Goal: Task Accomplishment & Management: Manage account settings

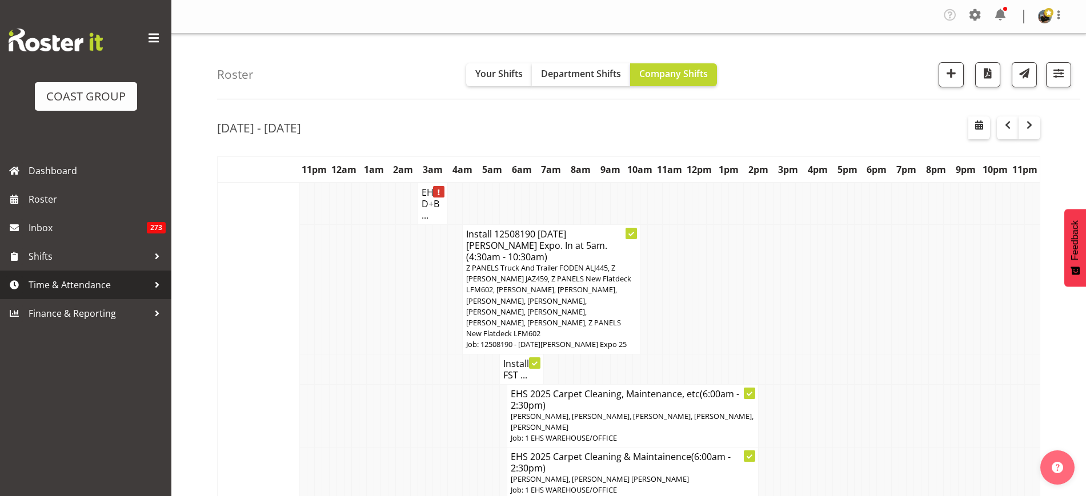
click at [82, 278] on span "Time & Attendance" at bounding box center [89, 284] width 120 height 17
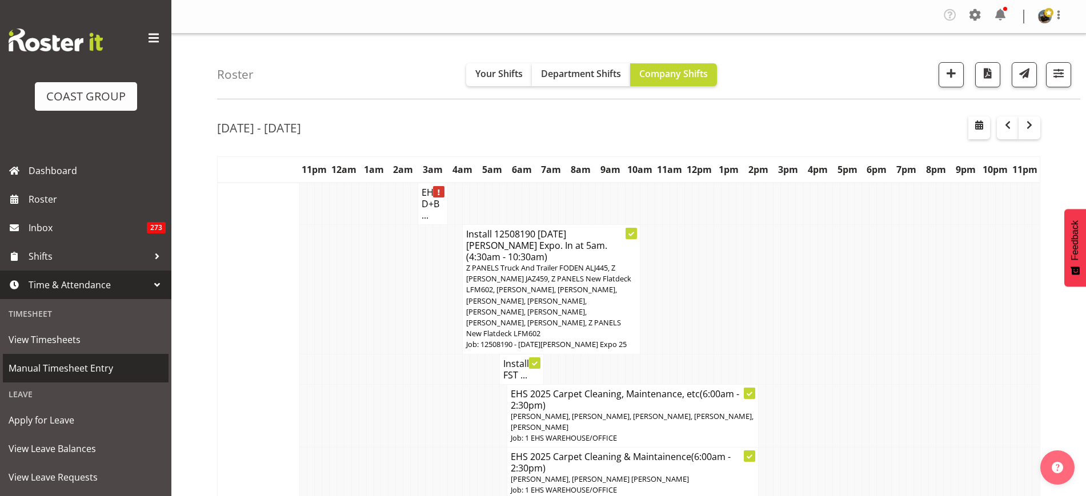
click at [66, 376] on span "Manual Timesheet Entry" at bounding box center [86, 368] width 154 height 17
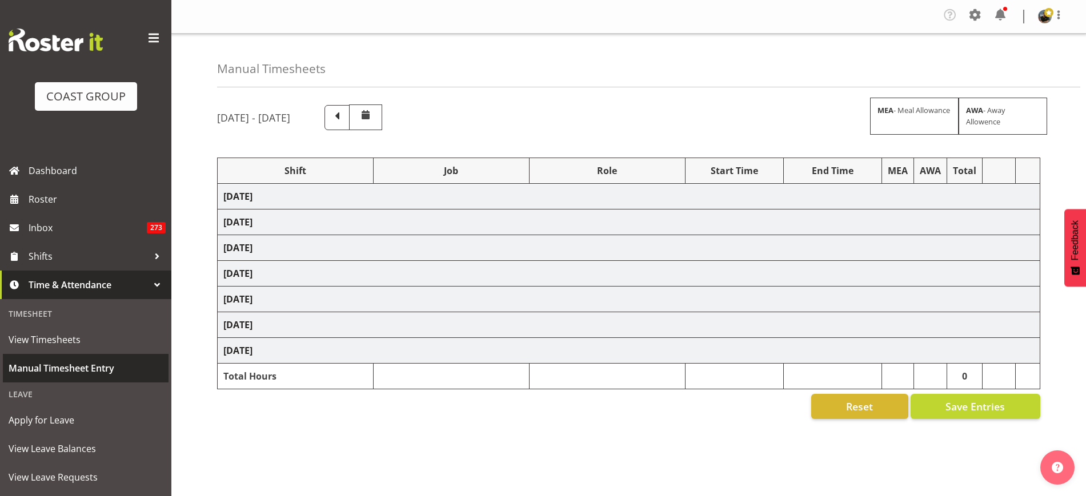
select select "68519"
select select "9198"
select select "188"
select select "78117"
select select "10251"
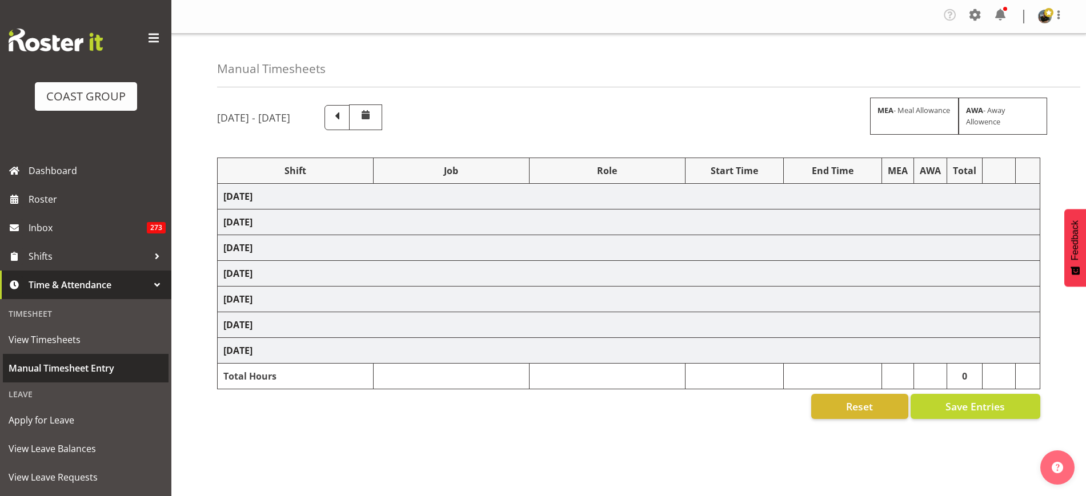
select select "188"
select select "68035"
select select "69"
select select "80775"
select select "9993"
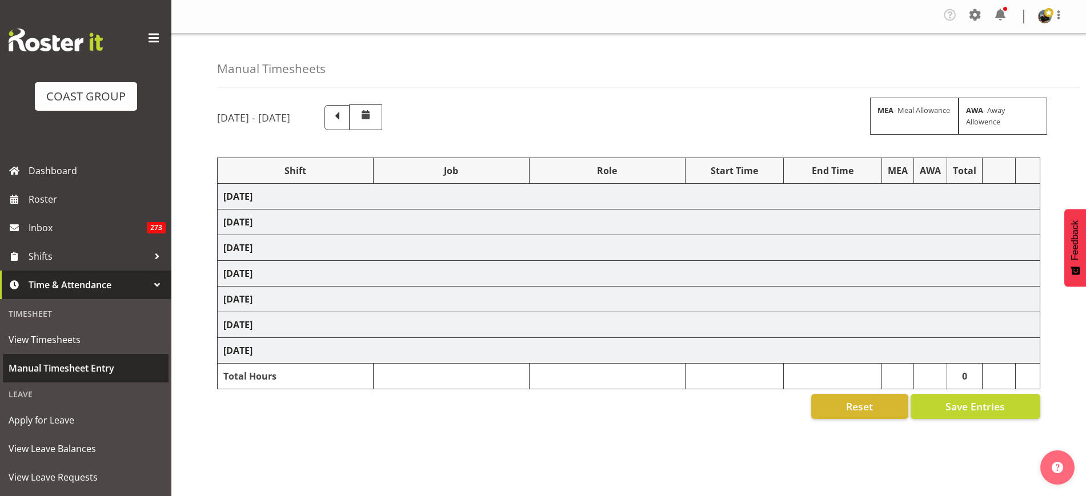
select select "188"
select select "68035"
select select "69"
select select "68035"
select select "69"
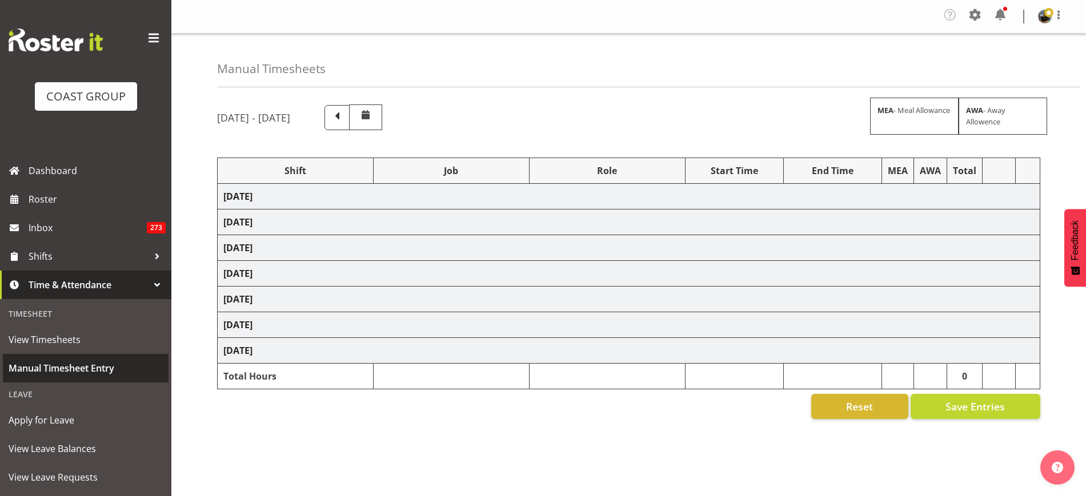
select select "78117"
select select "10251"
select select "188"
select select "80775"
select select "9993"
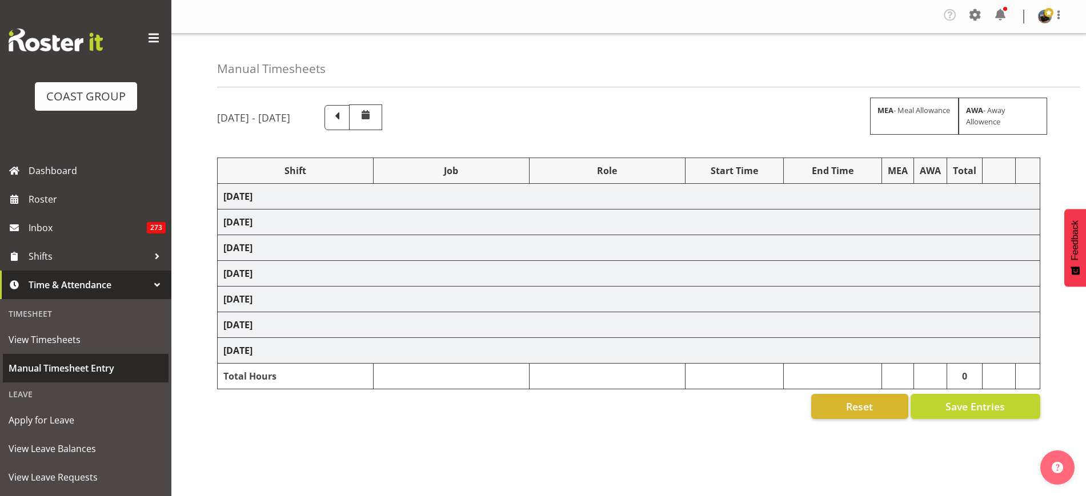
select select "188"
select select "80775"
select select "9993"
select select "188"
select select "68035"
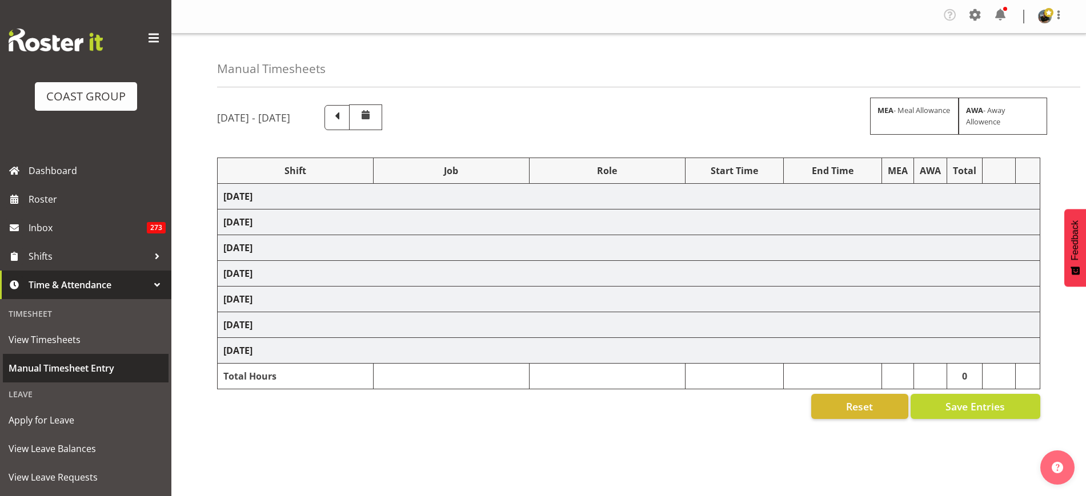
select select "69"
select select "68606"
select select "9237"
select select "188"
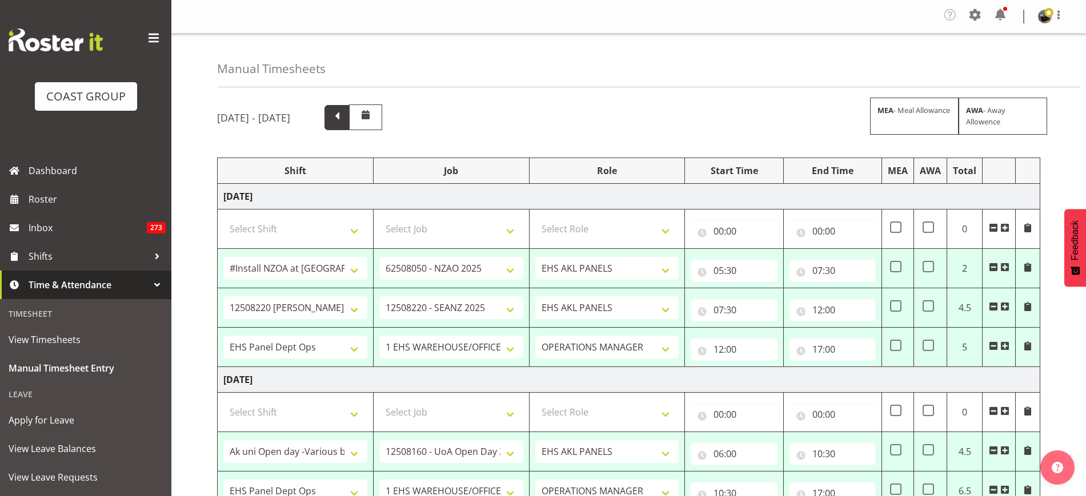
click at [344, 119] on span at bounding box center [337, 116] width 15 height 15
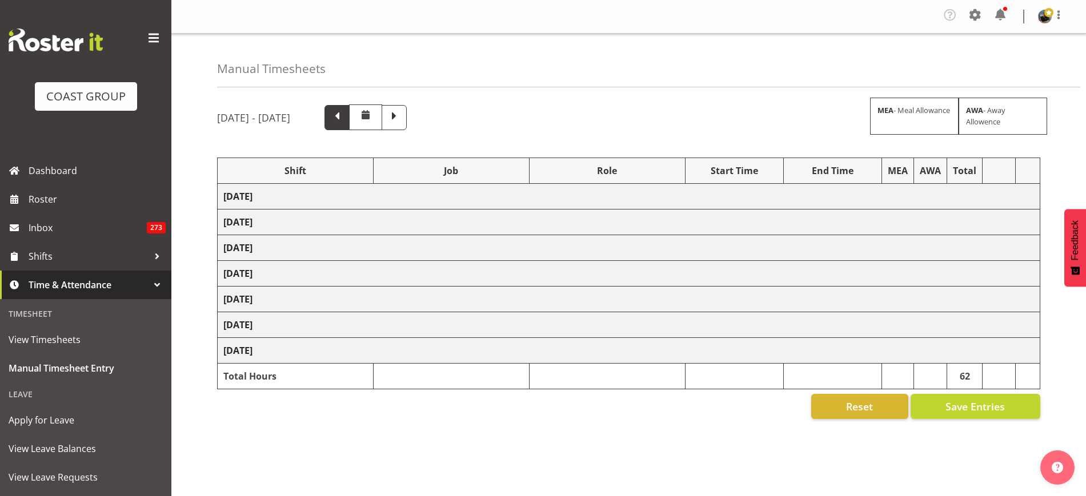
select select "68035"
select select "69"
select select "78704"
select select "8933"
select select "188"
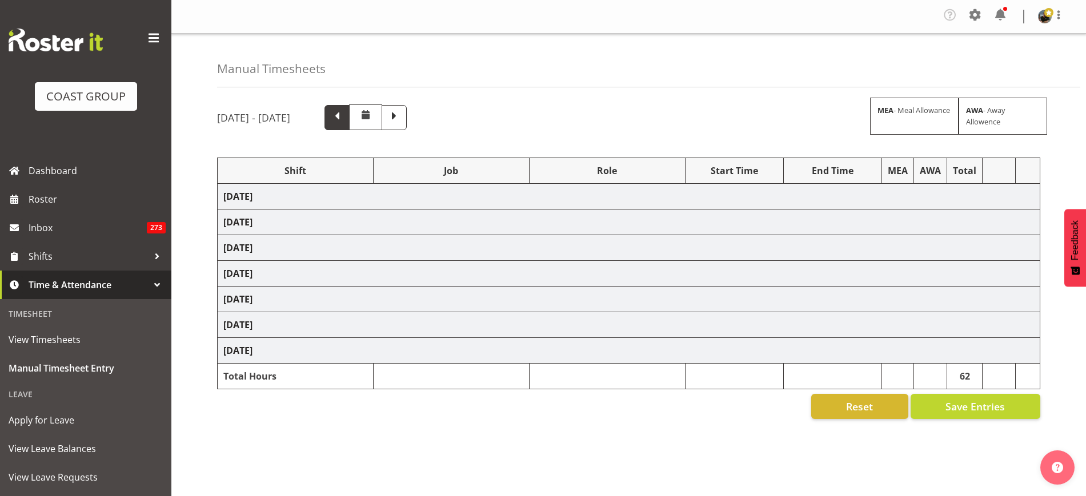
select select "68035"
select select "69"
select select "68035"
select select "69"
select select "66867"
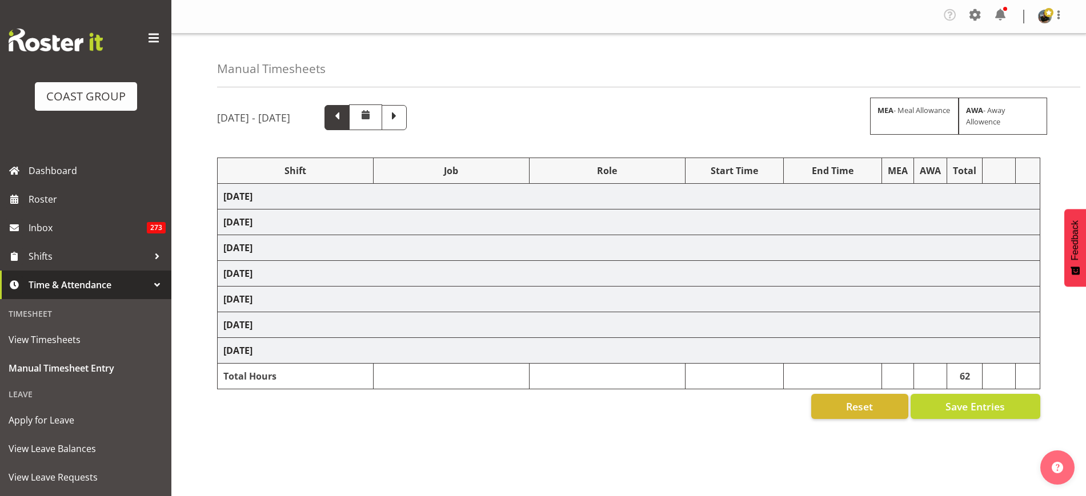
select select "9138"
select select "188"
select select "68035"
select select "69"
select select "68600"
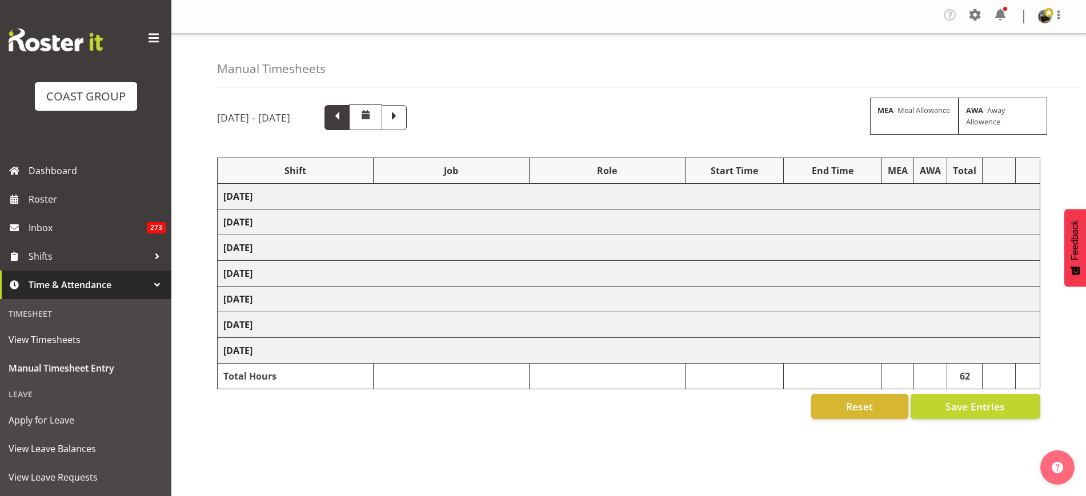
select select "9236"
select select "188"
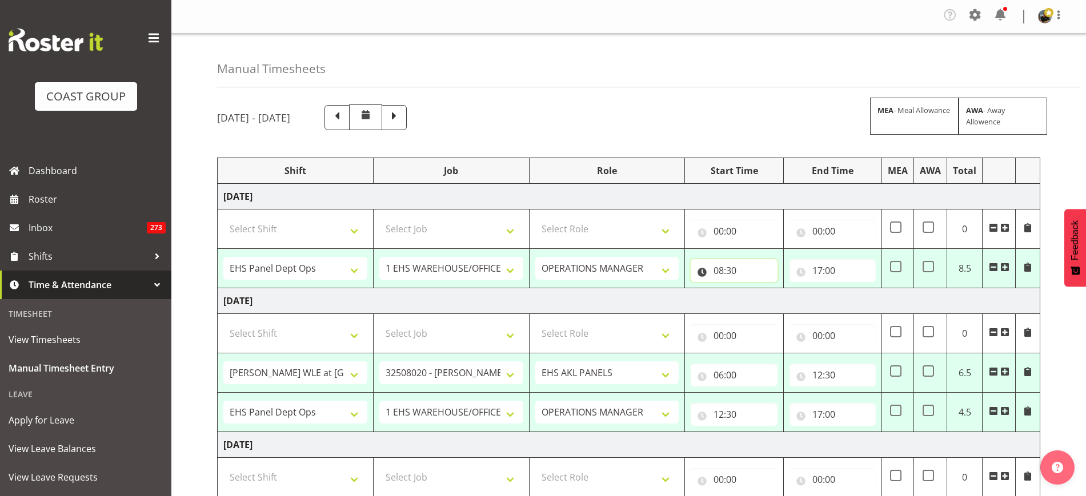
click at [736, 274] on input "08:30" at bounding box center [734, 270] width 86 height 23
click at [764, 297] on select "00 01 02 03 04 05 06 07 08 09 10 11 12 13 14 15 16 17 18 19 20 21 22 23" at bounding box center [769, 300] width 26 height 23
select select "9"
click at [756, 289] on select "00 01 02 03 04 05 06 07 08 09 10 11 12 13 14 15 16 17 18 19 20 21 22 23" at bounding box center [769, 300] width 26 height 23
type input "09:30"
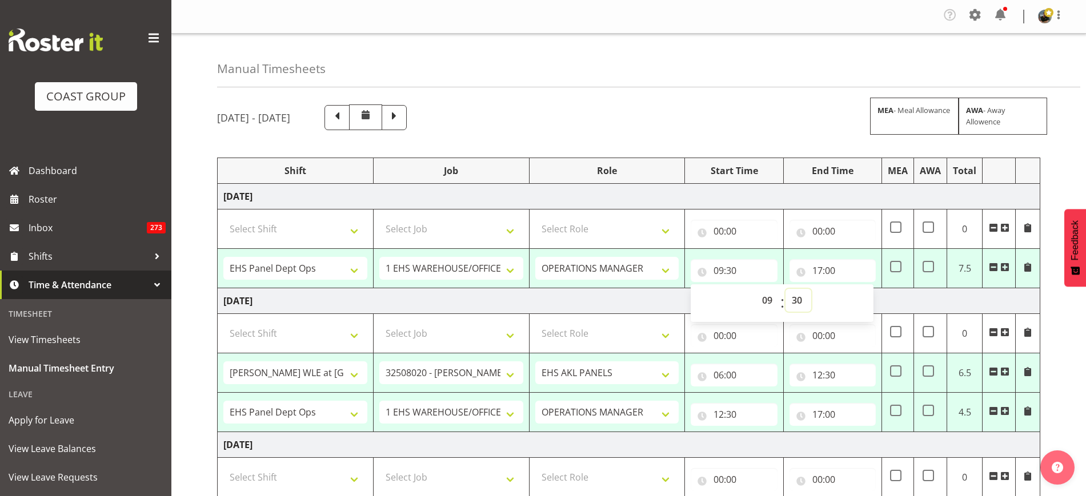
click at [800, 300] on select "00 01 02 03 04 05 06 07 08 09 10 11 12 13 14 15 16 17 18 19 20 21 22 23 24 25 2…" at bounding box center [798, 300] width 26 height 23
select select "0"
click at [785, 289] on select "00 01 02 03 04 05 06 07 08 09 10 11 12 13 14 15 16 17 18 19 20 21 22 23 24 25 2…" at bounding box center [798, 300] width 26 height 23
type input "09:00"
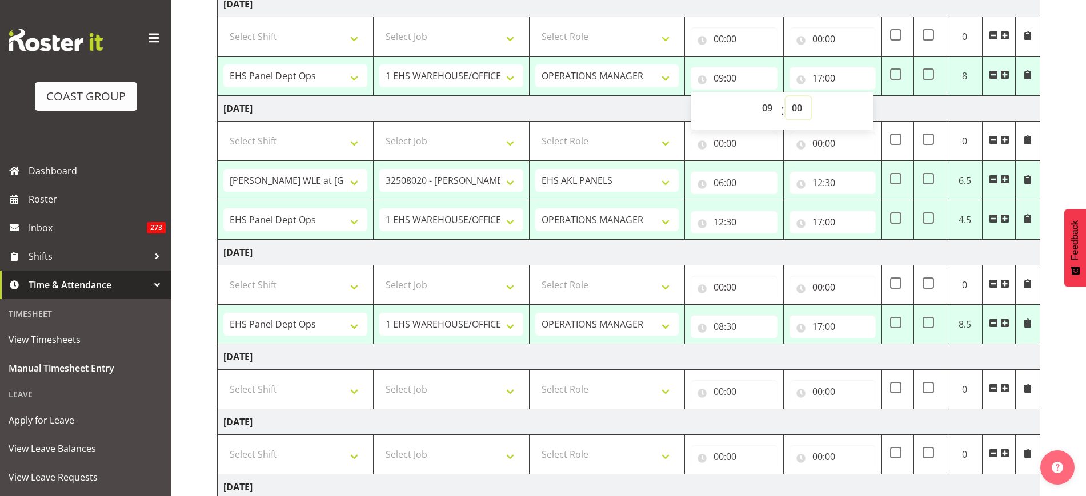
scroll to position [198, 0]
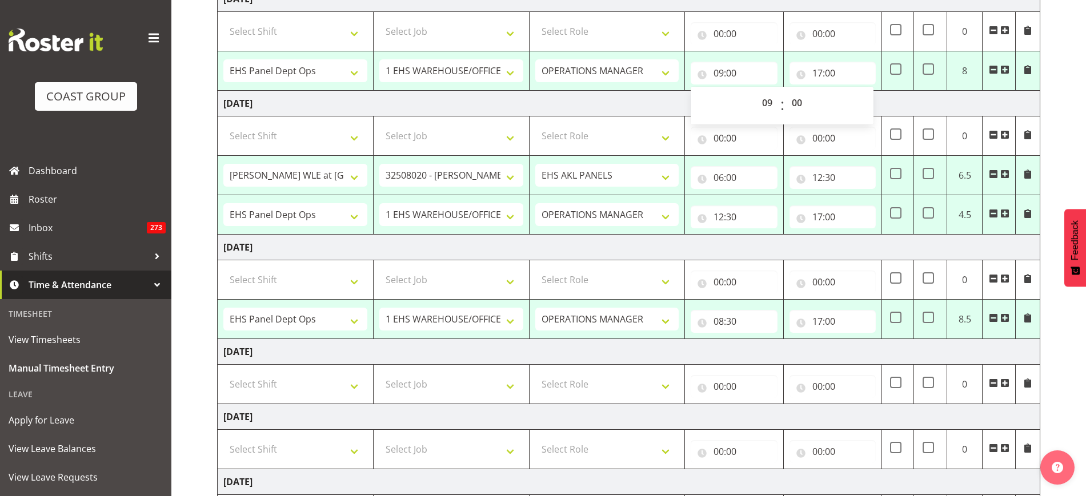
click at [993, 171] on span at bounding box center [993, 174] width 9 height 9
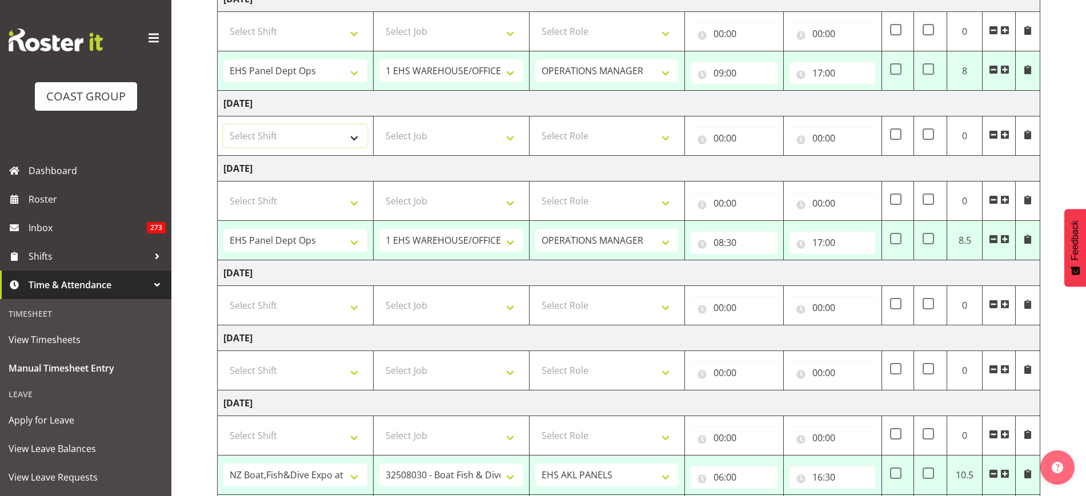
click at [356, 135] on select "Select Shift # Fieldays--Milwaukee. # Install Hutchwilco Boat Show at ASG. #AKL…" at bounding box center [295, 136] width 144 height 23
select select "50787"
click at [223, 125] on select "Select Shift # Fieldays--Milwaukee. # Install Hutchwilco Boat Show at ASG. #AKL…" at bounding box center [295, 136] width 144 height 23
click at [510, 140] on select "Select Job 1 Carlton Events 1 Carlton Hamilton 1 Carlton Wellington 1 EHS WAREH…" at bounding box center [451, 136] width 144 height 23
select select "69"
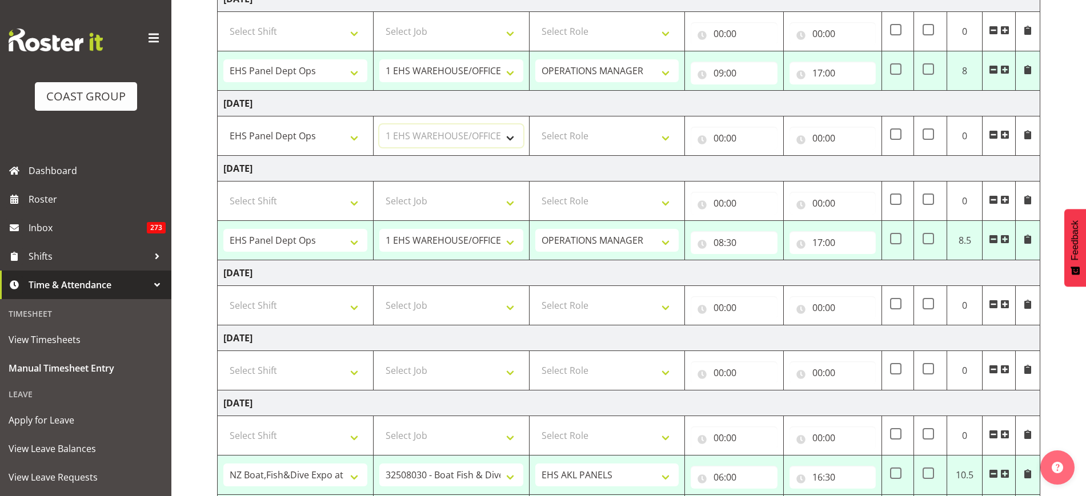
click at [379, 125] on select "Select Job 1 Carlton Events 1 Carlton Hamilton 1 Carlton Wellington 1 EHS WAREH…" at bounding box center [451, 136] width 144 height 23
click at [666, 140] on select "Select Role OPERATIONS MANAGER EHS AKL PANELS Operations Manager Operations Man…" at bounding box center [607, 136] width 144 height 23
select select "198"
click at [535, 125] on select "Select Role OPERATIONS MANAGER EHS AKL PANELS Operations Manager Operations Man…" at bounding box center [607, 136] width 144 height 23
click at [736, 134] on input "00:00" at bounding box center [734, 138] width 86 height 23
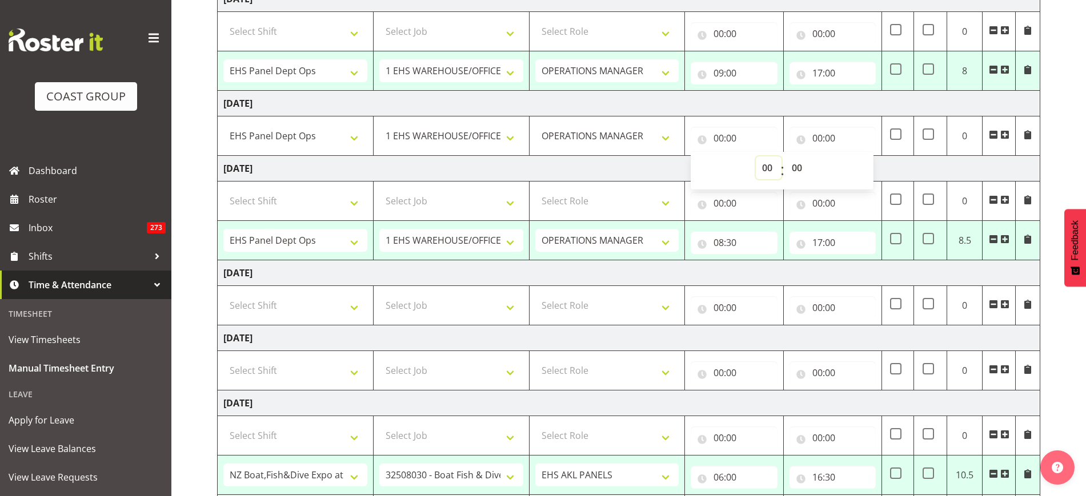
click at [765, 166] on select "00 01 02 03 04 05 06 07 08 09 10 11 12 13 14 15 16 17 18 19 20 21 22 23" at bounding box center [769, 168] width 26 height 23
select select "9"
click at [756, 157] on select "00 01 02 03 04 05 06 07 08 09 10 11 12 13 14 15 16 17 18 19 20 21 22 23" at bounding box center [769, 168] width 26 height 23
type input "09:00"
click at [824, 134] on input "00:00" at bounding box center [832, 138] width 86 height 23
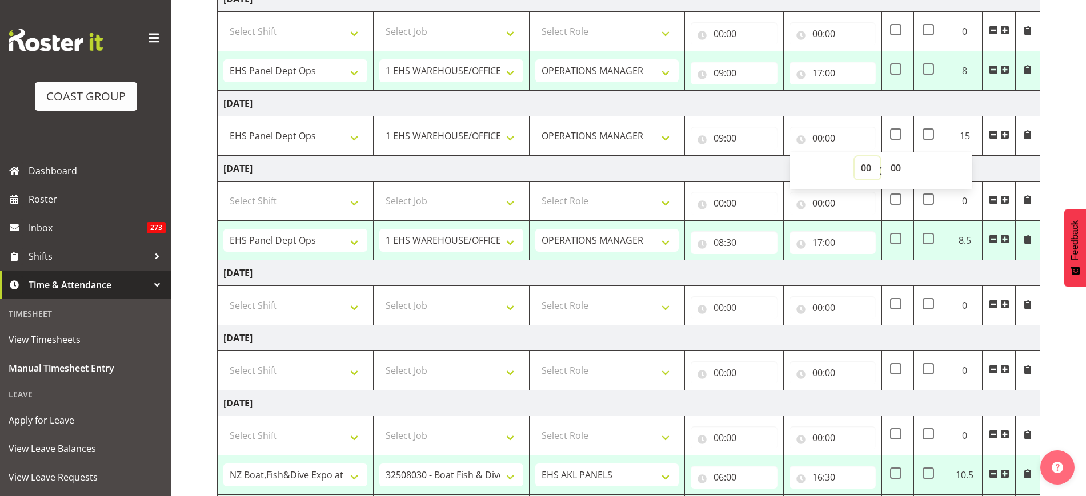
click at [864, 169] on select "00 01 02 03 04 05 06 07 08 09 10 11 12 13 14 15 16 17 18 19 20 21 22 23" at bounding box center [868, 168] width 26 height 23
select select "17"
click at [855, 157] on select "00 01 02 03 04 05 06 07 08 09 10 11 12 13 14 15 16 17 18 19 20 21 22 23" at bounding box center [868, 168] width 26 height 23
type input "17:00"
click at [724, 245] on input "08:30" at bounding box center [734, 242] width 86 height 23
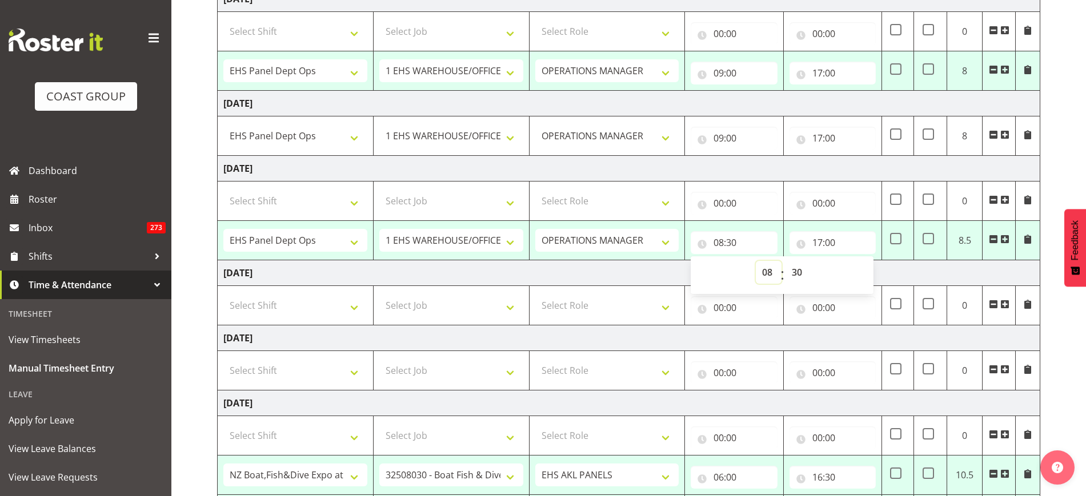
click at [766, 271] on select "00 01 02 03 04 05 06 07 08 09 10 11 12 13 14 15 16 17 18 19 20 21 22 23" at bounding box center [769, 272] width 26 height 23
select select "9"
click at [756, 261] on select "00 01 02 03 04 05 06 07 08 09 10 11 12 13 14 15 16 17 18 19 20 21 22 23" at bounding box center [769, 272] width 26 height 23
type input "09:30"
click at [796, 270] on select "00 01 02 03 04 05 06 07 08 09 10 11 12 13 14 15 16 17 18 19 20 21 22 23 24 25 2…" at bounding box center [798, 272] width 26 height 23
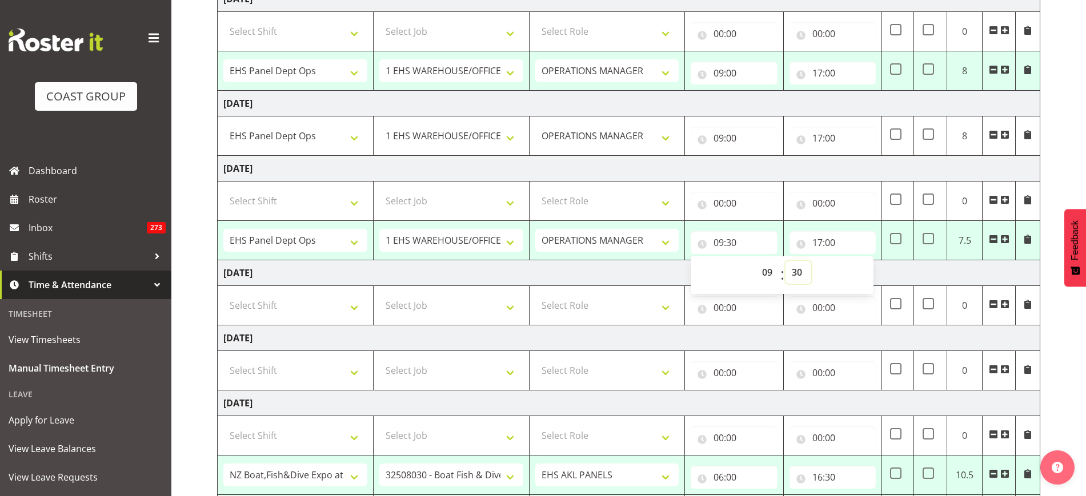
select select "0"
click at [785, 261] on select "00 01 02 03 04 05 06 07 08 09 10 11 12 13 14 15 16 17 18 19 20 21 22 23 24 25 2…" at bounding box center [798, 272] width 26 height 23
type input "09:00"
click at [927, 266] on td "Saturday 23rd August 2025" at bounding box center [629, 273] width 823 height 26
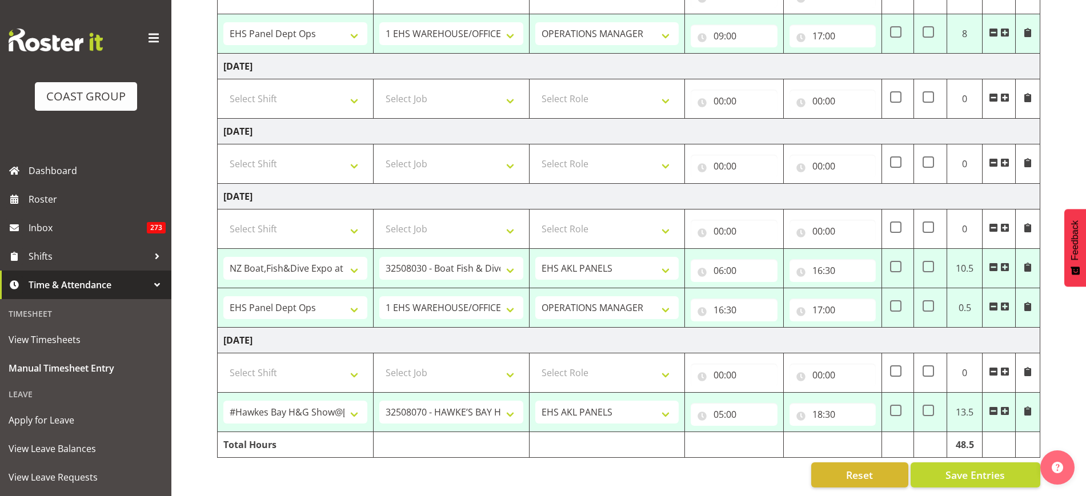
scroll to position [415, 0]
click at [836, 259] on input "16:30" at bounding box center [832, 270] width 86 height 23
click at [867, 289] on select "00 01 02 03 04 05 06 07 08 09 10 11 12 13 14 15 16 17 18 19 20 21 22 23" at bounding box center [868, 300] width 26 height 23
select select "18"
click at [855, 289] on select "00 01 02 03 04 05 06 07 08 09 10 11 12 13 14 15 16 17 18 19 20 21 22 23" at bounding box center [868, 300] width 26 height 23
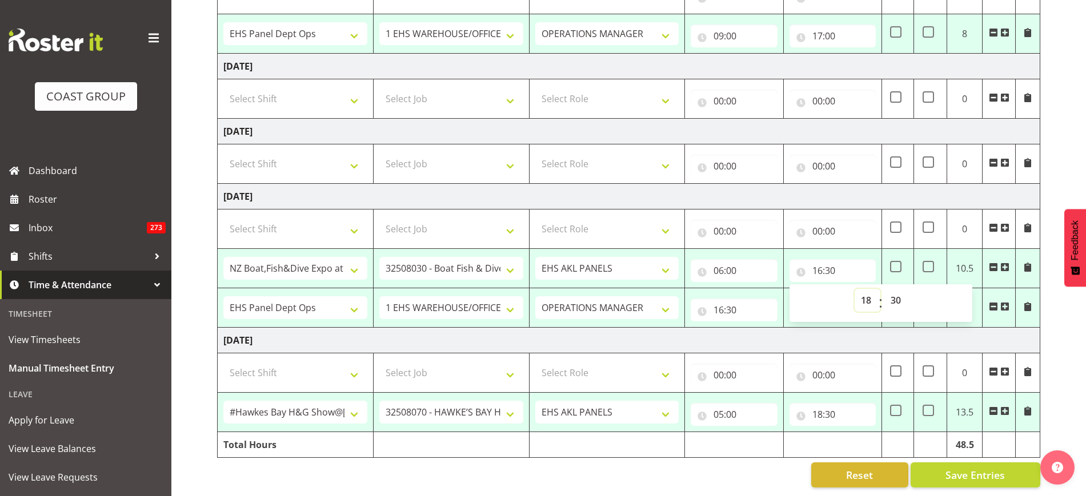
type input "18:30"
click at [731, 299] on input "16:30" at bounding box center [734, 310] width 86 height 23
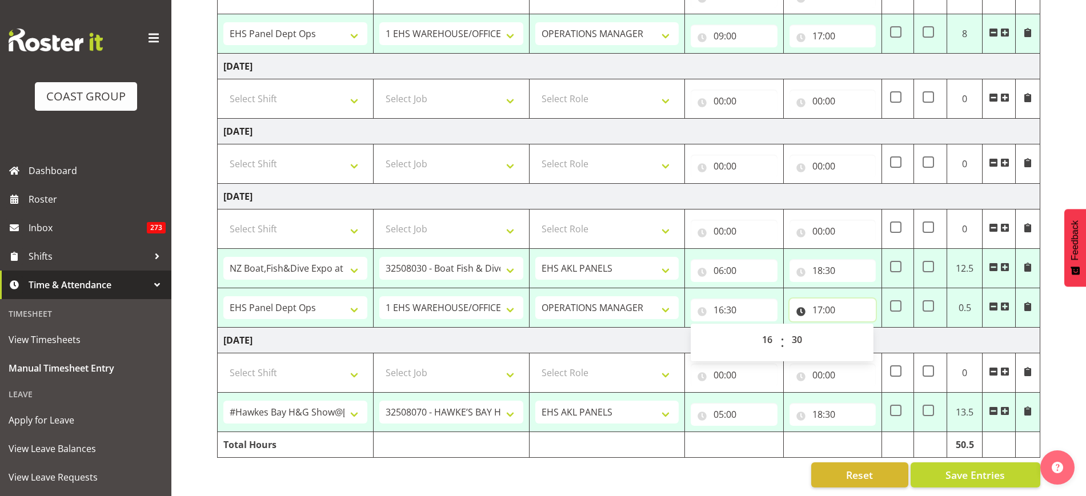
click at [848, 301] on input "17:00" at bounding box center [832, 310] width 86 height 23
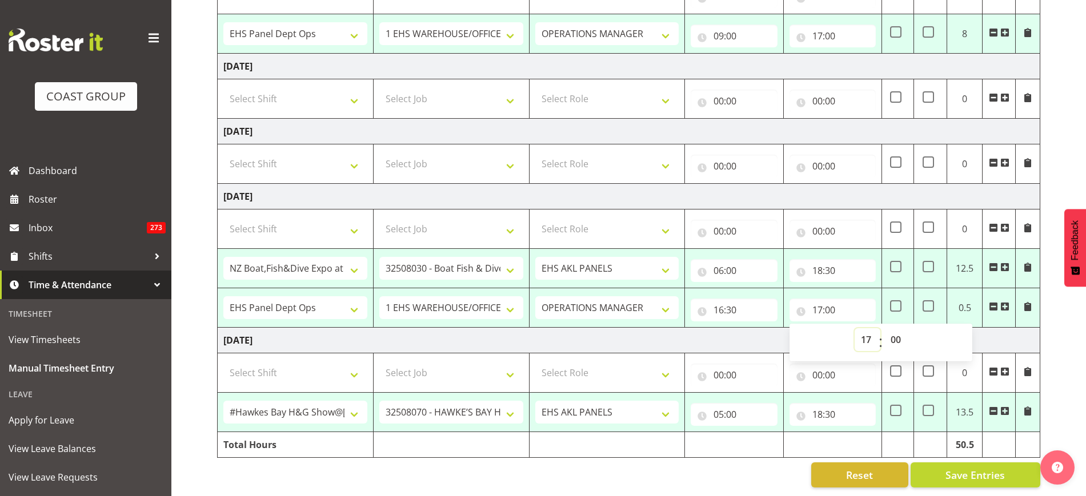
click at [866, 331] on select "00 01 02 03 04 05 06 07 08 09 10 11 12 13 14 15 16 17 18 19 20 21 22 23" at bounding box center [868, 339] width 26 height 23
select select "16"
click at [855, 328] on select "00 01 02 03 04 05 06 07 08 09 10 11 12 13 14 15 16 17 18 19 20 21 22 23" at bounding box center [868, 339] width 26 height 23
type input "16:00"
click at [739, 299] on input "16:30" at bounding box center [734, 310] width 86 height 23
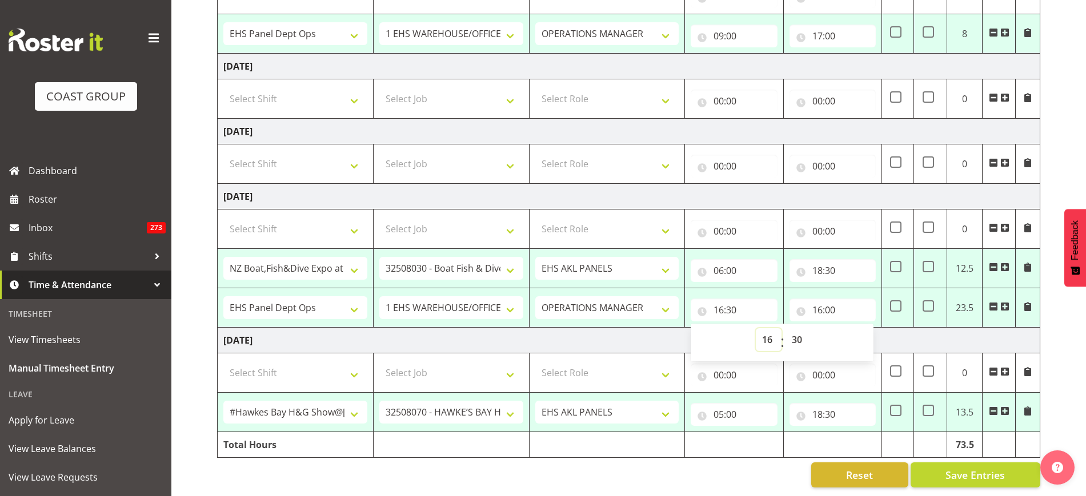
click at [768, 328] on select "00 01 02 03 04 05 06 07 08 09 10 11 12 13 14 15 16 17 18 19 20 21 22 23" at bounding box center [769, 339] width 26 height 23
select select "0"
click at [756, 328] on select "00 01 02 03 04 05 06 07 08 09 10 11 12 13 14 15 16 17 18 19 20 21 22 23" at bounding box center [769, 339] width 26 height 23
type input "00:30"
click at [800, 330] on select "00 01 02 03 04 05 06 07 08 09 10 11 12 13 14 15 16 17 18 19 20 21 22 23 24 25 2…" at bounding box center [798, 339] width 26 height 23
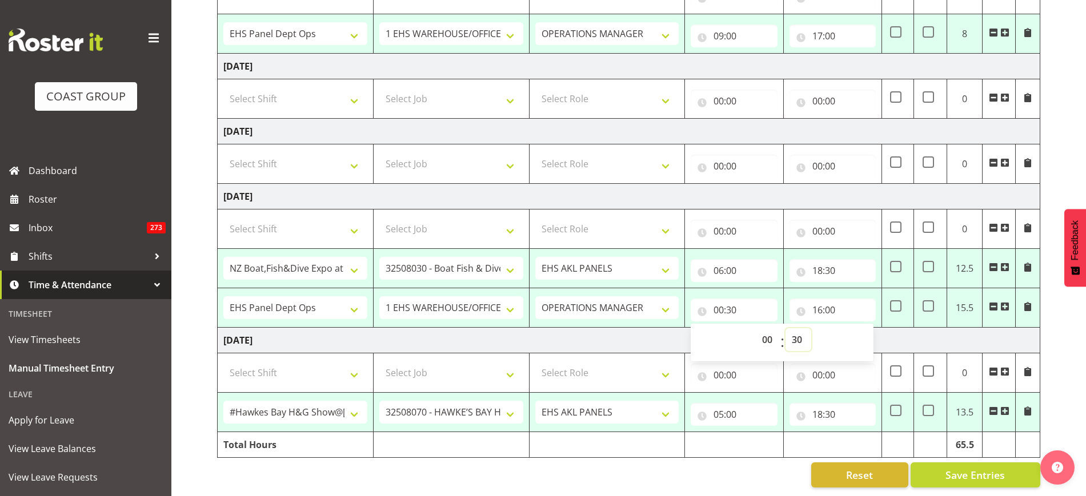
select select "0"
click at [785, 328] on select "00 01 02 03 04 05 06 07 08 09 10 11 12 13 14 15 16 17 18 19 20 21 22 23 24 25 2…" at bounding box center [798, 339] width 26 height 23
type input "00:00"
click at [831, 299] on input "16:00" at bounding box center [832, 310] width 86 height 23
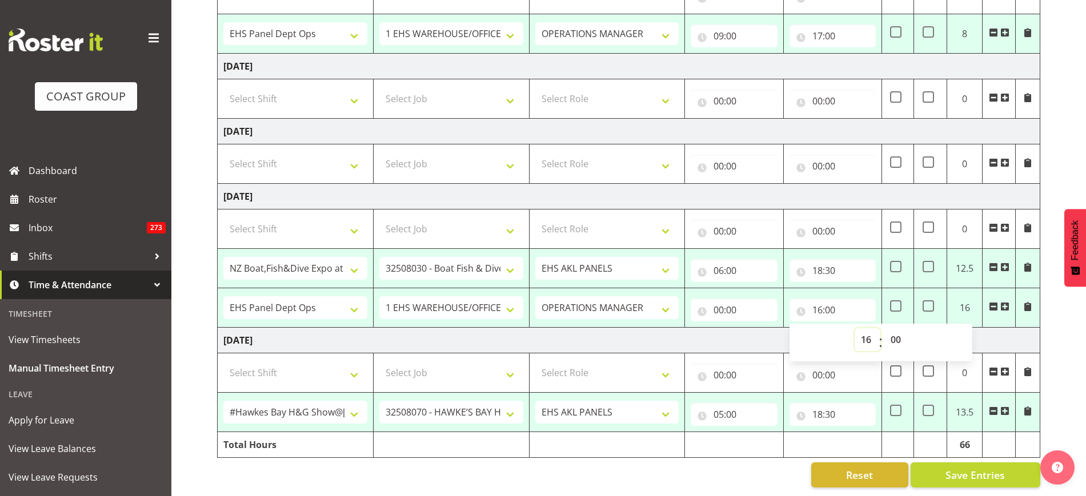
click at [864, 328] on select "00 01 02 03 04 05 06 07 08 09 10 11 12 13 14 15 16 17 18 19 20 21 22 23" at bounding box center [868, 339] width 26 height 23
select select "0"
click at [855, 328] on select "00 01 02 03 04 05 06 07 08 09 10 11 12 13 14 15 16 17 18 19 20 21 22 23" at bounding box center [868, 339] width 26 height 23
type input "00:00"
click at [740, 328] on td "Tuesday 26th August 2025" at bounding box center [629, 341] width 823 height 26
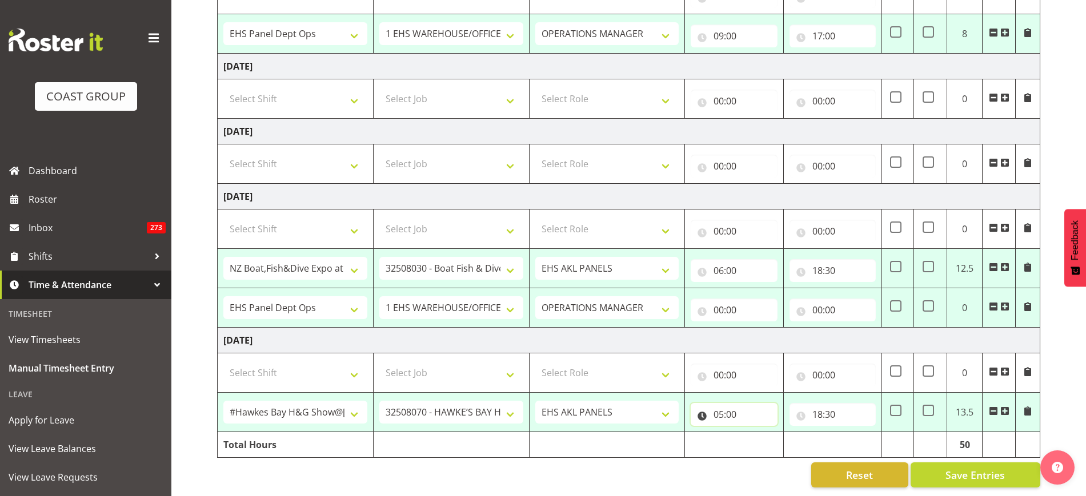
click at [750, 403] on input "05:00" at bounding box center [734, 414] width 86 height 23
click at [799, 434] on select "00 01 02 03 04 05 06 07 08 09 10 11 12 13 14 15 16 17 18 19 20 21 22 23 24 25 2…" at bounding box center [798, 444] width 26 height 23
select select "30"
click at [785, 433] on select "00 01 02 03 04 05 06 07 08 09 10 11 12 13 14 15 16 17 18 19 20 21 22 23 24 25 2…" at bounding box center [798, 444] width 26 height 23
type input "05:30"
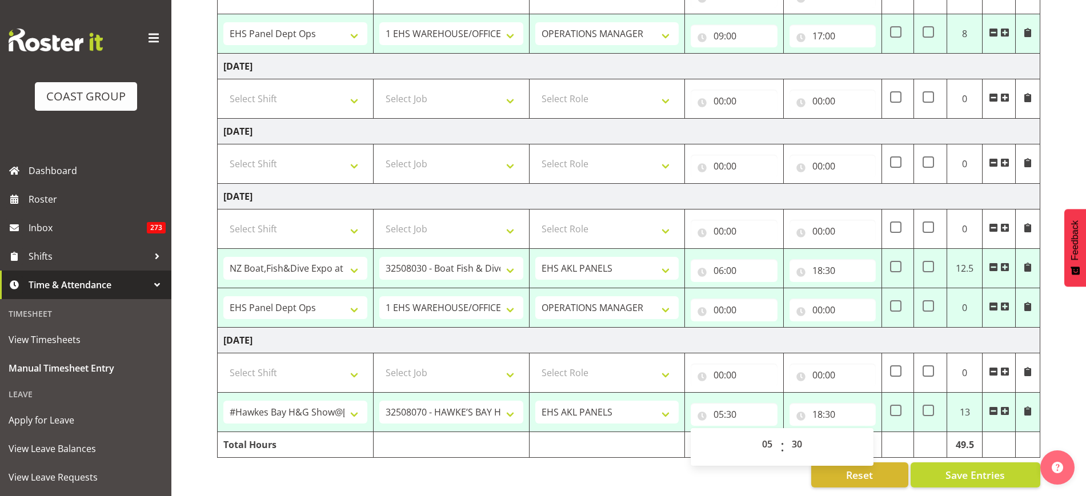
click at [851, 329] on td "Tuesday 26th August 2025" at bounding box center [629, 341] width 823 height 26
click at [903, 398] on td at bounding box center [898, 412] width 32 height 39
click at [896, 405] on span at bounding box center [895, 410] width 11 height 11
click at [896, 407] on input "checkbox" at bounding box center [893, 410] width 7 height 7
checkbox input "true"
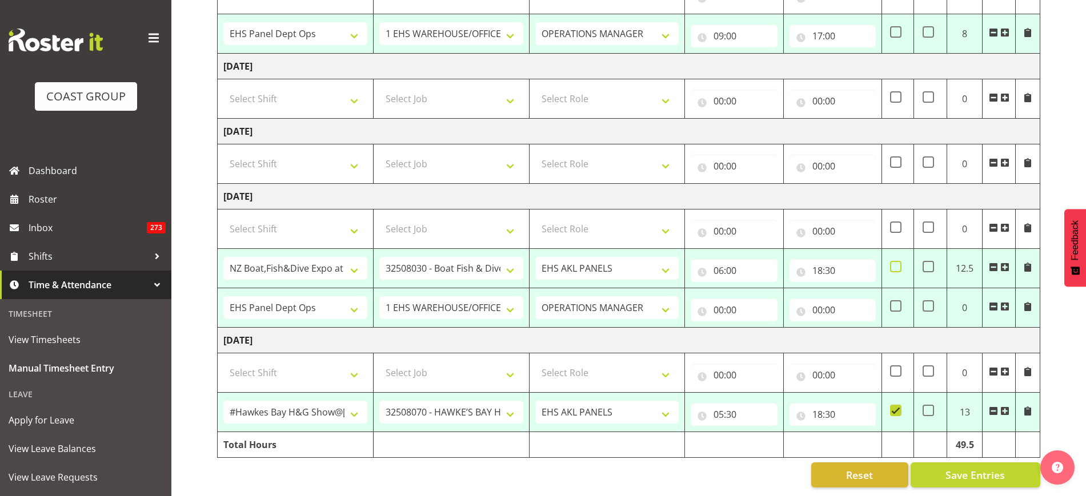
click at [892, 261] on span at bounding box center [895, 266] width 11 height 11
click at [892, 263] on input "checkbox" at bounding box center [893, 266] width 7 height 7
checkbox input "true"
click at [945, 463] on button "Save Entries" at bounding box center [976, 475] width 130 height 25
select select "68035"
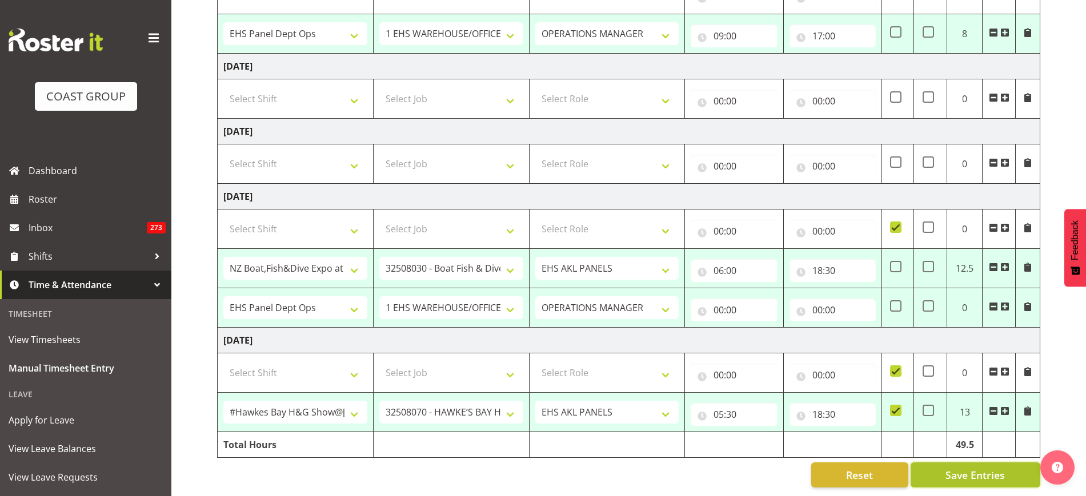
select select "69"
type input "09:00"
type input "17:00"
select select "68035"
select select "69"
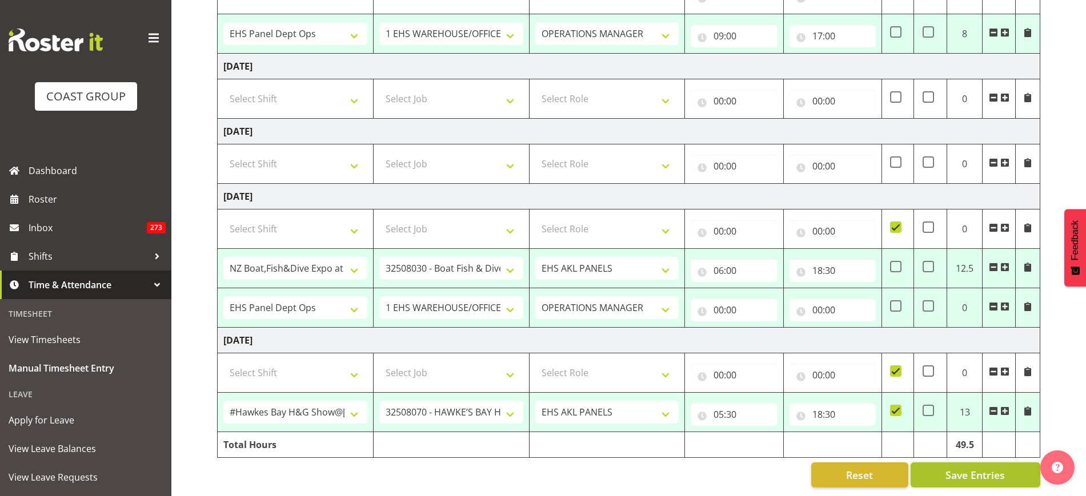
type input "09:00"
type input "17:00"
select select "66867"
select select "9138"
select select "188"
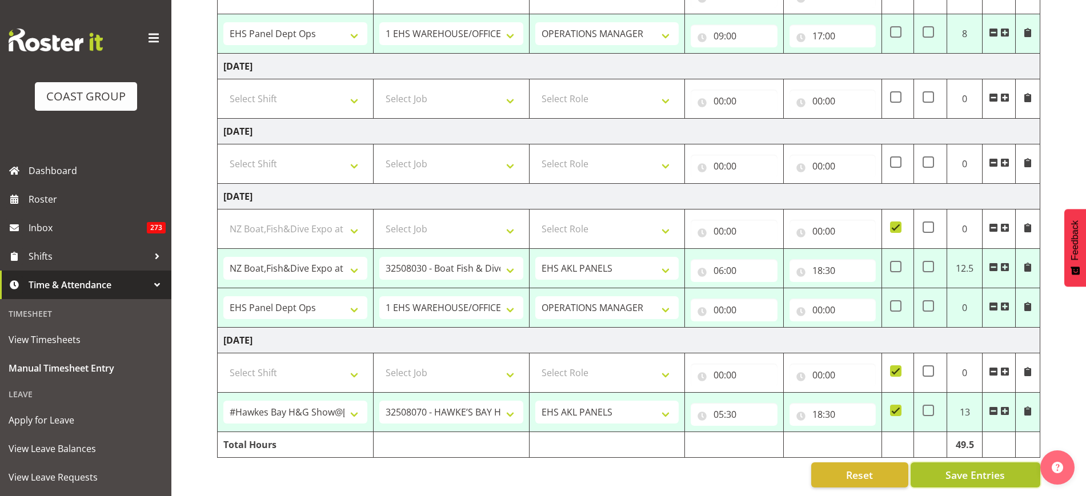
type input "06:00"
type input "18:30"
checkbox input "true"
select select "68035"
select select "69"
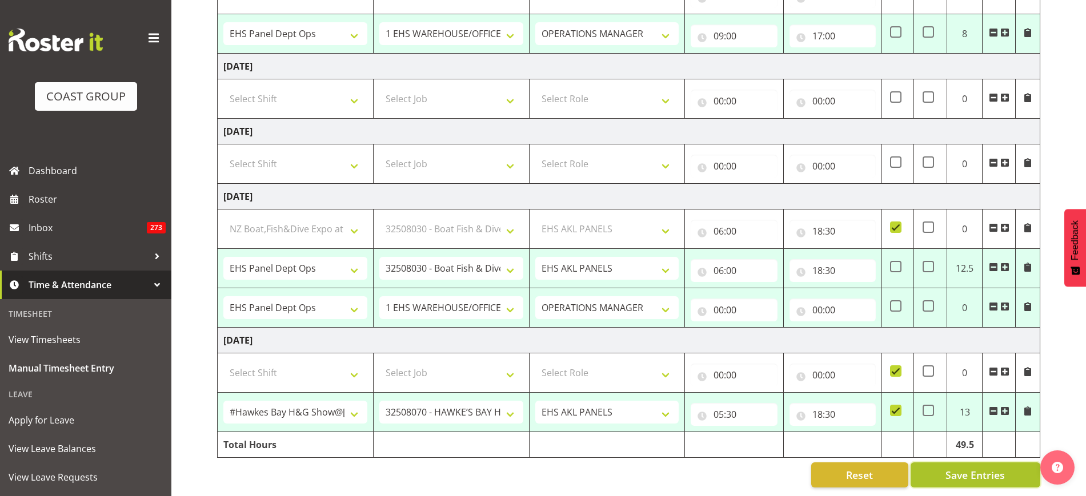
select select "198"
type input "16:30"
type input "17:00"
checkbox input "false"
select select "68600"
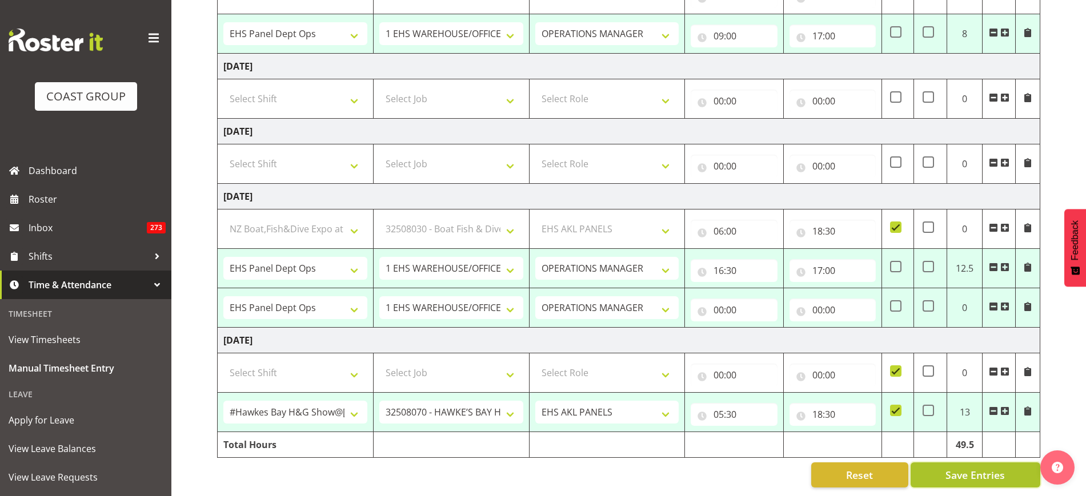
select select "9236"
select select "188"
type input "05:30"
type input "18:30"
checkbox input "true"
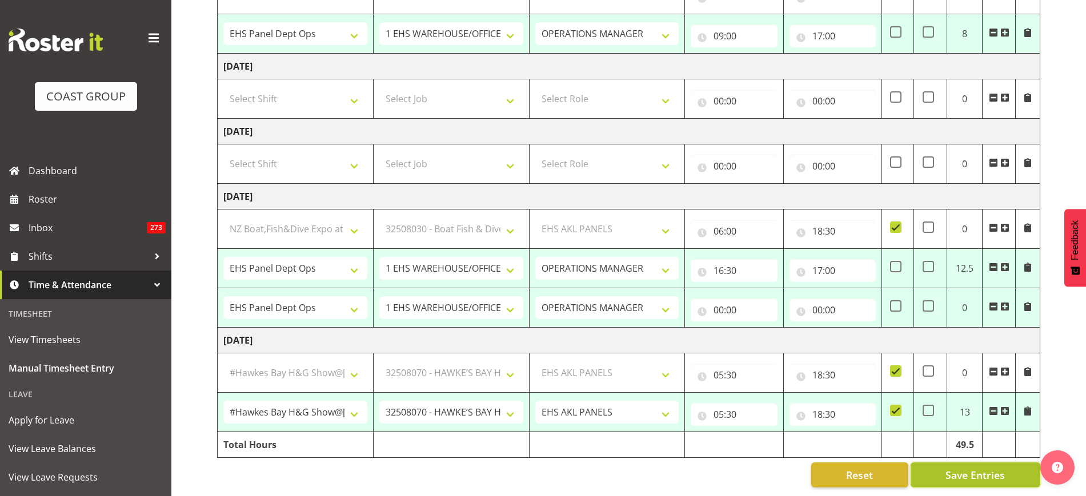
select select "50787"
select select "69"
select select "68035"
select select "69"
select select "68035"
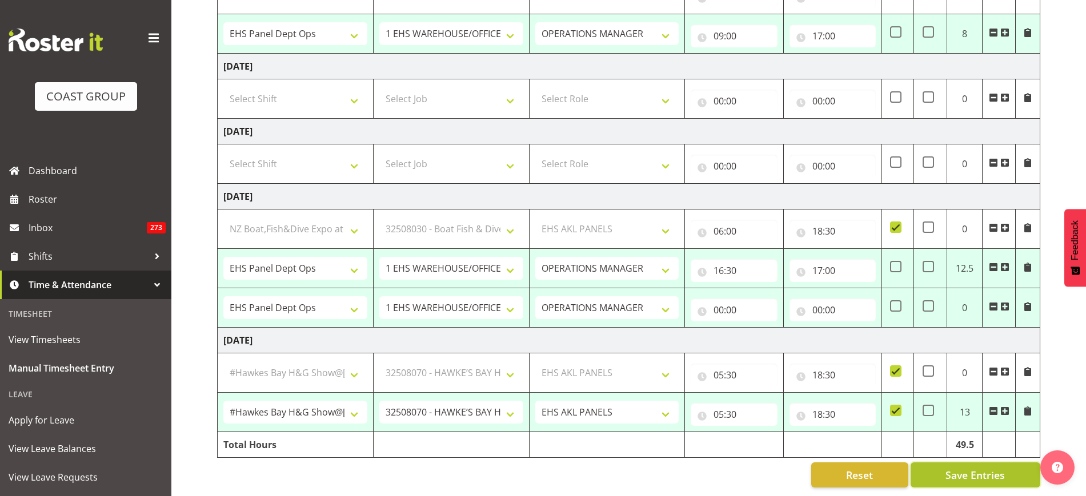
select select "69"
select select "66867"
select select "9138"
select select "188"
select select "68035"
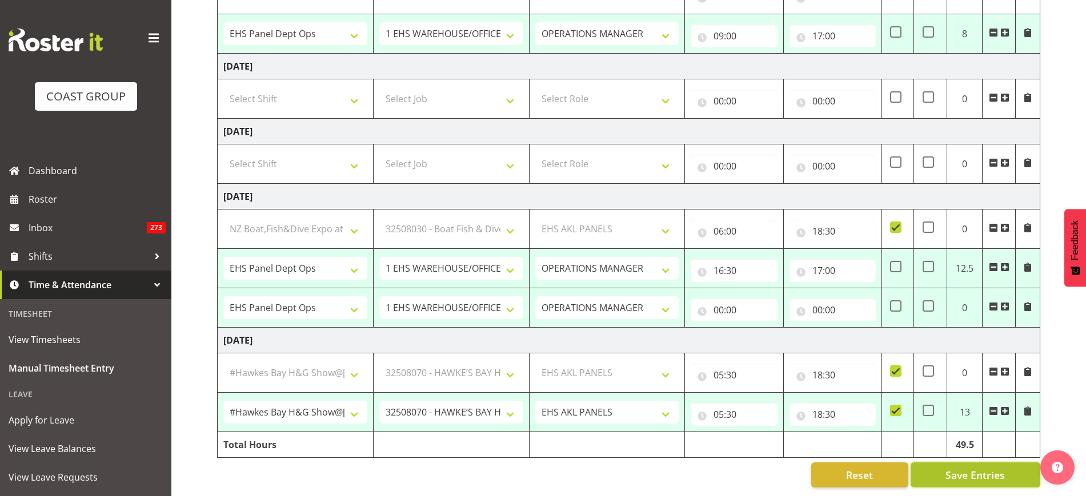
select select "69"
select select "68600"
select select "9236"
select select "188"
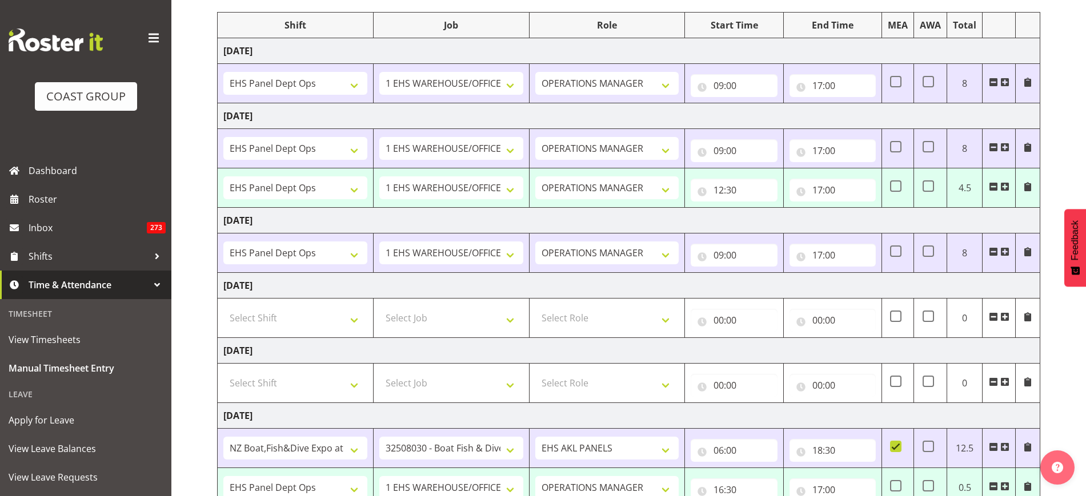
scroll to position [145, 0]
click at [992, 187] on span at bounding box center [993, 187] width 9 height 9
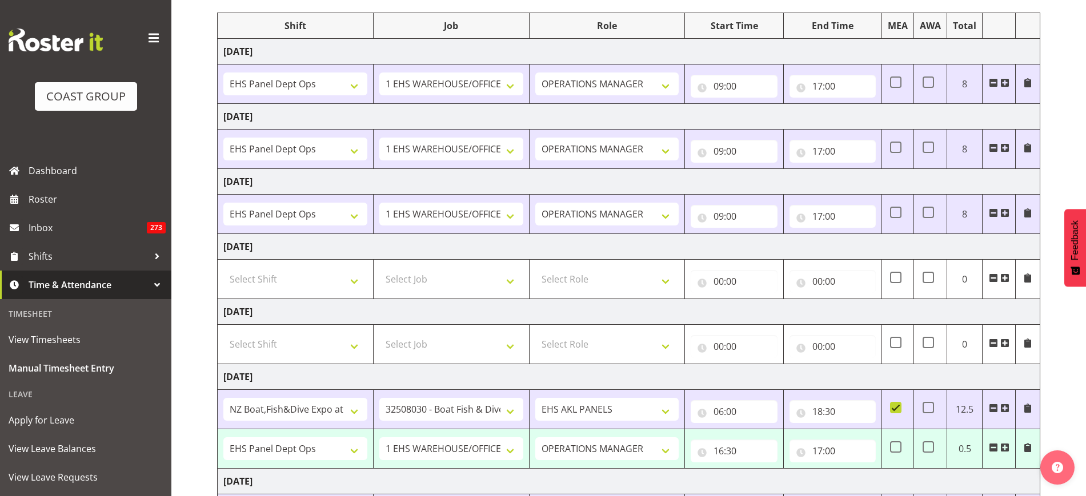
click at [991, 446] on span at bounding box center [993, 447] width 9 height 9
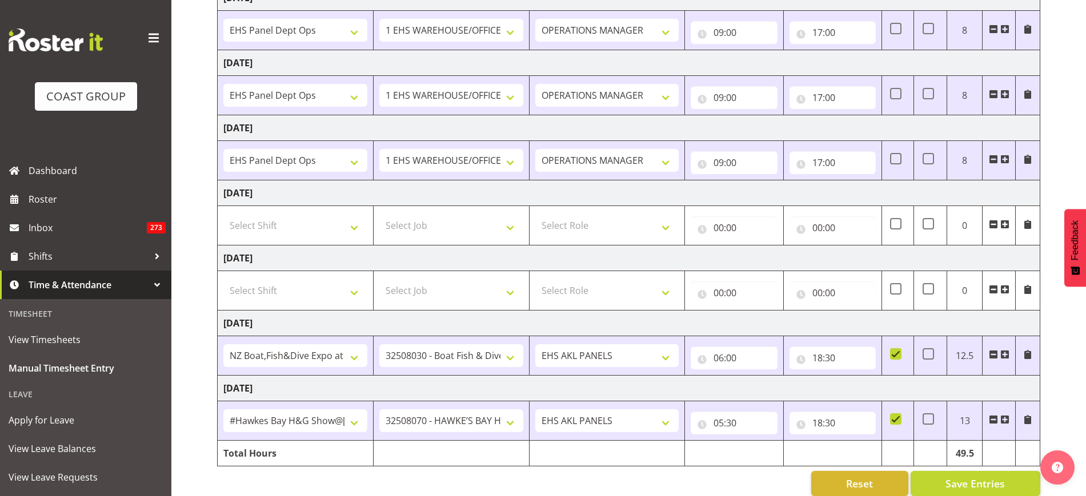
scroll to position [218, 0]
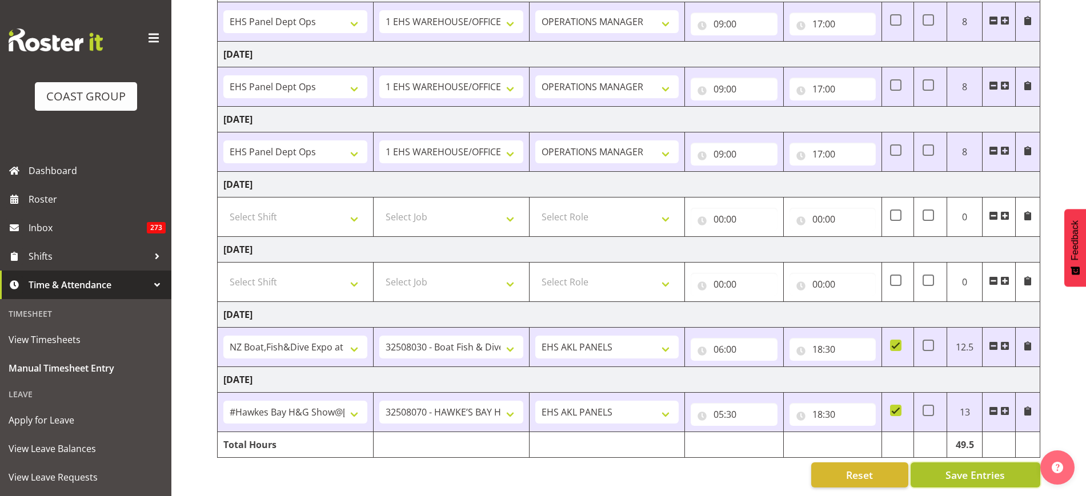
click at [969, 468] on span "Save Entries" at bounding box center [974, 475] width 59 height 15
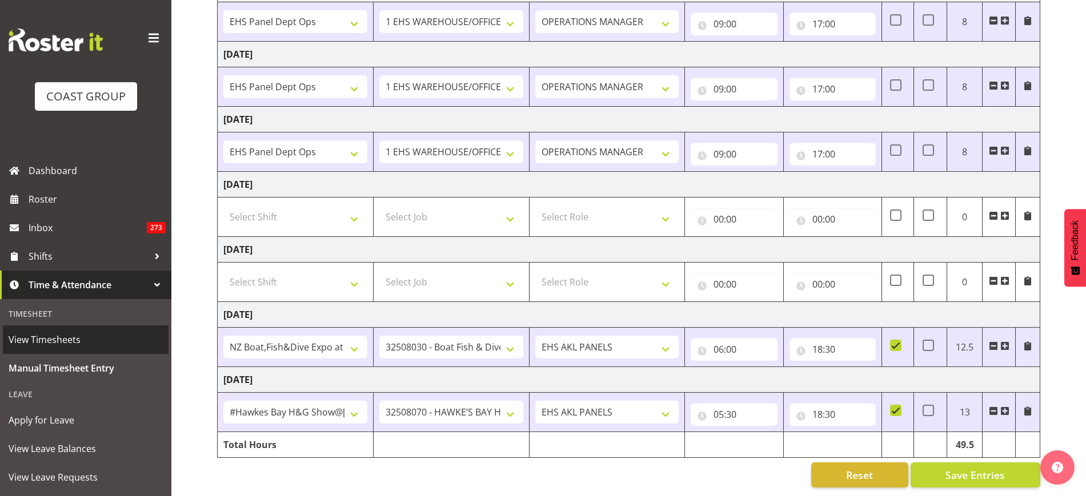
click at [58, 341] on span "View Timesheets" at bounding box center [86, 339] width 154 height 17
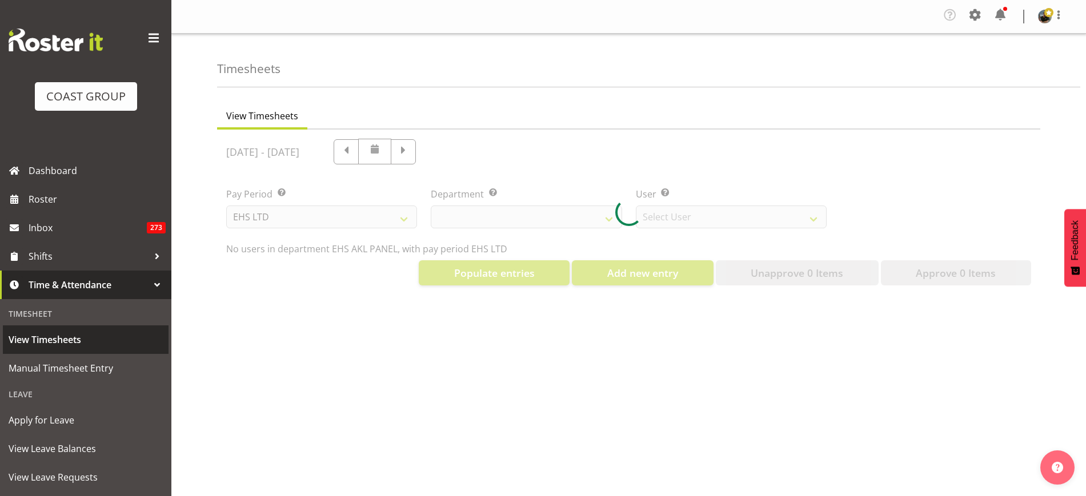
select select "7"
select select "39"
select select "890"
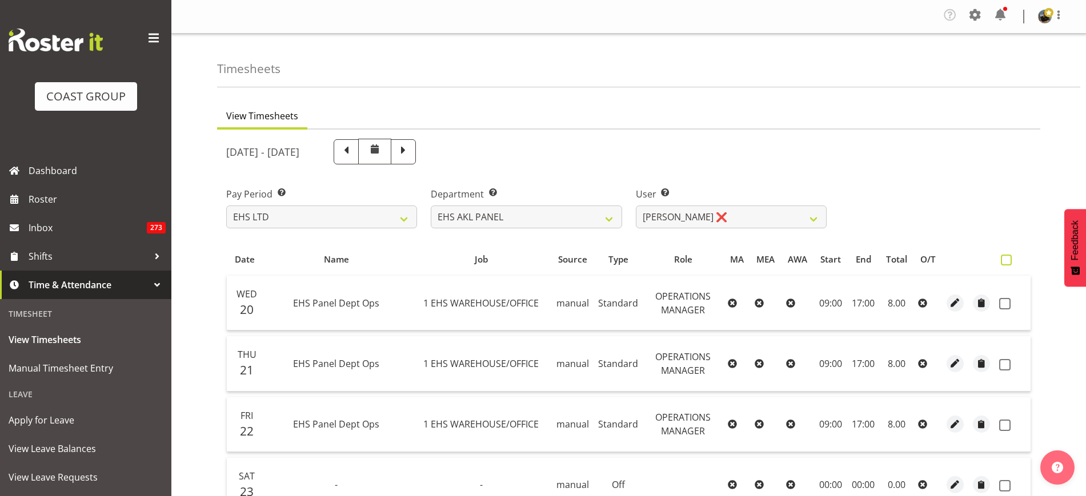
click at [1008, 260] on span at bounding box center [1006, 260] width 11 height 11
click at [1008, 260] on input "checkbox" at bounding box center [1004, 259] width 7 height 7
checkbox input "true"
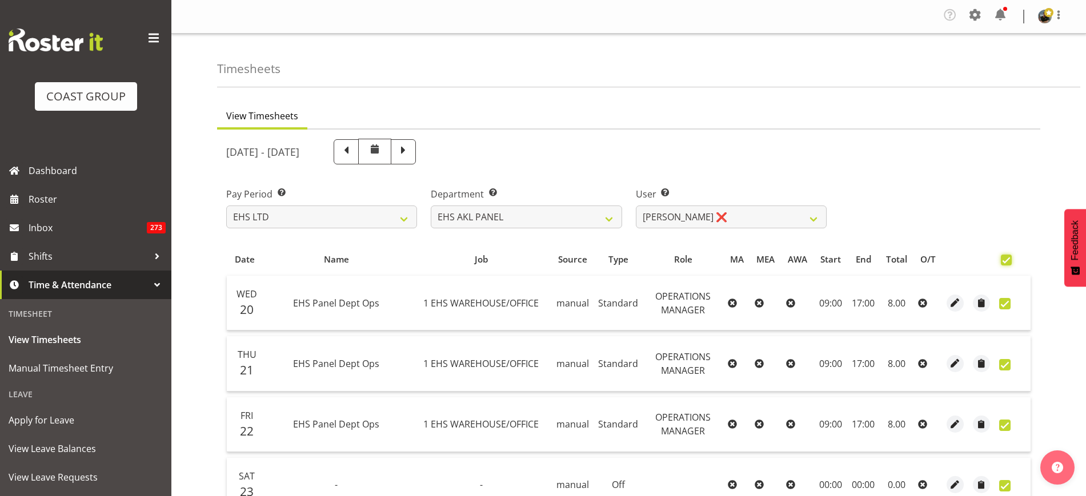
checkbox input "true"
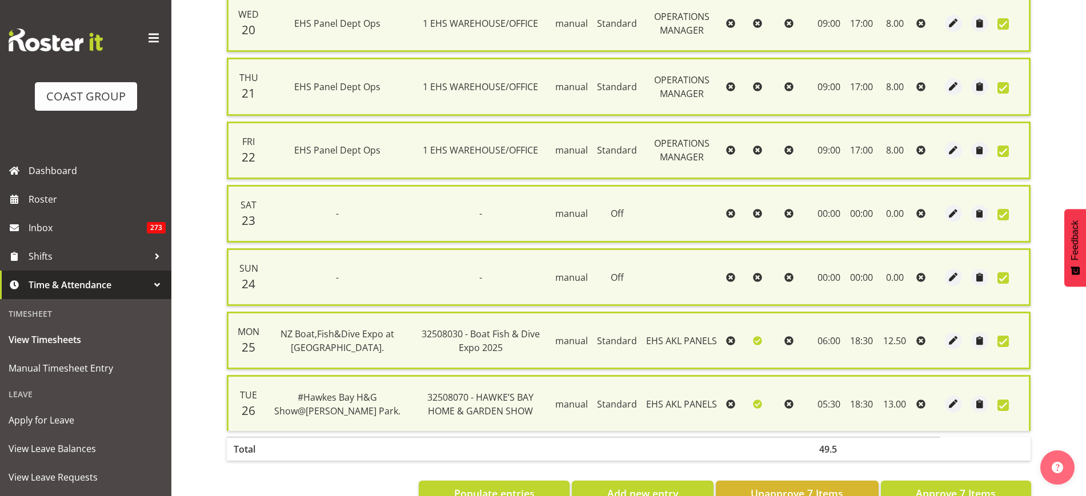
scroll to position [320, 0]
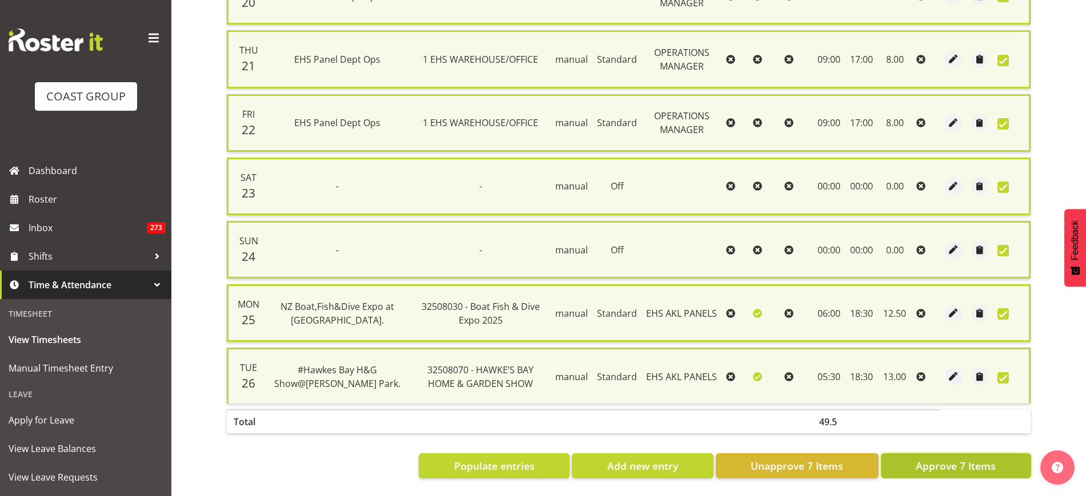
click at [932, 459] on span "Approve 7 Items" at bounding box center [956, 466] width 80 height 15
checkbox input "false"
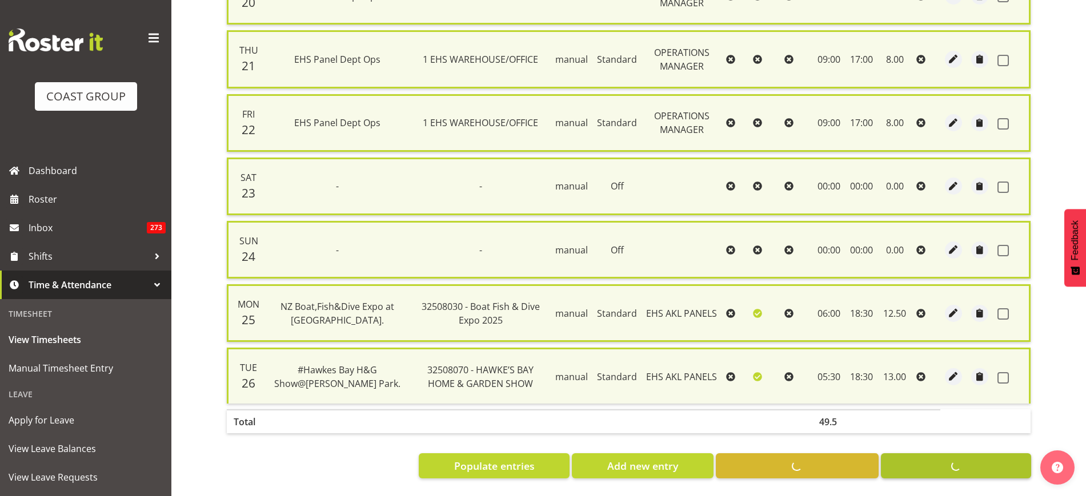
checkbox input "false"
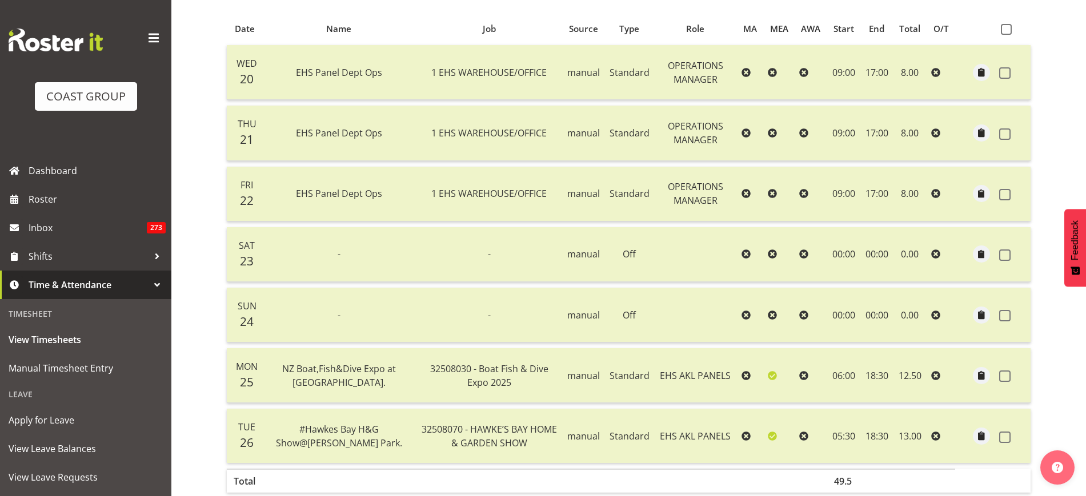
scroll to position [278, 0]
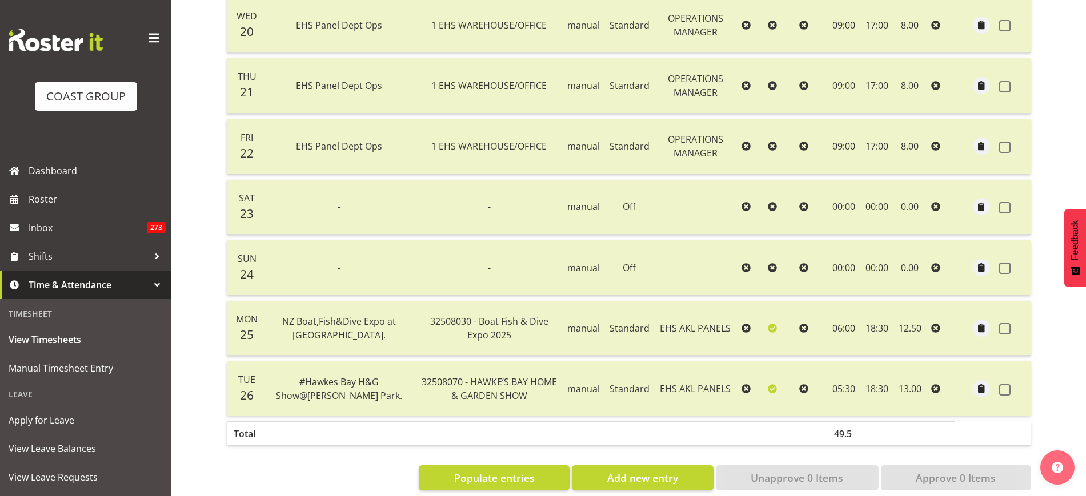
click at [1082, 355] on div "View Timesheets August 20th - August 26th 2025 Pay Period Select which pay peri…" at bounding box center [651, 163] width 869 height 691
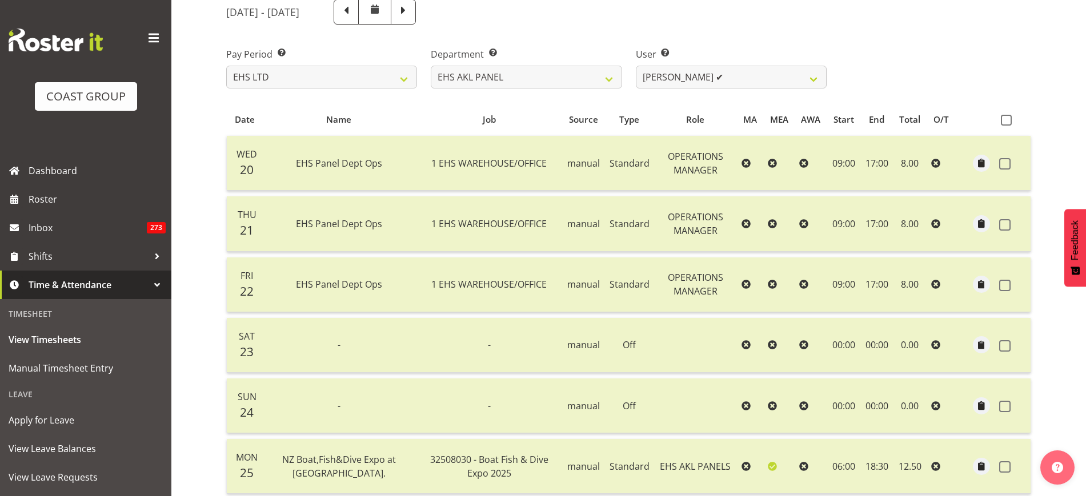
scroll to position [129, 0]
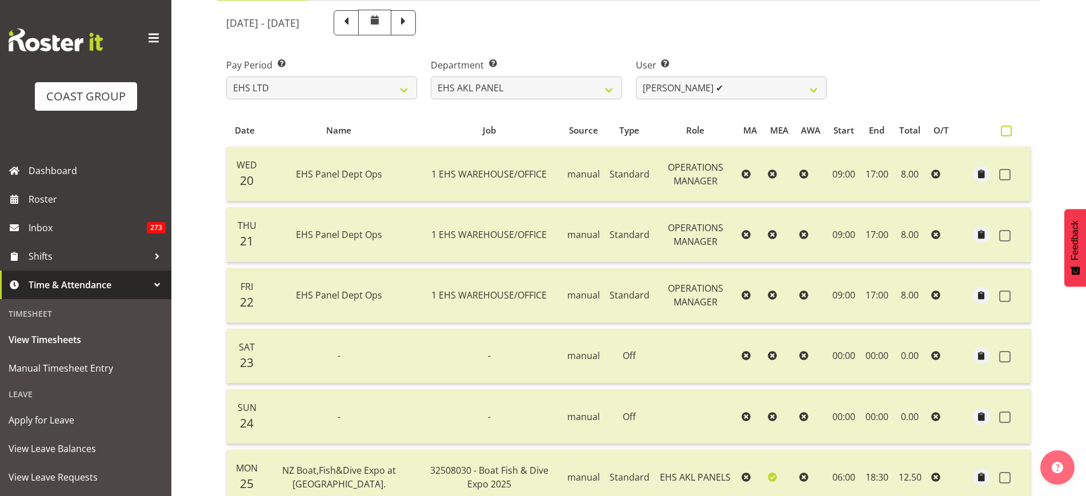
click at [1002, 130] on span at bounding box center [1006, 131] width 11 height 11
click at [1002, 130] on input "checkbox" at bounding box center [1004, 130] width 7 height 7
checkbox input "true"
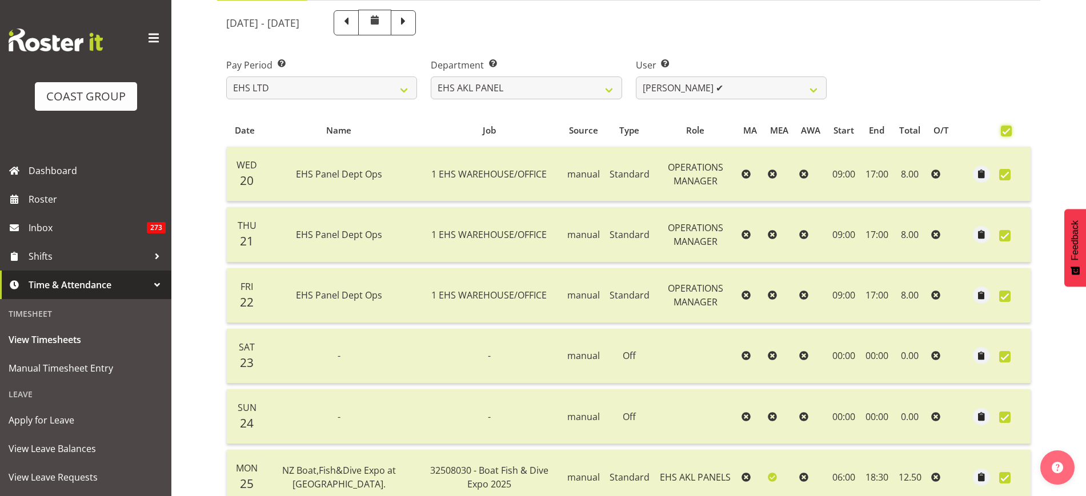
checkbox input "true"
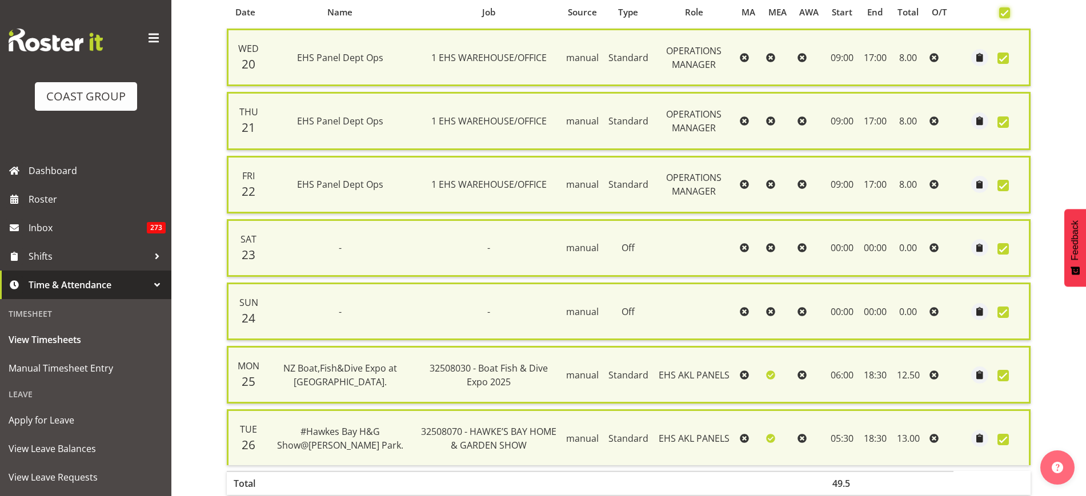
scroll to position [320, 0]
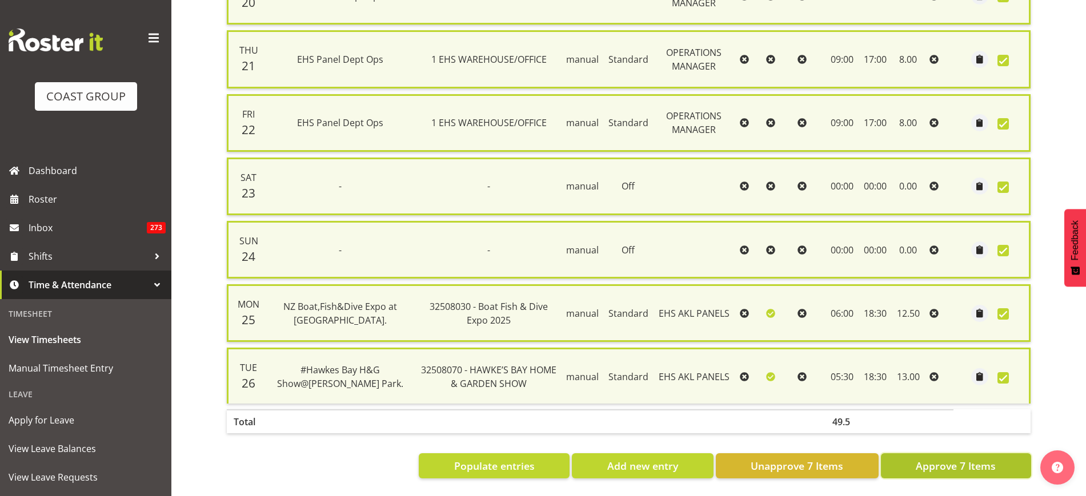
click at [916, 454] on button "Approve 7 Items" at bounding box center [956, 466] width 150 height 25
checkbox input "false"
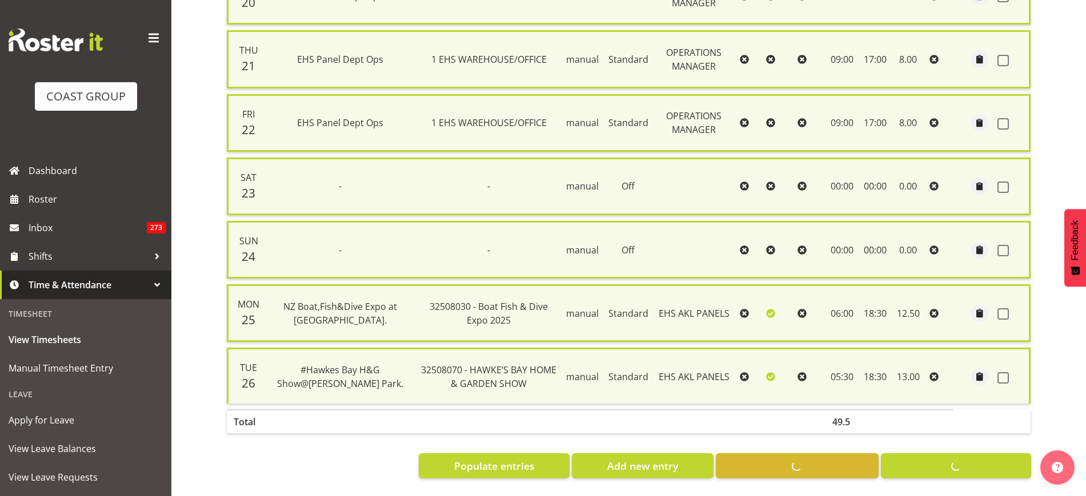
checkbox input "false"
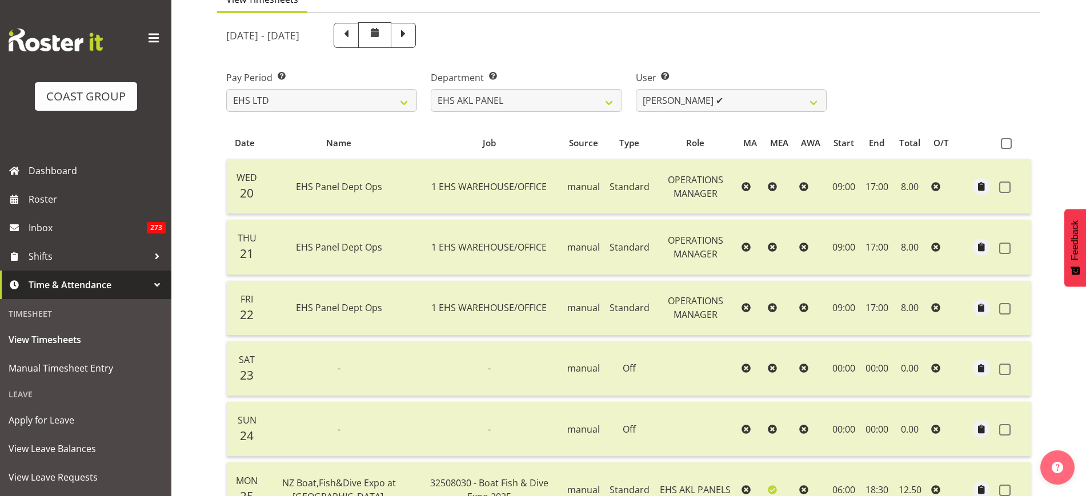
scroll to position [114, 0]
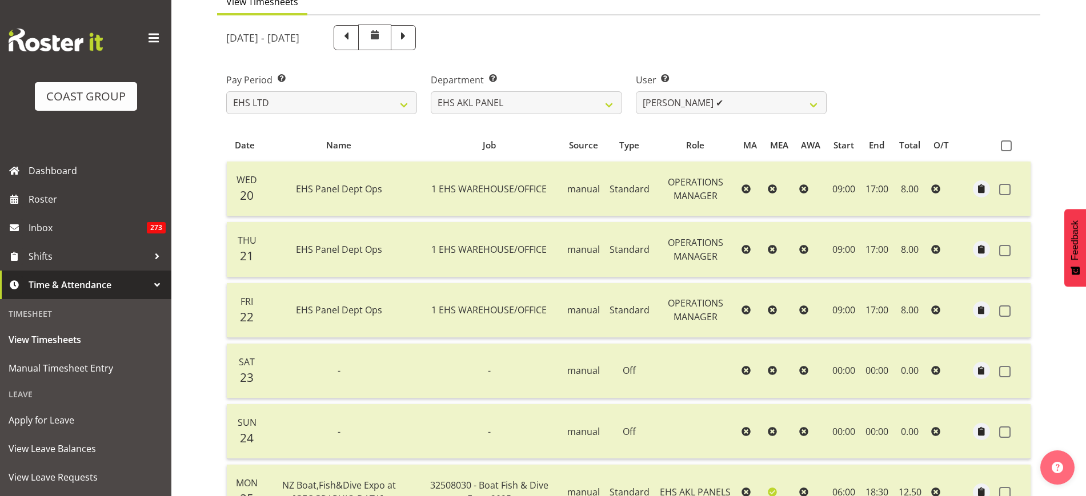
click at [861, 186] on td "17:00" at bounding box center [877, 189] width 32 height 55
click at [816, 103] on select "Abe Denton ✔ Cameron Phillips ❌ Chad Phillips ❌ Emmett Denton ❌ Fiona Berghoffe…" at bounding box center [731, 102] width 191 height 23
select select "11285"
click at [636, 91] on select "Abe Denton ✔ Cameron Phillips ❌ Chad Phillips ❌ Emmett Denton ❌ Fiona Berghoffe…" at bounding box center [731, 102] width 191 height 23
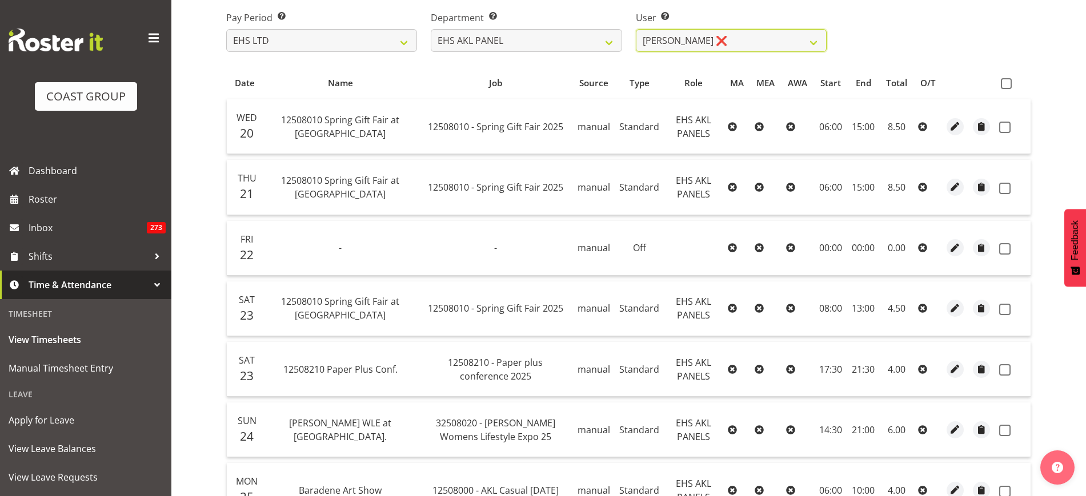
scroll to position [173, 0]
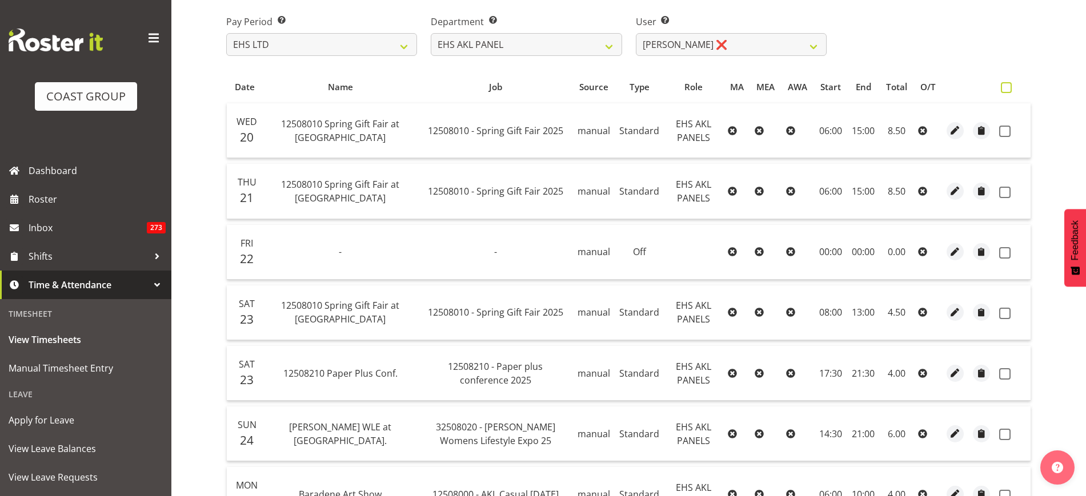
click at [1006, 86] on span at bounding box center [1006, 87] width 11 height 11
click at [1006, 86] on input "checkbox" at bounding box center [1004, 87] width 7 height 7
checkbox input "true"
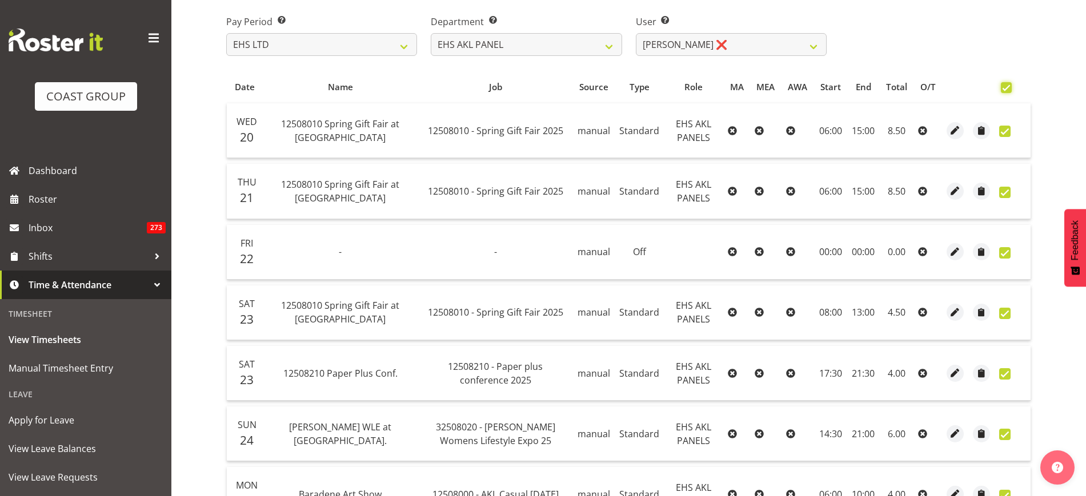
checkbox input "true"
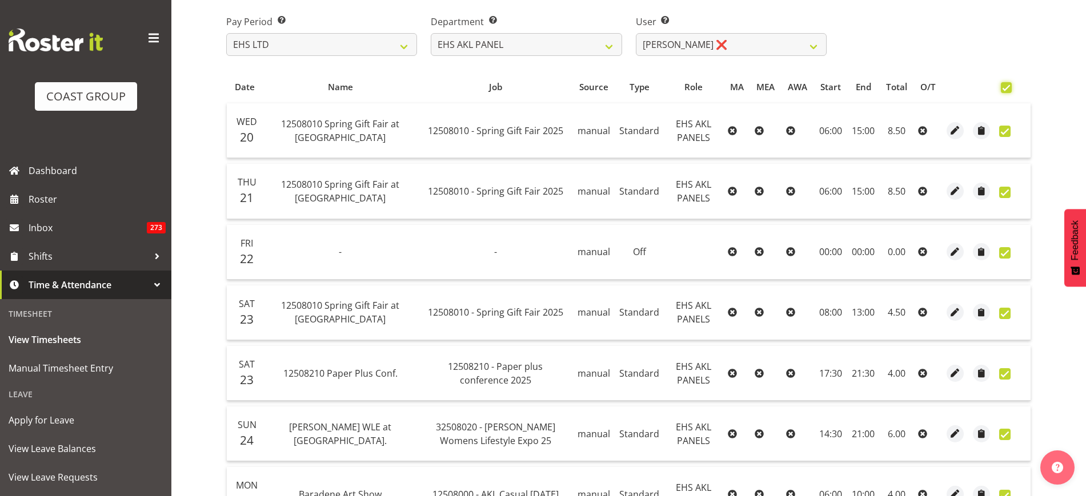
checkbox input "true"
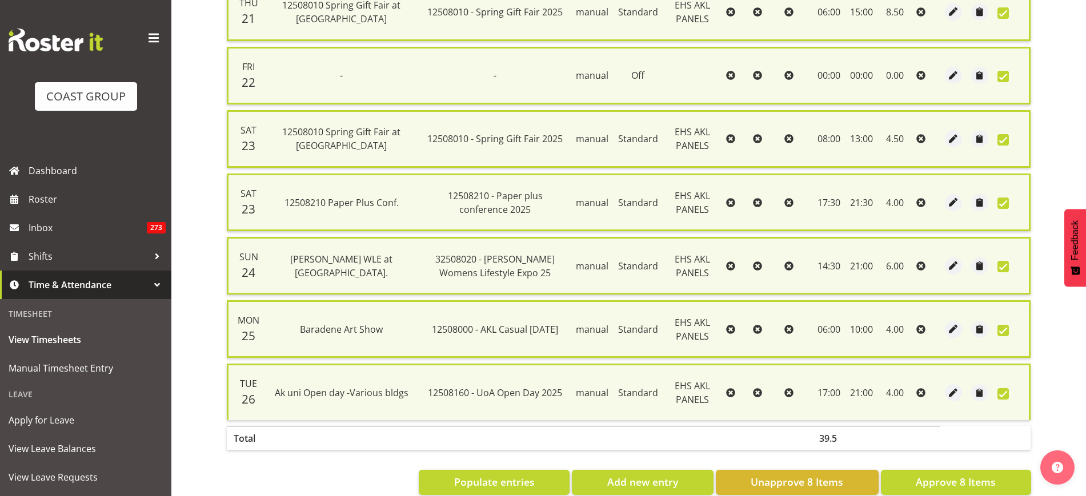
scroll to position [384, 0]
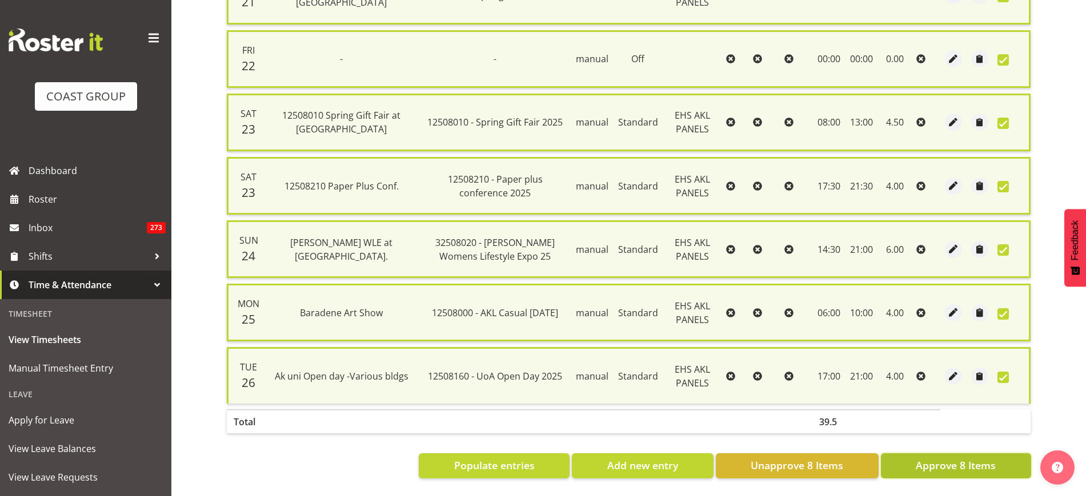
click at [911, 455] on button "Approve 8 Items" at bounding box center [956, 466] width 150 height 25
checkbox input "false"
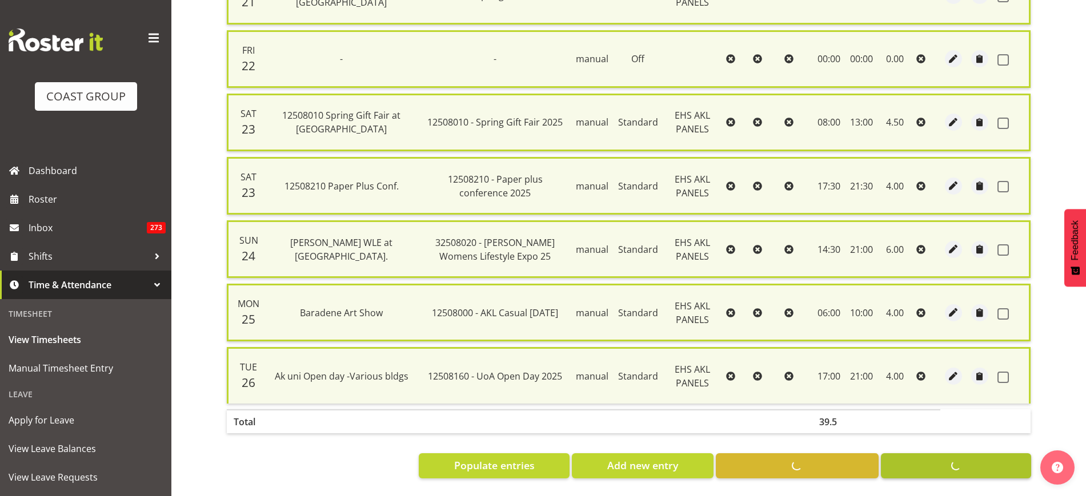
checkbox input "false"
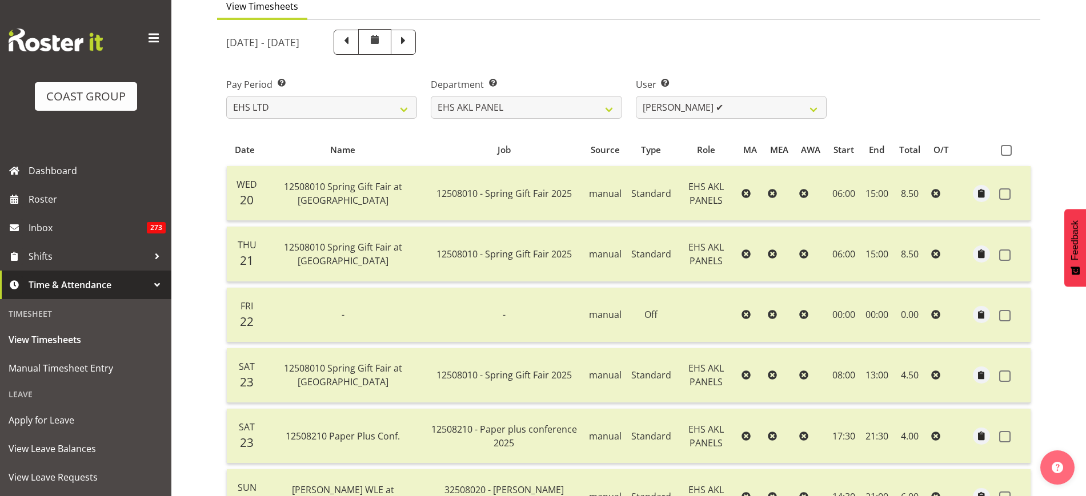
scroll to position [108, 0]
click at [815, 107] on select "Abe Denton ✔ Cameron Phillips ✔ Chad Phillips ❌ Emmett Denton ❌ Fiona Berghoffe…" at bounding box center [731, 109] width 191 height 23
select select "11082"
click at [636, 98] on select "Abe Denton ✔ Cameron Phillips ✔ Chad Phillips ❌ Emmett Denton ❌ Fiona Berghoffe…" at bounding box center [731, 109] width 191 height 23
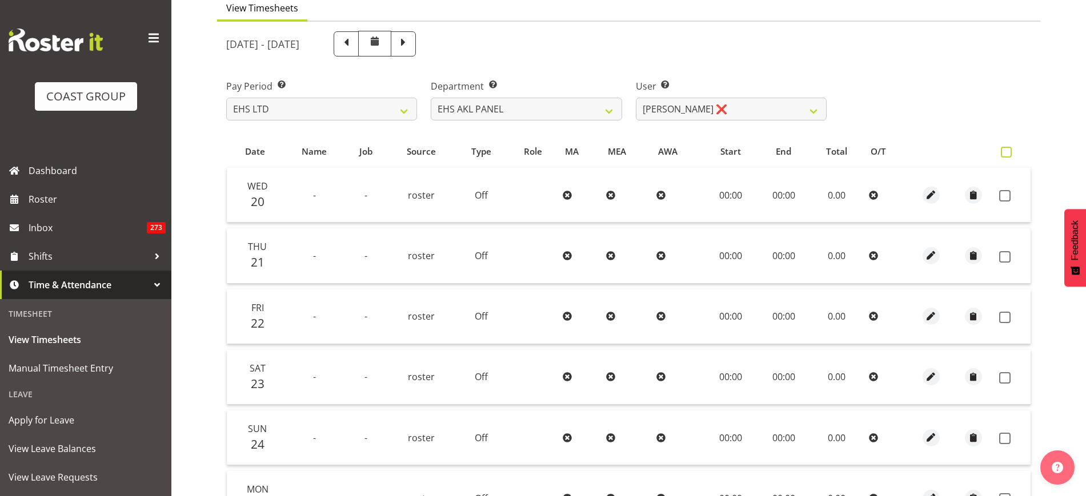
click at [1008, 154] on span at bounding box center [1006, 152] width 11 height 11
click at [1008, 154] on input "checkbox" at bounding box center [1004, 152] width 7 height 7
checkbox input "true"
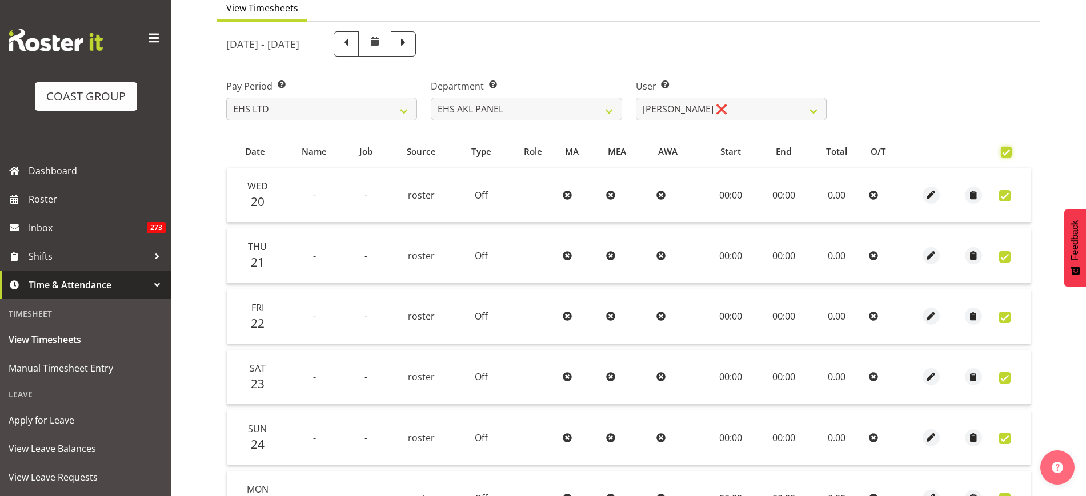
checkbox input "true"
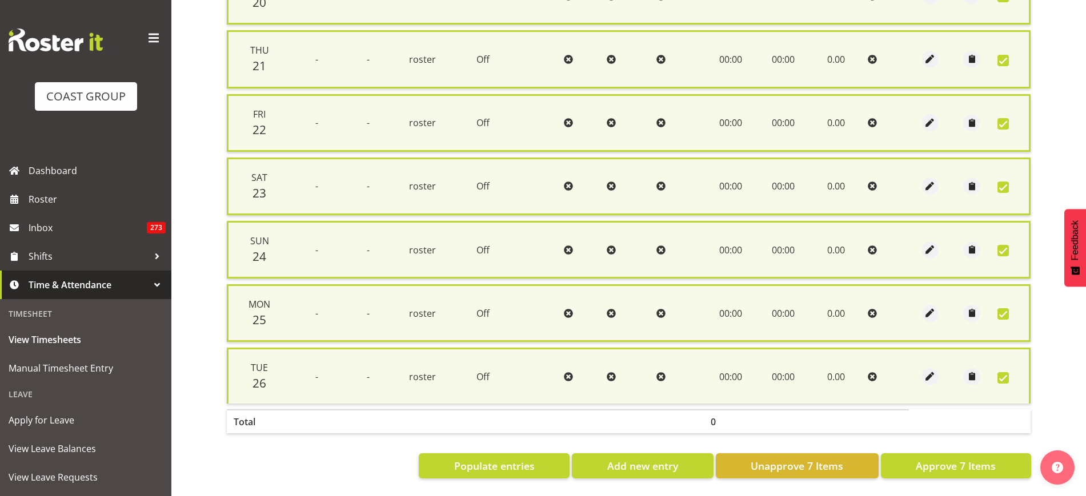
scroll to position [320, 0]
click at [912, 463] on button "Approve 7 Items" at bounding box center [956, 466] width 150 height 25
checkbox input "false"
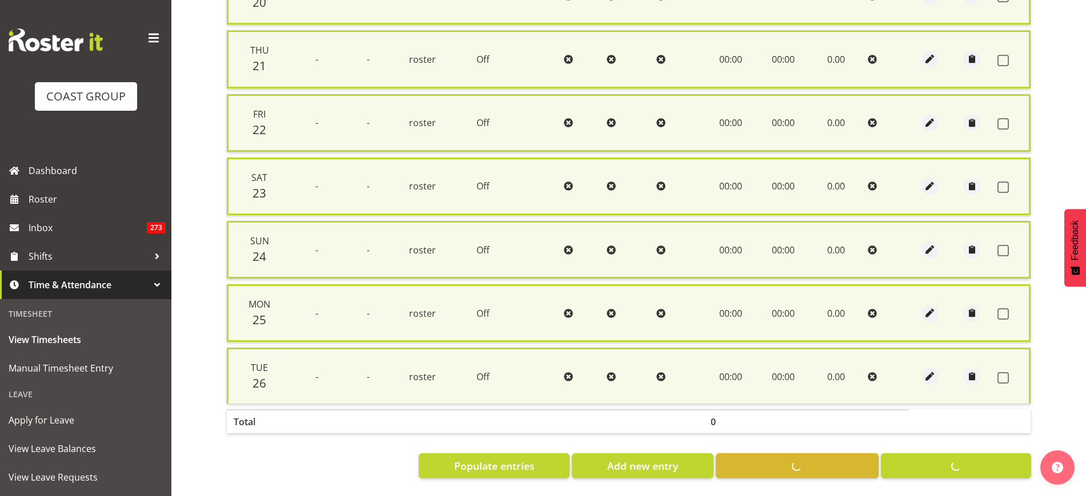
checkbox input "false"
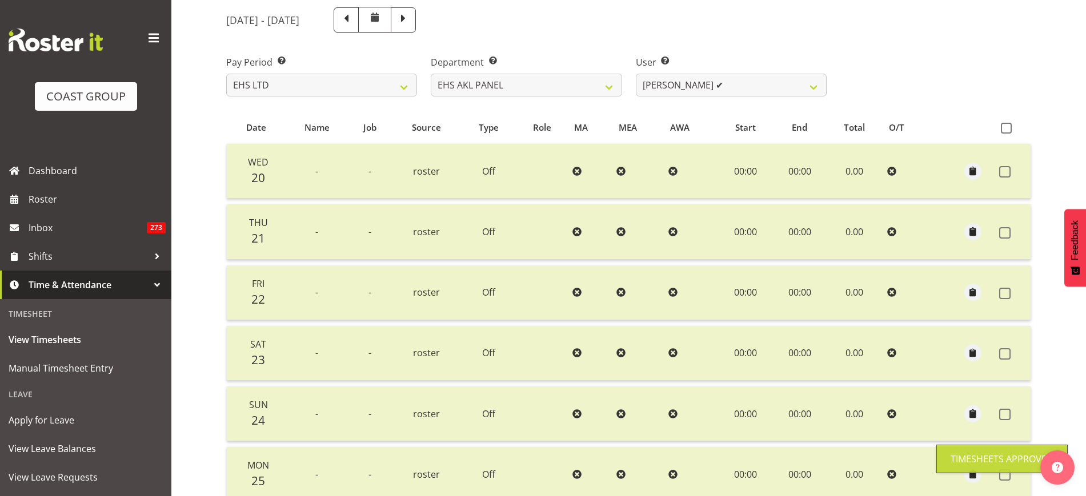
scroll to position [129, 0]
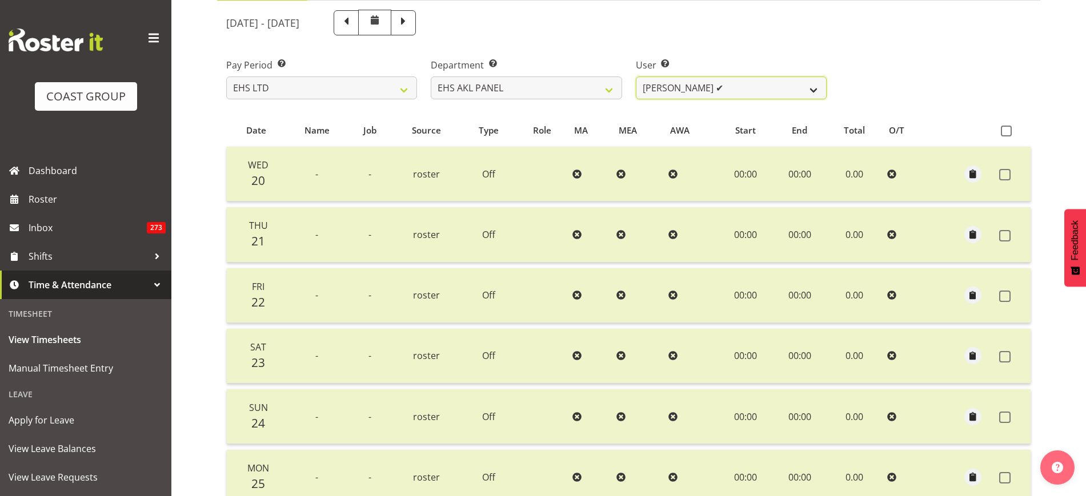
click at [815, 89] on select "Abe Denton ✔ Cameron Phillips ✔ Chad Phillips ✔ Emmett Denton ❌ Fiona Berghoffe…" at bounding box center [731, 88] width 191 height 23
select select "11286"
click at [636, 77] on select "Abe Denton ✔ Cameron Phillips ✔ Chad Phillips ✔ Emmett Denton ❌ Fiona Berghoffe…" at bounding box center [731, 88] width 191 height 23
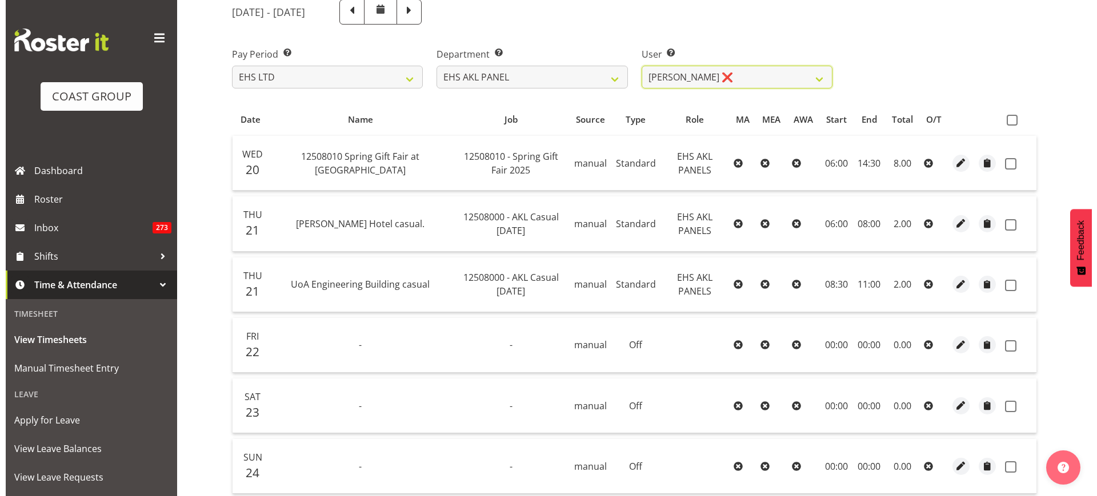
scroll to position [142, 0]
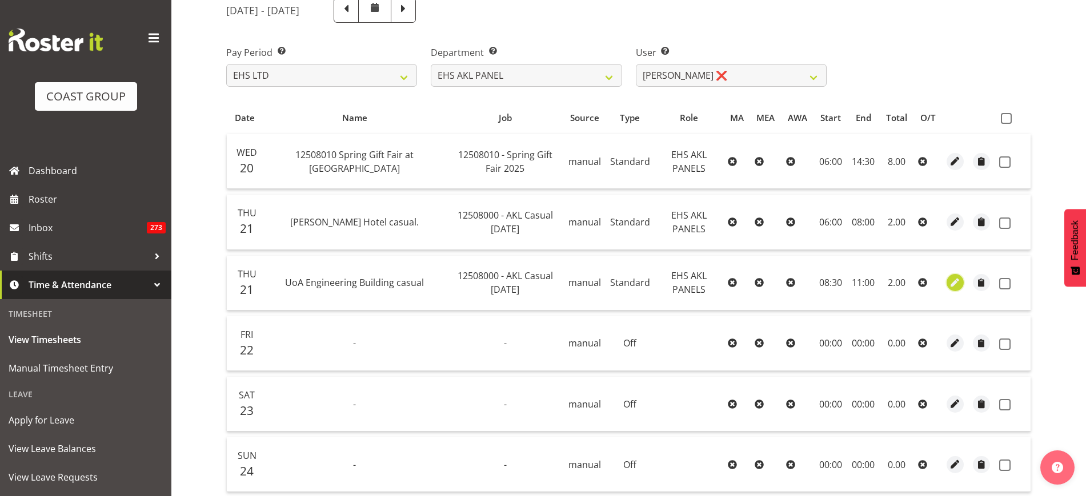
click at [956, 286] on span "button" at bounding box center [955, 282] width 13 height 13
select select "Standard"
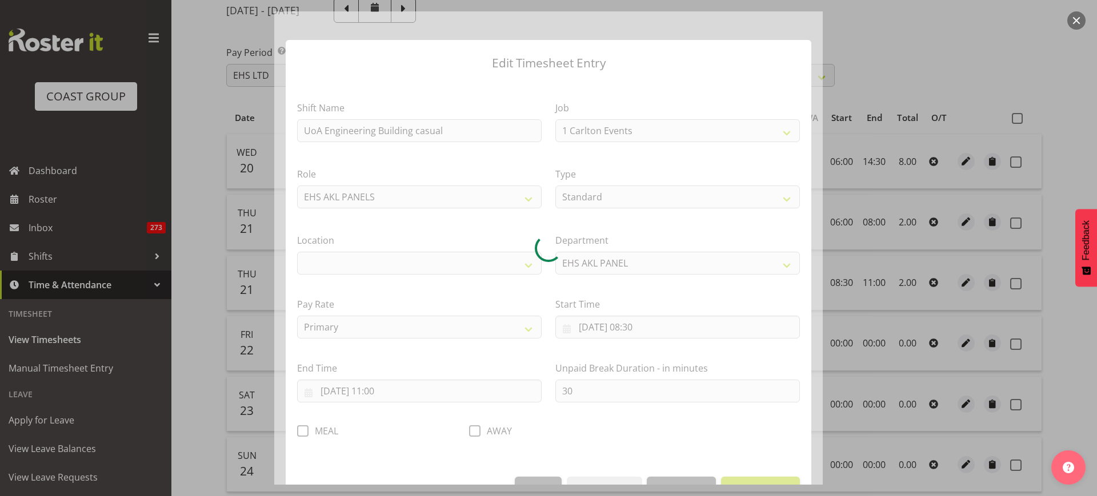
select select "8652"
select select "35"
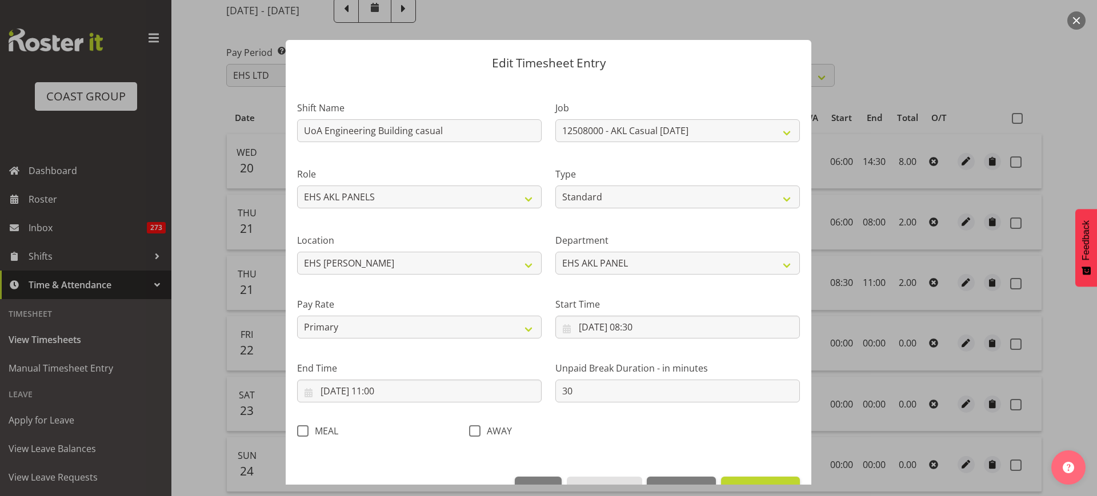
click at [679, 330] on section "Shift Name UoA Engineering Building casual Job 1 Carlton Events 1 Carlton Hamil…" at bounding box center [549, 273] width 526 height 385
click at [679, 330] on input "21/08/2025, 08:30" at bounding box center [677, 327] width 244 height 23
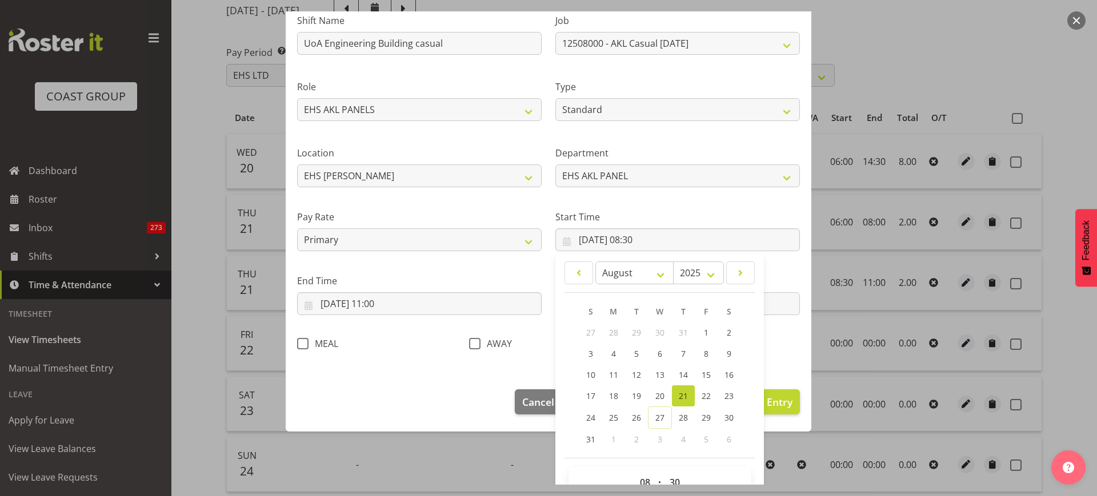
scroll to position [115, 0]
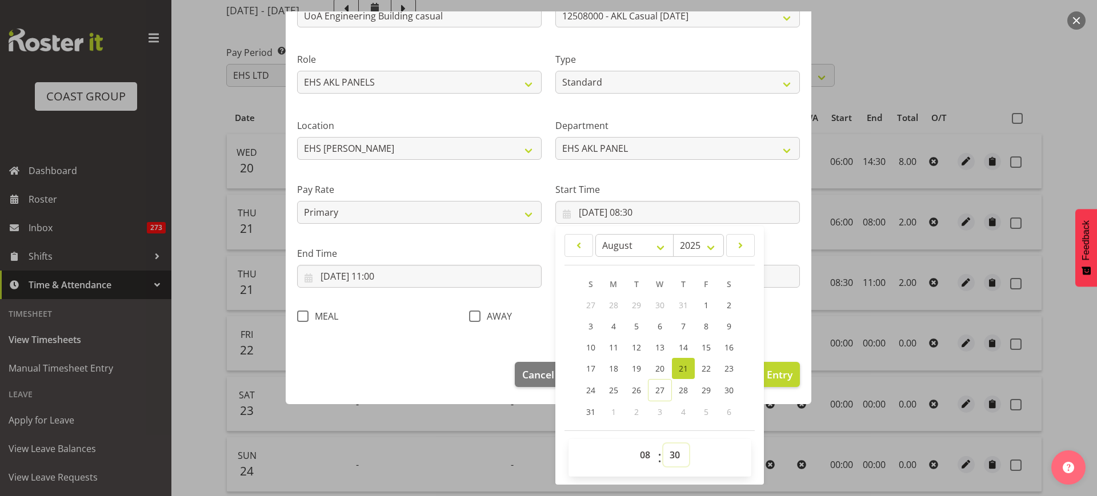
click at [669, 456] on select "00 01 02 03 04 05 06 07 08 09 10 11 12 13 14 15 16 17 18 19 20 21 22 23 24 25 2…" at bounding box center [676, 455] width 26 height 23
select select "0"
click at [663, 444] on select "00 01 02 03 04 05 06 07 08 09 10 11 12 13 14 15 16 17 18 19 20 21 22 23 24 25 2…" at bounding box center [676, 455] width 26 height 23
type input "21/08/2025, 08:00"
click at [420, 272] on input "21/08/2025, 11:00" at bounding box center [419, 276] width 244 height 23
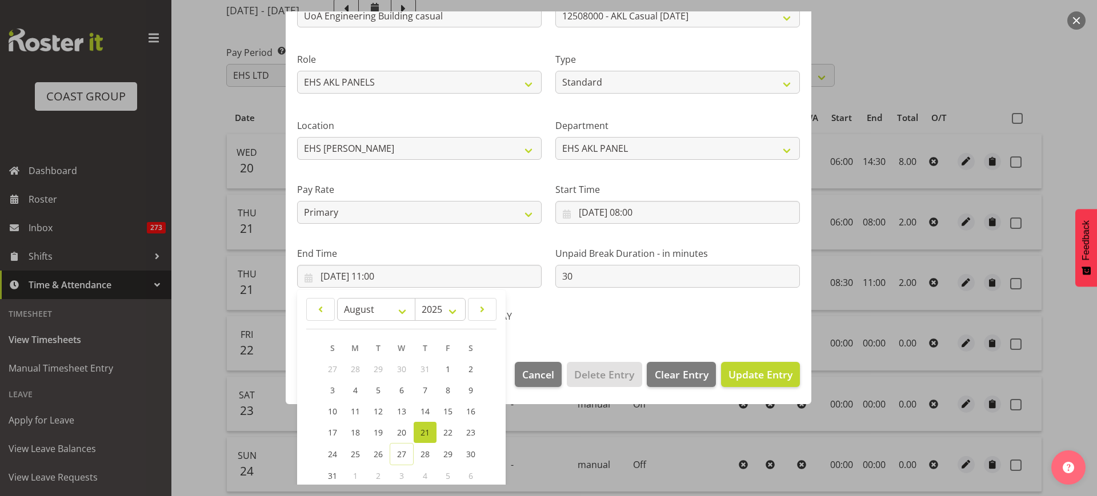
scroll to position [179, 0]
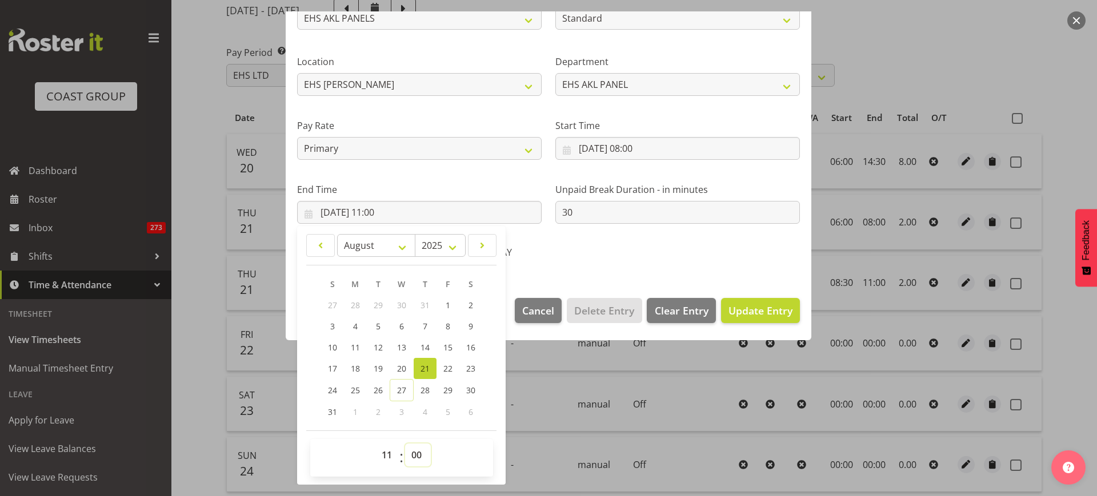
click at [418, 452] on select "00 01 02 03 04 05 06 07 08 09 10 11 12 13 14 15 16 17 18 19 20 21 22 23 24 25 2…" at bounding box center [418, 455] width 26 height 23
select select "30"
click at [405, 444] on select "00 01 02 03 04 05 06 07 08 09 10 11 12 13 14 15 16 17 18 19 20 21 22 23 24 25 2…" at bounding box center [418, 455] width 26 height 23
type input "21/08/2025, 11:30"
click at [744, 308] on span "Update Entry" at bounding box center [760, 311] width 64 height 14
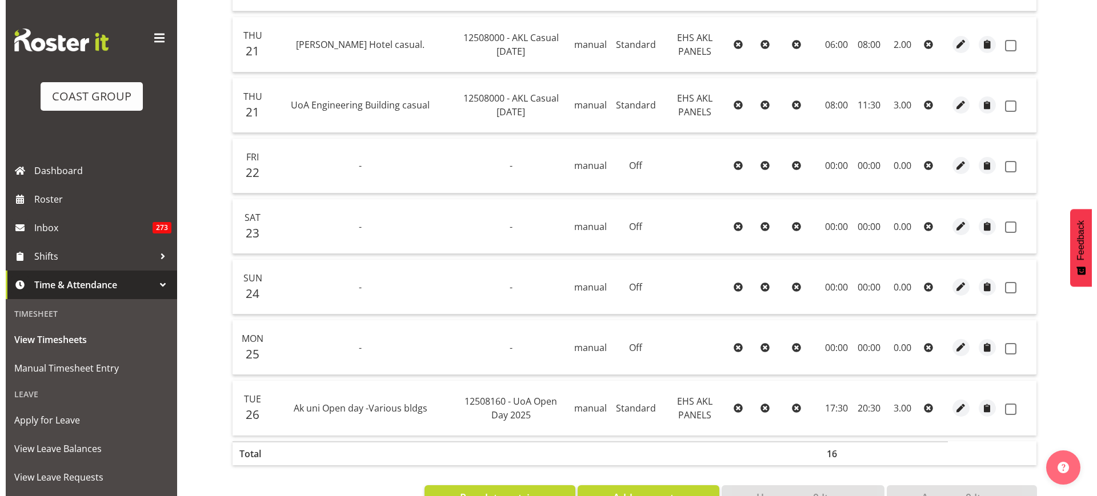
scroll to position [347, 0]
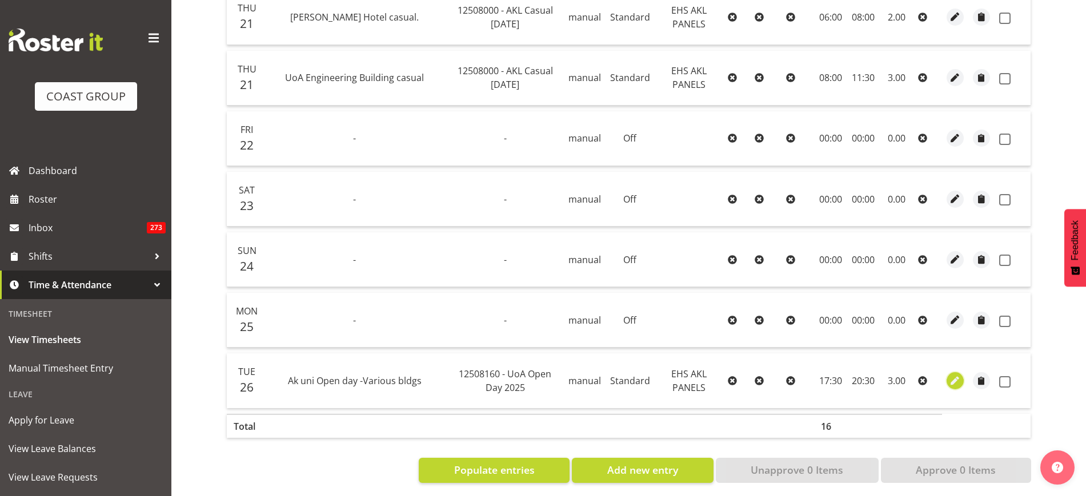
click at [956, 384] on span "button" at bounding box center [955, 381] width 13 height 13
select select "Standard"
select select "7"
select select "2025"
select select "20"
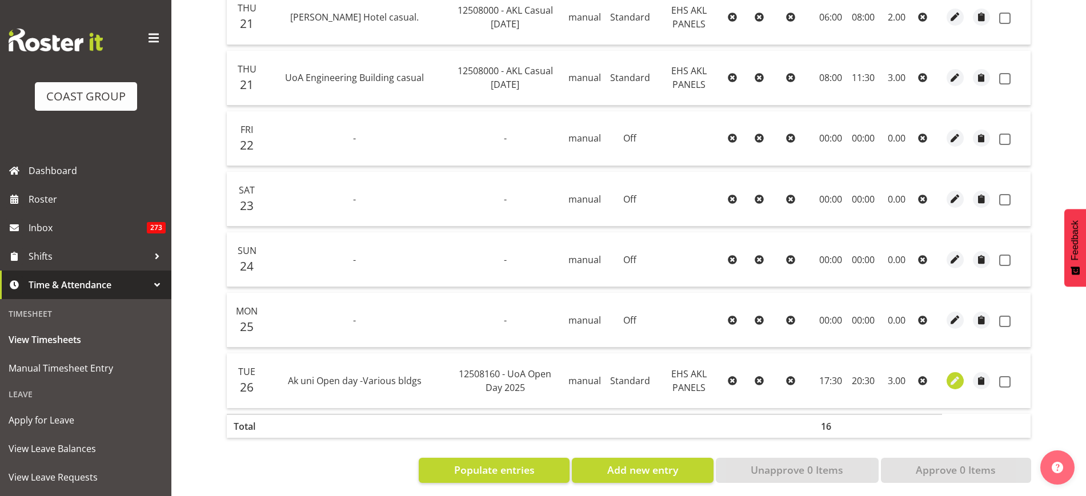
select select "30"
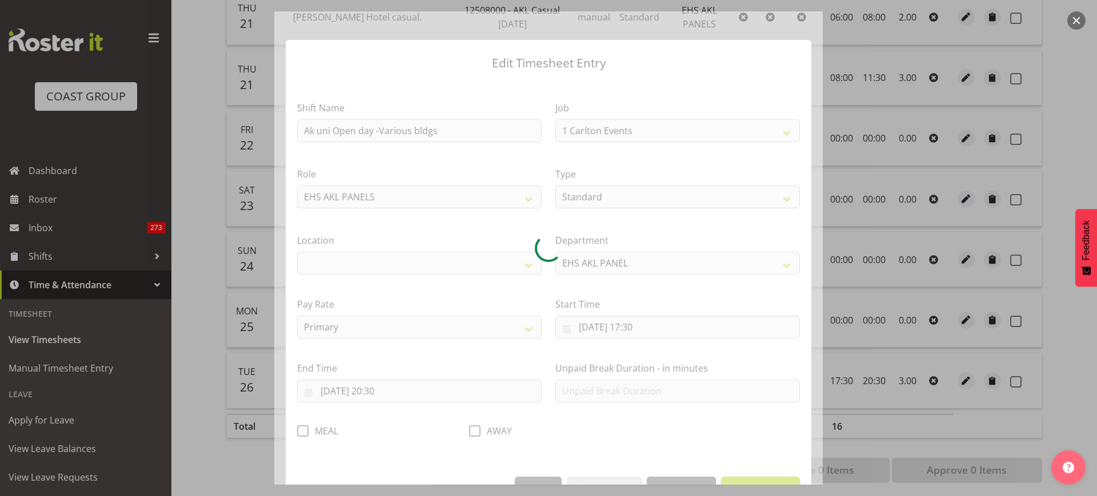
select select "9993"
select select "35"
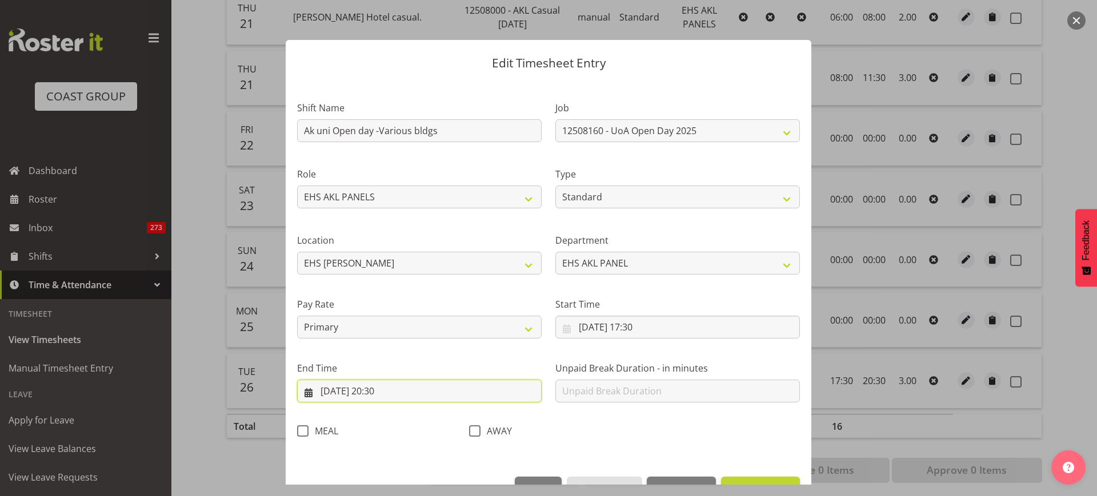
click at [416, 395] on input "26/08/2025, 20:30" at bounding box center [419, 391] width 244 height 23
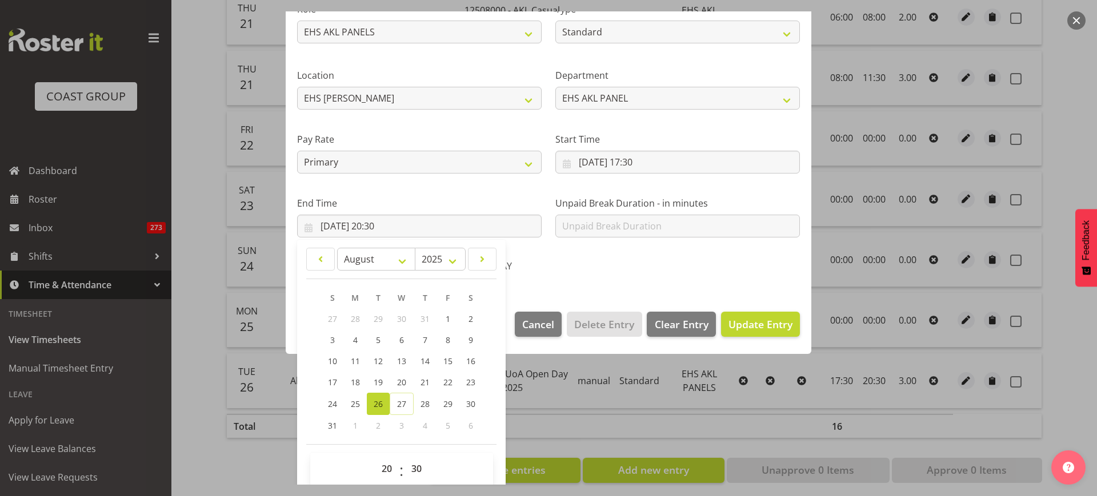
scroll to position [171, 0]
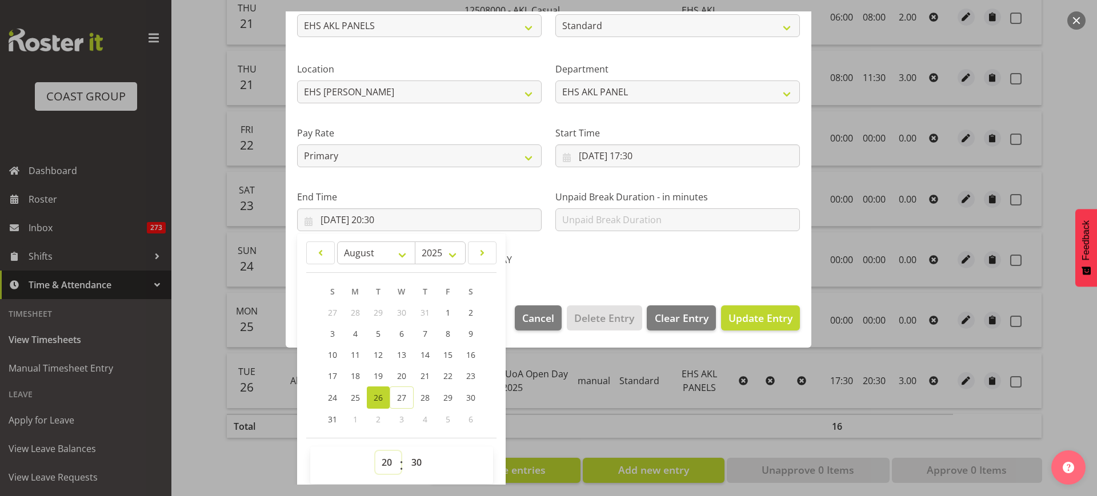
click at [384, 459] on select "00 01 02 03 04 05 06 07 08 09 10 11 12 13 14 15 16 17 18 19 20 21 22 23" at bounding box center [388, 462] width 26 height 23
select select "21"
click at [375, 451] on select "00 01 02 03 04 05 06 07 08 09 10 11 12 13 14 15 16 17 18 19 20 21 22 23" at bounding box center [388, 462] width 26 height 23
type input "26/08/2025, 21:30"
click at [740, 317] on span "Update Entry" at bounding box center [760, 318] width 64 height 14
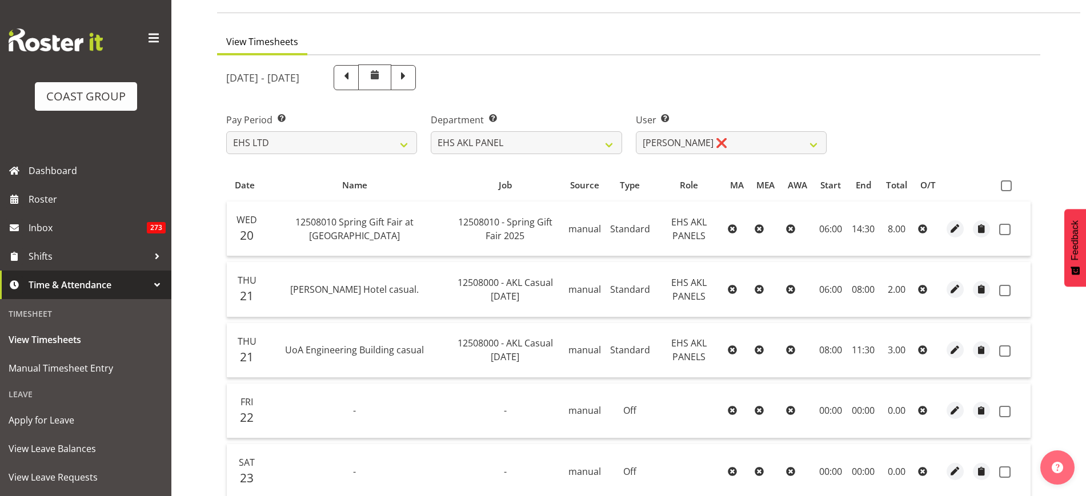
scroll to position [68, 0]
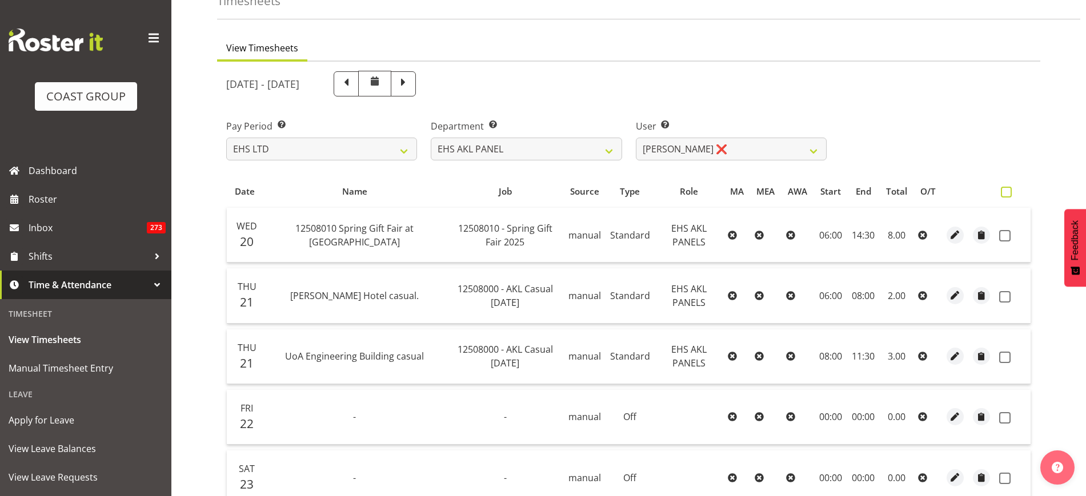
click at [1007, 191] on span at bounding box center [1006, 192] width 11 height 11
click at [1007, 191] on input "checkbox" at bounding box center [1004, 192] width 7 height 7
checkbox input "true"
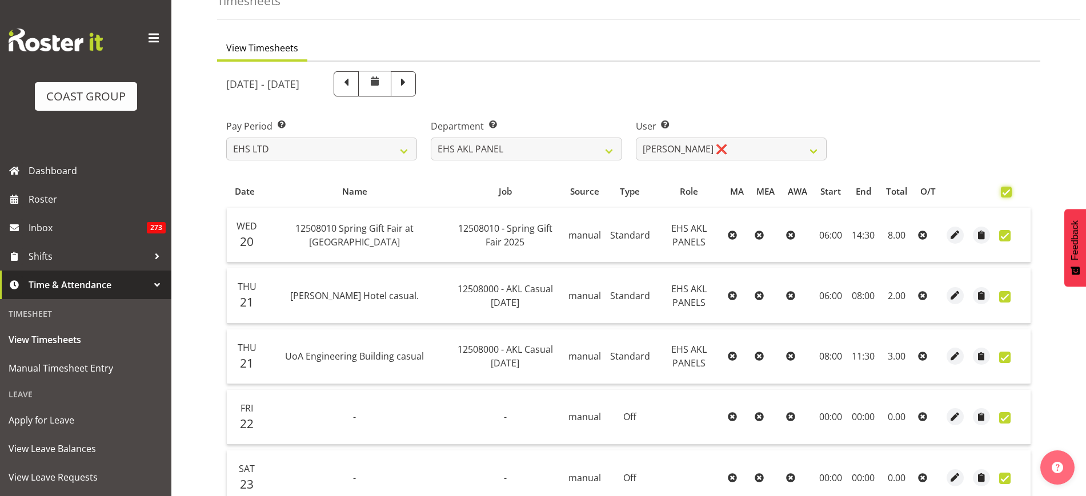
checkbox input "true"
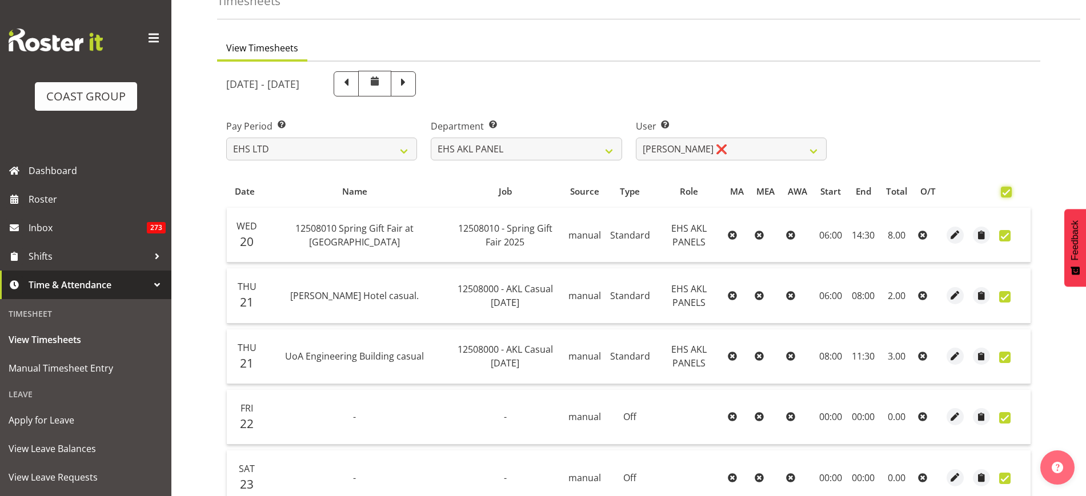
checkbox input "true"
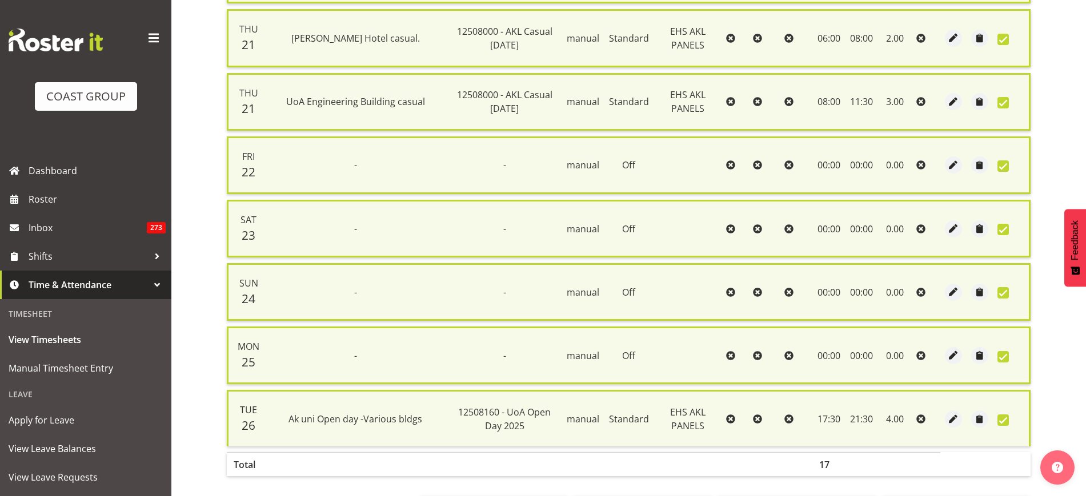
scroll to position [384, 0]
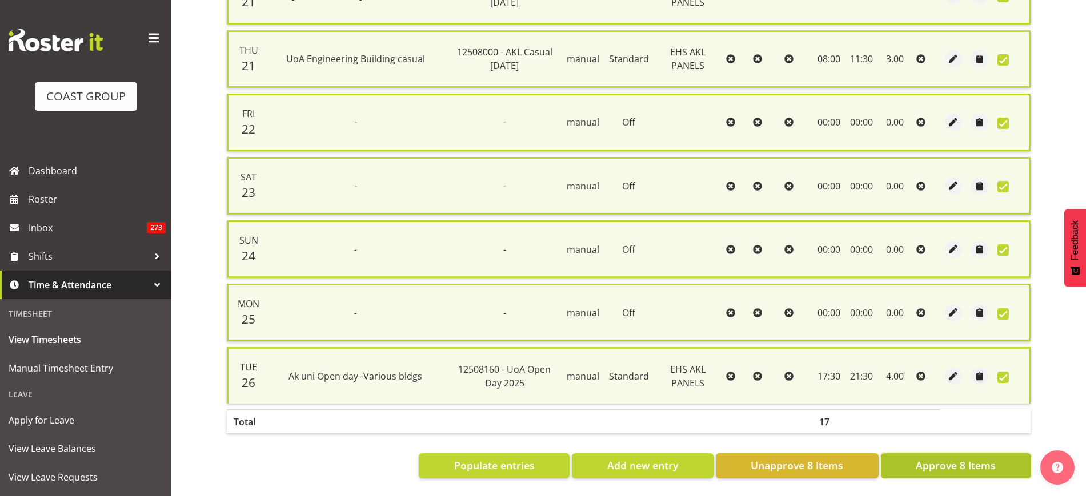
click at [935, 458] on span "Approve 8 Items" at bounding box center [956, 465] width 80 height 15
checkbox input "false"
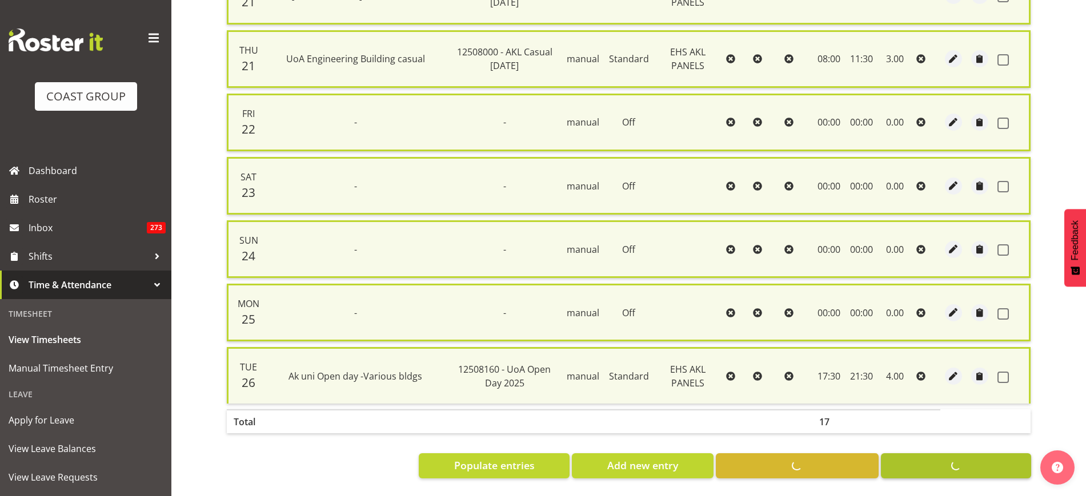
checkbox input "false"
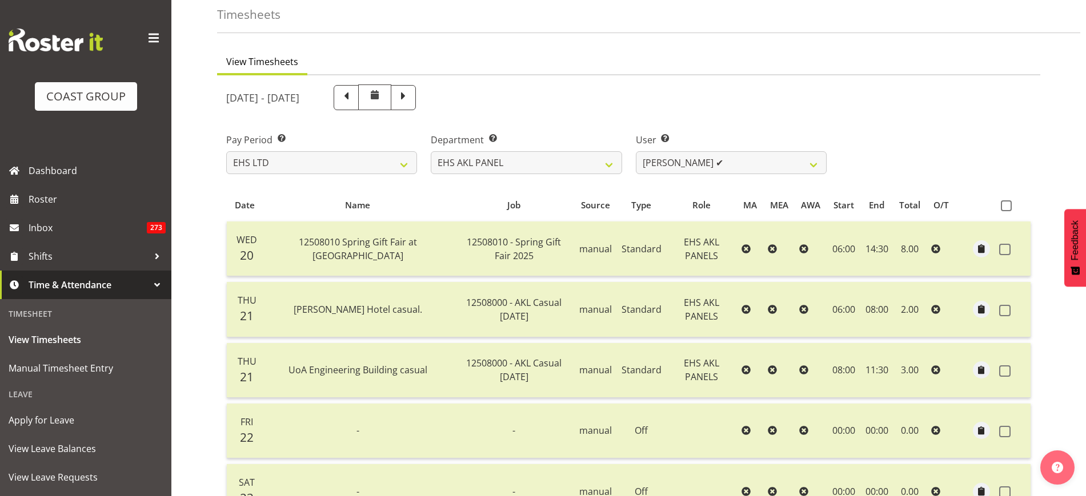
scroll to position [0, 0]
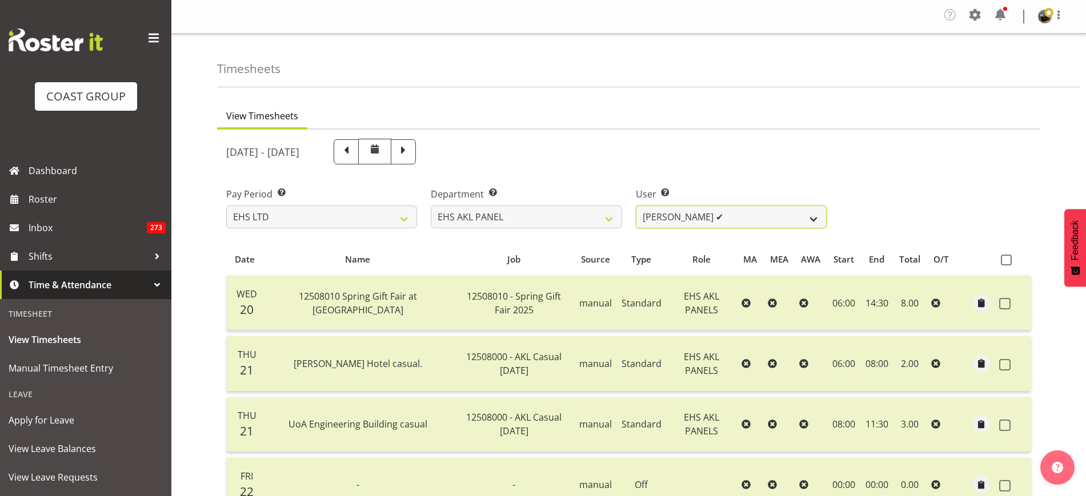
click at [816, 214] on select "Abe Denton ✔ Cameron Phillips ✔ Chad Phillips ✔ Emmett Denton ✔ Fiona Berghoffe…" at bounding box center [731, 217] width 191 height 23
select select "1088"
click at [636, 206] on select "Abe Denton ✔ Cameron Phillips ✔ Chad Phillips ✔ Emmett Denton ✔ Fiona Berghoffe…" at bounding box center [731, 217] width 191 height 23
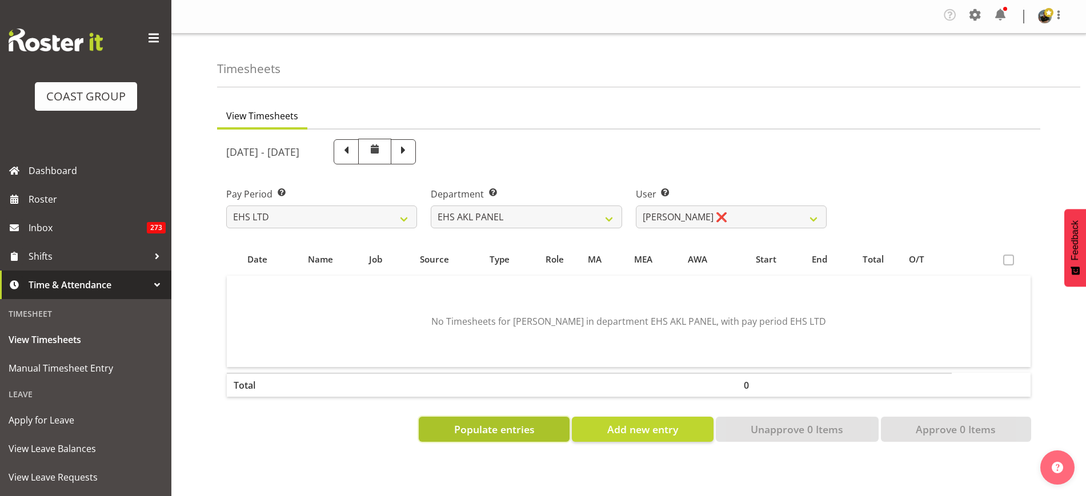
click at [487, 426] on span "Populate entries" at bounding box center [494, 429] width 81 height 15
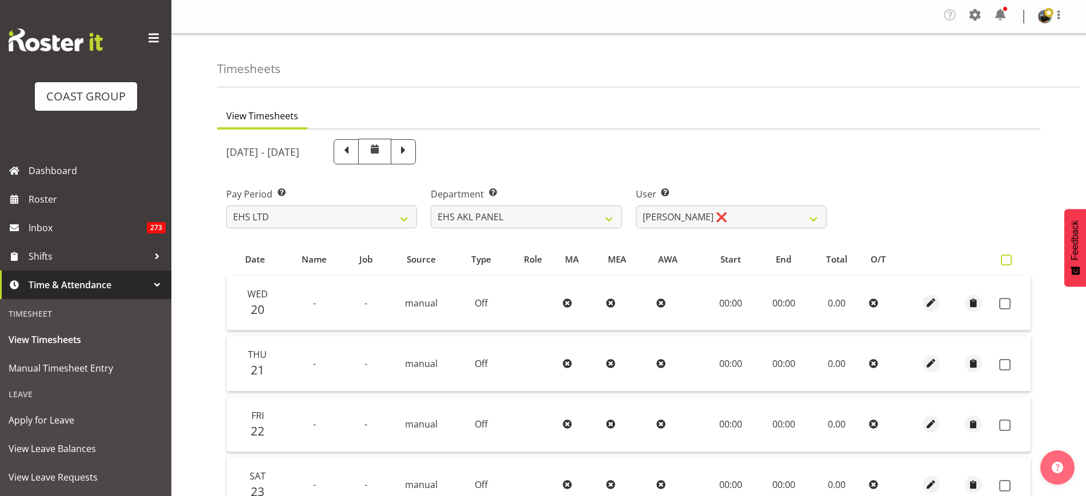
click at [1005, 261] on span at bounding box center [1006, 260] width 11 height 11
click at [1005, 261] on input "checkbox" at bounding box center [1004, 259] width 7 height 7
checkbox input "true"
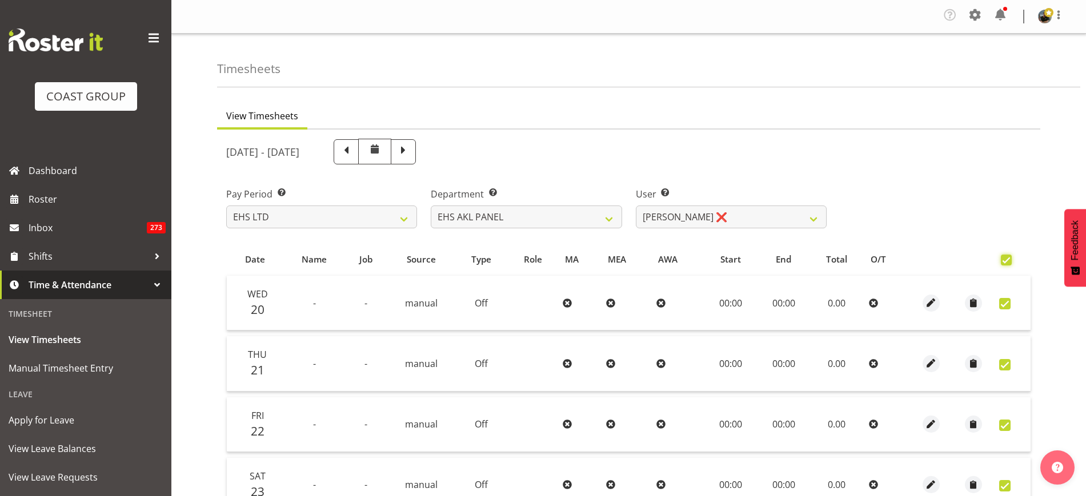
checkbox input "true"
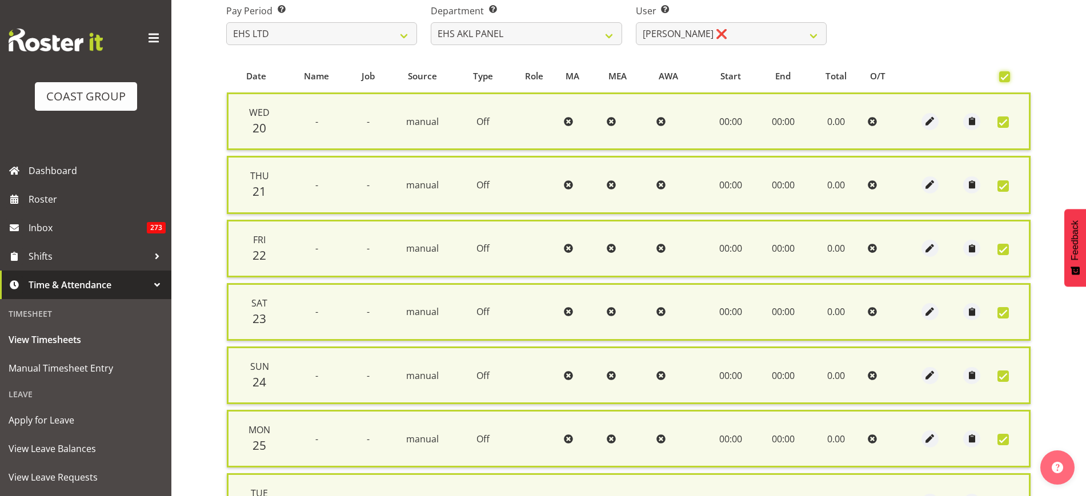
scroll to position [320, 0]
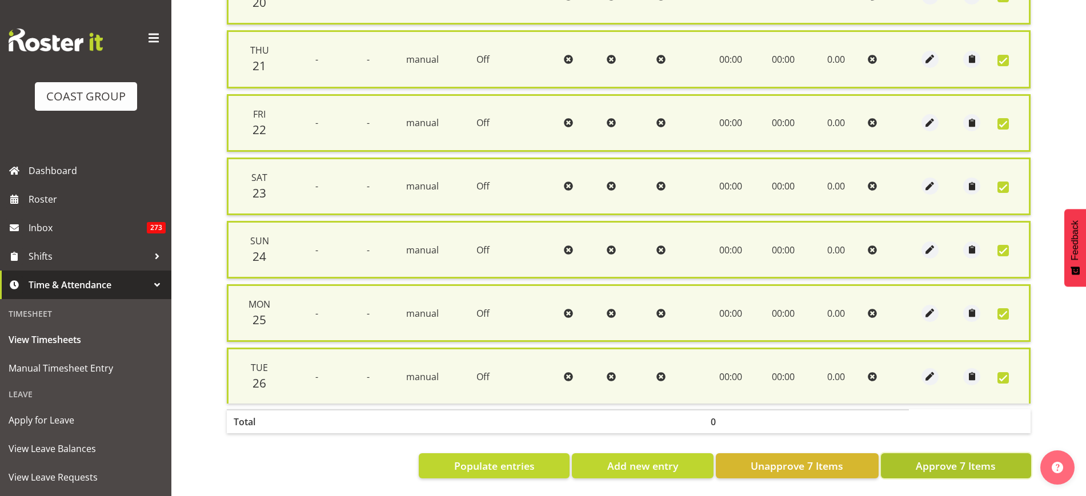
click at [925, 459] on span "Approve 7 Items" at bounding box center [956, 466] width 80 height 15
checkbox input "false"
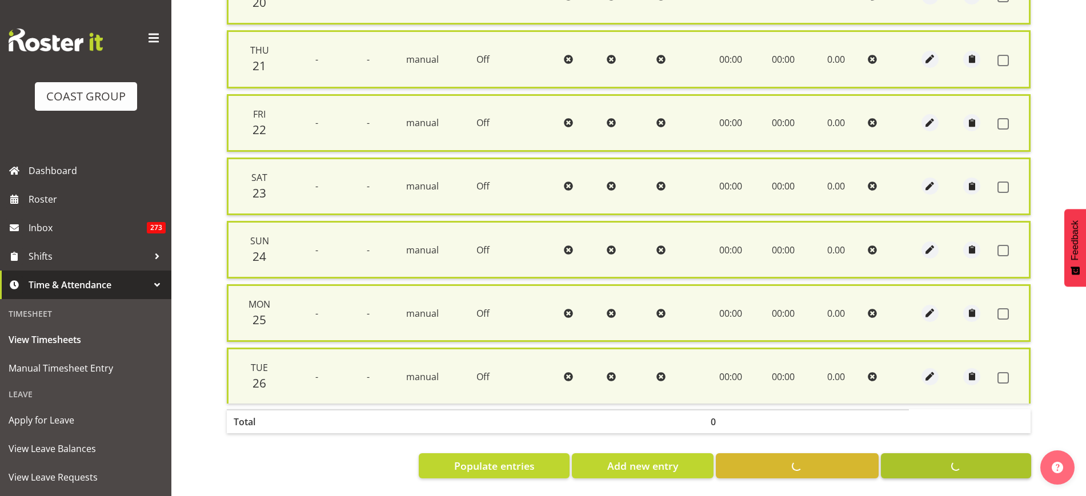
checkbox input "false"
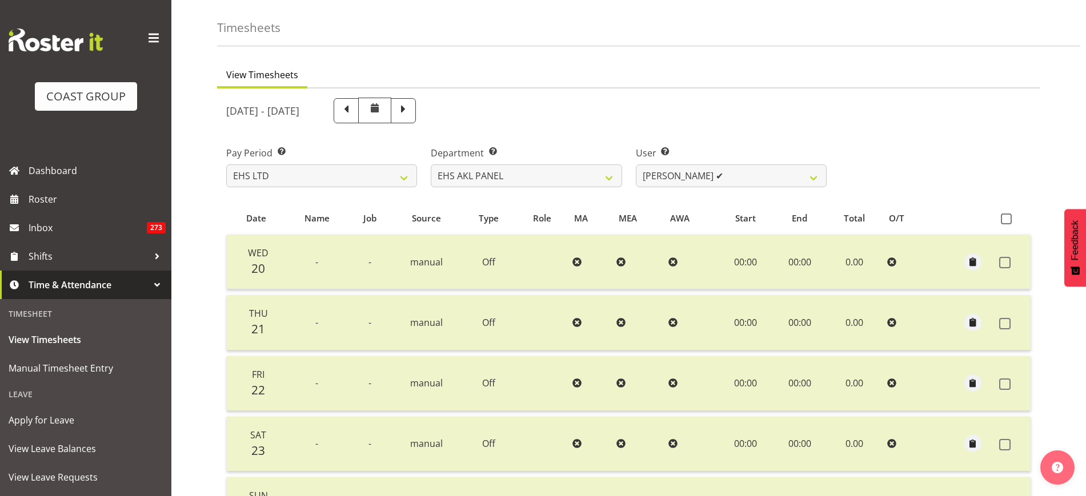
scroll to position [0, 0]
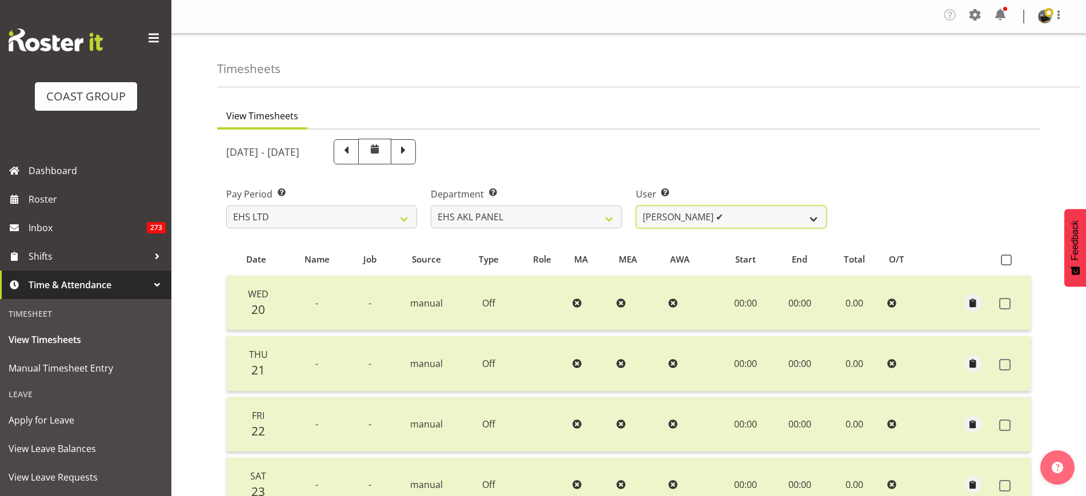
click at [810, 219] on select "Abe Denton ✔ Cameron Phillips ✔ Chad Phillips ✔ Emmett Denton ✔ Fiona Berghoffe…" at bounding box center [731, 217] width 191 height 23
select select "1089"
click at [636, 206] on select "Abe Denton ✔ Cameron Phillips ✔ Chad Phillips ✔ Emmett Denton ✔ Fiona Berghoffe…" at bounding box center [731, 217] width 191 height 23
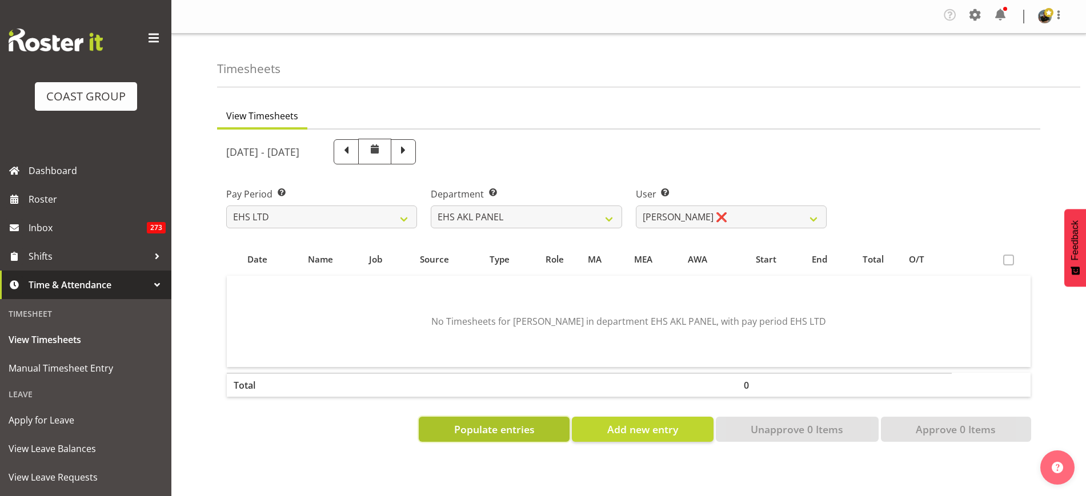
click at [496, 435] on span "Populate entries" at bounding box center [494, 429] width 81 height 15
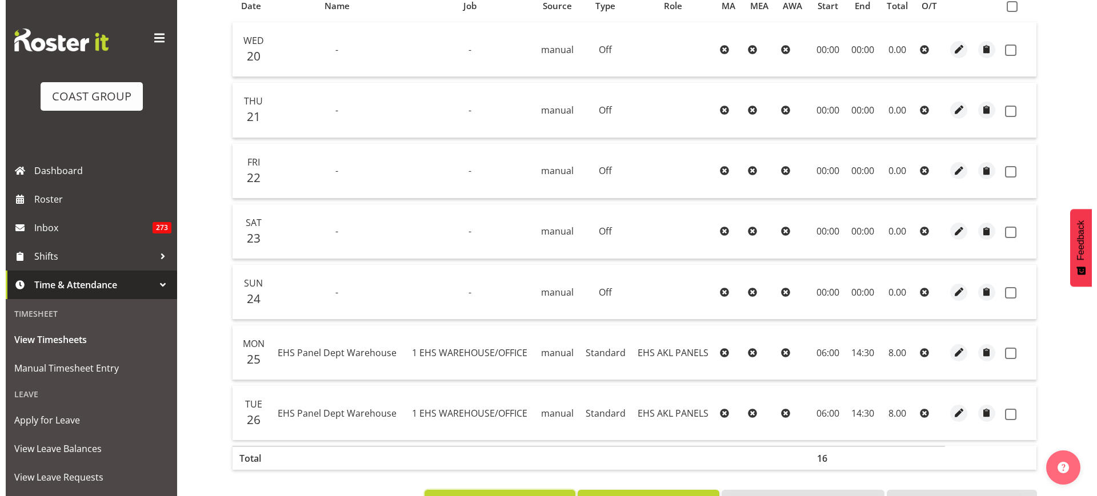
scroll to position [301, 0]
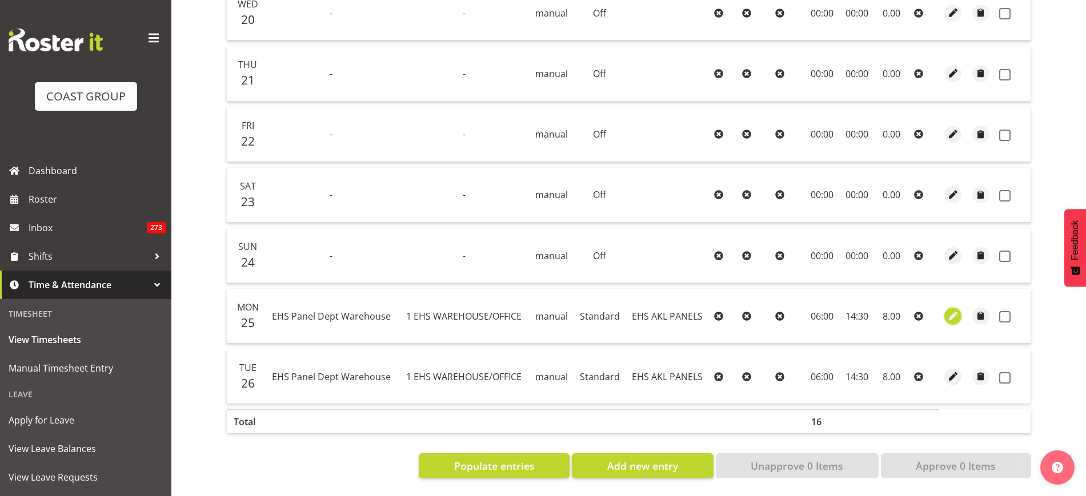
click at [954, 310] on span "button" at bounding box center [953, 316] width 13 height 13
select select "Standard"
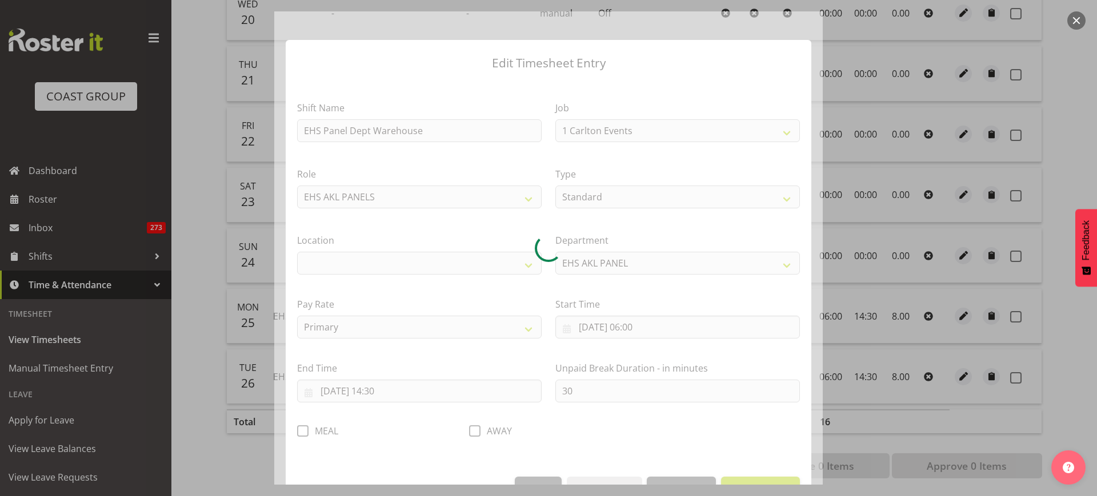
select select "69"
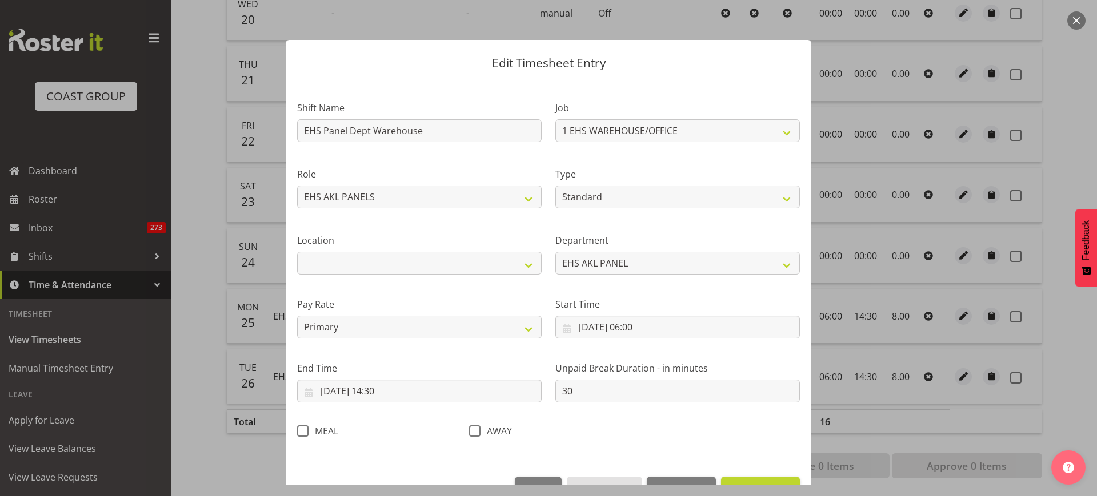
select select "35"
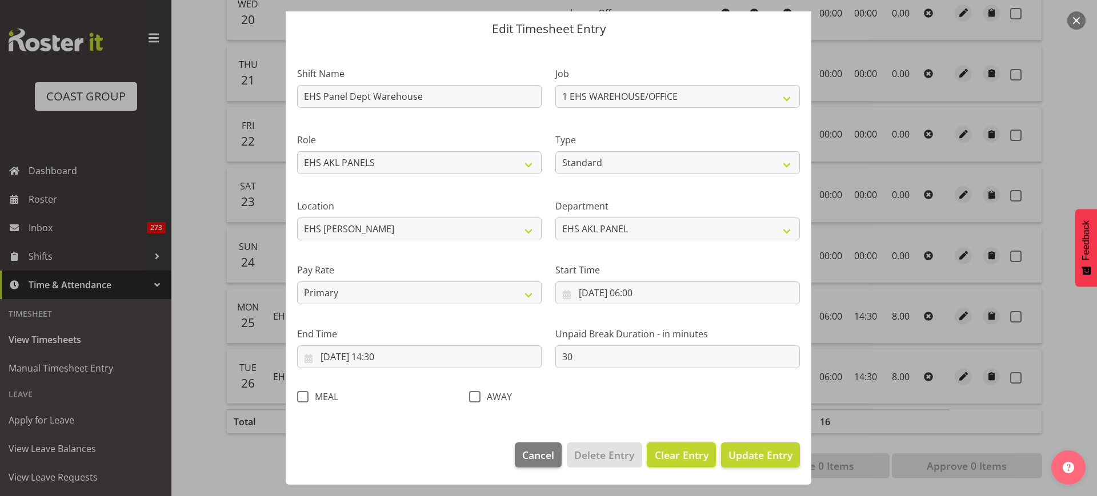
click at [671, 453] on span "Clear Entry" at bounding box center [682, 455] width 54 height 15
select select "Off"
type input "0"
select select
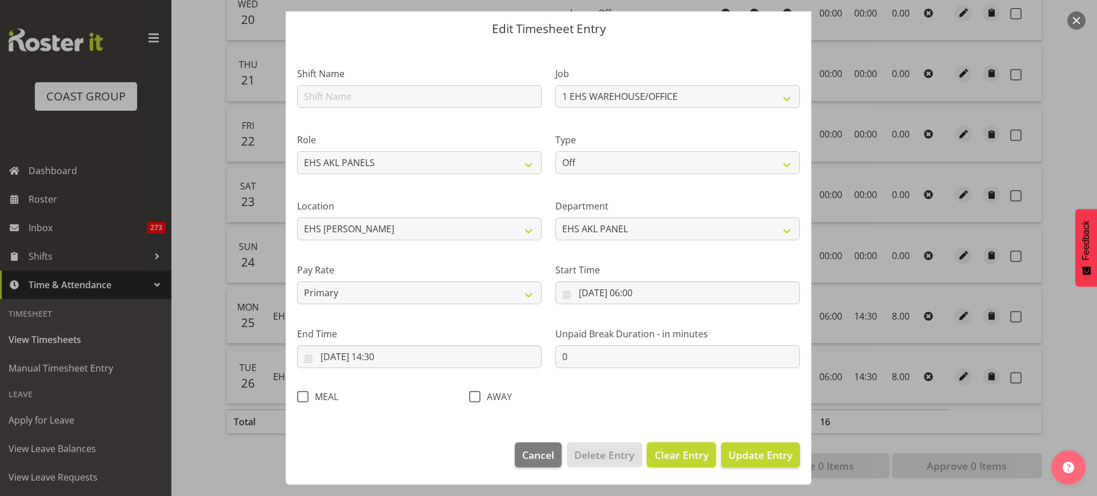
select select
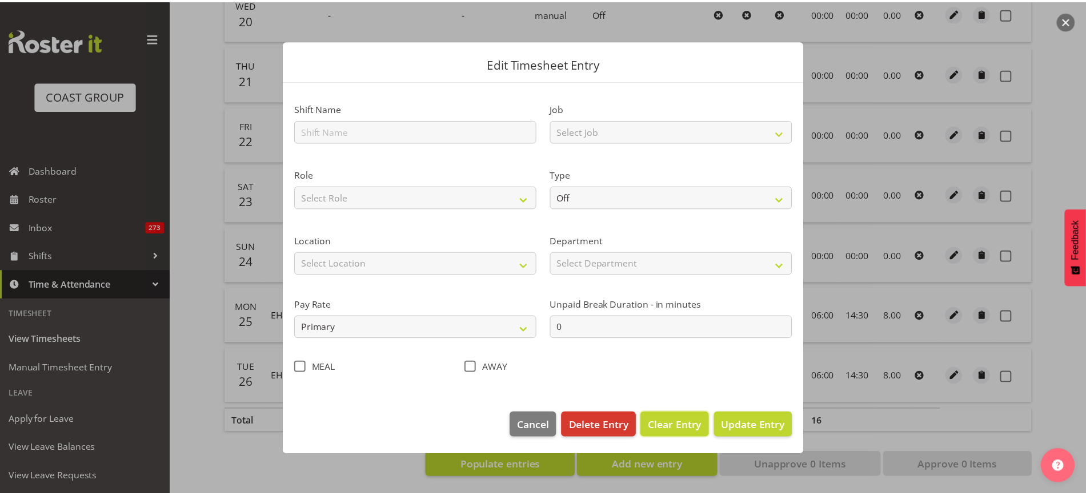
scroll to position [0, 0]
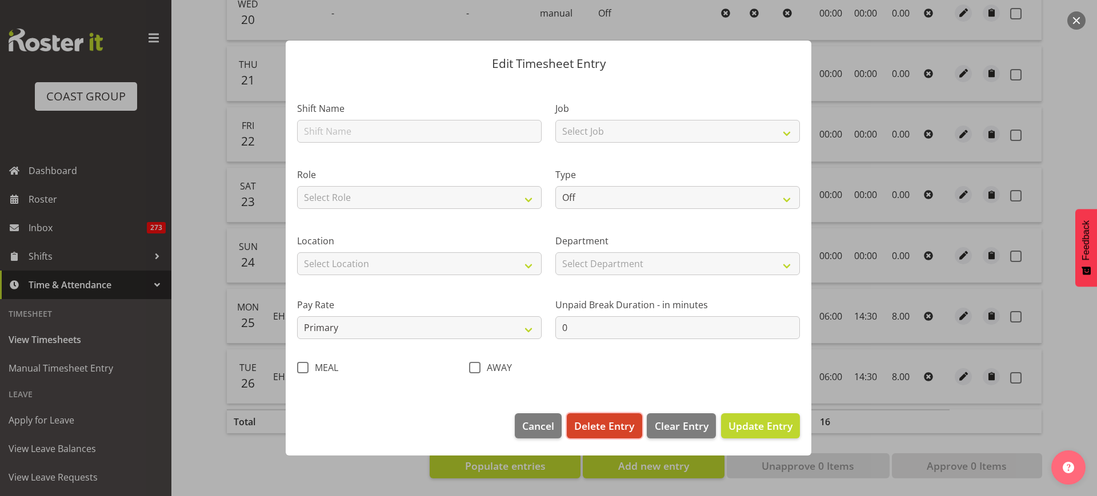
click at [591, 427] on span "Delete Entry" at bounding box center [604, 426] width 60 height 15
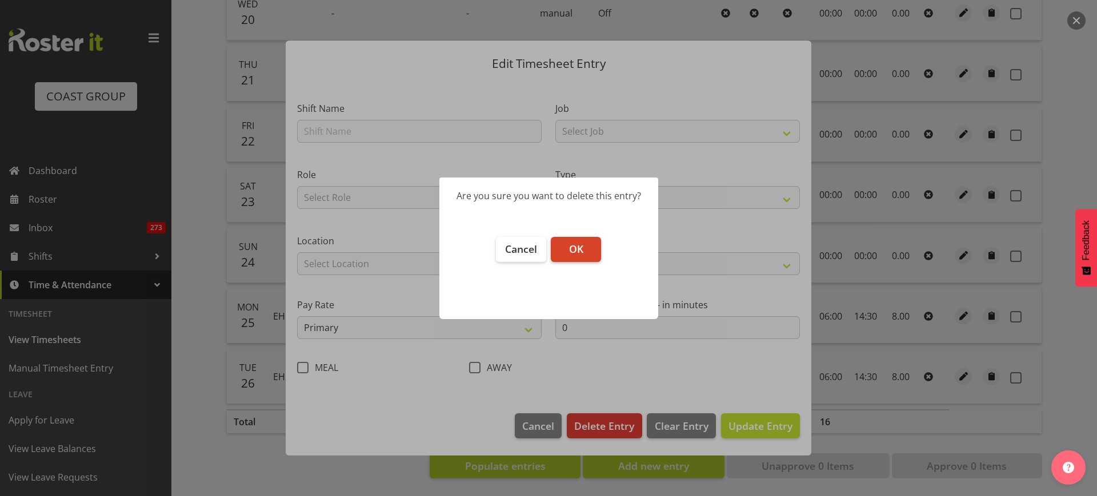
click at [583, 246] on button "OK" at bounding box center [576, 249] width 50 height 25
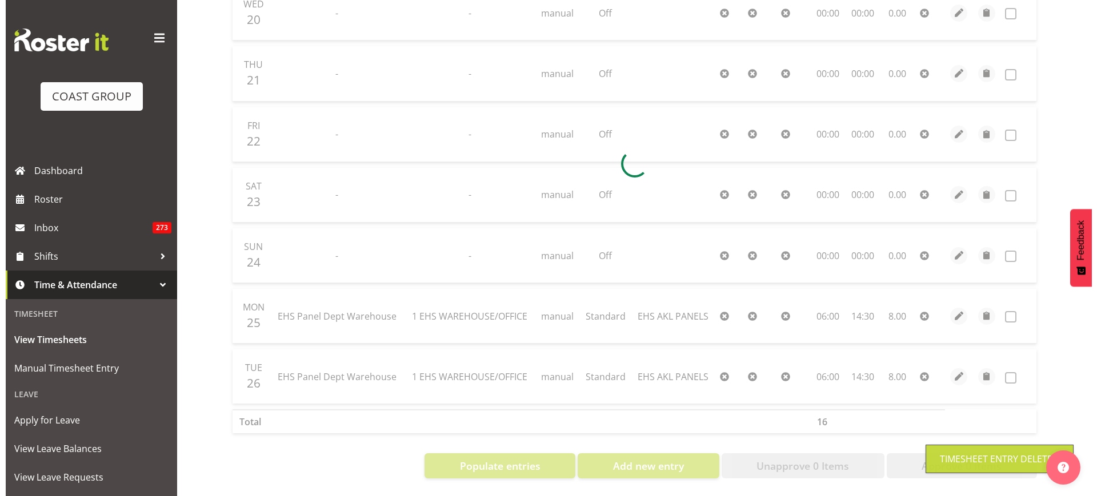
scroll to position [240, 0]
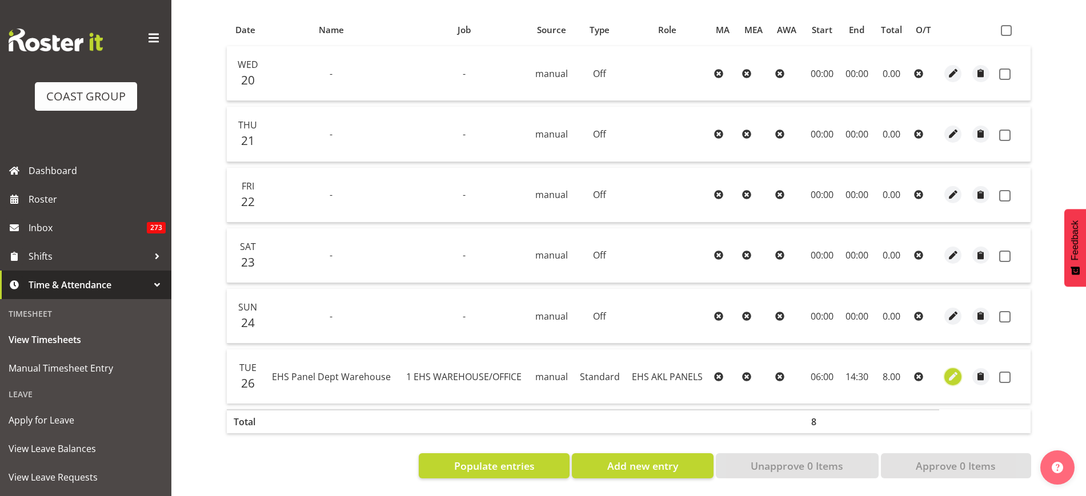
click at [952, 370] on span "button" at bounding box center [953, 376] width 13 height 13
select select "Standard"
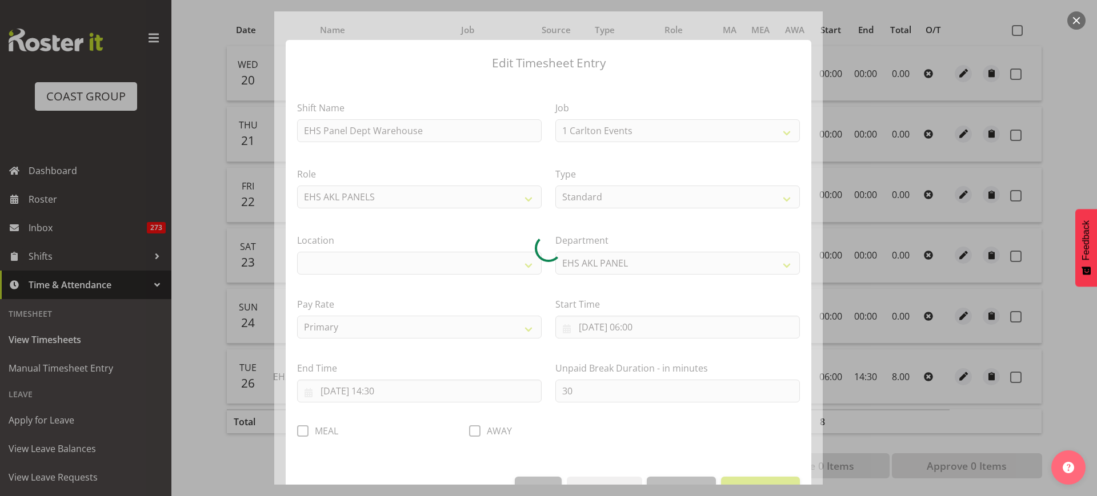
select select "69"
select select "35"
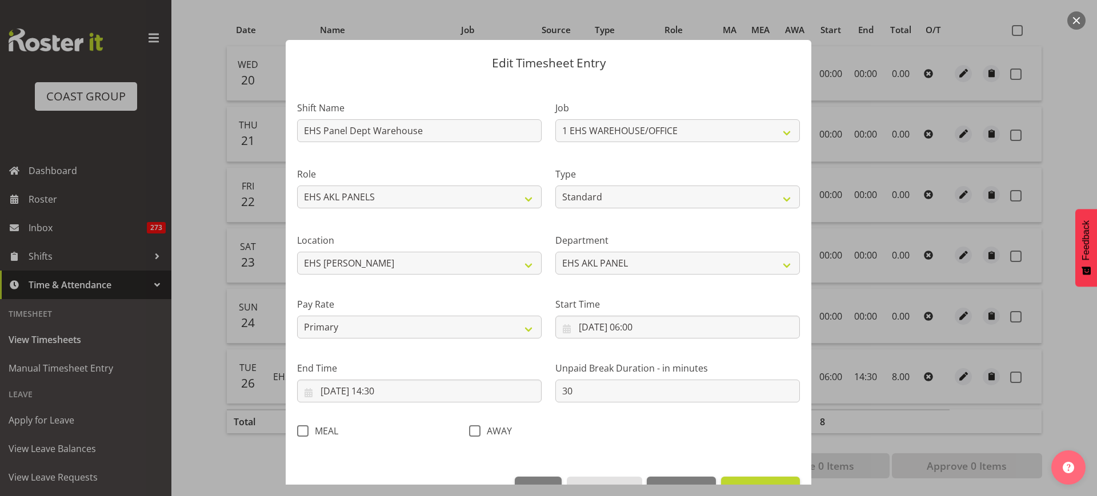
scroll to position [34, 0]
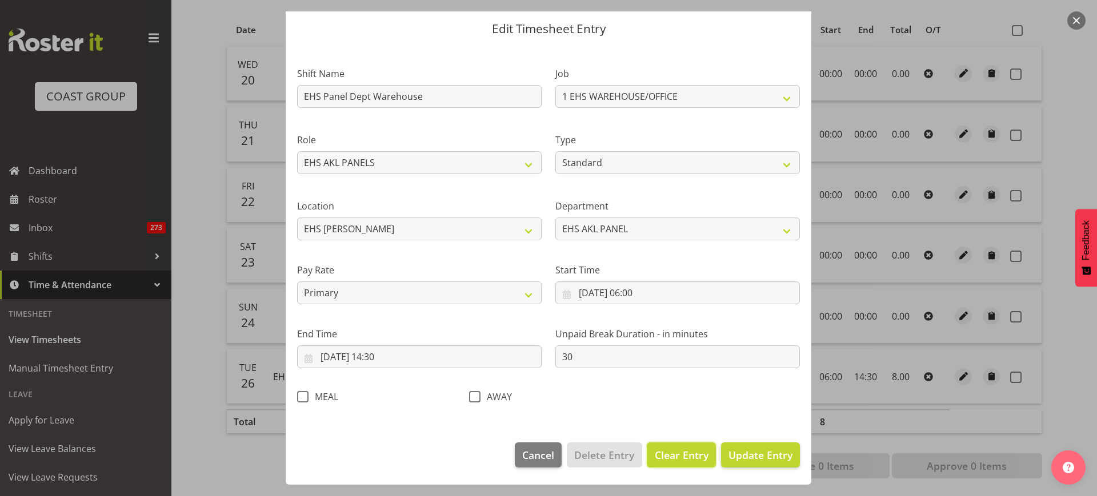
click at [659, 452] on span "Clear Entry" at bounding box center [682, 455] width 54 height 15
select select "Off"
type input "0"
select select
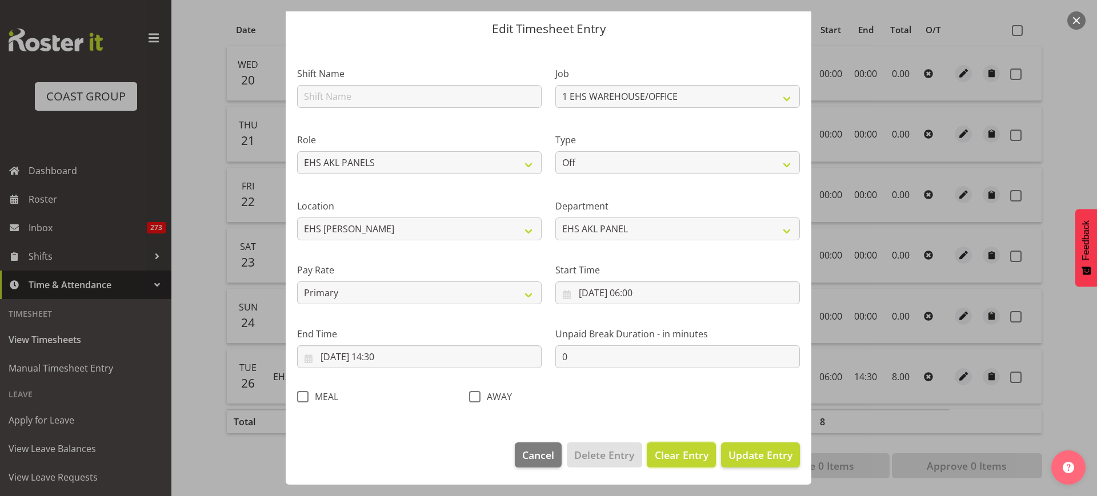
select select
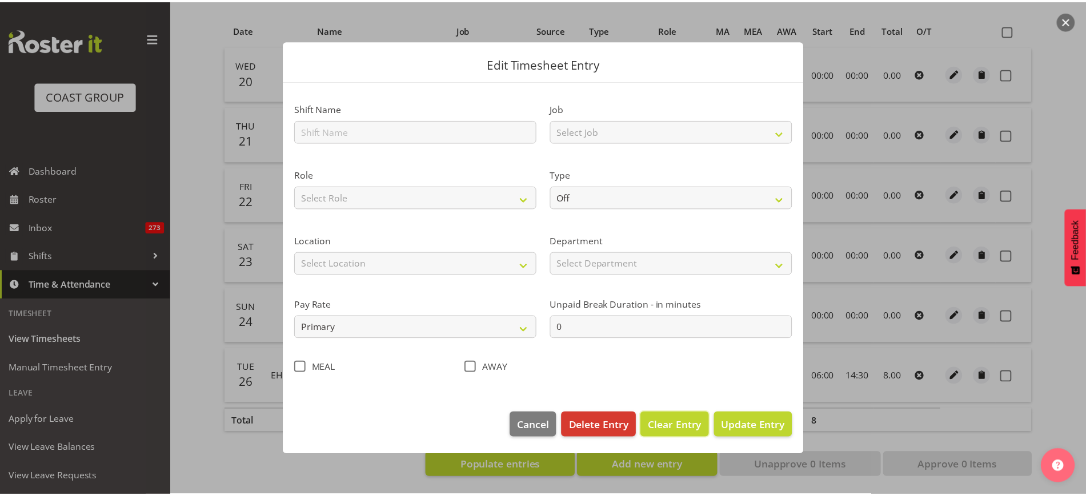
scroll to position [0, 0]
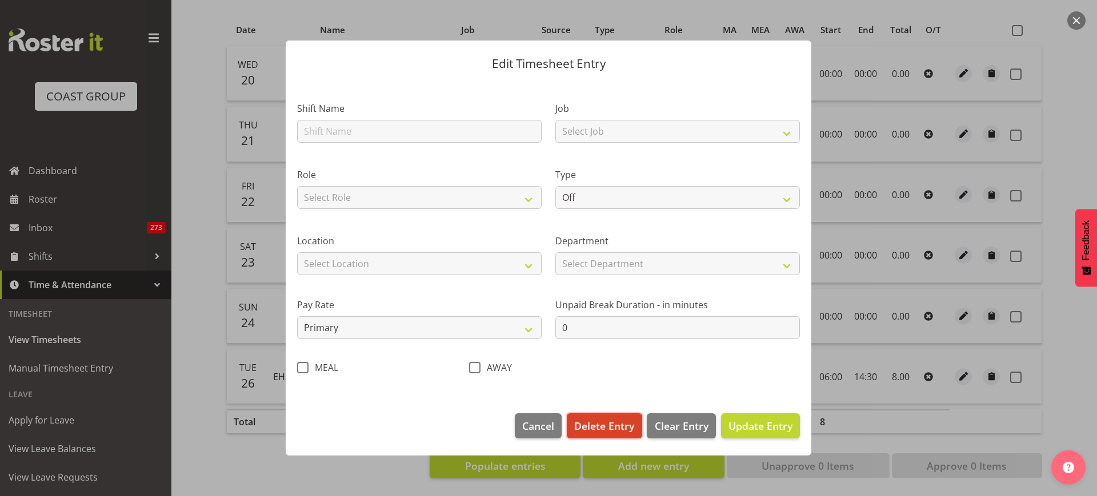
click at [610, 426] on span "Delete Entry" at bounding box center [604, 426] width 60 height 15
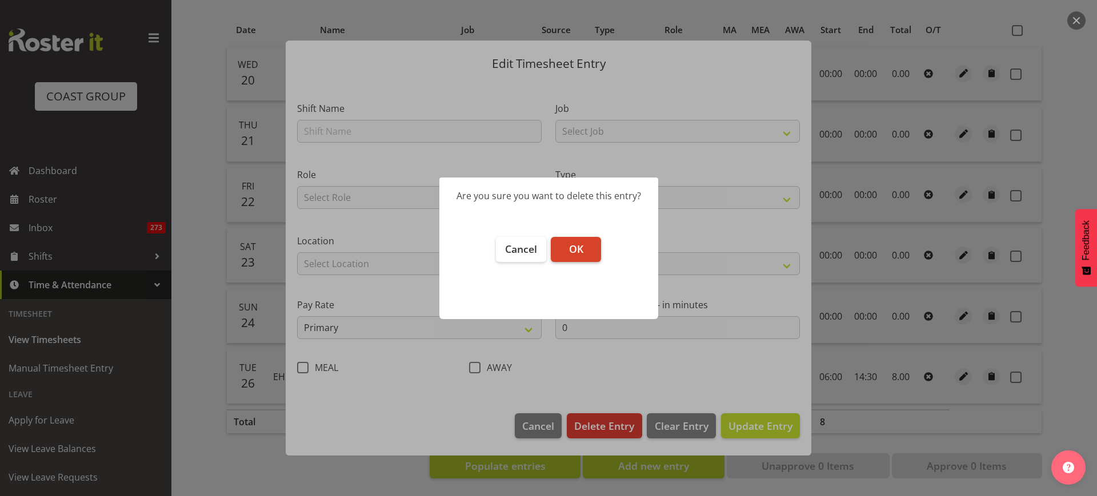
click at [571, 249] on span "OK" at bounding box center [576, 249] width 14 height 14
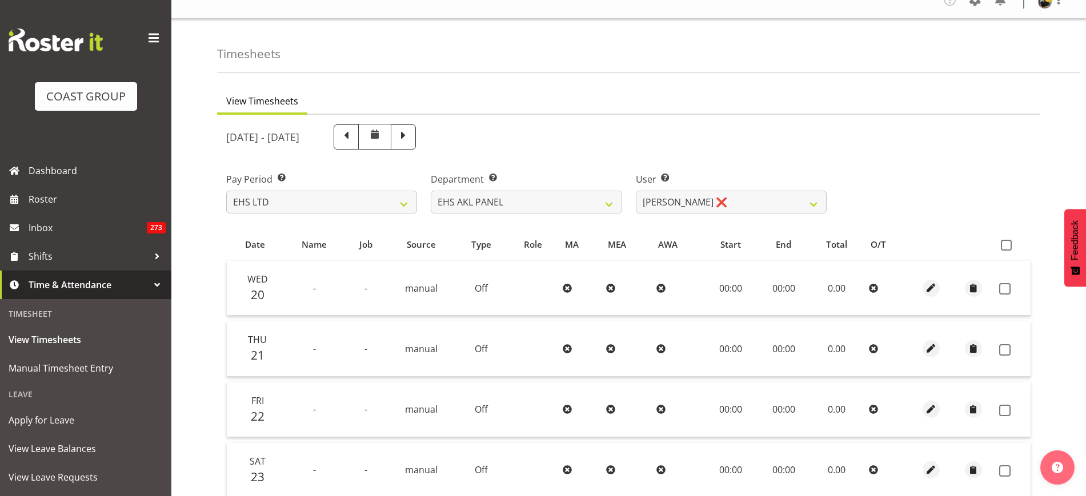
scroll to position [13, 0]
click at [1006, 247] on span at bounding box center [1006, 247] width 11 height 11
click at [1006, 247] on input "checkbox" at bounding box center [1004, 246] width 7 height 7
checkbox input "true"
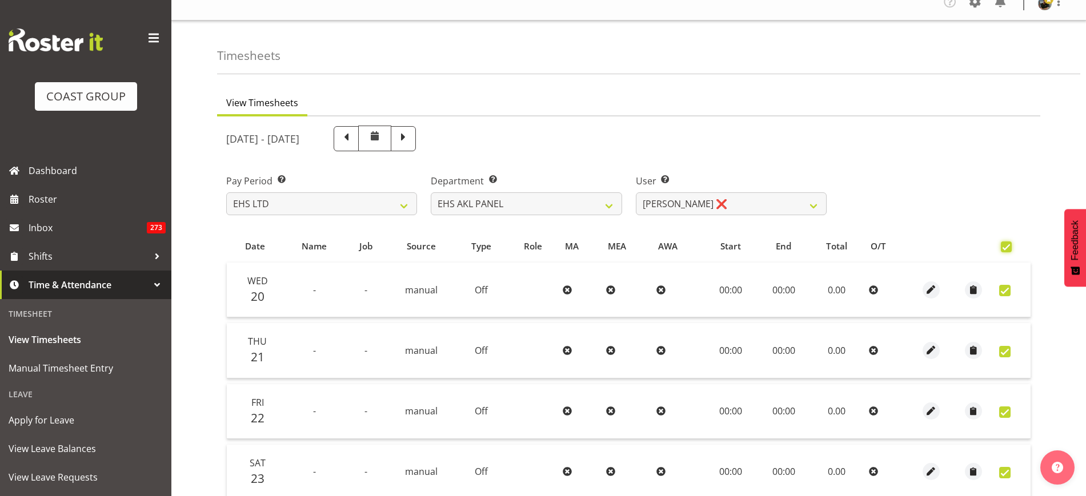
checkbox input "true"
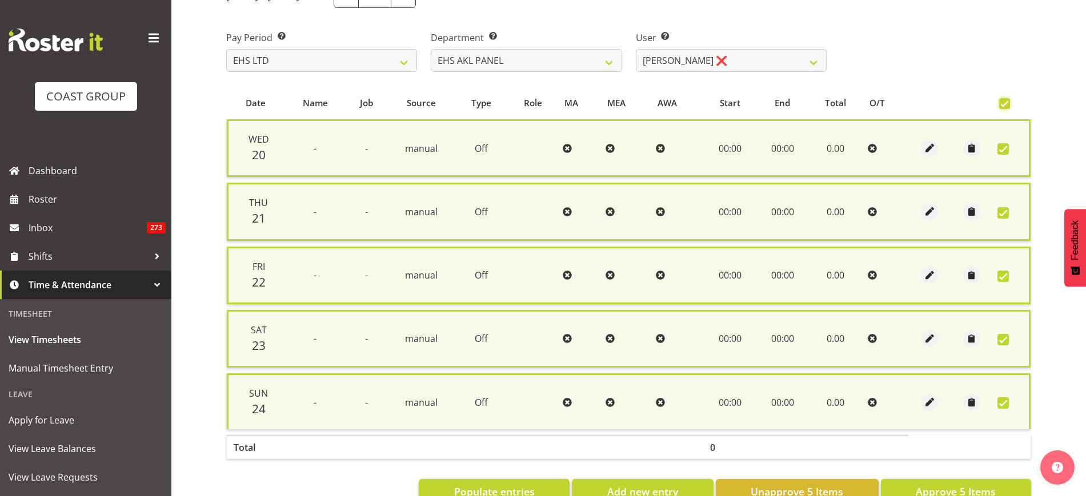
scroll to position [193, 0]
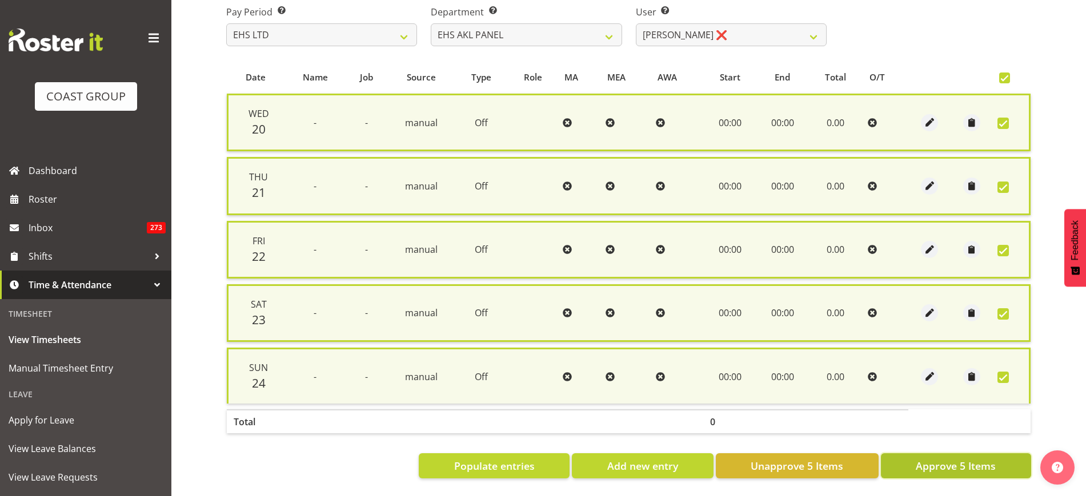
click at [925, 459] on span "Approve 5 Items" at bounding box center [956, 466] width 80 height 15
checkbox input "false"
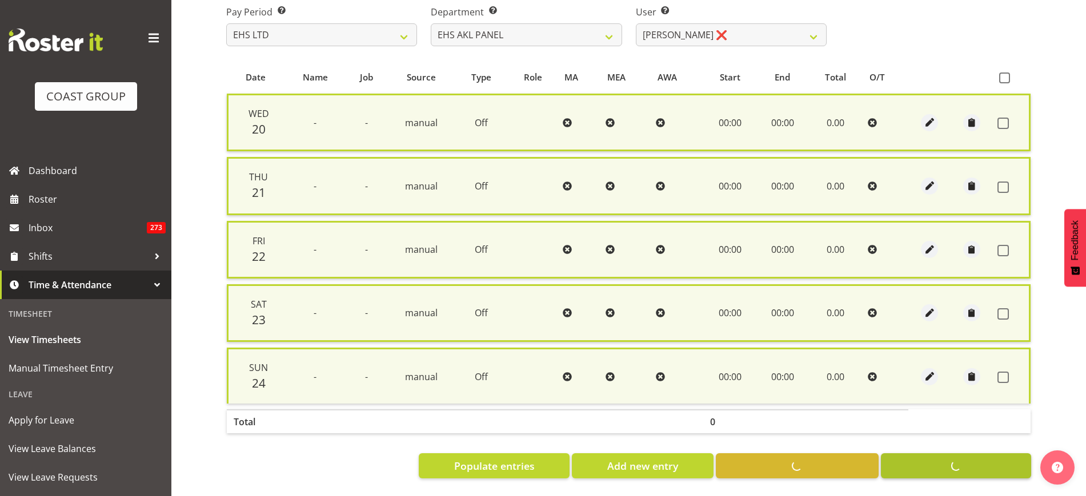
checkbox input "false"
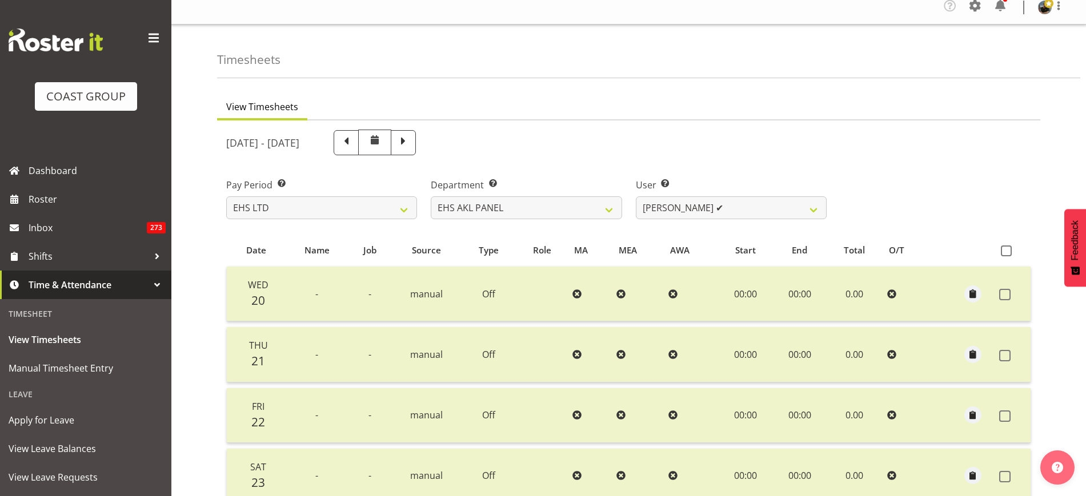
scroll to position [0, 0]
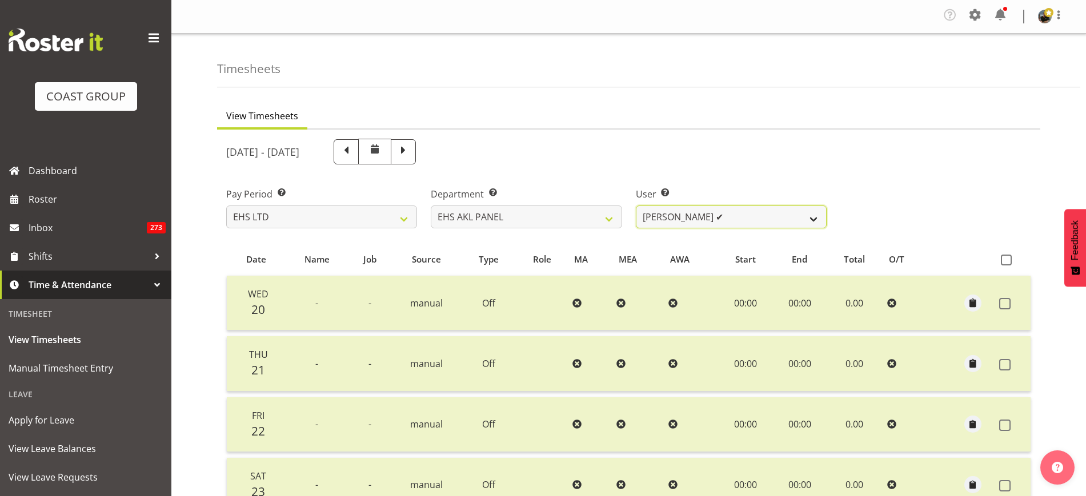
click at [816, 218] on select "Abe Denton ✔ Cameron Phillips ✔ Chad Phillips ✔ Emmett Denton ✔ Fiona Berghoffe…" at bounding box center [731, 217] width 191 height 23
select select "2627"
click at [636, 206] on select "Abe Denton ✔ Cameron Phillips ✔ Chad Phillips ✔ Emmett Denton ✔ Fiona Berghoffe…" at bounding box center [731, 217] width 191 height 23
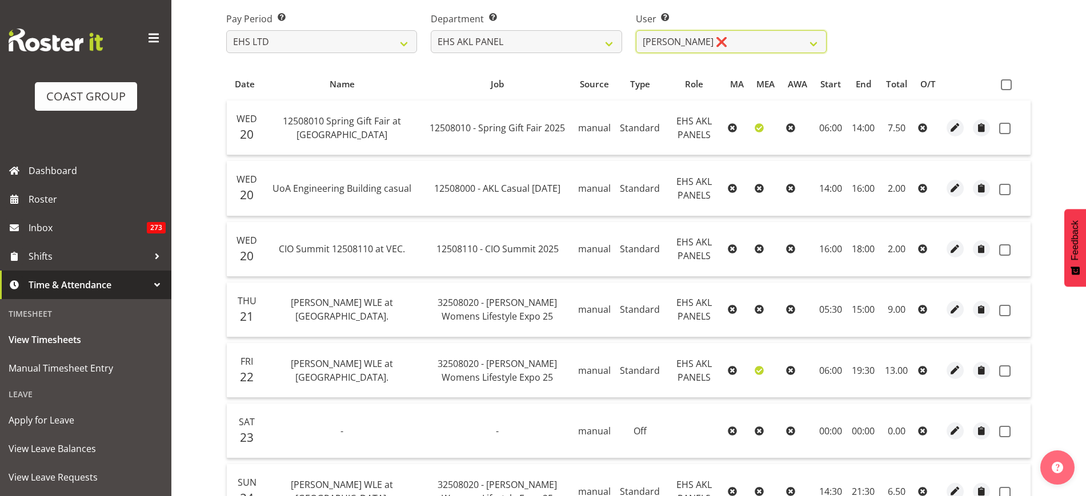
scroll to position [117, 0]
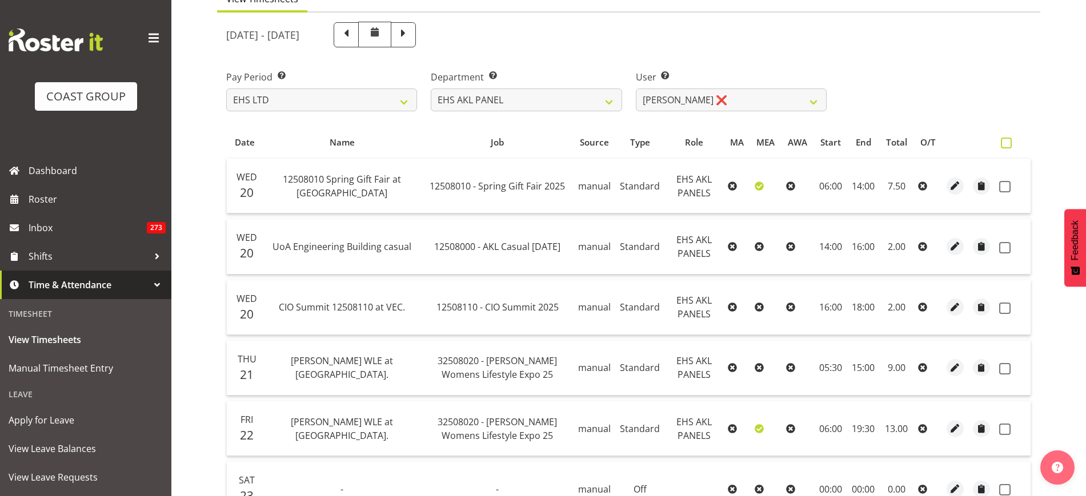
click at [1004, 141] on span at bounding box center [1006, 143] width 11 height 11
click at [1004, 141] on input "checkbox" at bounding box center [1004, 142] width 7 height 7
checkbox input "true"
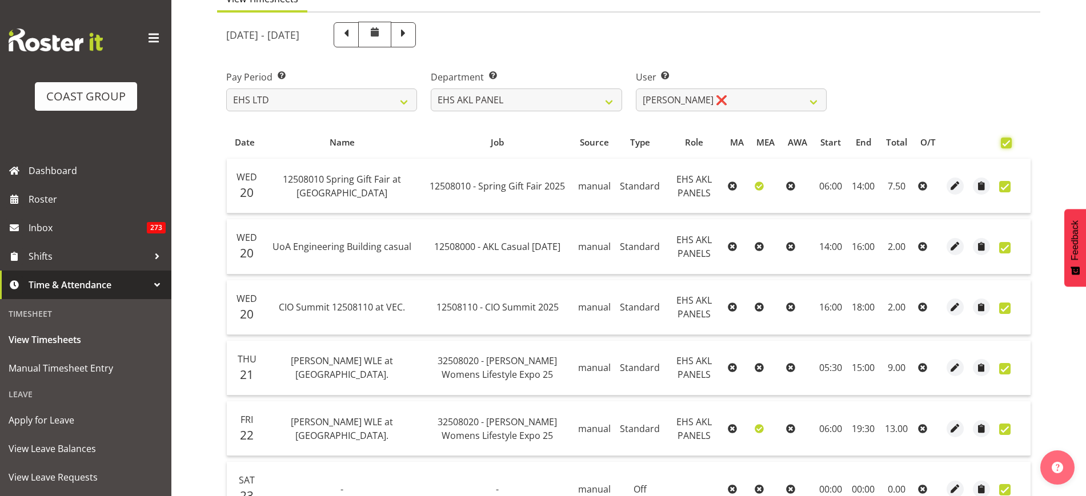
checkbox input "true"
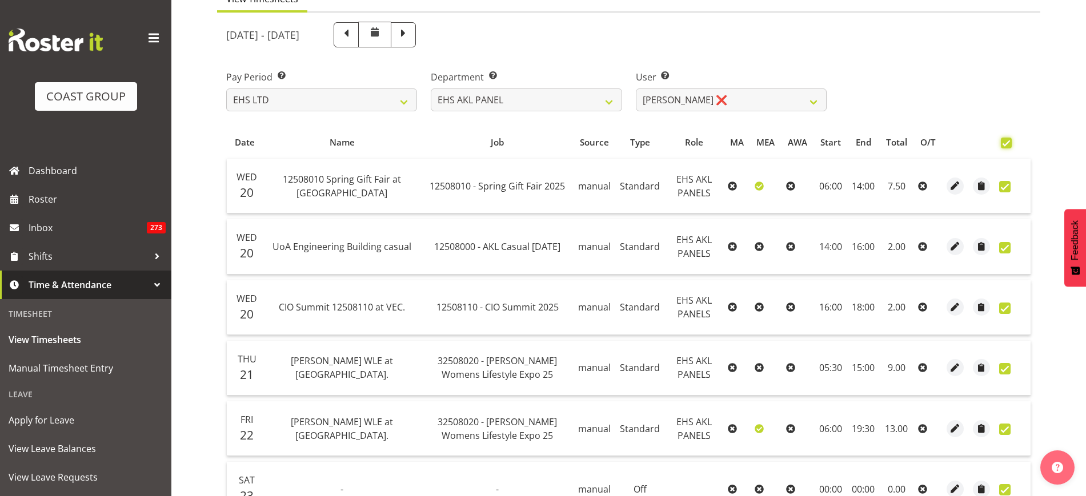
checkbox input "true"
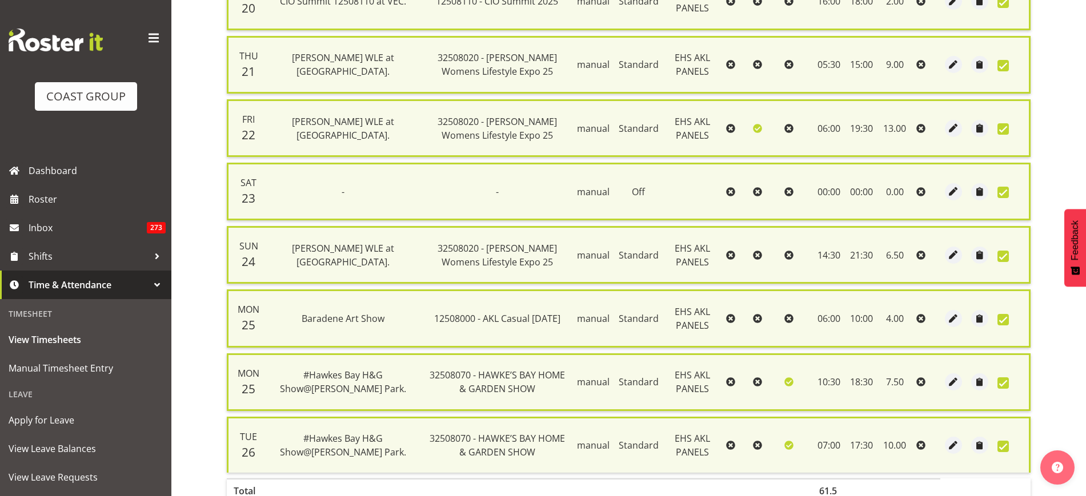
scroll to position [511, 0]
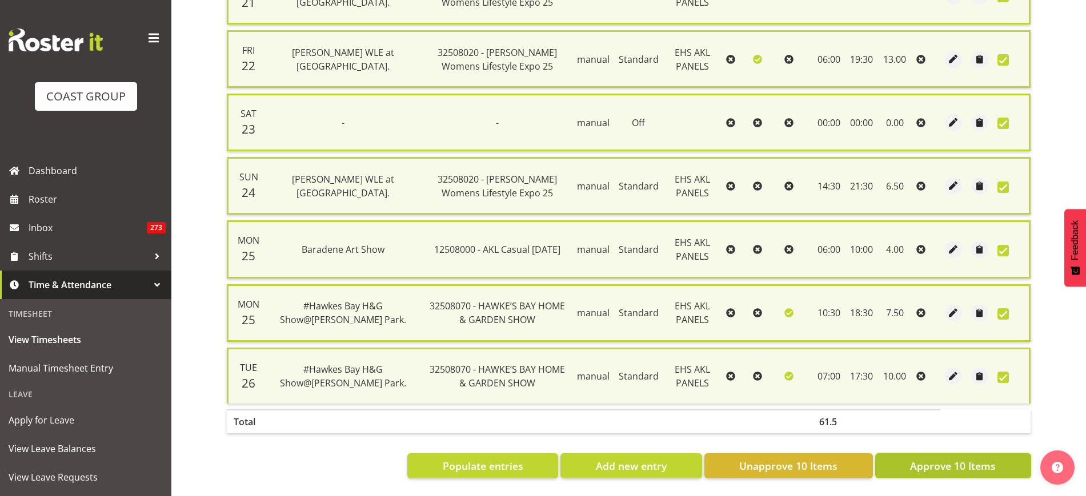
click at [927, 459] on span "Approve 10 Items" at bounding box center [953, 466] width 86 height 15
checkbox input "false"
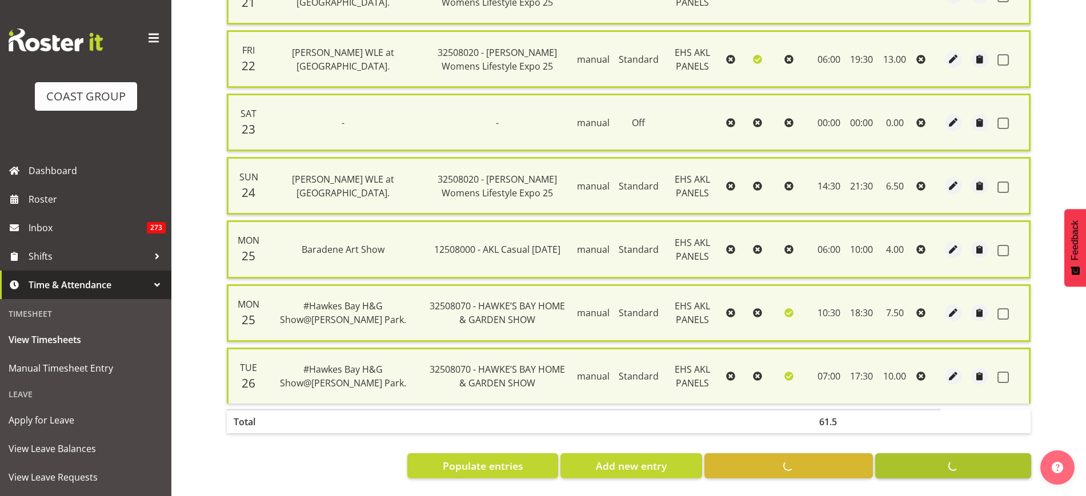
checkbox input "false"
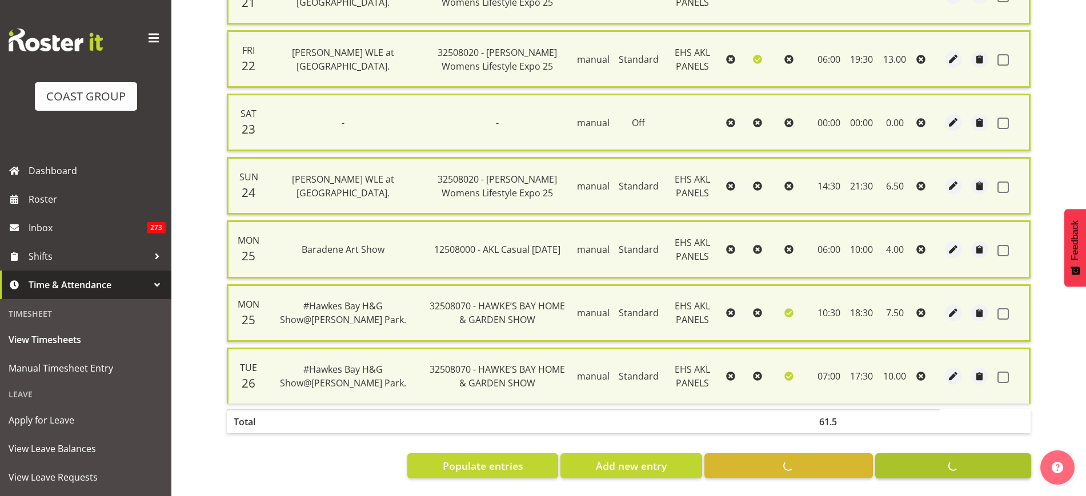
checkbox input "false"
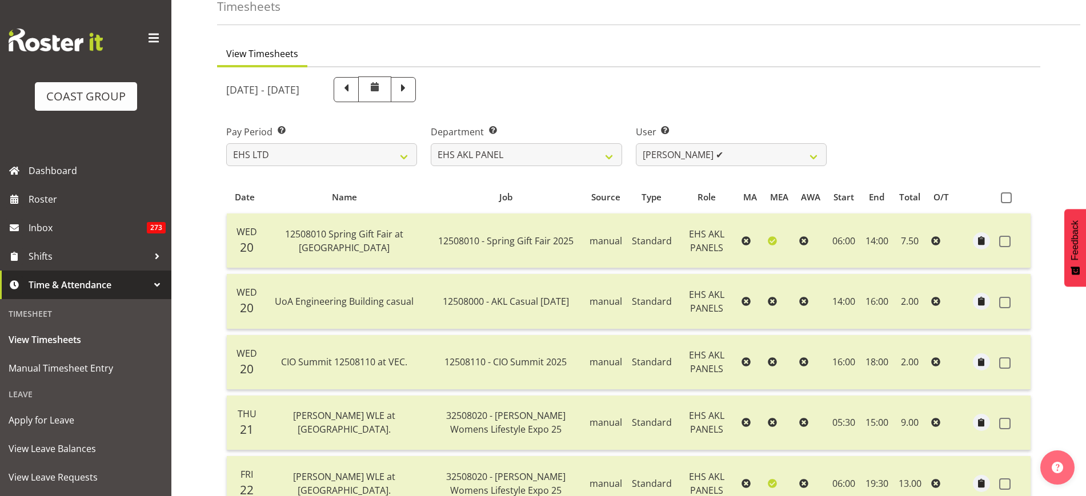
scroll to position [13, 0]
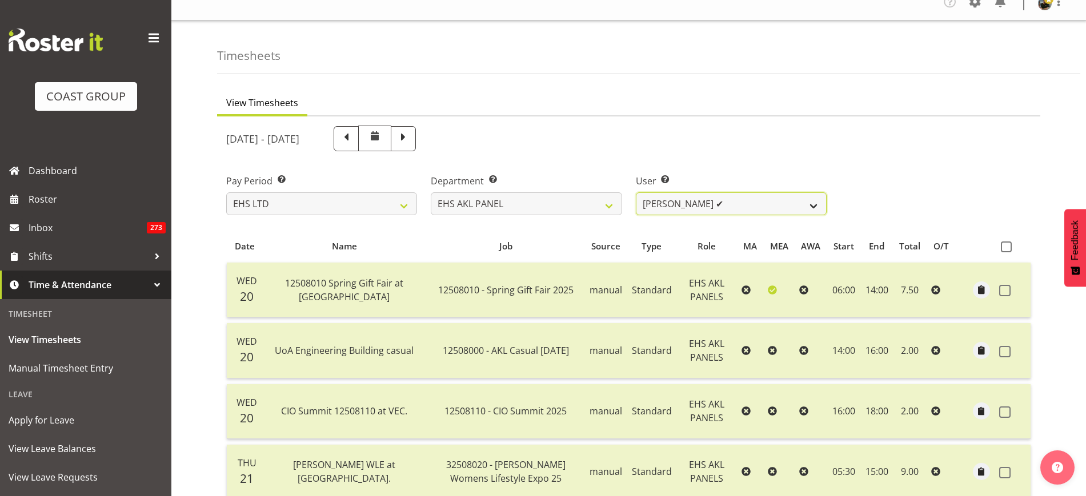
click at [818, 207] on select "Abe Denton ✔ Cameron Phillips ✔ Chad Phillips ✔ Emmett Denton ✔ Fiona Berghoffe…" at bounding box center [731, 204] width 191 height 23
select select "8010"
click at [636, 193] on select "Abe Denton ✔ Cameron Phillips ✔ Chad Phillips ✔ Emmett Denton ✔ Fiona Berghoffe…" at bounding box center [731, 204] width 191 height 23
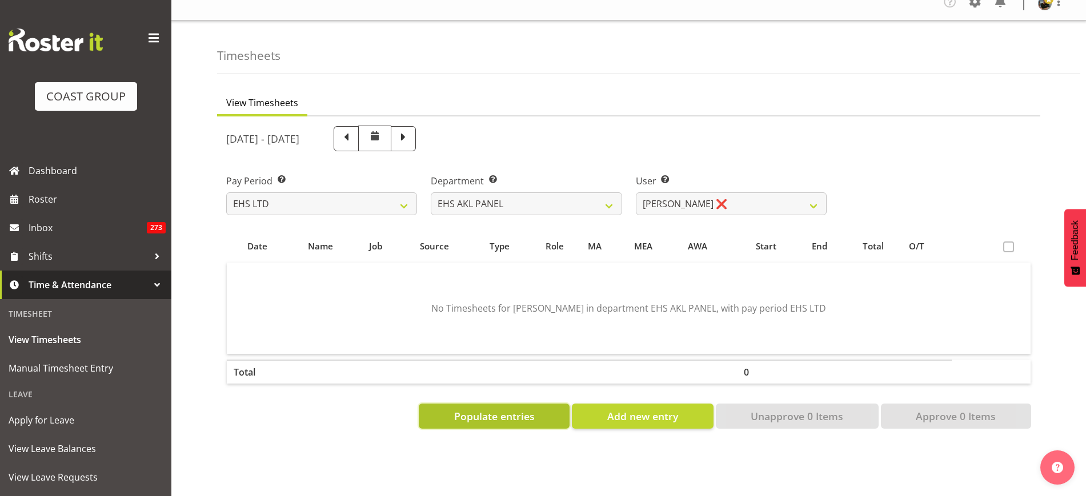
click at [468, 421] on span "Populate entries" at bounding box center [494, 416] width 81 height 15
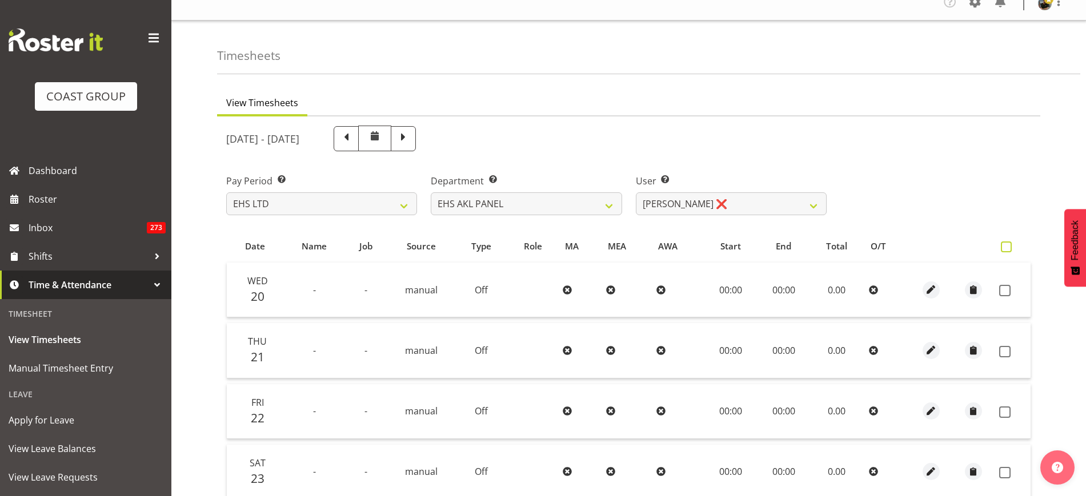
click at [1011, 248] on span at bounding box center [1006, 247] width 11 height 11
click at [1008, 248] on input "checkbox" at bounding box center [1004, 246] width 7 height 7
checkbox input "true"
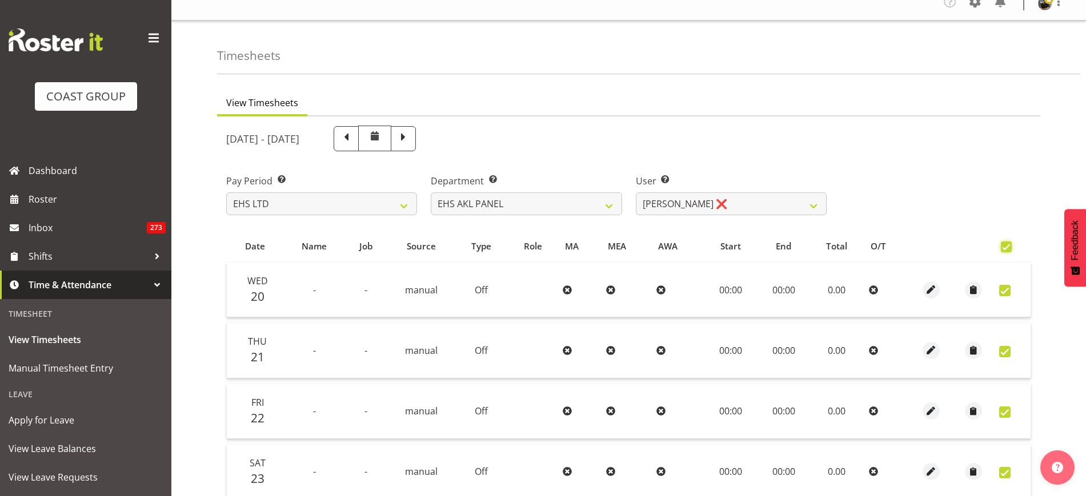
checkbox input "true"
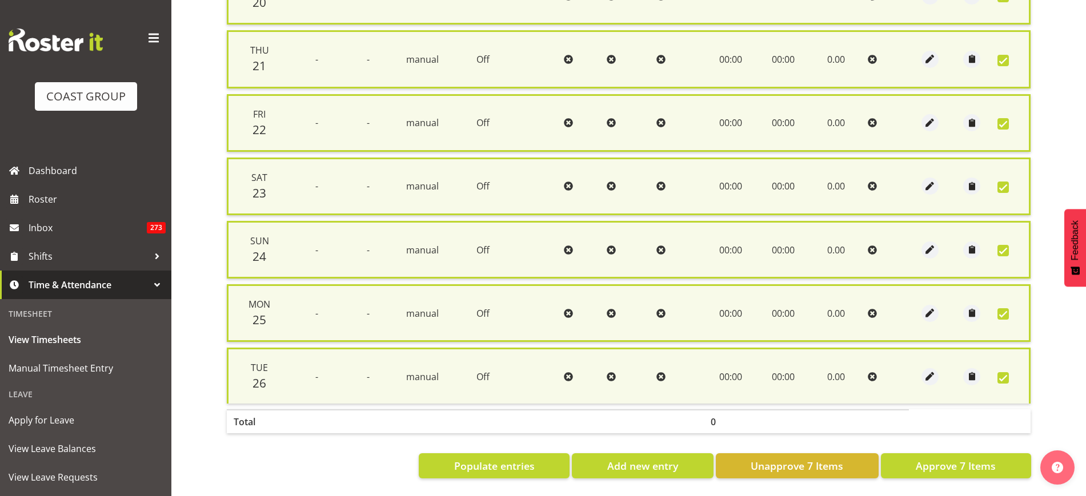
scroll to position [320, 0]
click at [929, 460] on span "Approve 7 Items" at bounding box center [956, 466] width 80 height 15
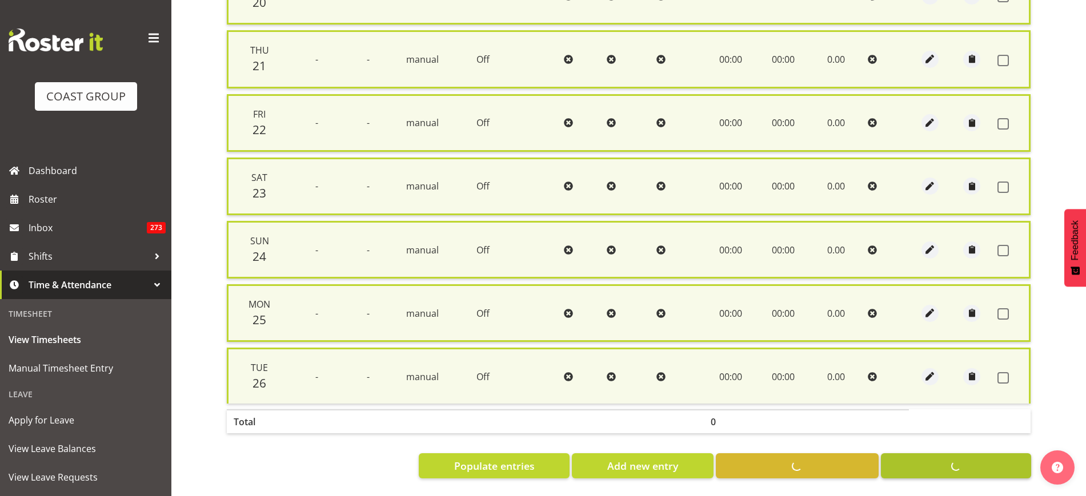
checkbox input "false"
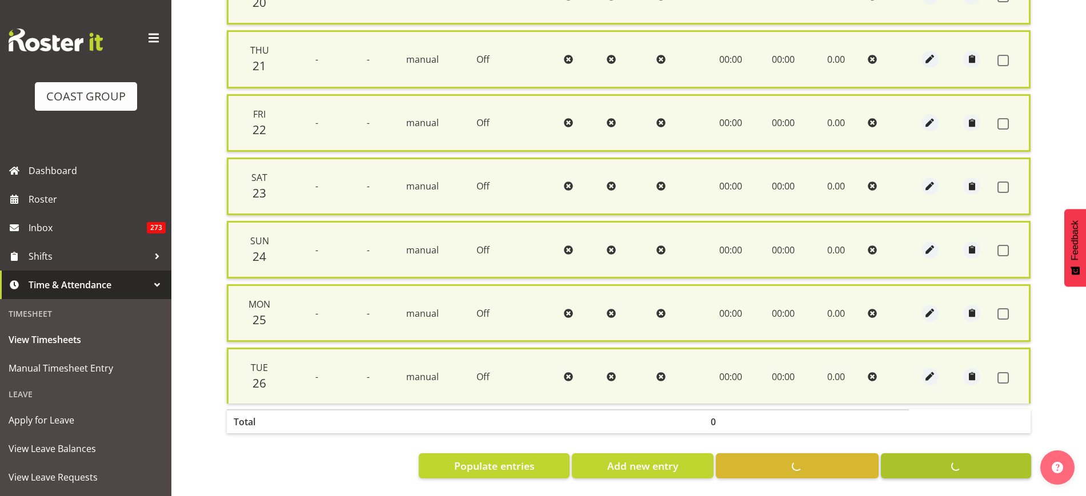
checkbox input "false"
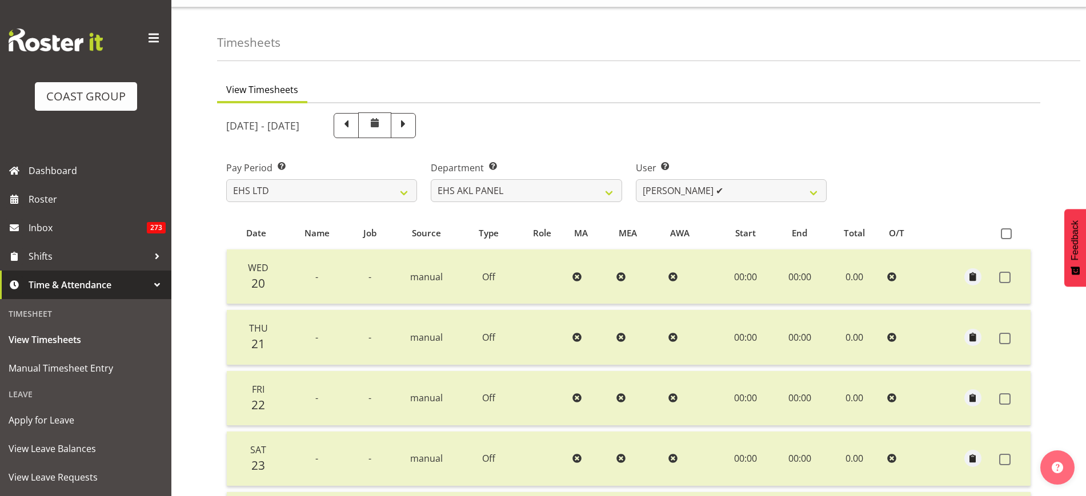
scroll to position [25, 0]
click at [811, 193] on select "Abe Denton ✔ Cameron Phillips ✔ Chad Phillips ✔ Emmett Denton ✔ Fiona Berghoffe…" at bounding box center [731, 192] width 191 height 23
select select "11620"
click at [636, 181] on select "Abe Denton ✔ Cameron Phillips ✔ Chad Phillips ✔ Emmett Denton ✔ Fiona Berghoffe…" at bounding box center [731, 192] width 191 height 23
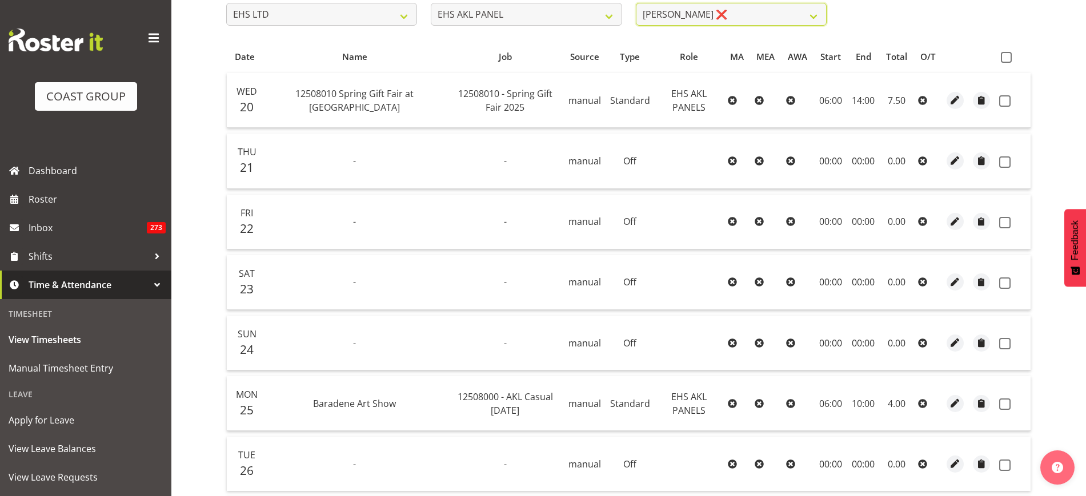
scroll to position [197, 0]
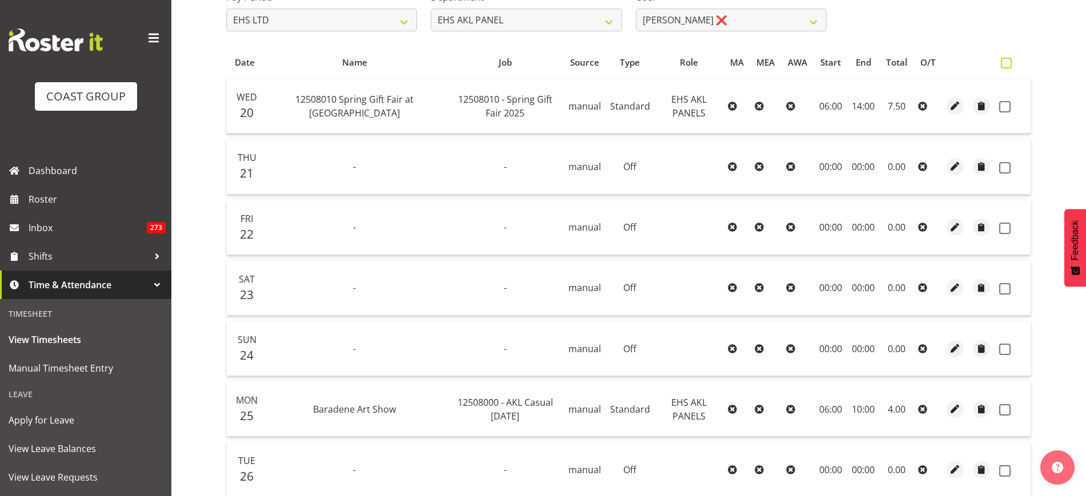
click at [1008, 64] on span at bounding box center [1006, 63] width 11 height 11
click at [1008, 64] on input "checkbox" at bounding box center [1004, 62] width 7 height 7
checkbox input "true"
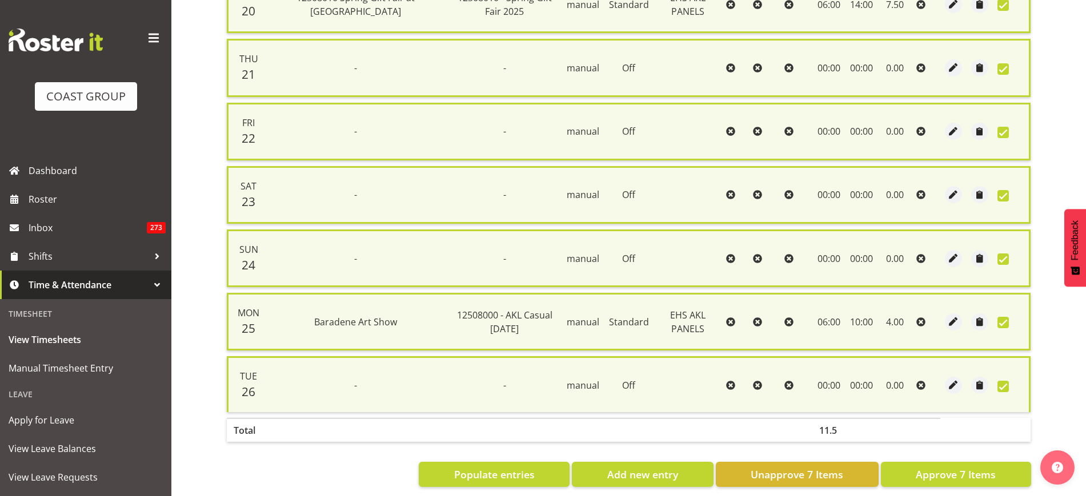
scroll to position [320, 0]
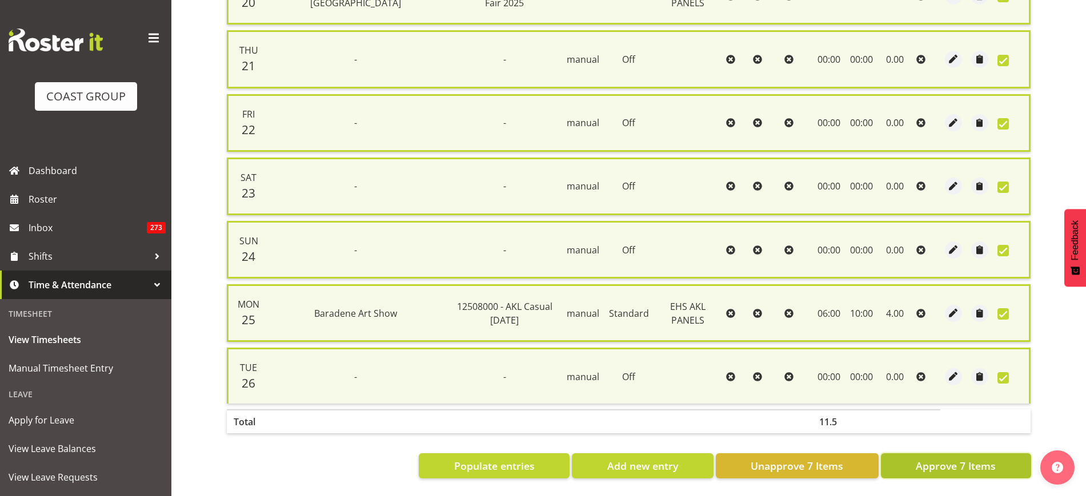
click at [922, 459] on span "Approve 7 Items" at bounding box center [956, 466] width 80 height 15
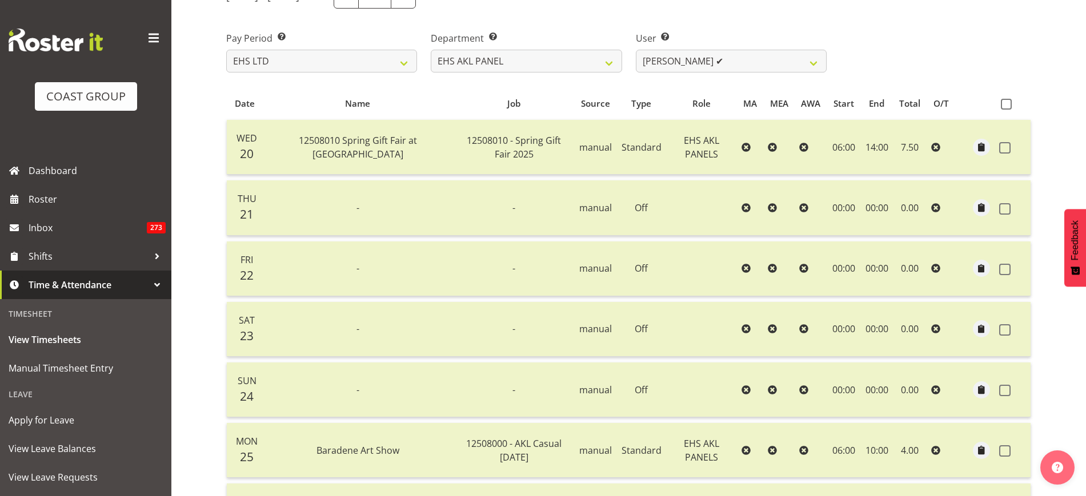
scroll to position [98, 0]
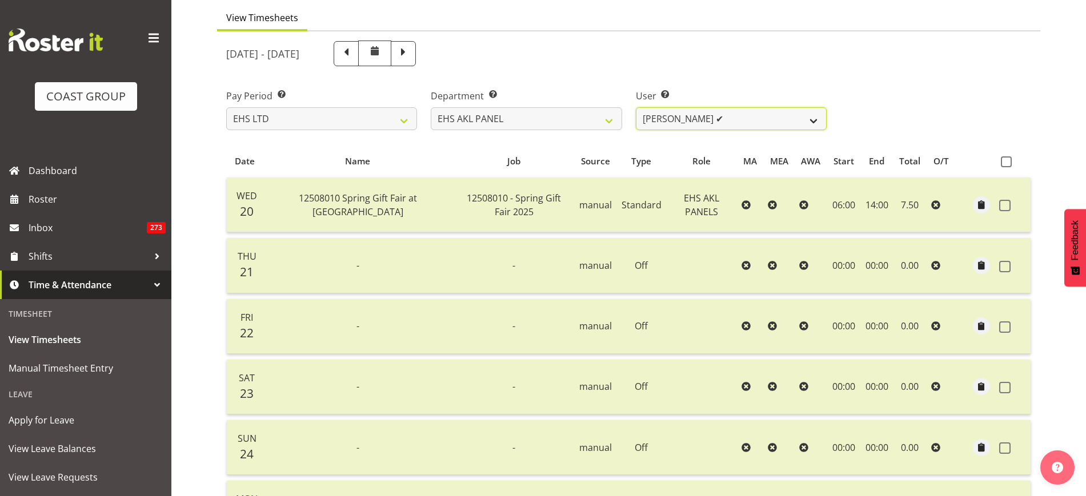
click at [820, 117] on select "Abe Denton ✔ Cameron Phillips ✔ Chad Phillips ✔ Emmett Denton ✔ Fiona Berghoffe…" at bounding box center [731, 118] width 191 height 23
click at [636, 107] on select "Abe Denton ✔ Cameron Phillips ✔ Chad Phillips ✔ Emmett Denton ✔ Fiona Berghoffe…" at bounding box center [731, 118] width 191 height 23
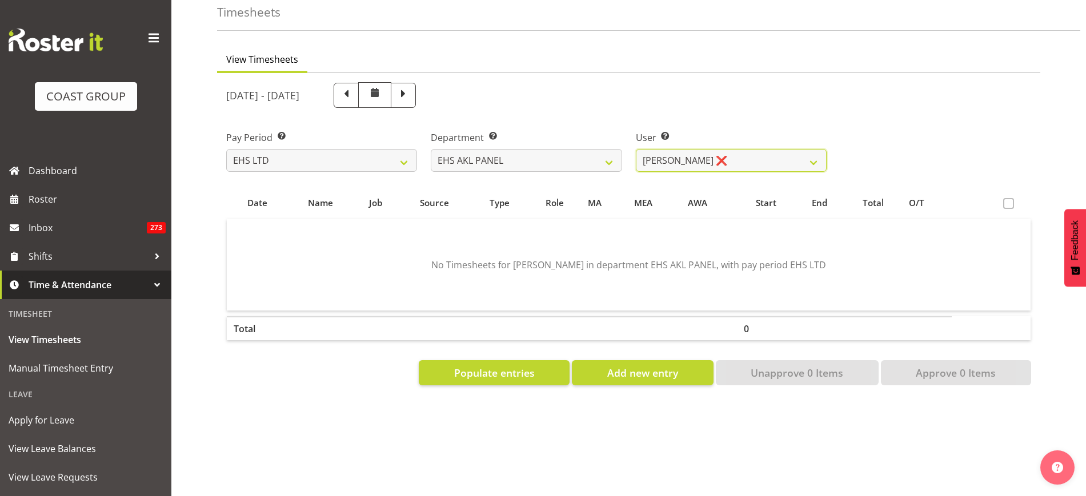
scroll to position [67, 0]
click at [480, 366] on span "Populate entries" at bounding box center [494, 373] width 81 height 15
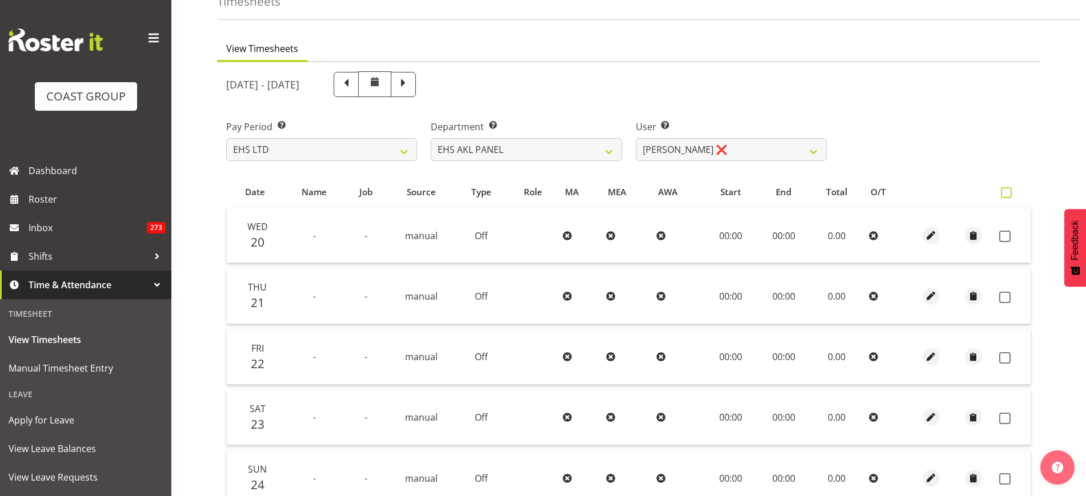
click at [1007, 192] on span at bounding box center [1006, 192] width 11 height 11
click at [1007, 192] on input "checkbox" at bounding box center [1004, 192] width 7 height 7
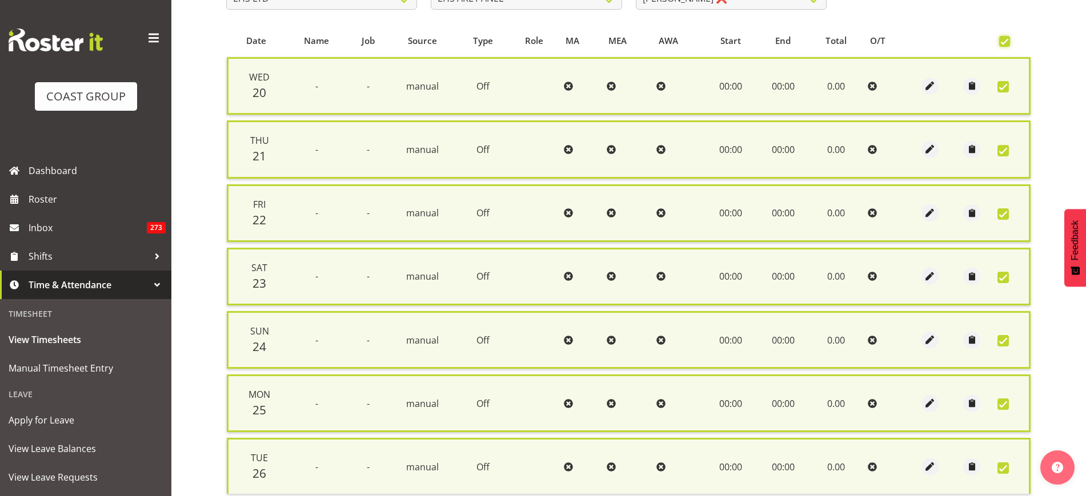
scroll to position [320, 0]
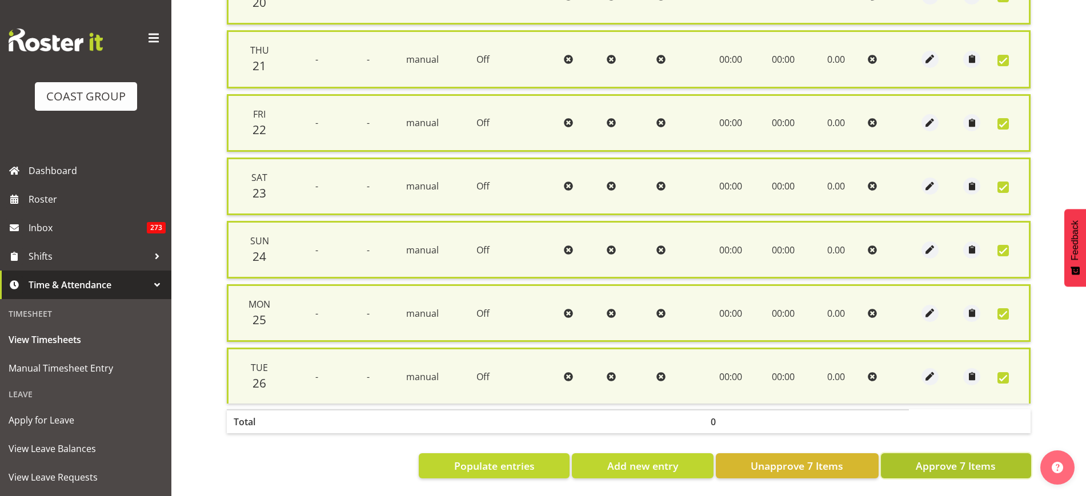
click at [930, 459] on span "Approve 7 Items" at bounding box center [956, 466] width 80 height 15
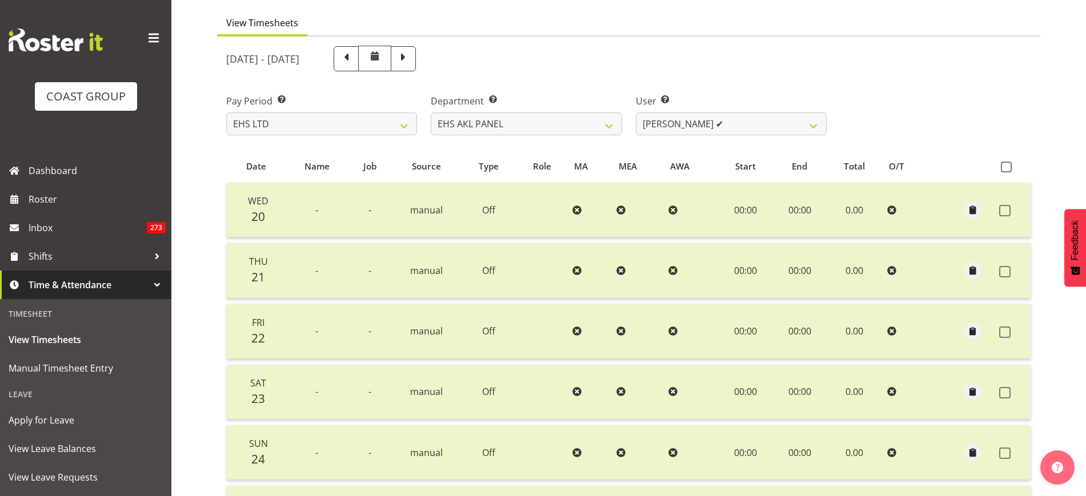
scroll to position [0, 0]
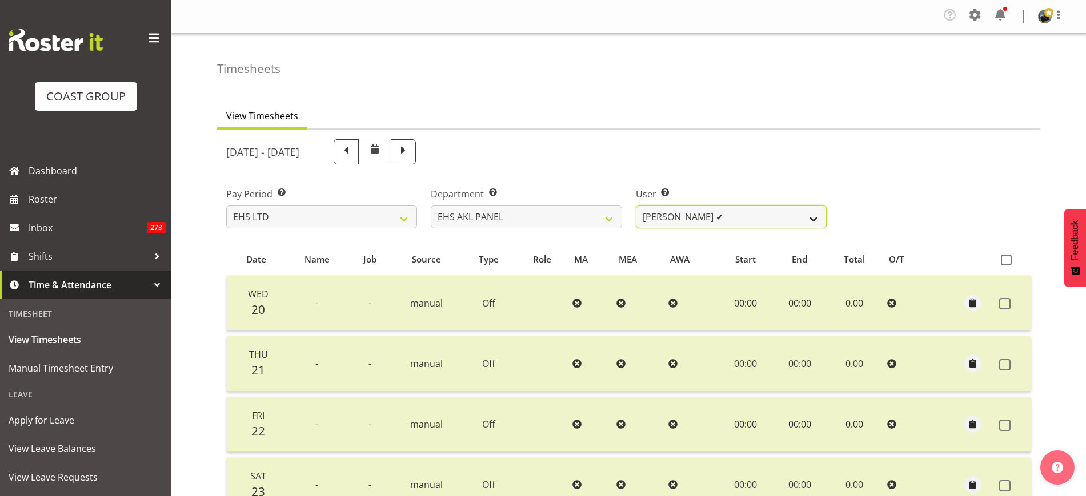
click at [813, 217] on select "Abe Denton ✔ Cameron Phillips ✔ Chad Phillips ✔ Emmett Denton ✔ Fiona Berghoffe…" at bounding box center [731, 217] width 191 height 23
click at [636, 206] on select "Abe Denton ✔ Cameron Phillips ✔ Chad Phillips ✔ Emmett Denton ✔ Fiona Berghoffe…" at bounding box center [731, 217] width 191 height 23
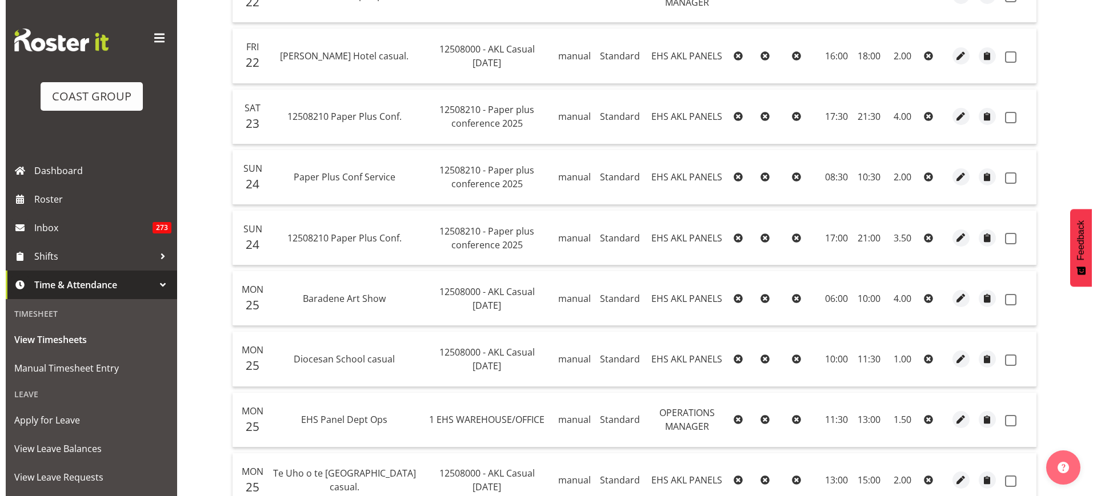
scroll to position [673, 0]
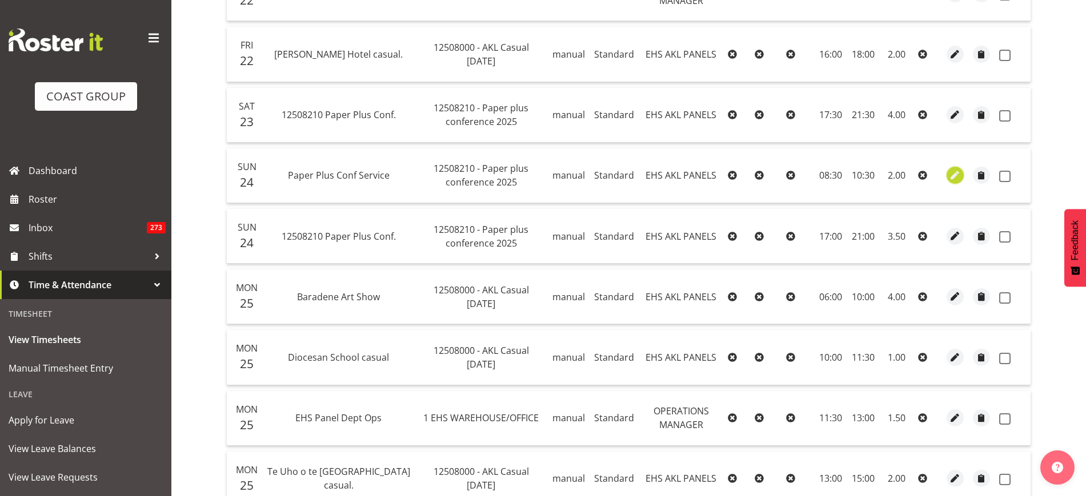
click at [954, 178] on span "button" at bounding box center [955, 175] width 13 height 13
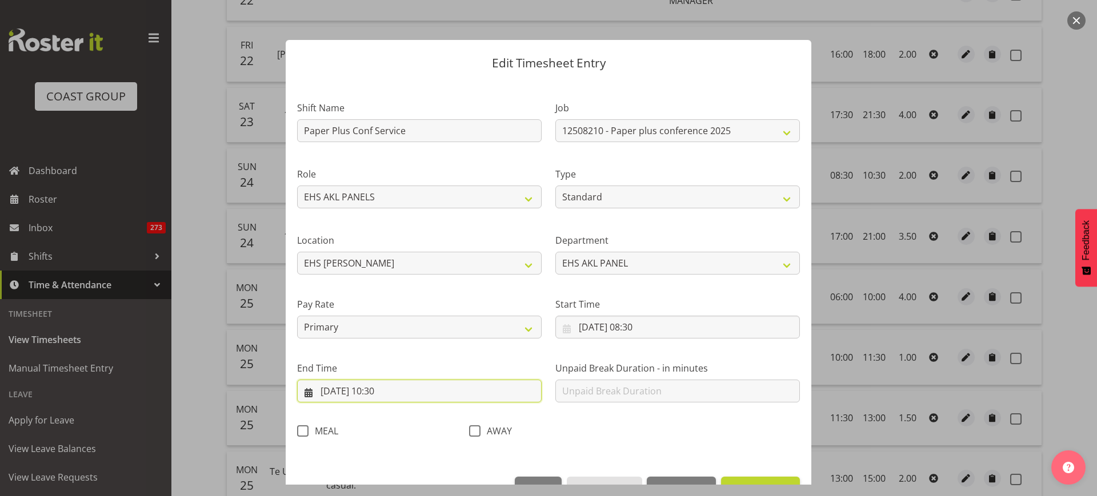
click at [413, 395] on input "24/08/2025, 10:30" at bounding box center [419, 391] width 244 height 23
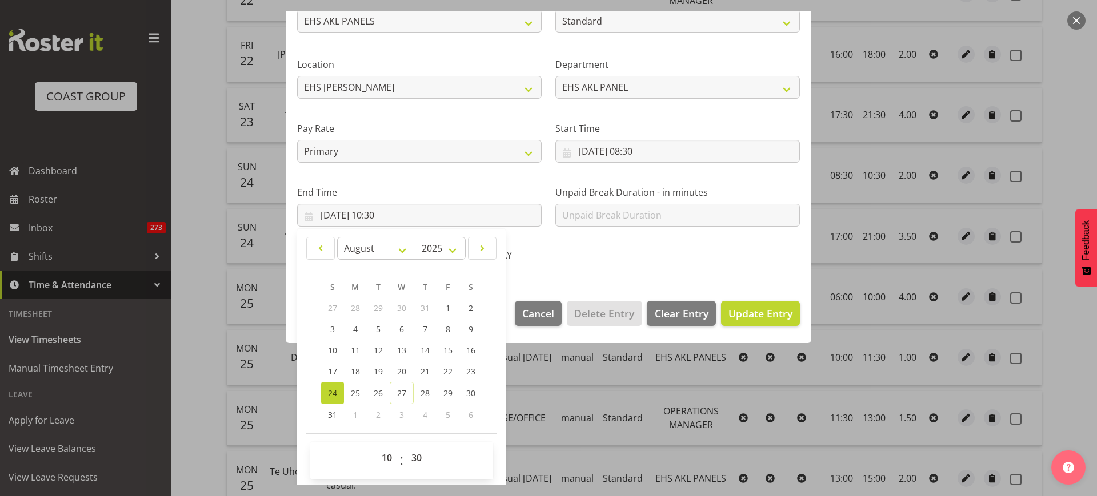
scroll to position [179, 0]
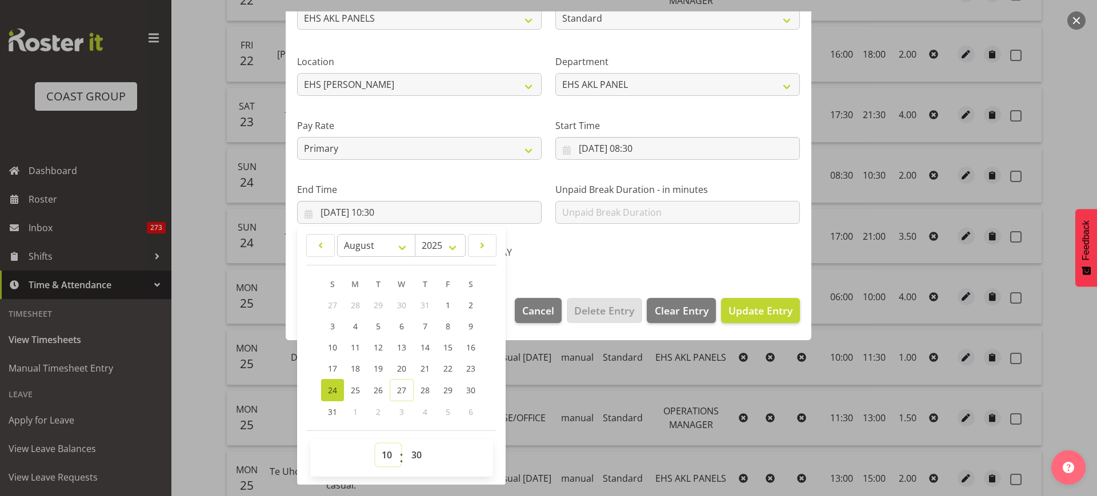
click at [388, 454] on select "00 01 02 03 04 05 06 07 08 09 10 11 12 13 14 15 16 17 18 19 20 21 22 23" at bounding box center [388, 455] width 26 height 23
click at [375, 444] on select "00 01 02 03 04 05 06 07 08 09 10 11 12 13 14 15 16 17 18 19 20 21 22 23" at bounding box center [388, 455] width 26 height 23
click at [739, 308] on span "Update Entry" at bounding box center [760, 311] width 64 height 14
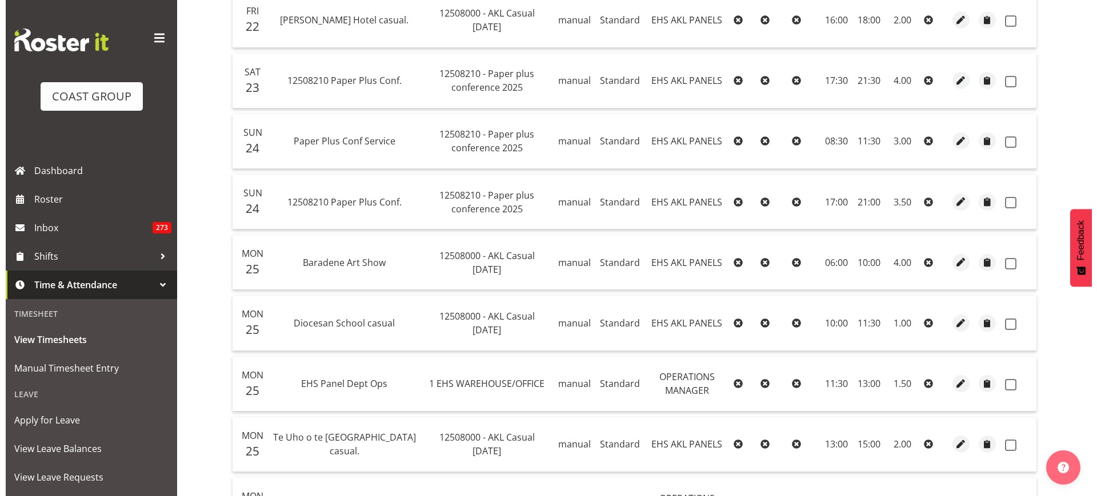
scroll to position [728, 0]
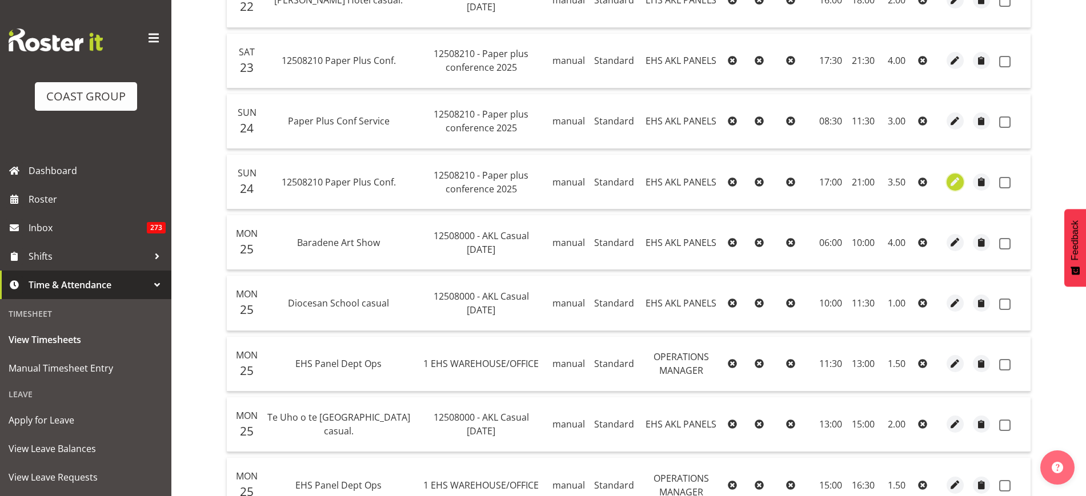
click at [958, 185] on span "button" at bounding box center [955, 181] width 13 height 13
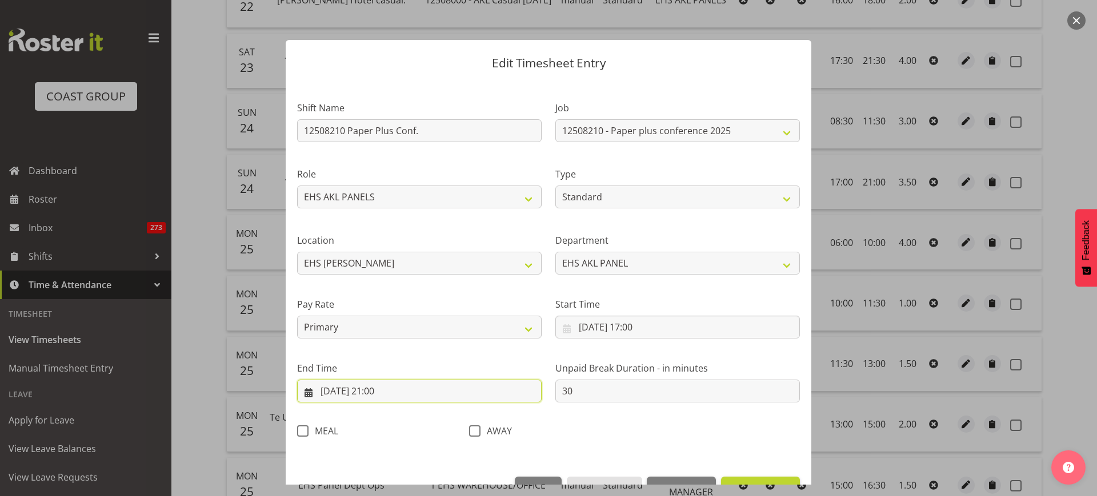
click at [423, 390] on input "24/08/2025, 21:00" at bounding box center [419, 391] width 244 height 23
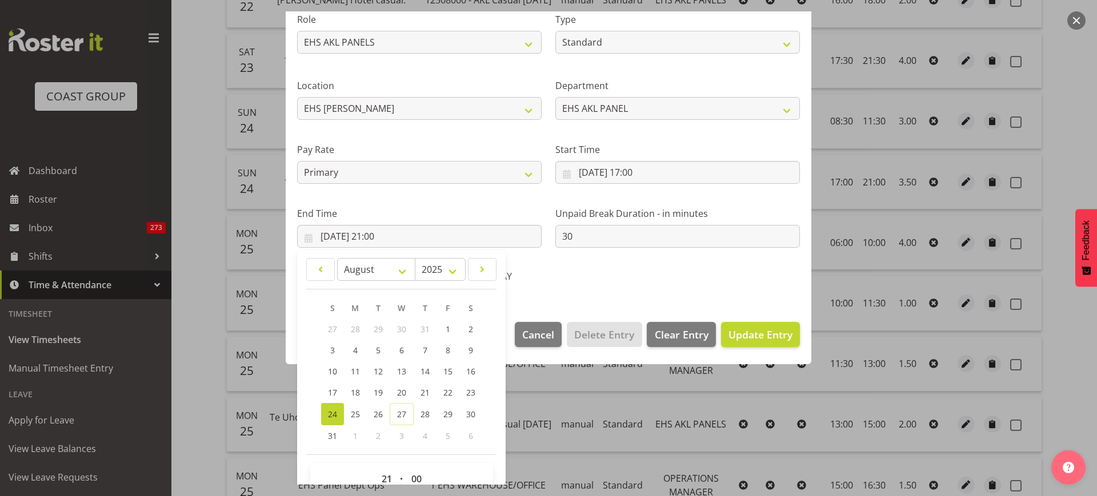
scroll to position [179, 0]
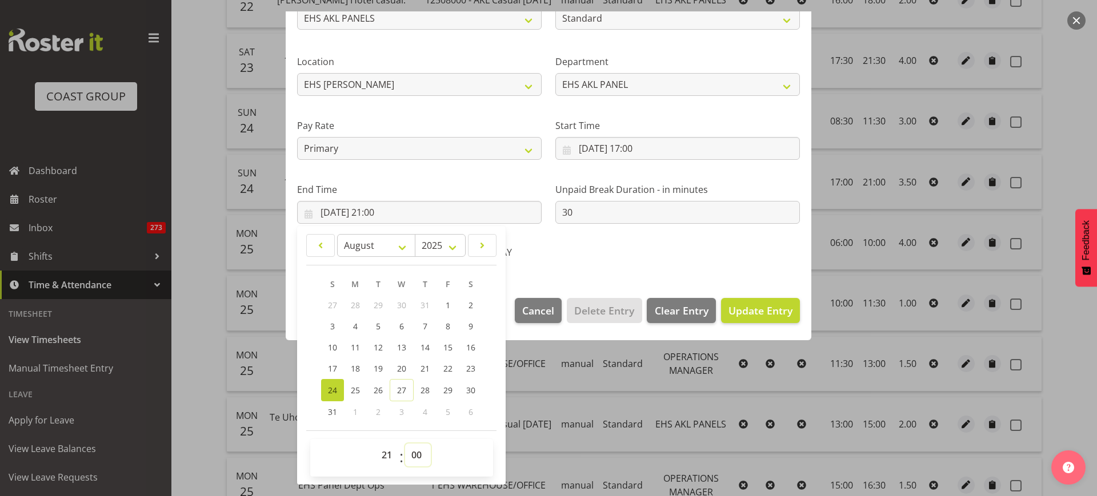
click at [418, 455] on select "00 01 02 03 04 05 06 07 08 09 10 11 12 13 14 15 16 17 18 19 20 21 22 23 24 25 2…" at bounding box center [418, 455] width 26 height 23
click at [405, 444] on select "00 01 02 03 04 05 06 07 08 09 10 11 12 13 14 15 16 17 18 19 20 21 22 23 24 25 2…" at bounding box center [418, 455] width 26 height 23
click at [741, 312] on span "Update Entry" at bounding box center [760, 311] width 64 height 14
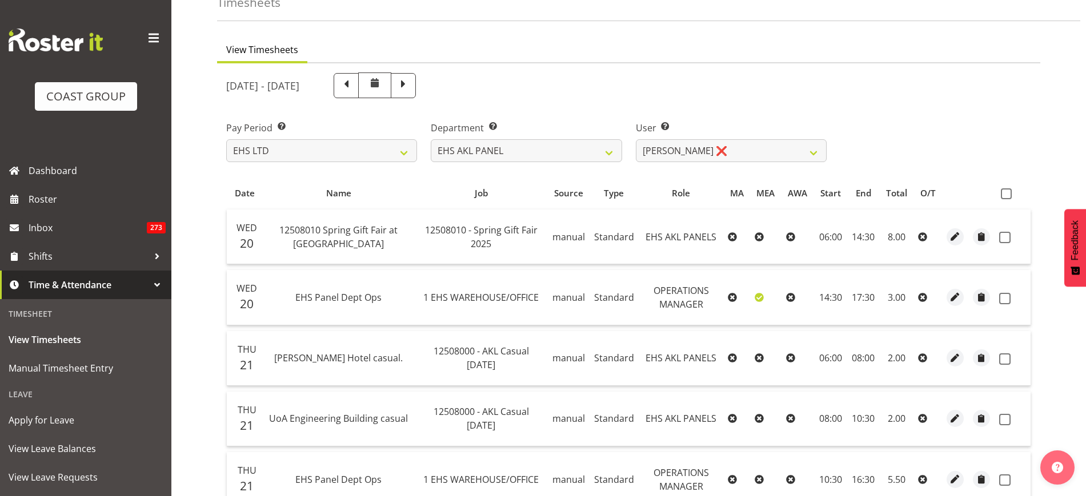
scroll to position [65, 0]
click at [1009, 193] on span at bounding box center [1006, 195] width 11 height 11
click at [1008, 193] on input "checkbox" at bounding box center [1004, 195] width 7 height 7
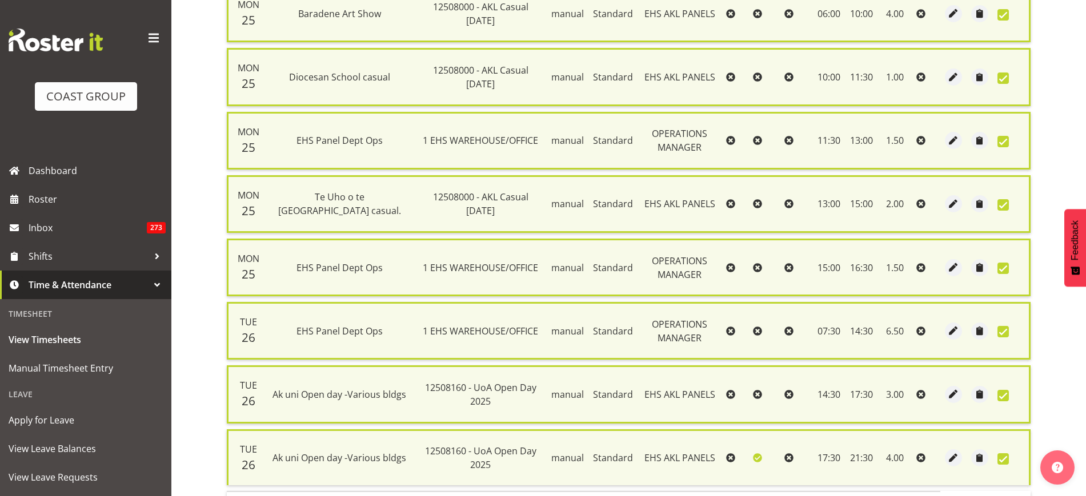
scroll to position [1082, 0]
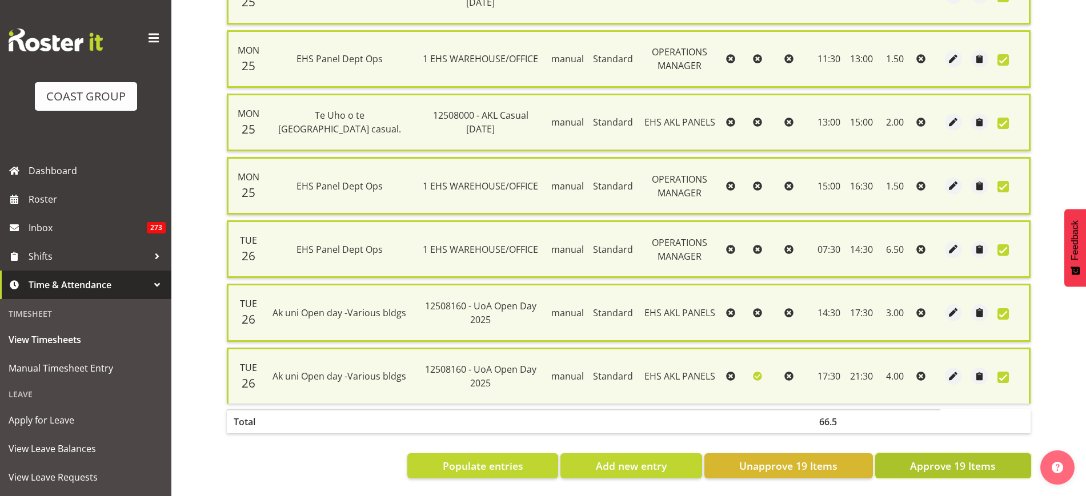
click at [917, 459] on span "Approve 19 Items" at bounding box center [953, 466] width 86 height 15
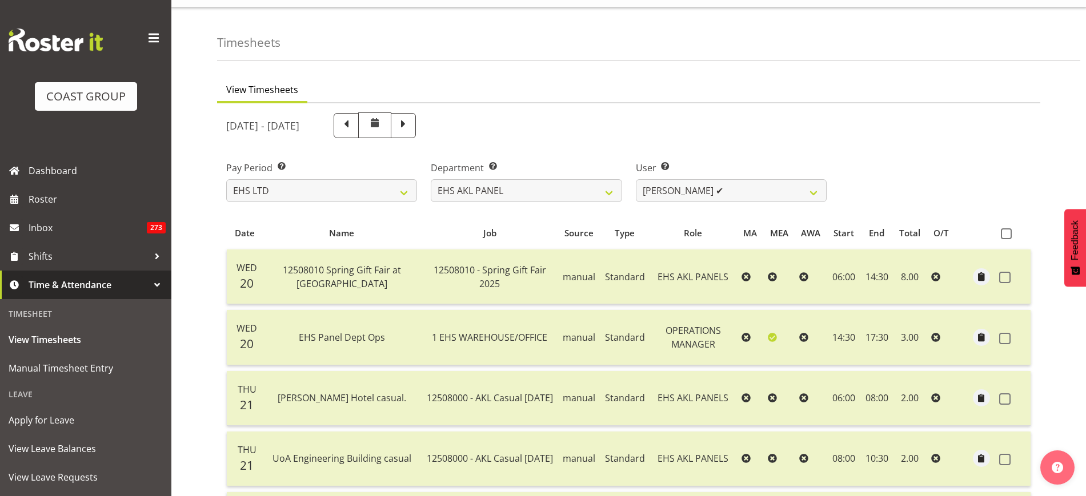
scroll to position [17, 0]
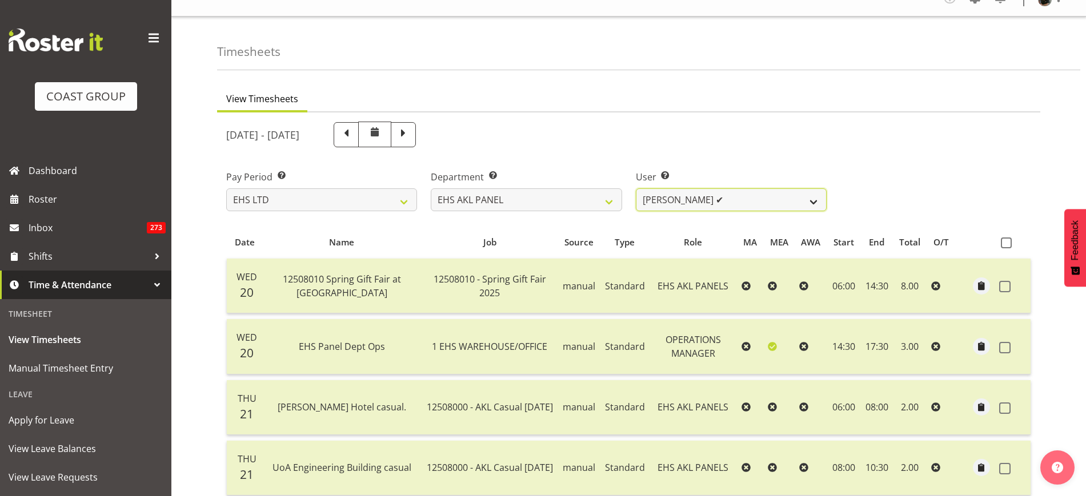
click at [812, 201] on select "Abe Denton ✔ Cameron Phillips ✔ Chad Phillips ✔ Emmett Denton ✔ Fiona Berghoffe…" at bounding box center [731, 200] width 191 height 23
click at [636, 189] on select "Abe Denton ✔ Cameron Phillips ✔ Chad Phillips ✔ Emmett Denton ✔ Fiona Berghoffe…" at bounding box center [731, 200] width 191 height 23
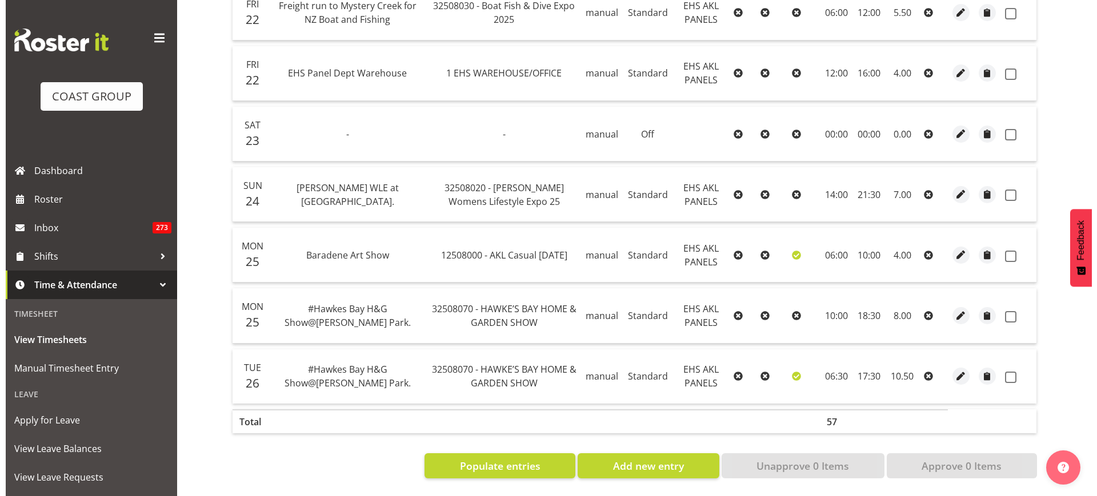
scroll to position [423, 0]
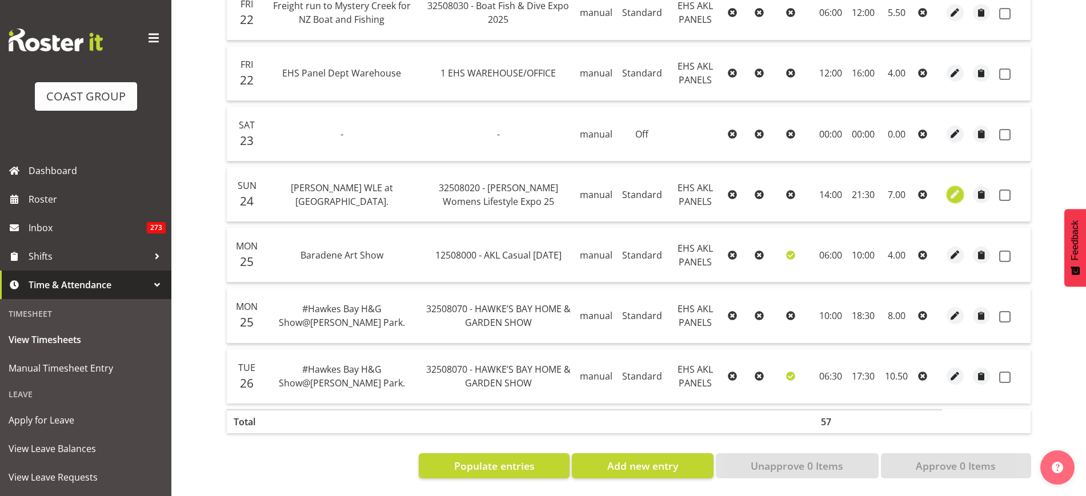
click at [958, 188] on span "button" at bounding box center [955, 194] width 13 height 13
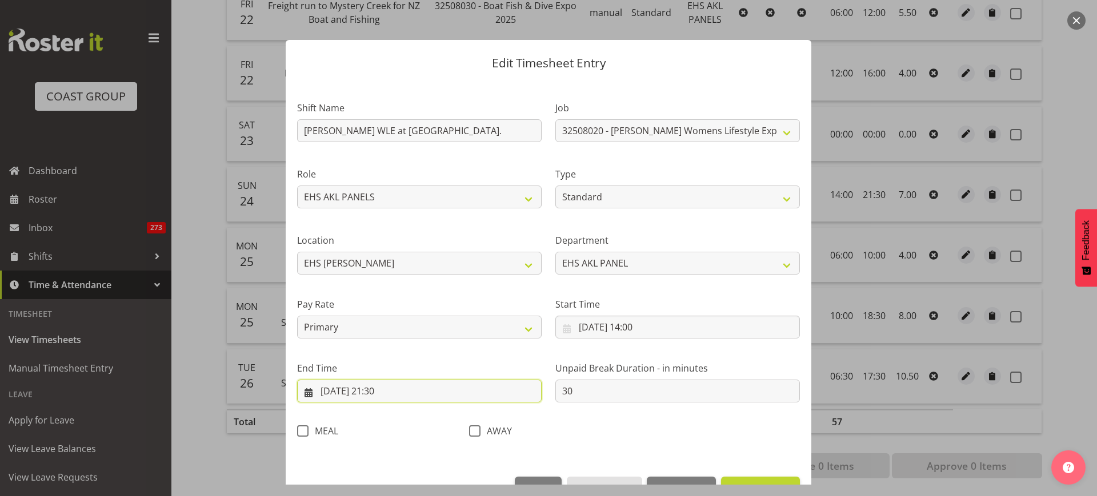
click at [426, 395] on input "24/08/2025, 21:30" at bounding box center [419, 391] width 244 height 23
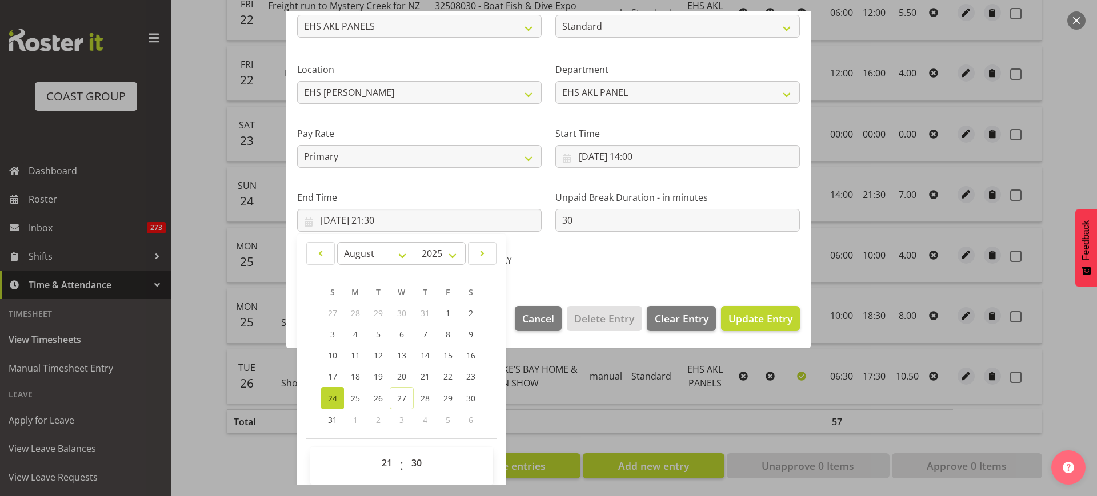
scroll to position [179, 0]
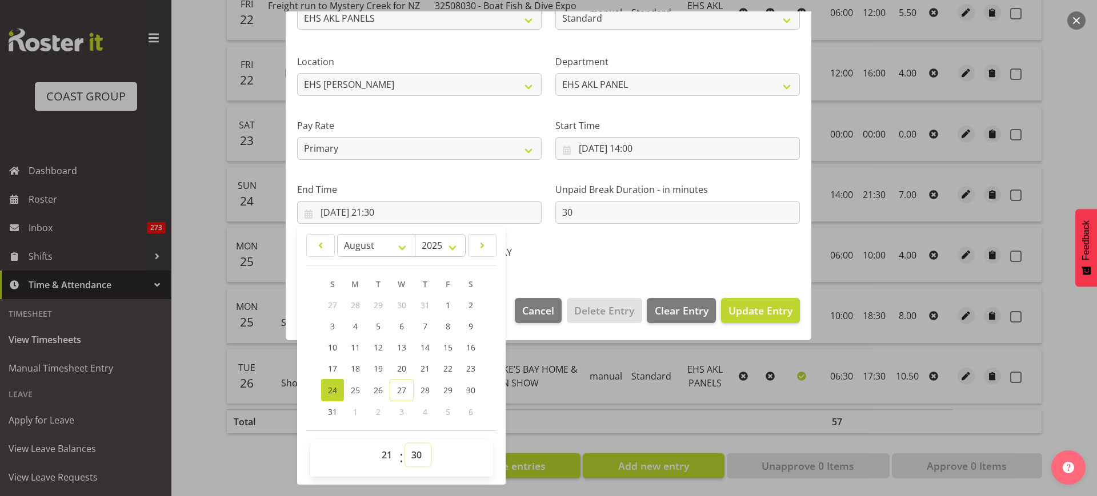
click at [419, 455] on select "00 01 02 03 04 05 06 07 08 09 10 11 12 13 14 15 16 17 18 19 20 21 22 23 24 25 2…" at bounding box center [418, 455] width 26 height 23
click at [405, 444] on select "00 01 02 03 04 05 06 07 08 09 10 11 12 13 14 15 16 17 18 19 20 21 22 23 24 25 2…" at bounding box center [418, 455] width 26 height 23
click at [745, 307] on span "Update Entry" at bounding box center [760, 311] width 64 height 14
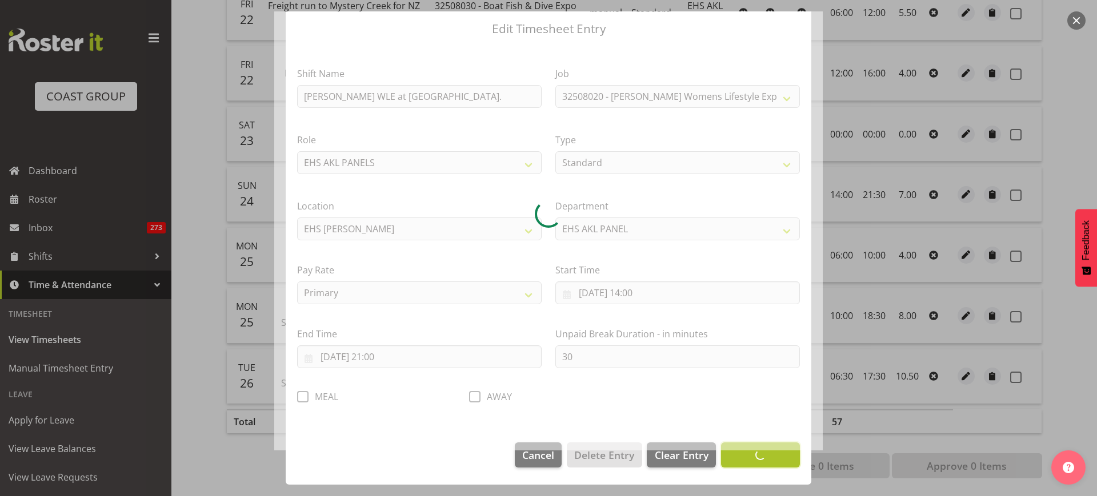
scroll to position [34, 0]
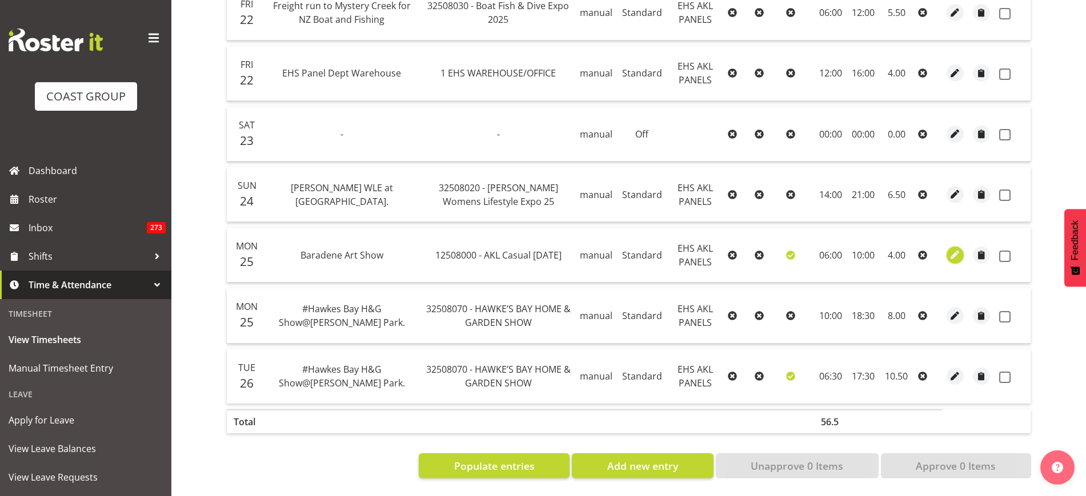
click at [961, 248] on span "button" at bounding box center [955, 254] width 13 height 13
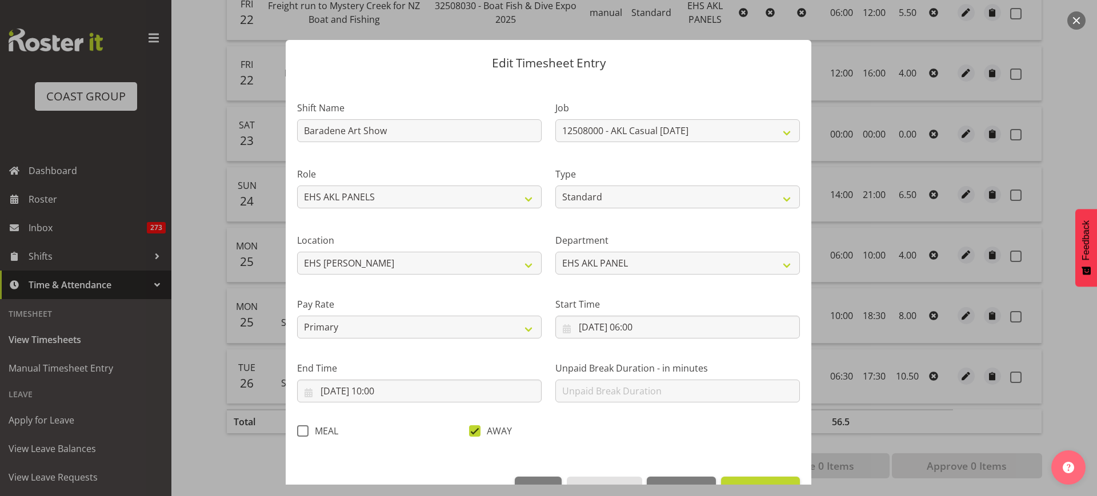
click at [470, 432] on span at bounding box center [474, 431] width 11 height 11
click at [470, 432] on input "AWAY" at bounding box center [472, 430] width 7 height 7
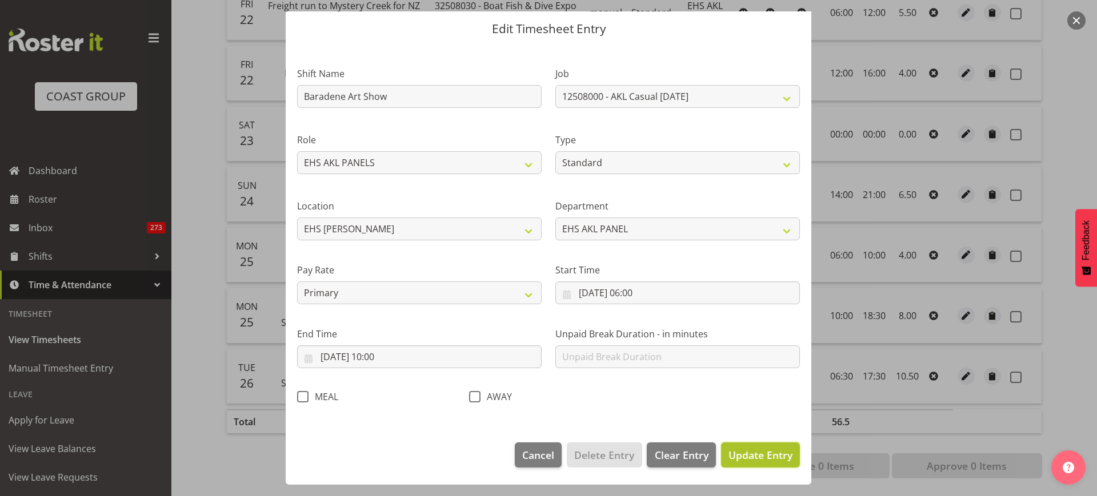
click at [744, 454] on span "Update Entry" at bounding box center [760, 455] width 64 height 14
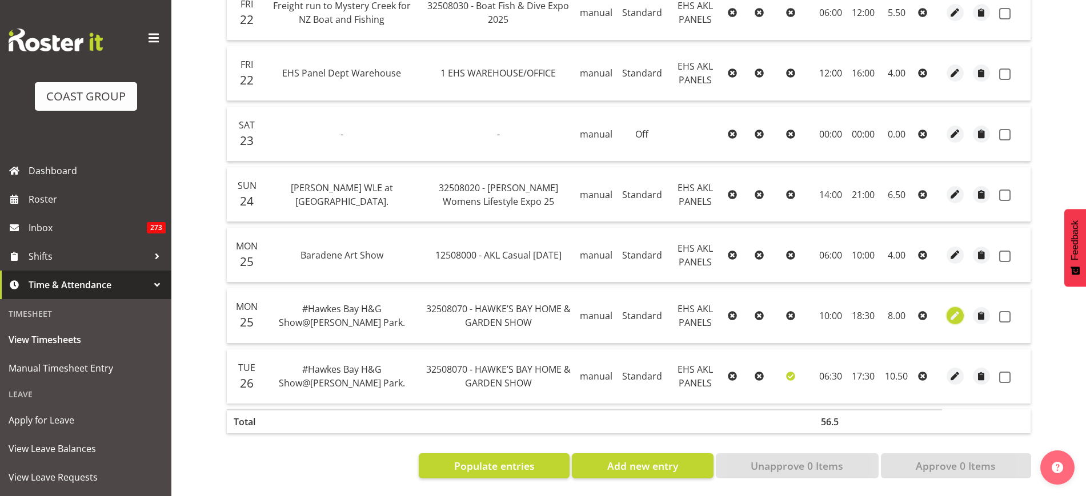
click at [957, 310] on span "button" at bounding box center [955, 316] width 13 height 13
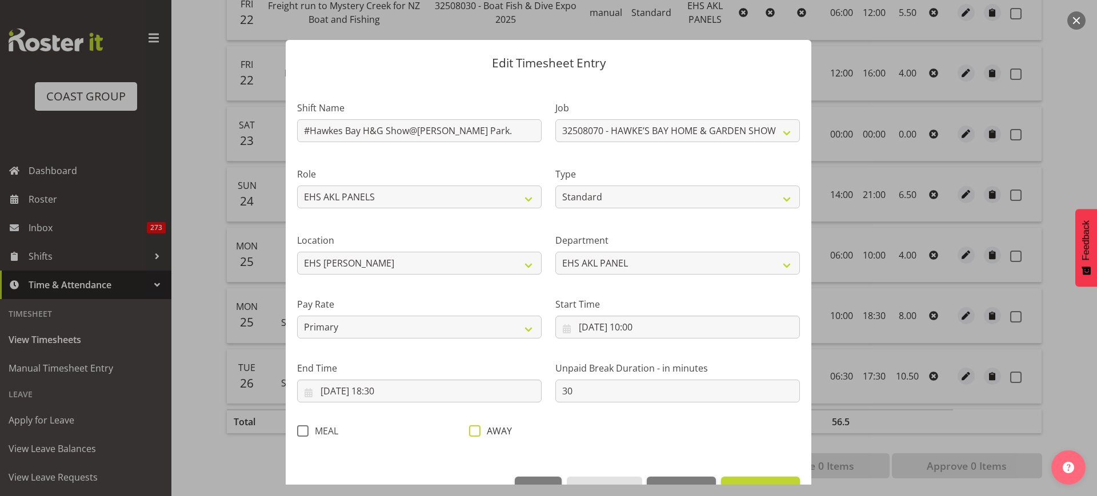
click at [470, 433] on span at bounding box center [474, 431] width 11 height 11
click at [470, 433] on input "AWAY" at bounding box center [472, 430] width 7 height 7
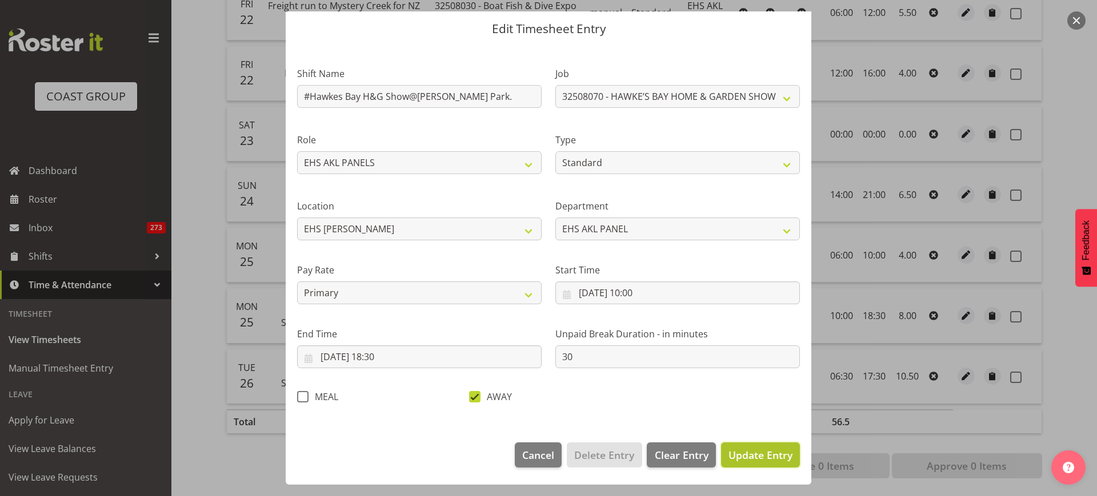
click at [746, 449] on span "Update Entry" at bounding box center [760, 455] width 64 height 14
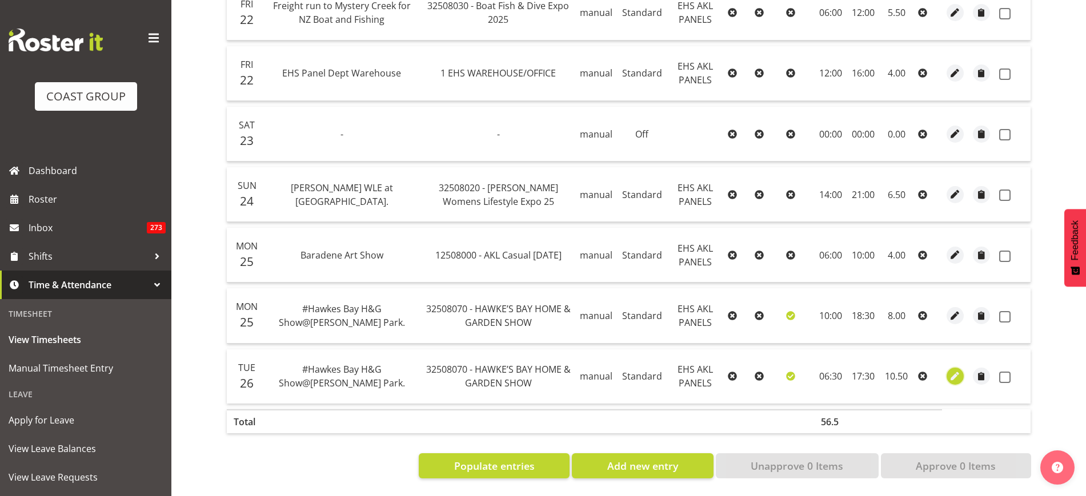
click at [954, 370] on span "button" at bounding box center [955, 376] width 13 height 13
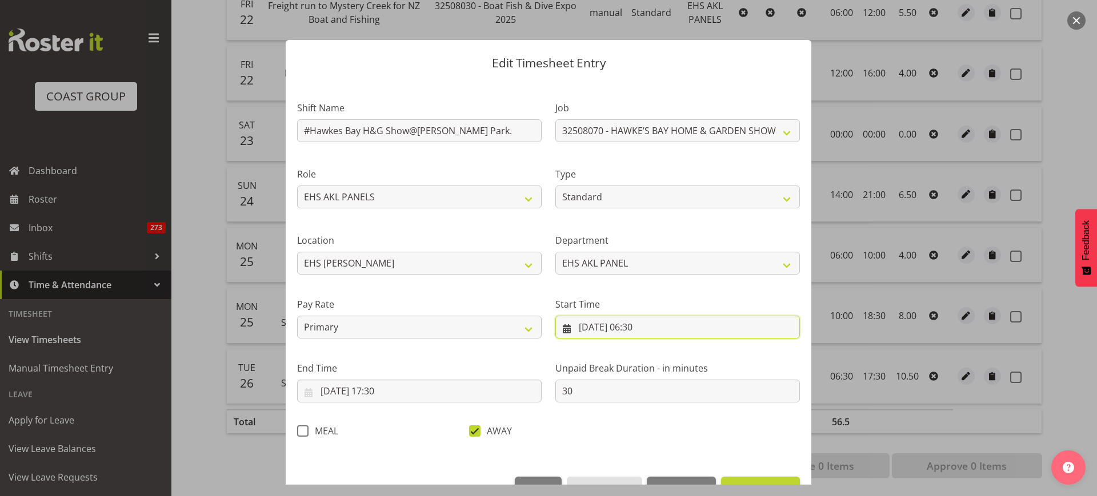
click at [673, 332] on input "26/08/2025, 06:30" at bounding box center [677, 327] width 244 height 23
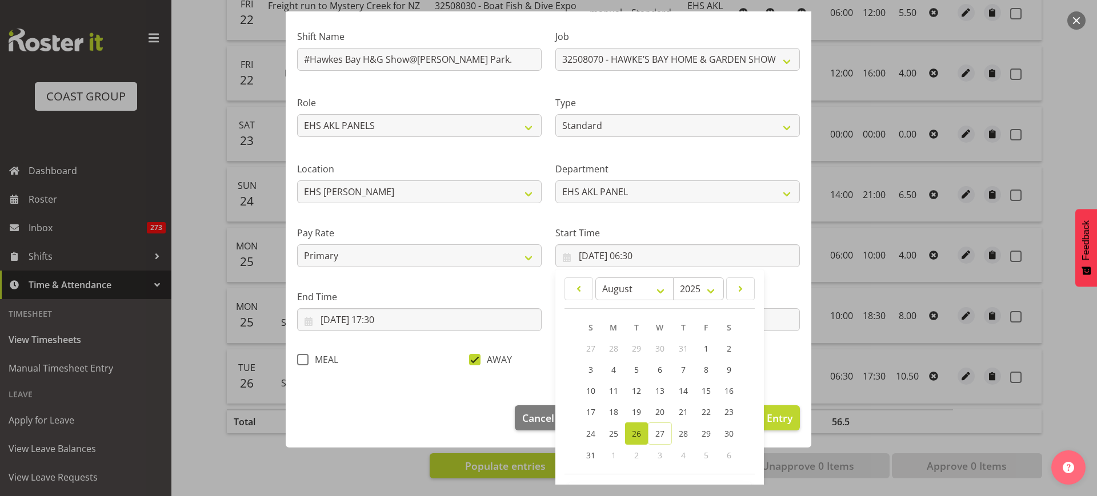
scroll to position [115, 0]
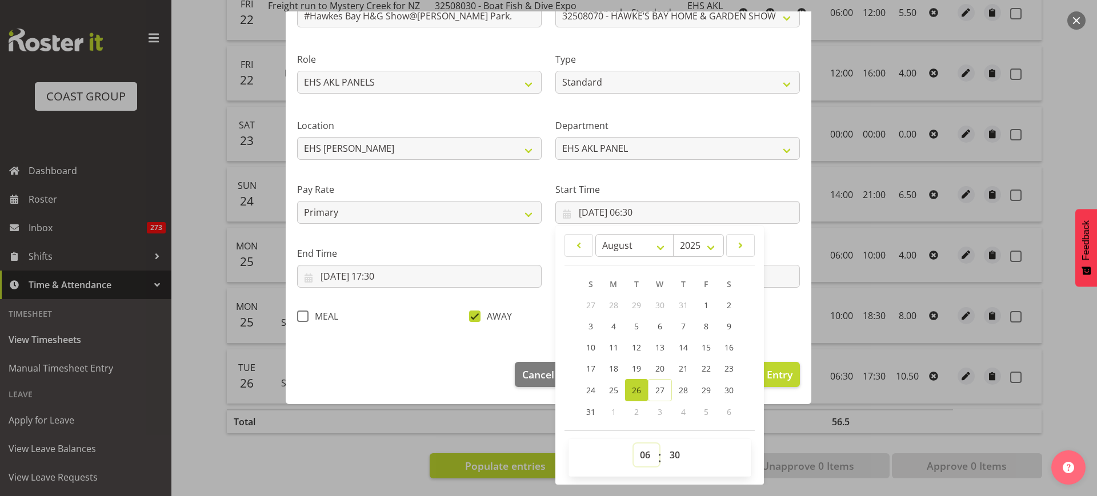
click at [639, 454] on select "00 01 02 03 04 05 06 07 08 09 10 11 12 13 14 15 16 17 18 19 20 21 22 23" at bounding box center [647, 455] width 26 height 23
click at [634, 444] on select "00 01 02 03 04 05 06 07 08 09 10 11 12 13 14 15 16 17 18 19 20 21 22 23" at bounding box center [647, 455] width 26 height 23
click at [670, 456] on select "00 01 02 03 04 05 06 07 08 09 10 11 12 13 14 15 16 17 18 19 20 21 22 23 24 25 2…" at bounding box center [676, 455] width 26 height 23
click at [663, 444] on select "00 01 02 03 04 05 06 07 08 09 10 11 12 13 14 15 16 17 18 19 20 21 22 23 24 25 2…" at bounding box center [676, 455] width 26 height 23
click at [776, 378] on span "Update Entry" at bounding box center [760, 375] width 64 height 14
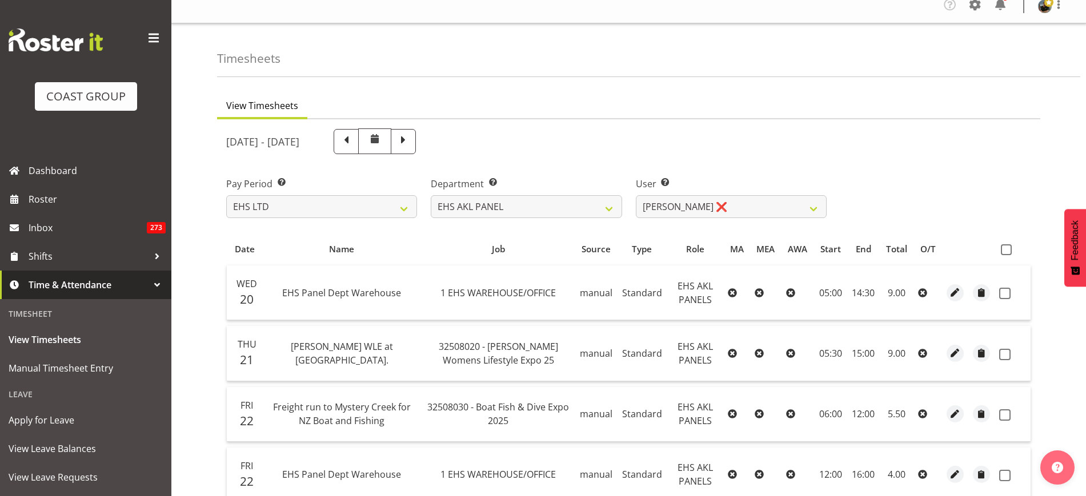
scroll to position [9, 0]
click at [1008, 252] on span at bounding box center [1006, 251] width 11 height 11
click at [1008, 252] on input "checkbox" at bounding box center [1004, 250] width 7 height 7
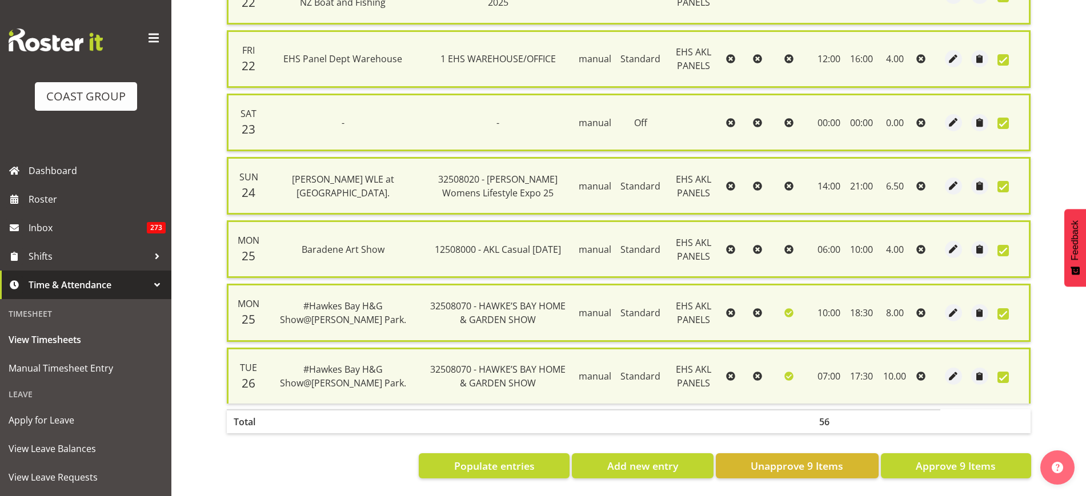
scroll to position [447, 0]
click at [934, 462] on span "Approve 9 Items" at bounding box center [956, 466] width 80 height 15
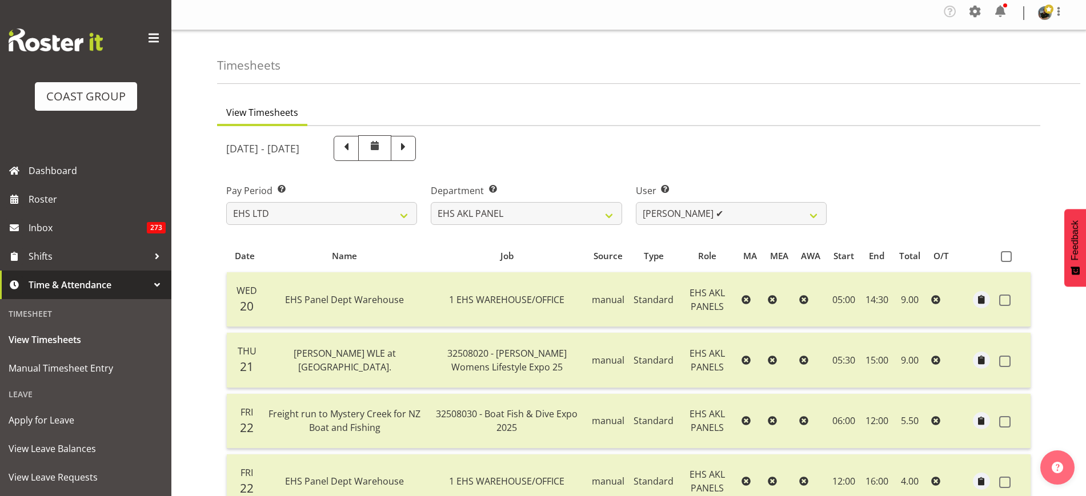
scroll to position [28, 0]
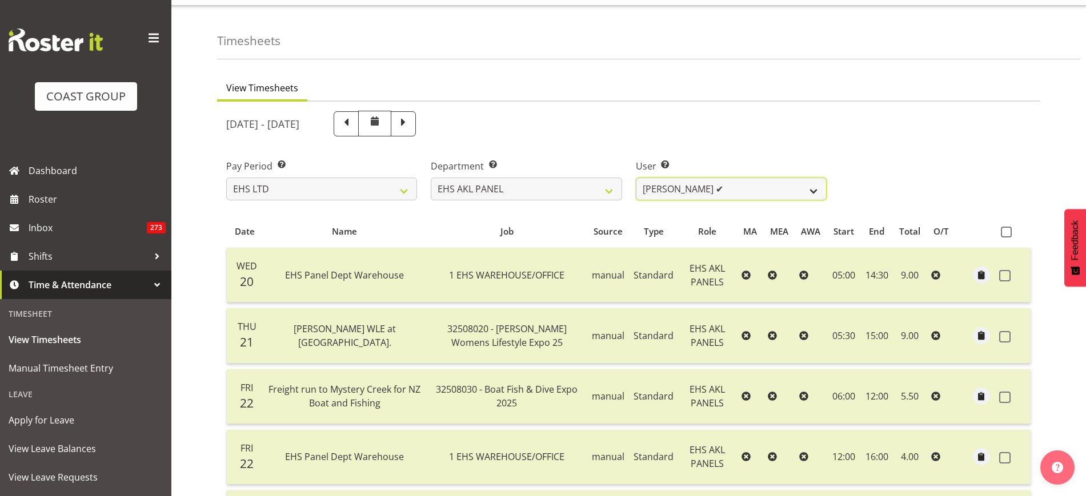
click at [813, 187] on select "Abe Denton ✔ Cameron Phillips ✔ Chad Phillips ✔ Emmett Denton ✔ Fiona Berghoffe…" at bounding box center [731, 189] width 191 height 23
click at [636, 178] on select "Abe Denton ✔ Cameron Phillips ✔ Chad Phillips ✔ Emmett Denton ✔ Fiona Berghoffe…" at bounding box center [731, 189] width 191 height 23
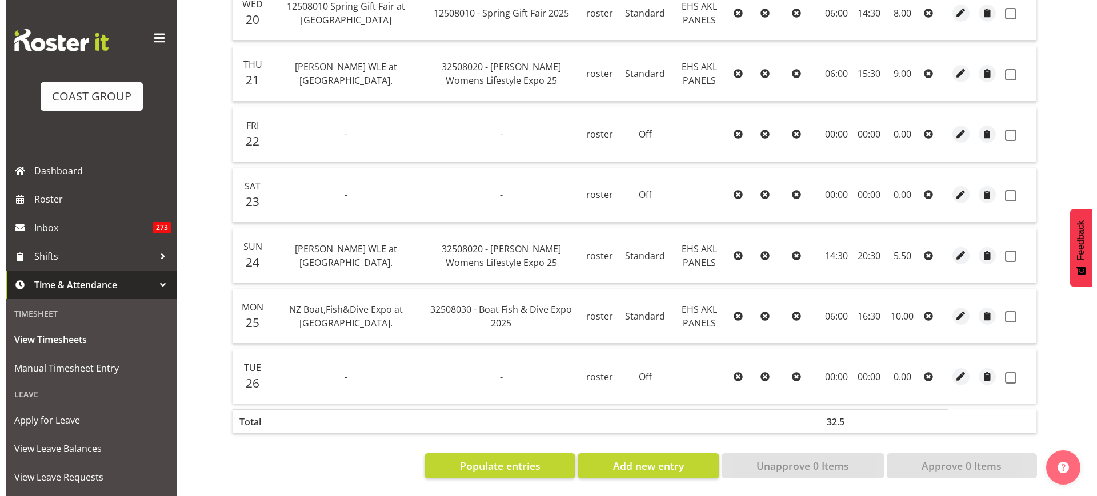
scroll to position [301, 0]
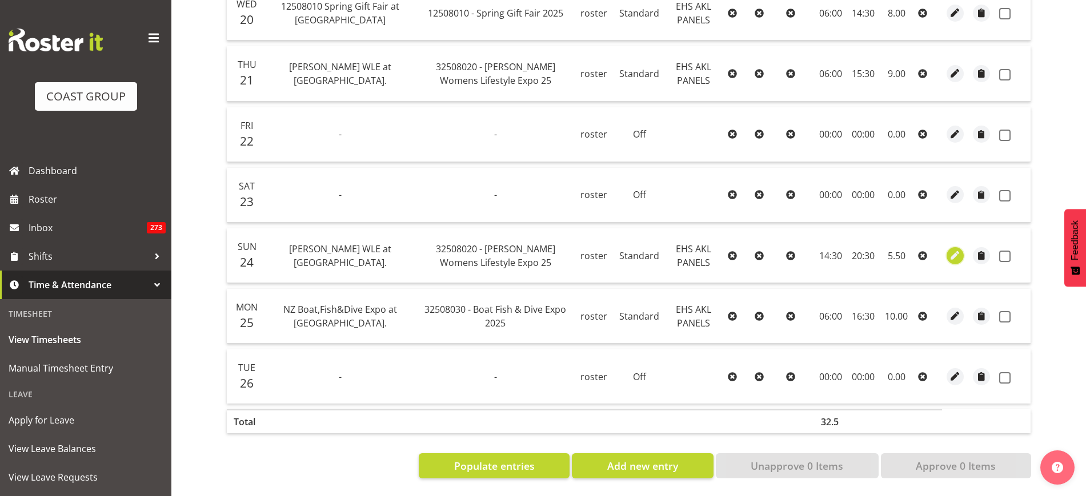
click at [957, 249] on span "button" at bounding box center [955, 255] width 13 height 13
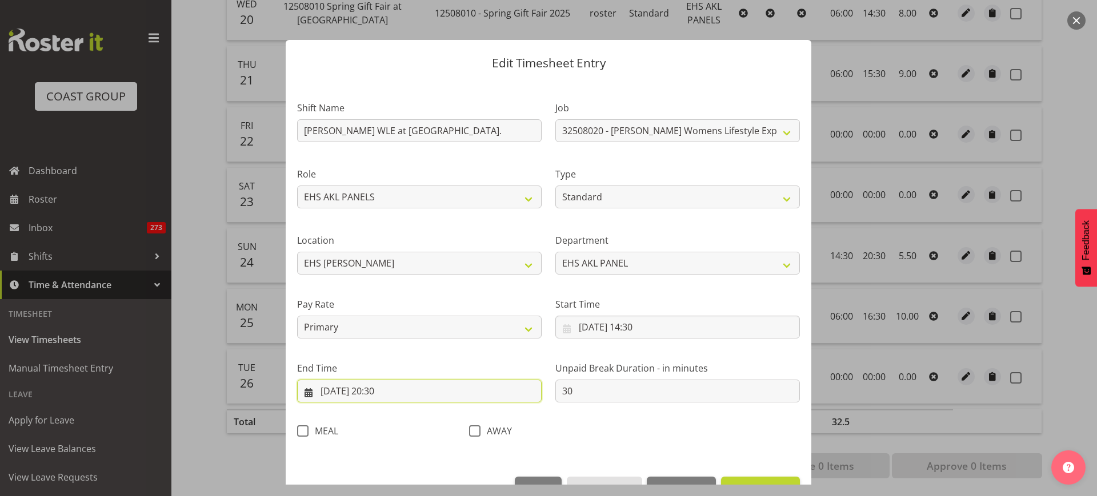
click at [421, 390] on input "24/08/2025, 20:30" at bounding box center [419, 391] width 244 height 23
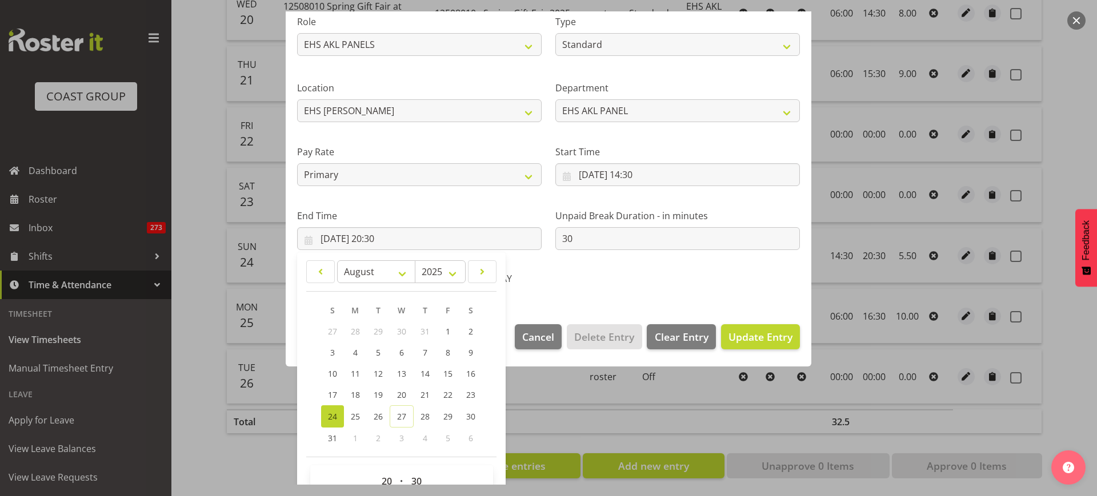
scroll to position [179, 0]
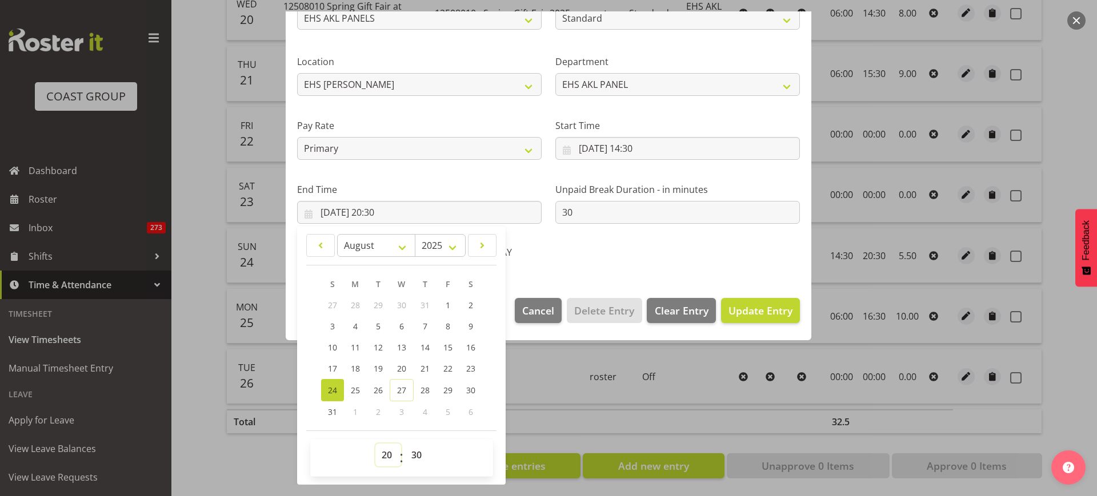
click at [384, 455] on select "00 01 02 03 04 05 06 07 08 09 10 11 12 13 14 15 16 17 18 19 20 21 22 23" at bounding box center [388, 455] width 26 height 23
click at [375, 444] on select "00 01 02 03 04 05 06 07 08 09 10 11 12 13 14 15 16 17 18 19 20 21 22 23" at bounding box center [388, 455] width 26 height 23
click at [415, 454] on select "00 01 02 03 04 05 06 07 08 09 10 11 12 13 14 15 16 17 18 19 20 21 22 23 24 25 2…" at bounding box center [418, 455] width 26 height 23
click at [405, 444] on select "00 01 02 03 04 05 06 07 08 09 10 11 12 13 14 15 16 17 18 19 20 21 22 23 24 25 2…" at bounding box center [418, 455] width 26 height 23
click at [756, 310] on span "Update Entry" at bounding box center [760, 311] width 64 height 14
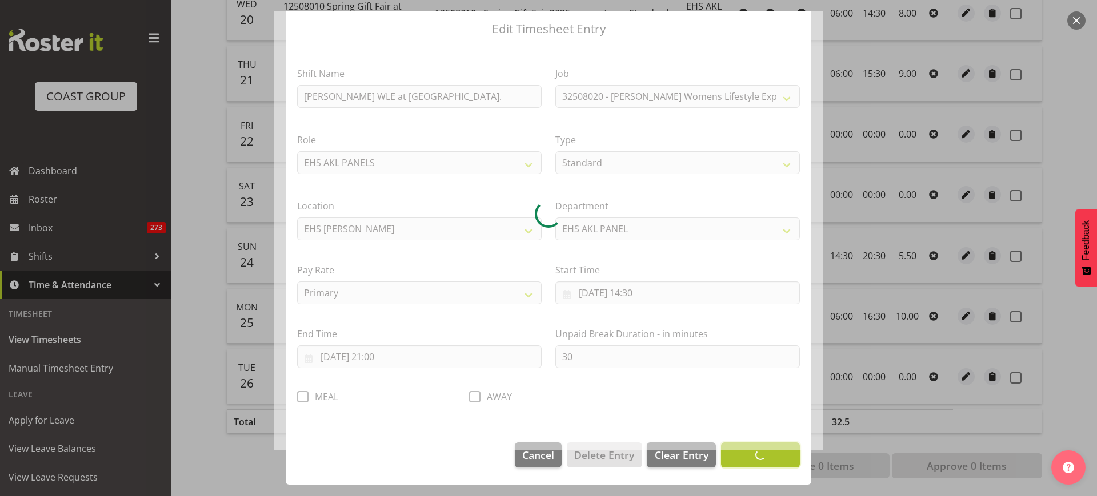
scroll to position [34, 0]
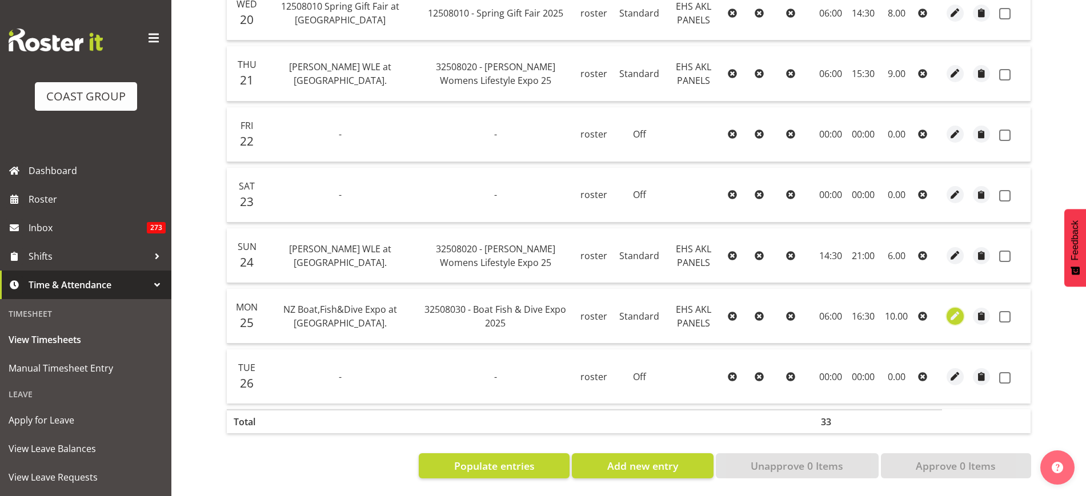
click at [956, 310] on span "button" at bounding box center [955, 316] width 13 height 13
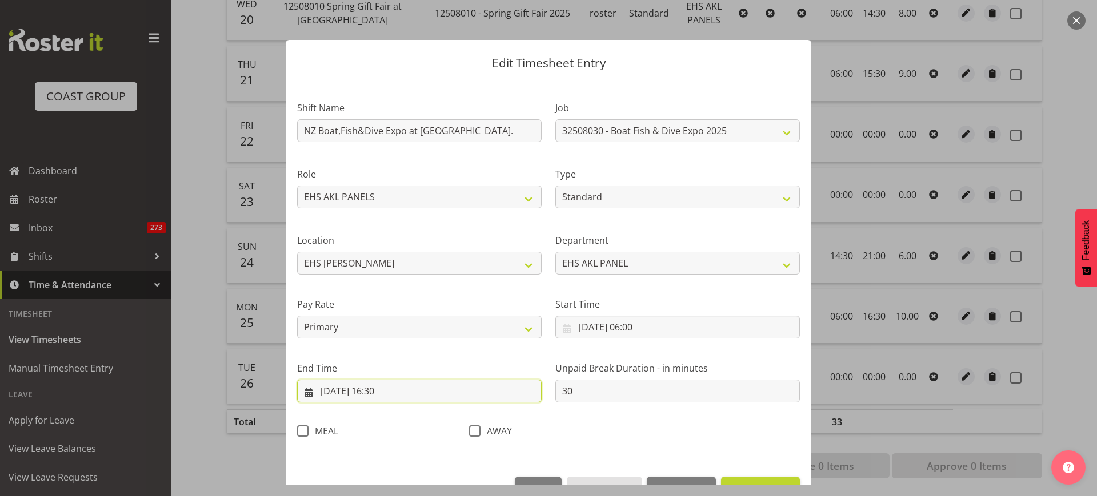
click at [416, 387] on input "[DATE] 16:30" at bounding box center [419, 391] width 244 height 23
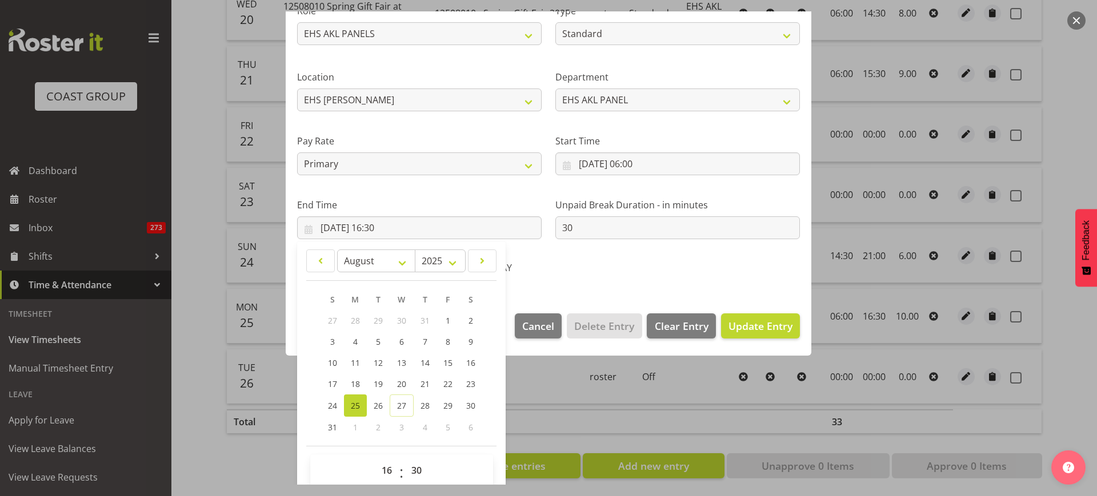
scroll to position [179, 0]
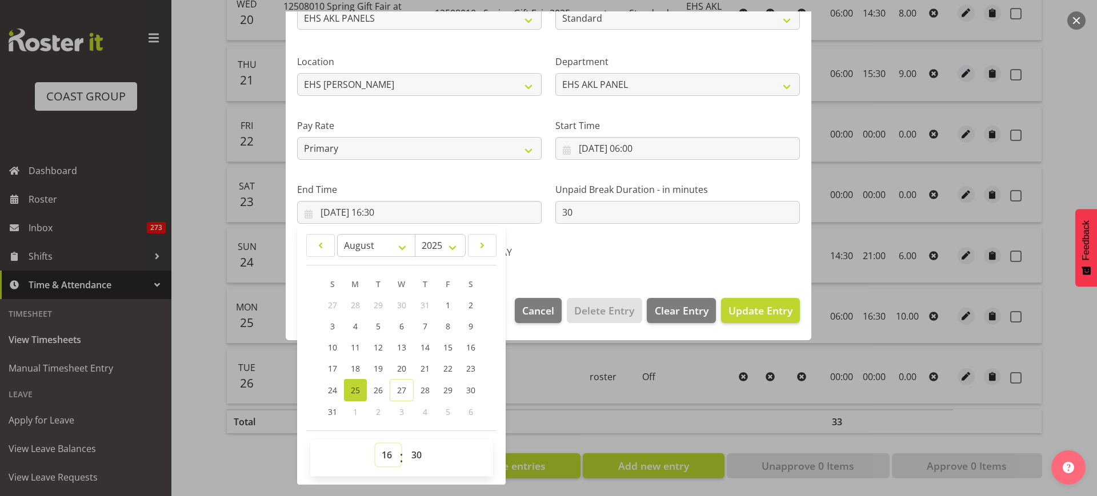
click at [386, 454] on select "00 01 02 03 04 05 06 07 08 09 10 11 12 13 14 15 16 17 18 19 20 21 22 23" at bounding box center [388, 455] width 26 height 23
click at [375, 444] on select "00 01 02 03 04 05 06 07 08 09 10 11 12 13 14 15 16 17 18 19 20 21 22 23" at bounding box center [388, 455] width 26 height 23
click at [741, 308] on span "Update Entry" at bounding box center [760, 311] width 64 height 14
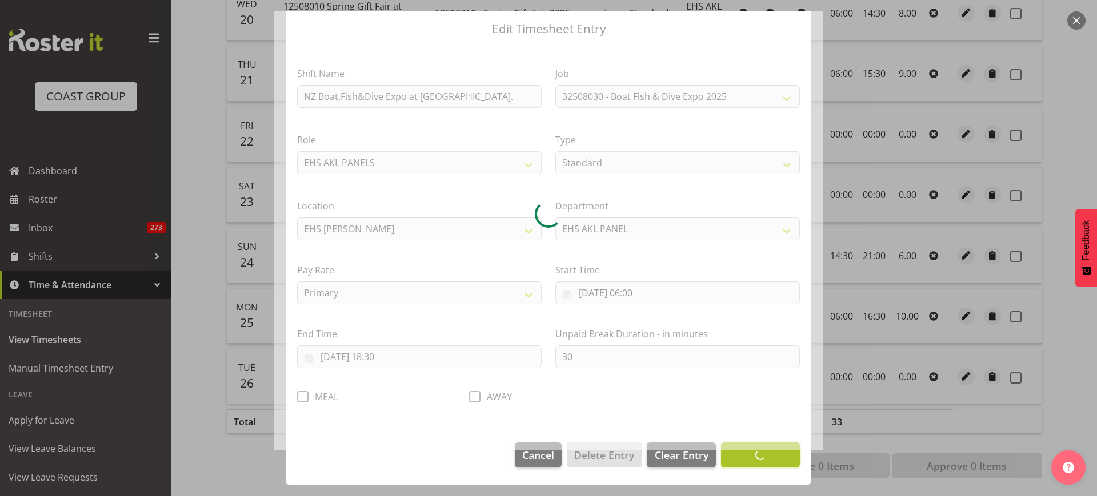
scroll to position [34, 0]
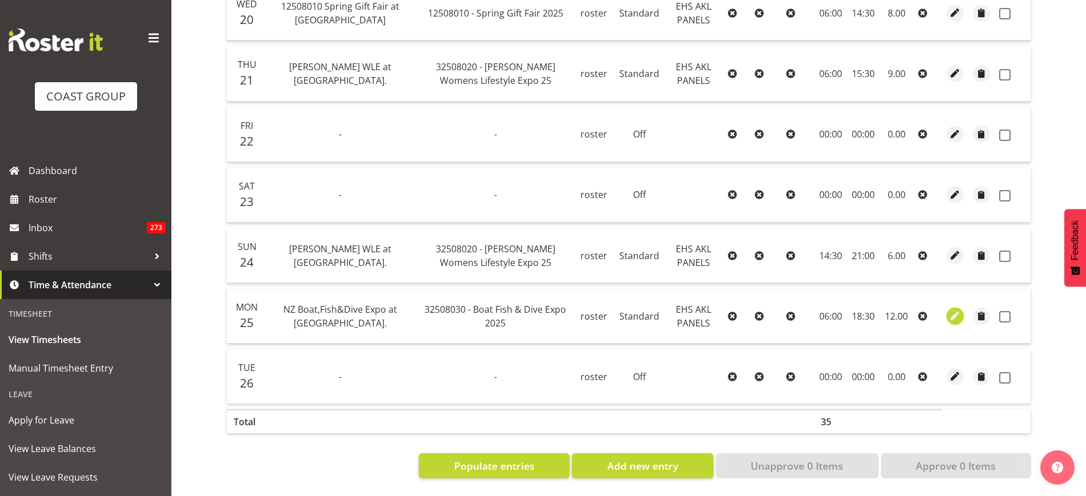
click at [952, 310] on span "button" at bounding box center [955, 316] width 13 height 13
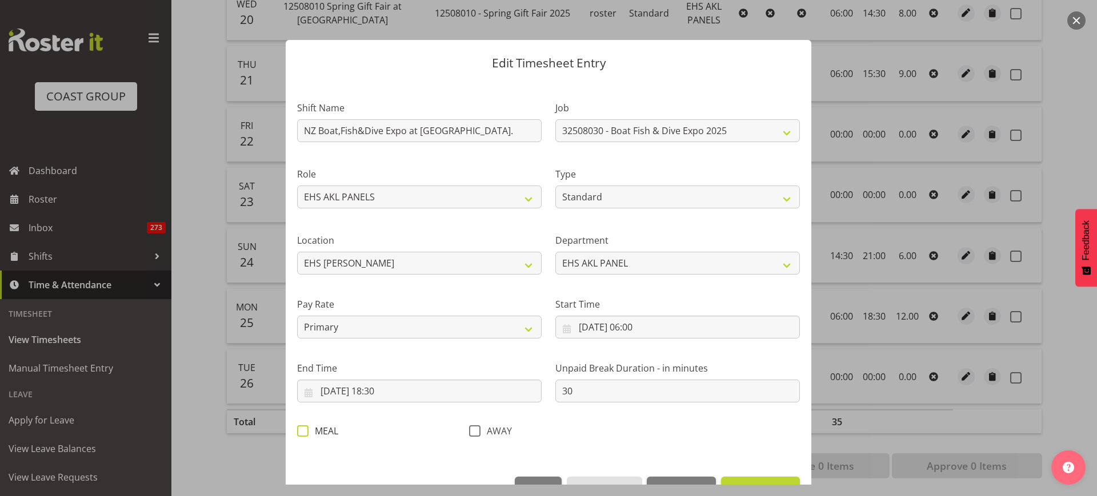
click at [306, 434] on span at bounding box center [302, 431] width 11 height 11
click at [304, 434] on input "MEAL" at bounding box center [300, 430] width 7 height 7
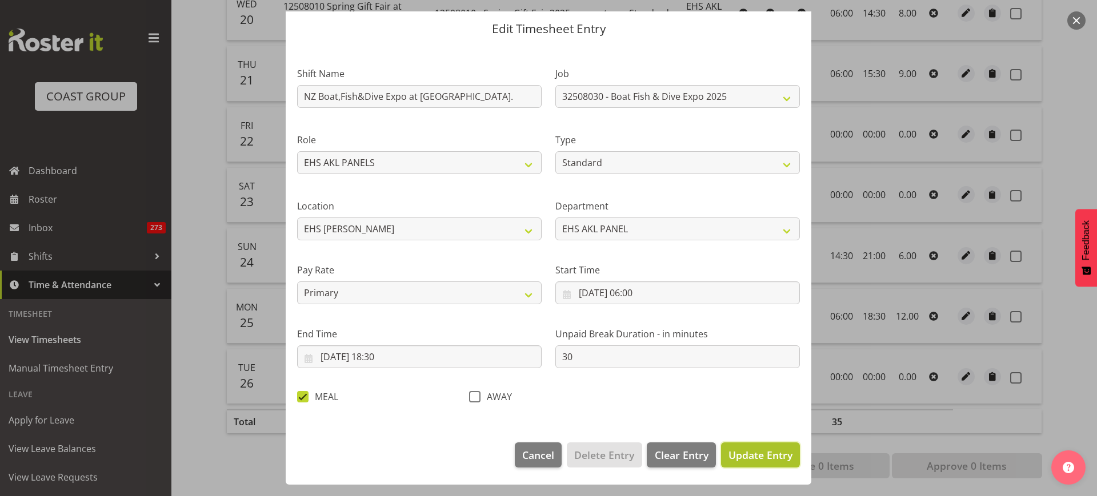
click at [739, 456] on span "Update Entry" at bounding box center [760, 455] width 64 height 14
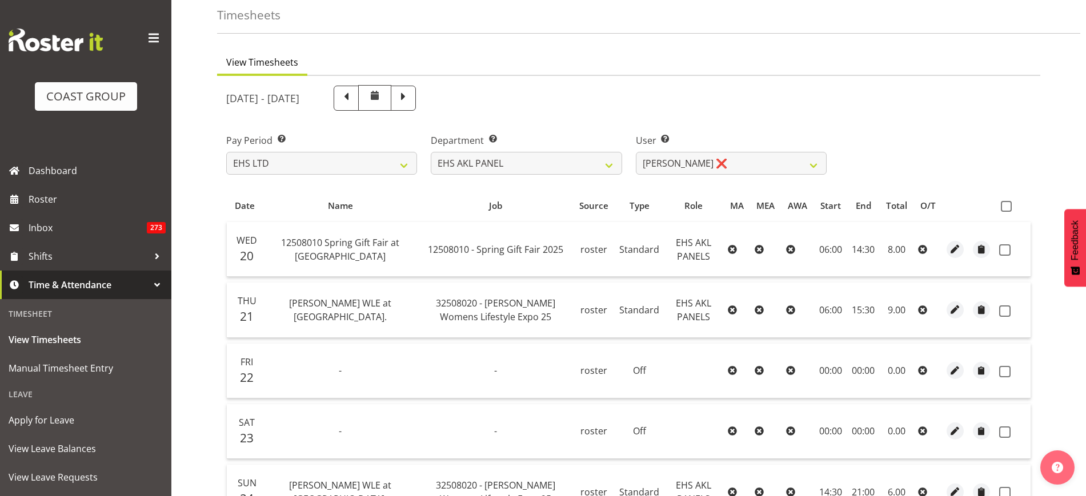
scroll to position [51, 0]
click at [1010, 208] on span at bounding box center [1006, 208] width 11 height 11
click at [1008, 208] on input "checkbox" at bounding box center [1004, 208] width 7 height 7
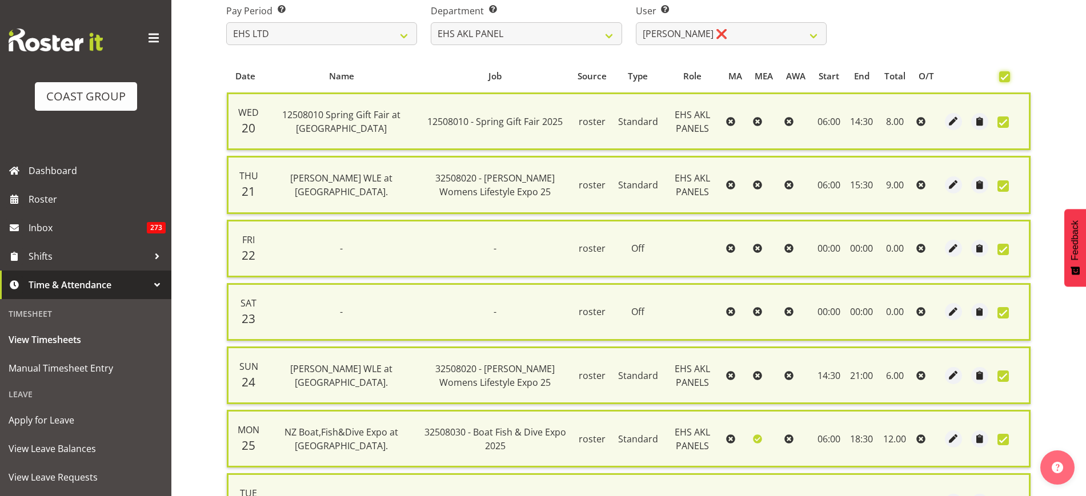
scroll to position [320, 0]
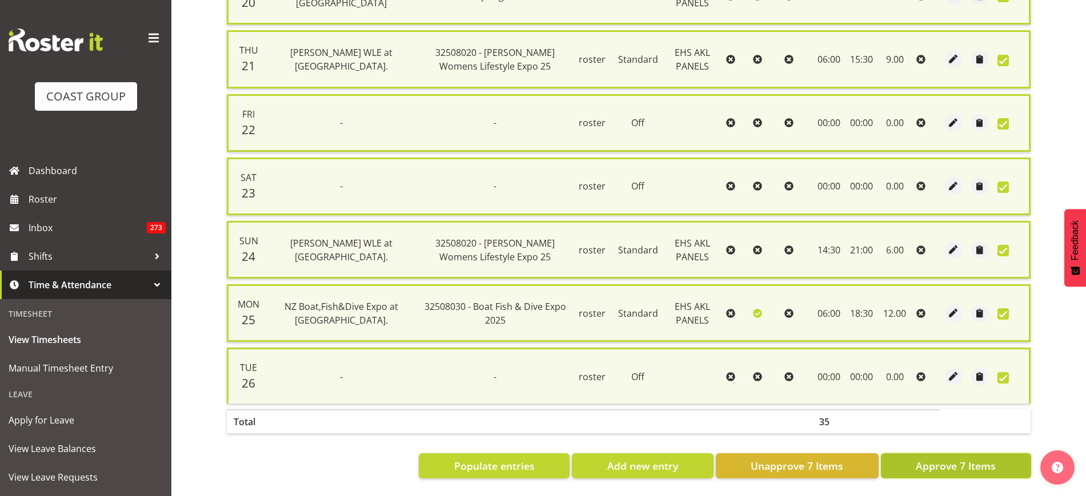
click at [905, 454] on button "Approve 7 Items" at bounding box center [956, 466] width 150 height 25
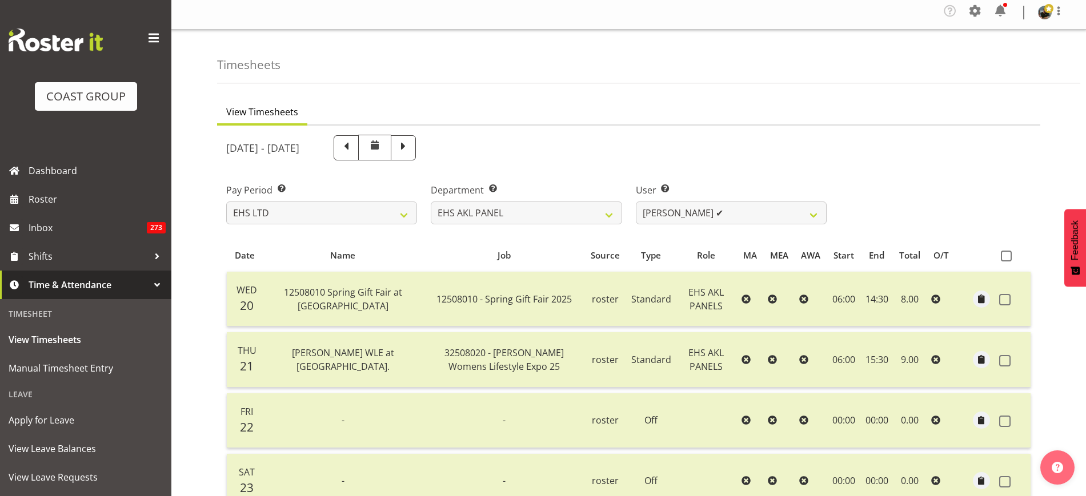
scroll to position [0, 0]
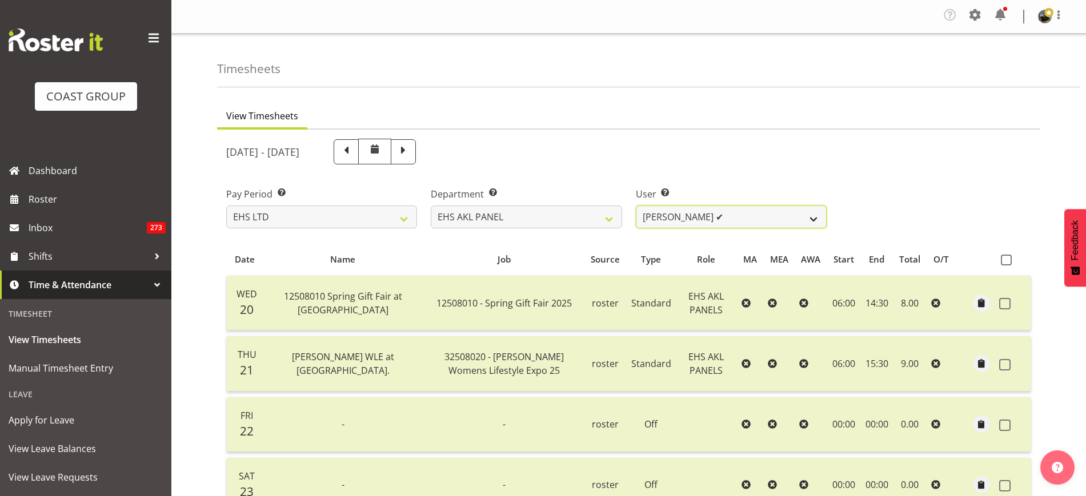
click at [811, 220] on select "Abe Denton ✔ Cameron Phillips ✔ Chad Phillips ✔ Emmett Denton ✔ Fiona Berghoffe…" at bounding box center [731, 217] width 191 height 23
click at [636, 206] on select "Abe Denton ✔ Cameron Phillips ✔ Chad Phillips ✔ Emmett Denton ✔ Fiona Berghoffe…" at bounding box center [731, 217] width 191 height 23
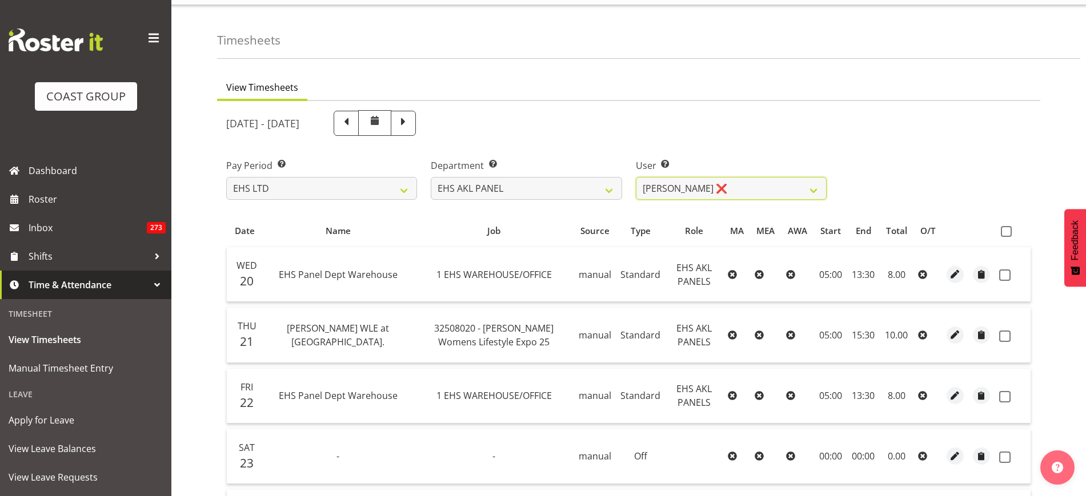
scroll to position [26, 0]
click at [1008, 234] on span at bounding box center [1006, 233] width 11 height 11
click at [1008, 234] on input "checkbox" at bounding box center [1004, 233] width 7 height 7
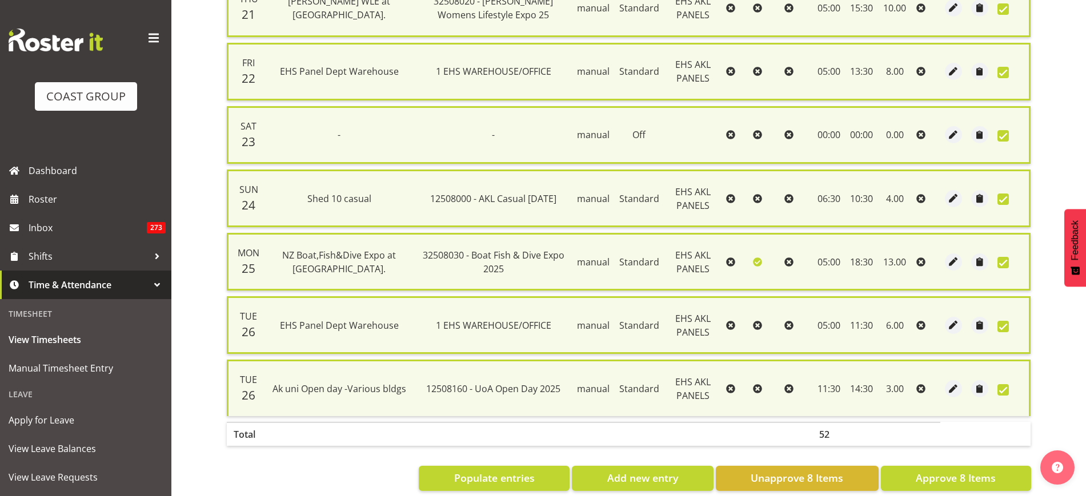
scroll to position [384, 0]
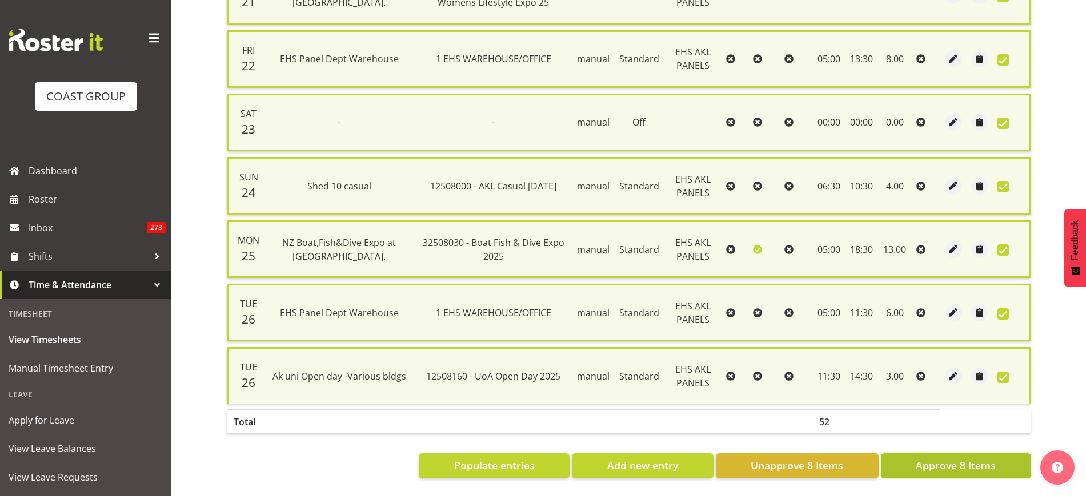
click at [925, 458] on span "Approve 8 Items" at bounding box center [956, 465] width 80 height 15
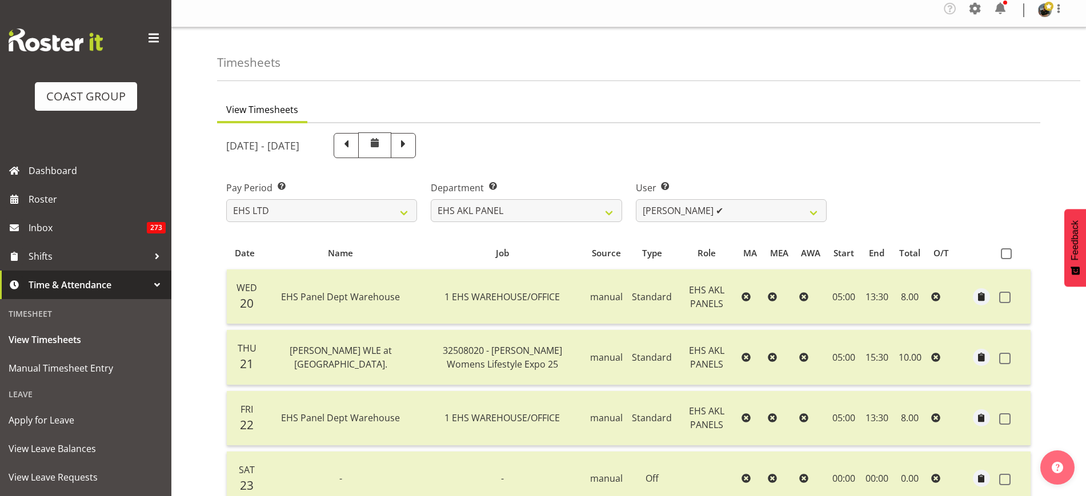
scroll to position [6, 0]
click at [816, 212] on select "Abe Denton ✔ Cameron Phillips ✔ Chad Phillips ✔ Emmett Denton ✔ Fiona Berghoffe…" at bounding box center [731, 211] width 191 height 23
click at [636, 200] on select "Abe Denton ✔ Cameron Phillips ✔ Chad Phillips ✔ Emmett Denton ✔ Fiona Berghoffe…" at bounding box center [731, 211] width 191 height 23
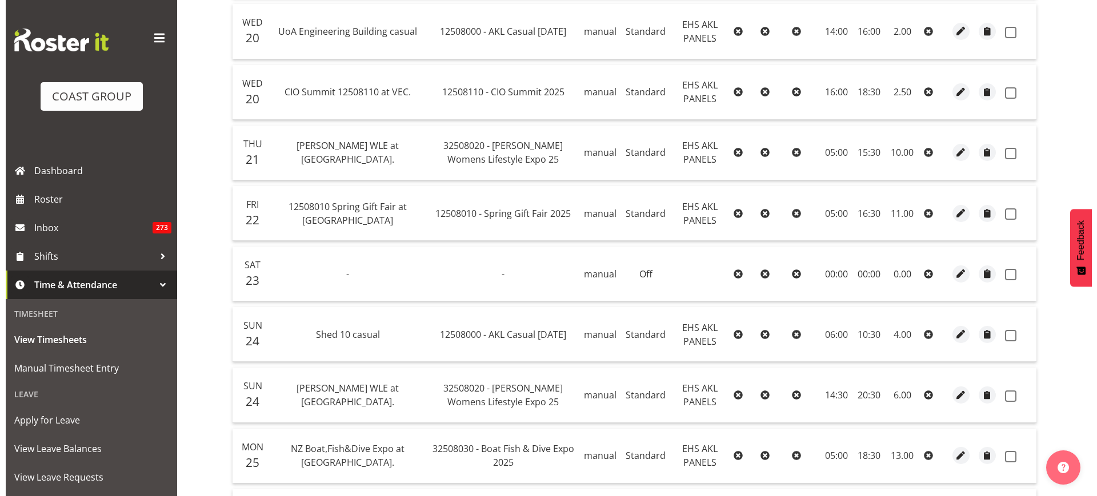
scroll to position [339, 0]
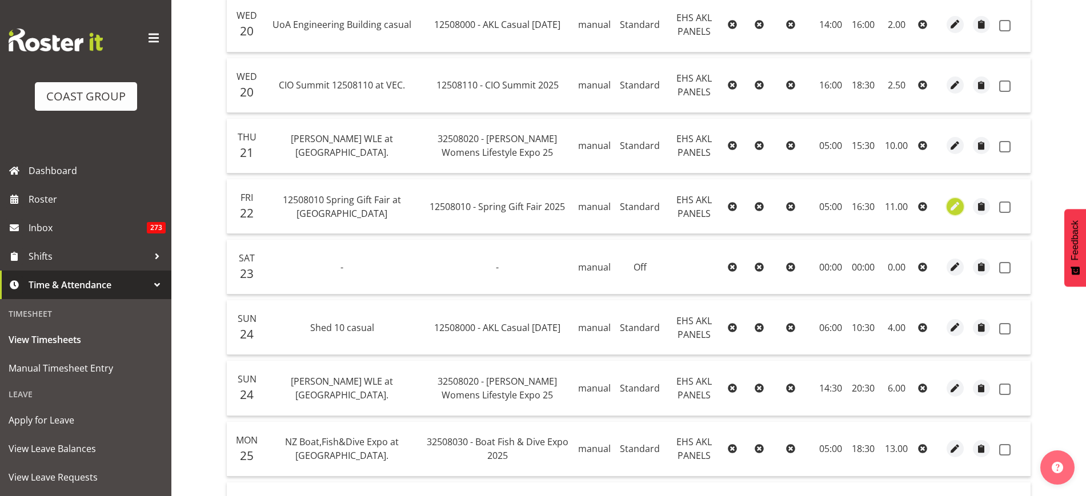
click at [955, 205] on span "button" at bounding box center [955, 206] width 13 height 13
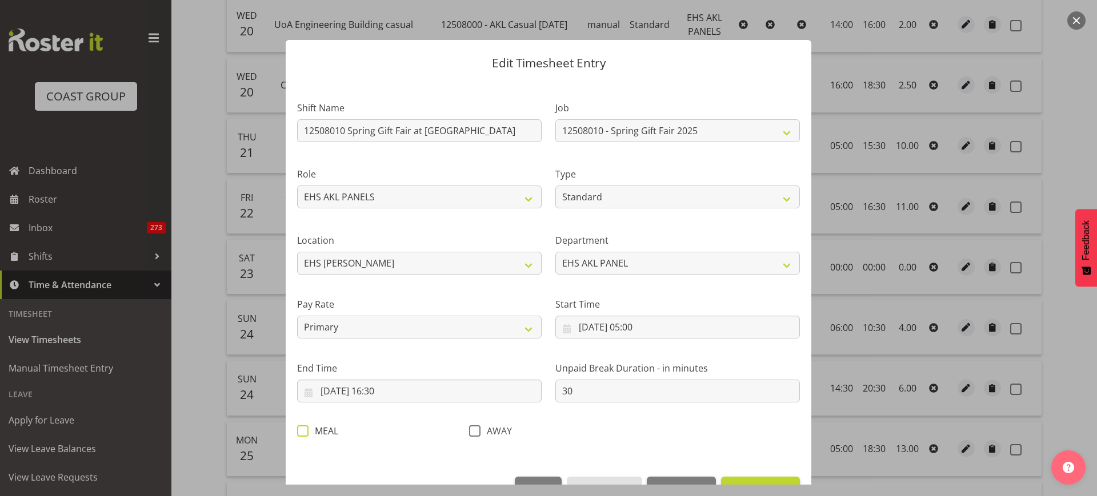
click at [298, 430] on span at bounding box center [302, 431] width 11 height 11
click at [298, 430] on input "MEAL" at bounding box center [300, 430] width 7 height 7
click at [806, 331] on div "Edit Timesheet Entry Shift Name 12508010 Spring Gift Fair at [GEOGRAPHIC_DATA] …" at bounding box center [548, 248] width 548 height 474
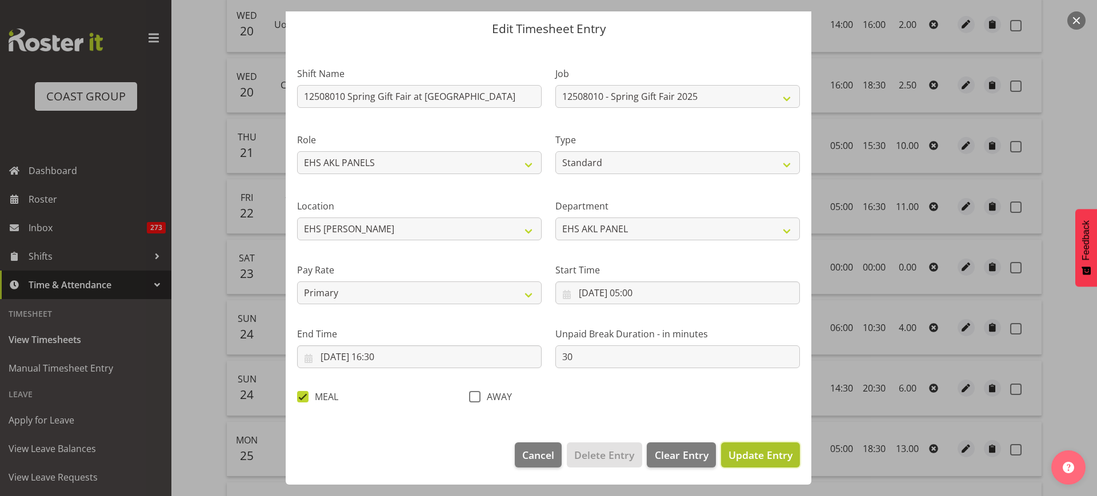
click at [742, 453] on span "Update Entry" at bounding box center [760, 455] width 64 height 14
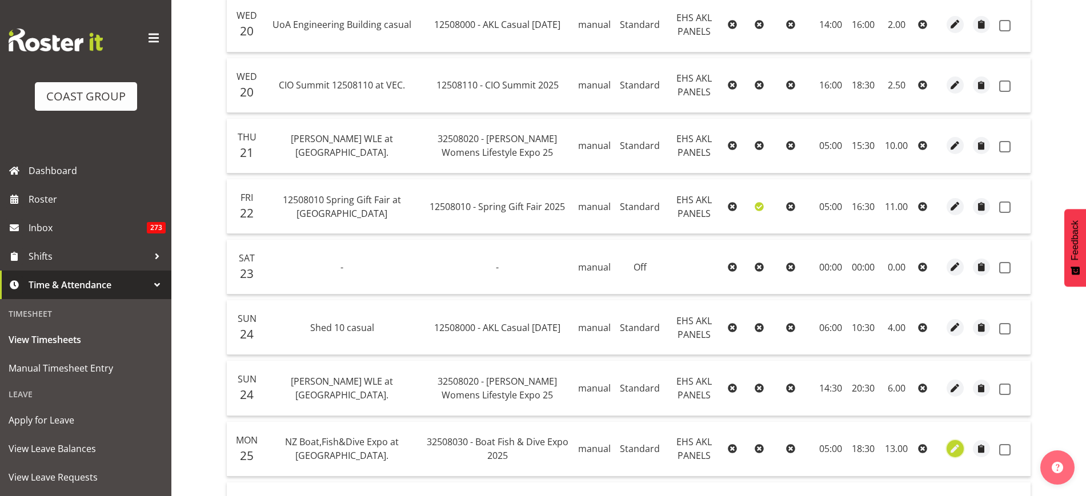
click at [953, 446] on span "button" at bounding box center [955, 449] width 13 height 13
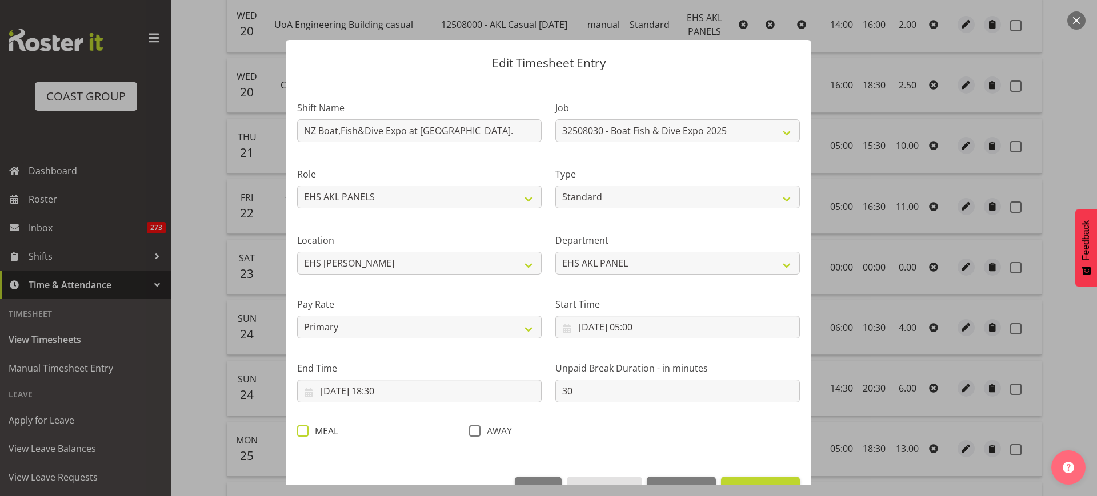
click at [306, 427] on span at bounding box center [302, 431] width 11 height 11
click at [304, 427] on input "MEAL" at bounding box center [300, 430] width 7 height 7
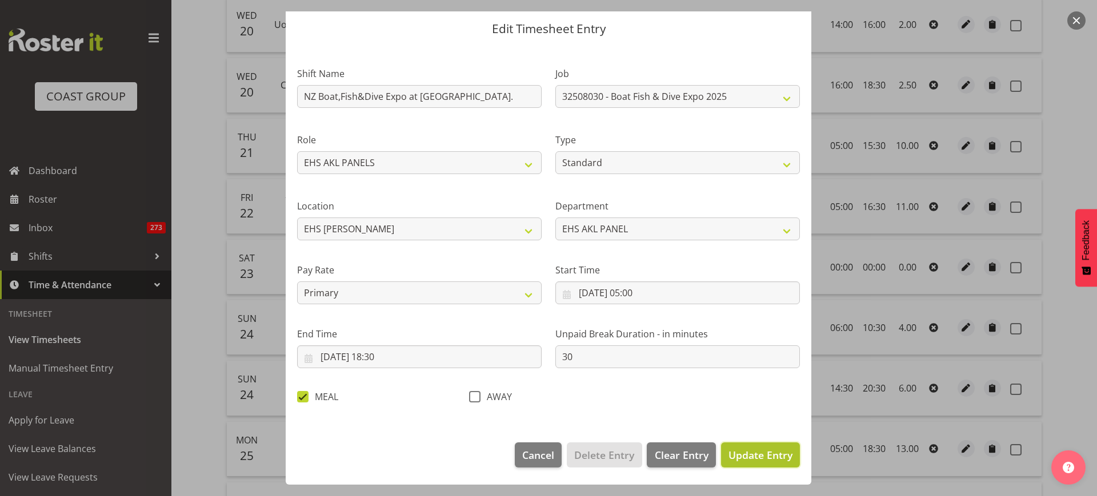
click at [739, 450] on span "Update Entry" at bounding box center [760, 455] width 64 height 14
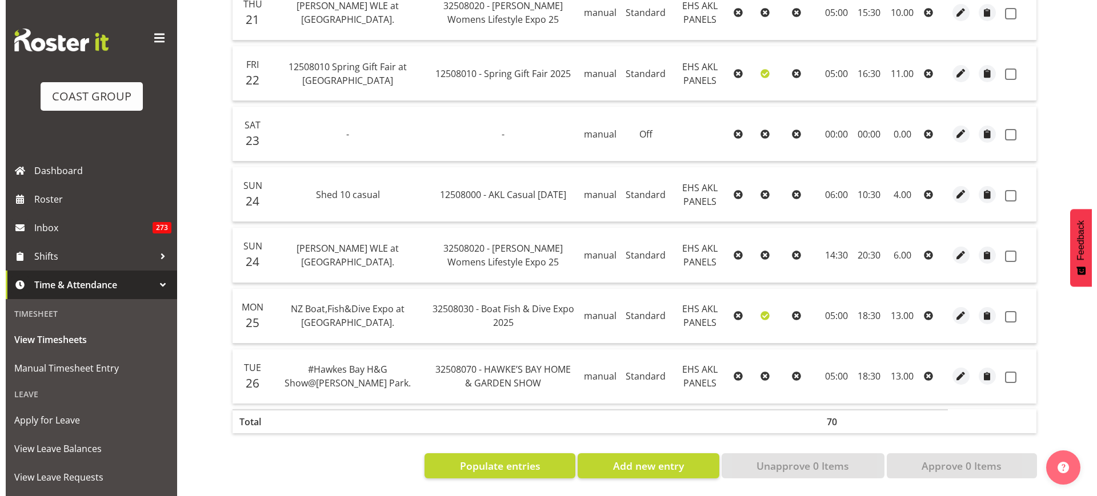
scroll to position [483, 0]
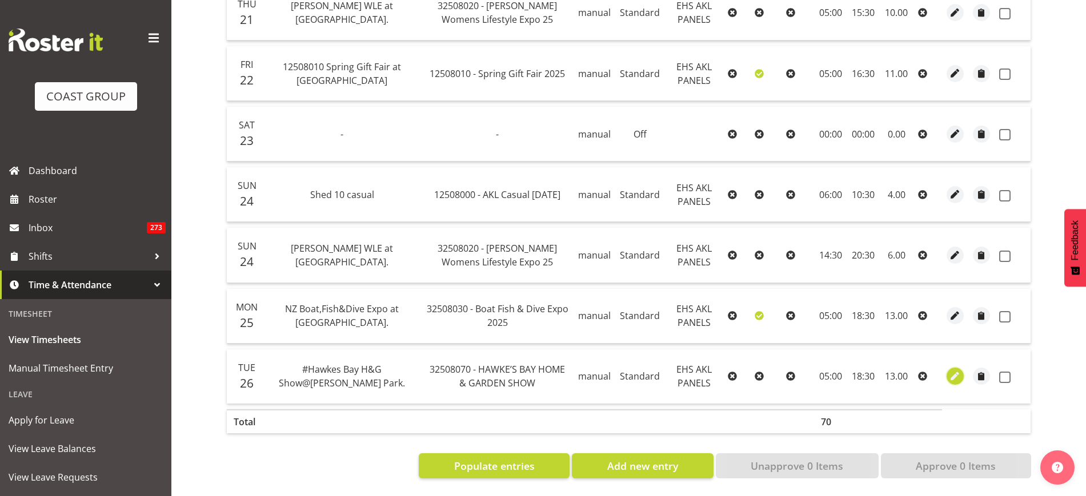
click at [959, 370] on span "button" at bounding box center [955, 376] width 13 height 13
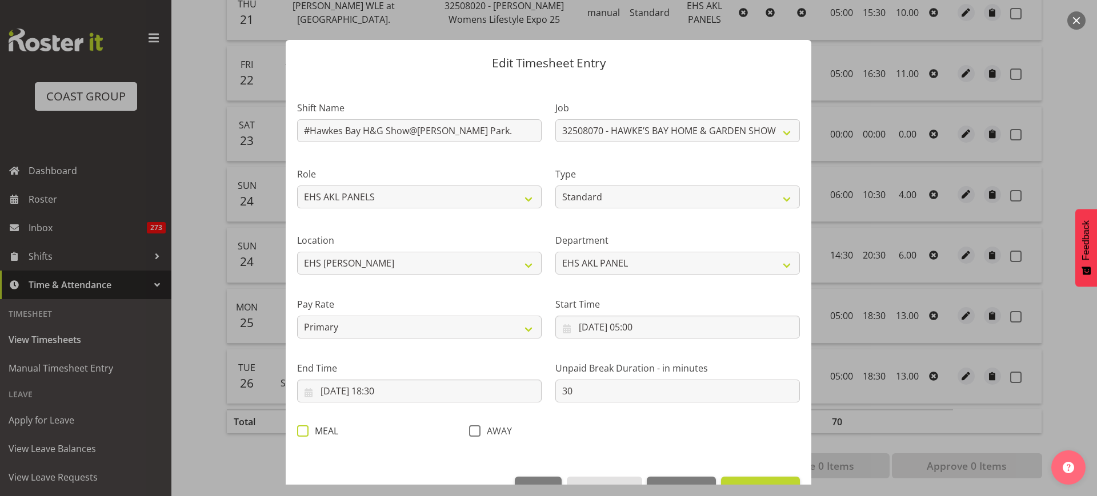
click at [300, 430] on span at bounding box center [302, 431] width 11 height 11
click at [300, 430] on input "MEAL" at bounding box center [300, 430] width 7 height 7
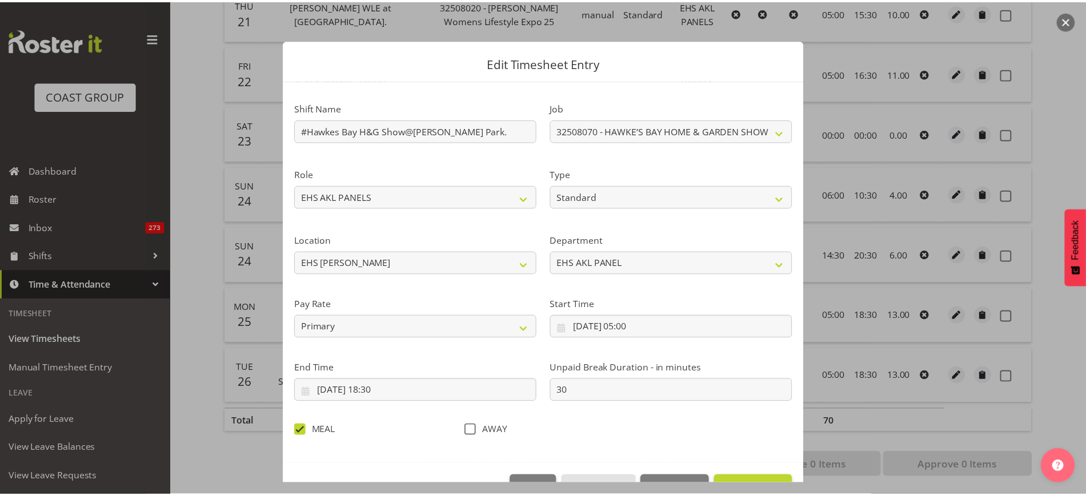
scroll to position [34, 0]
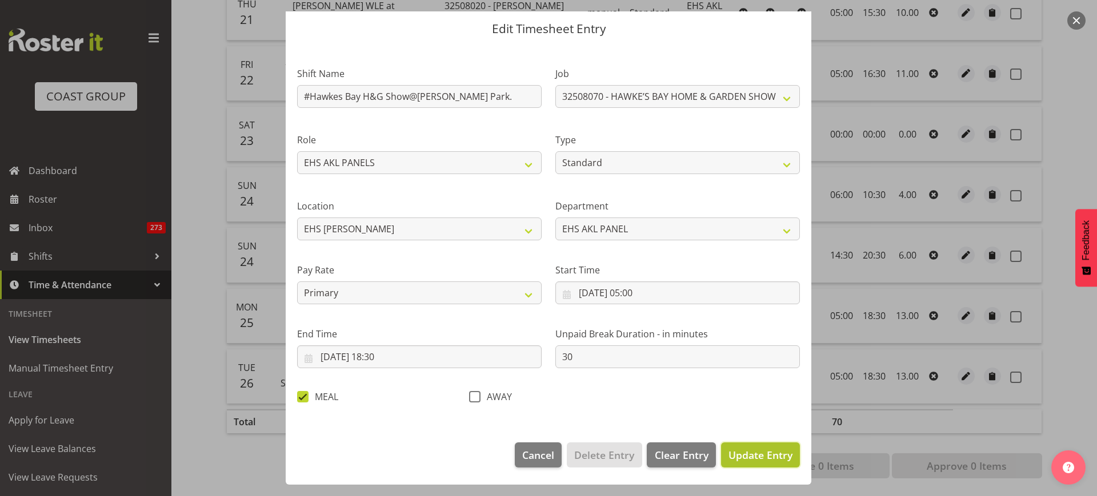
click at [736, 460] on span "Update Entry" at bounding box center [760, 455] width 64 height 14
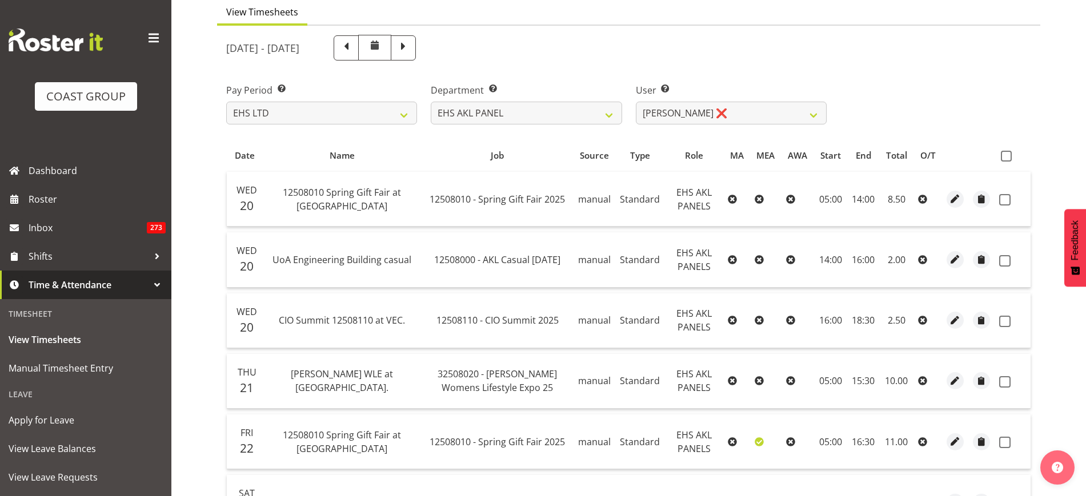
scroll to position [83, 0]
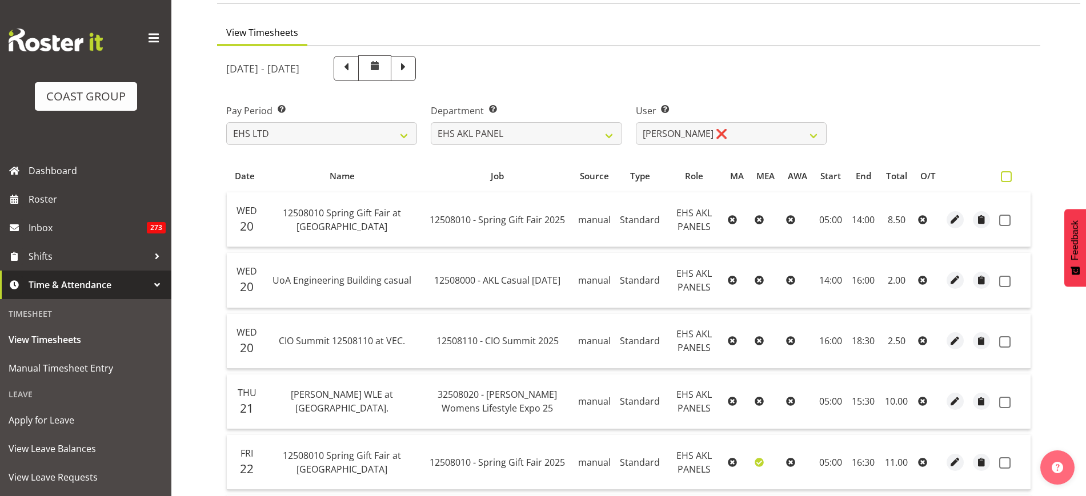
click at [1007, 178] on span at bounding box center [1006, 176] width 11 height 11
click at [1007, 178] on input "checkbox" at bounding box center [1004, 176] width 7 height 7
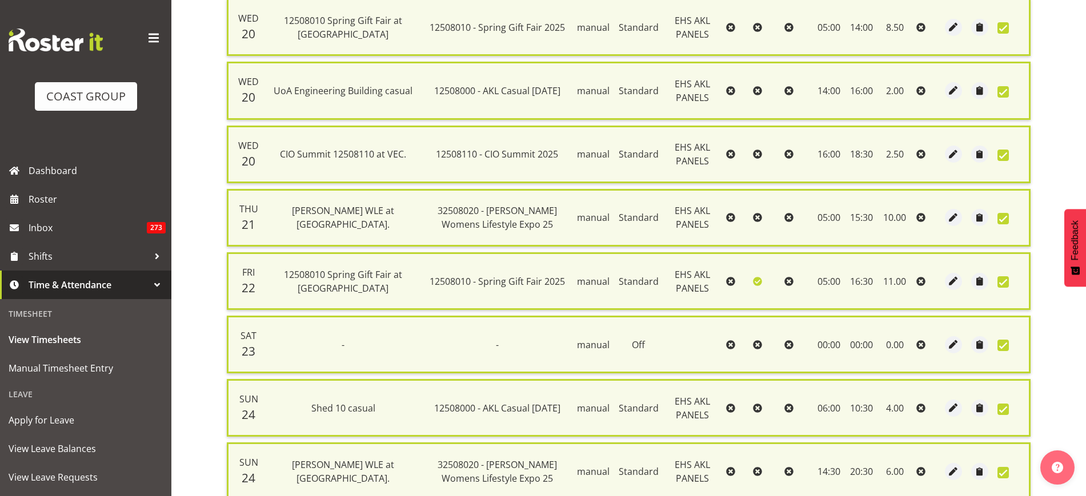
scroll to position [511, 0]
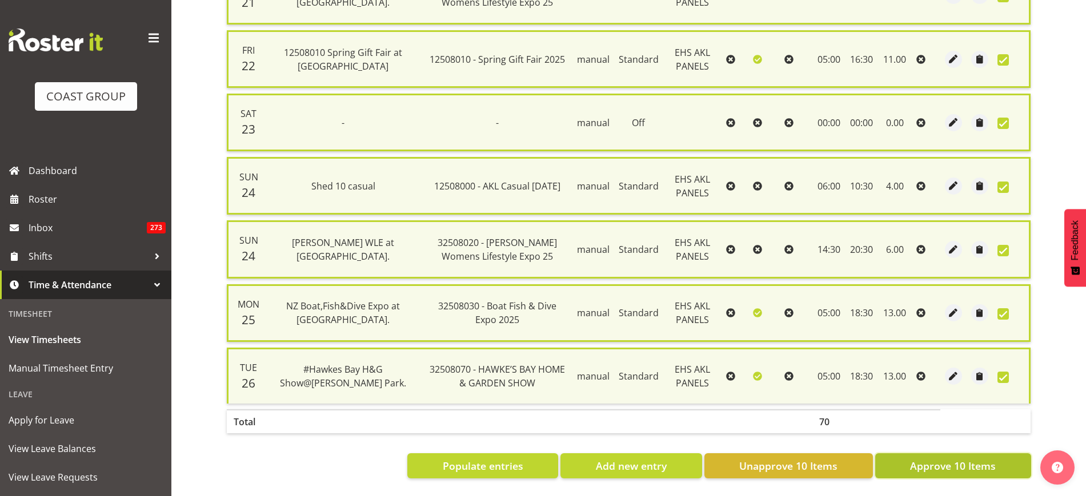
click at [929, 459] on span "Approve 10 Items" at bounding box center [953, 466] width 86 height 15
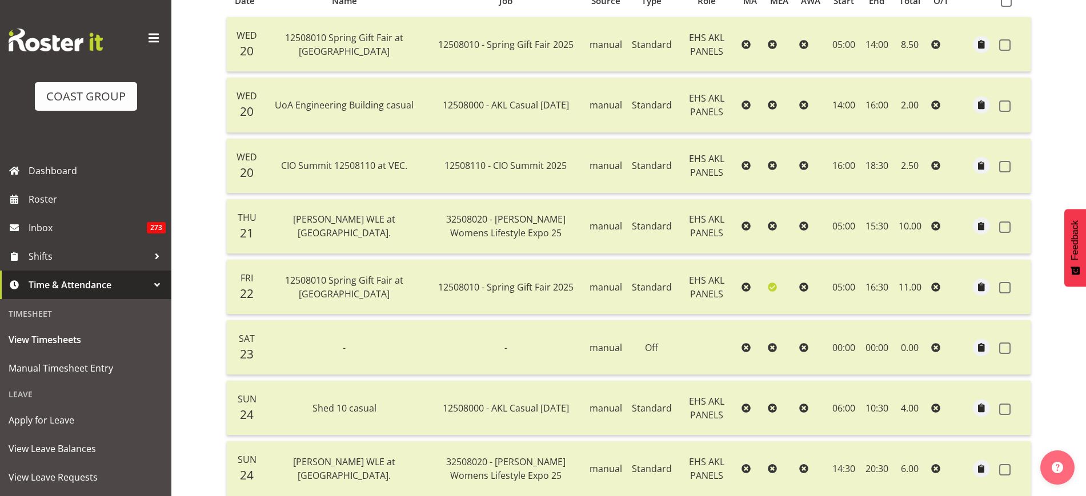
scroll to position [0, 0]
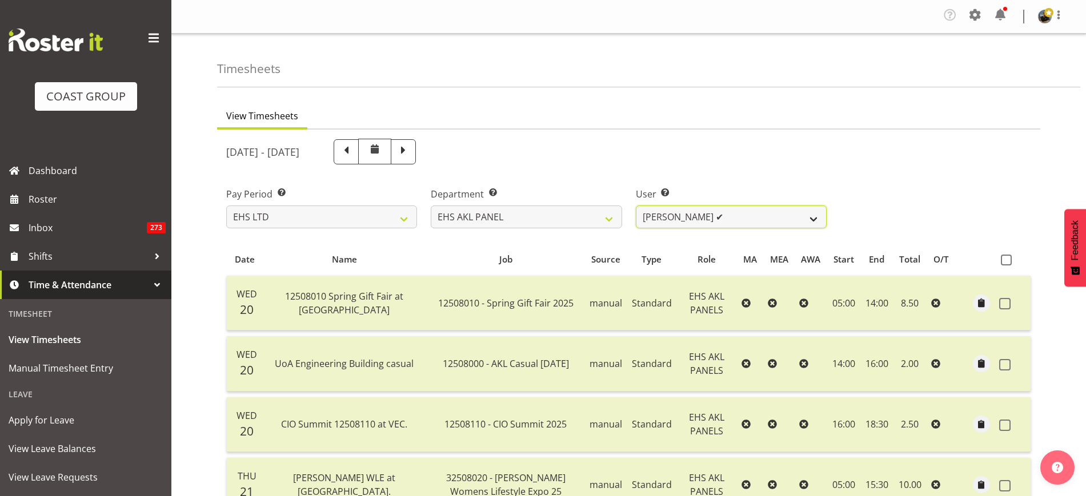
click at [815, 216] on select "[PERSON_NAME] ✔ [PERSON_NAME] ✔ [PERSON_NAME] ✔ [PERSON_NAME] ✔ [PERSON_NAME] ✔…" at bounding box center [731, 217] width 191 height 23
click at [636, 206] on select "[PERSON_NAME] ✔ [PERSON_NAME] ✔ [PERSON_NAME] ✔ [PERSON_NAME] ✔ [PERSON_NAME] ✔…" at bounding box center [731, 217] width 191 height 23
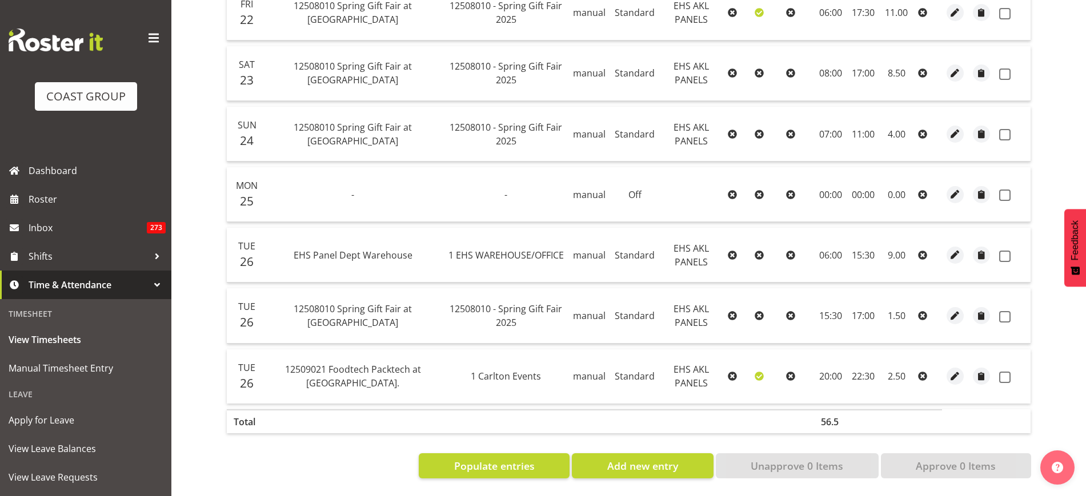
scroll to position [423, 0]
click at [88, 481] on span "View Leave Requests" at bounding box center [86, 477] width 154 height 17
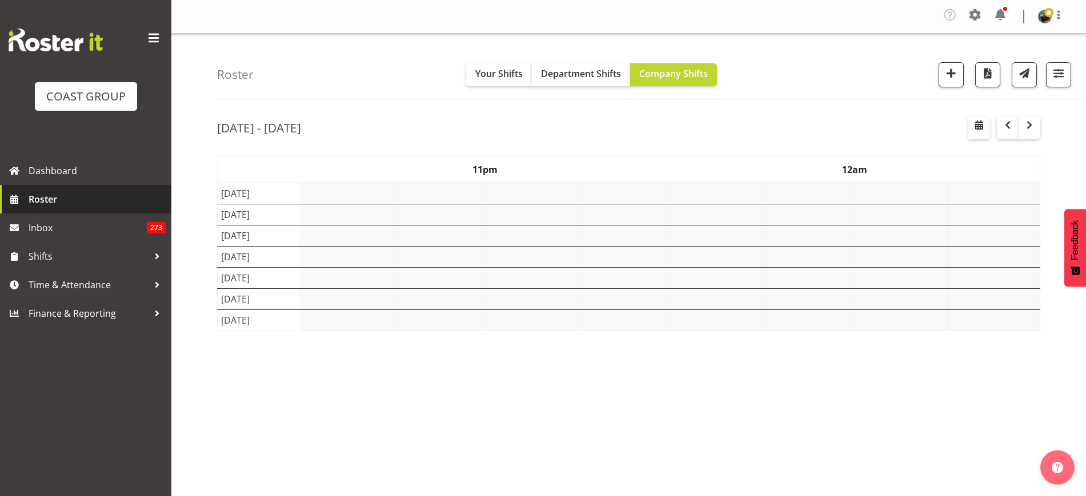
click at [77, 202] on span "Roster" at bounding box center [97, 199] width 137 height 17
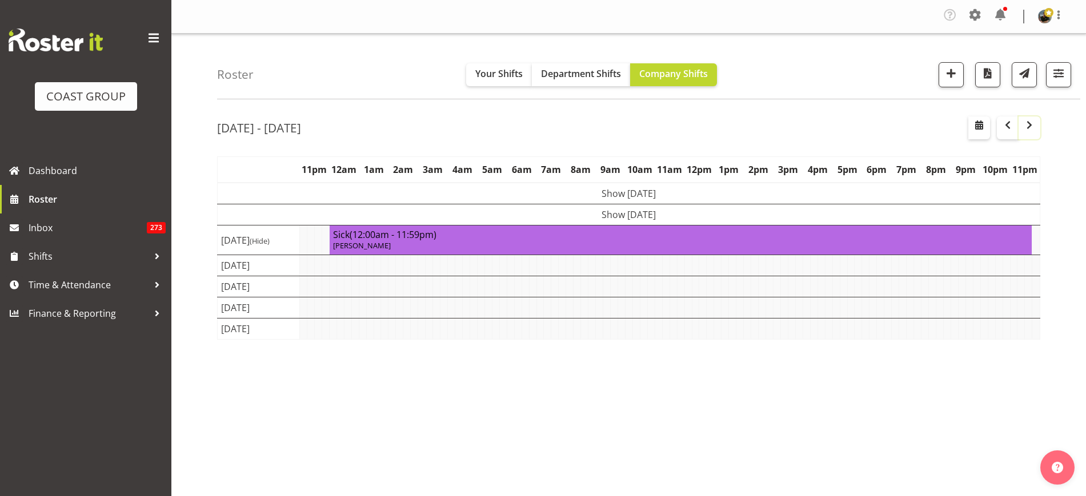
click at [1030, 126] on span "button" at bounding box center [1030, 125] width 14 height 14
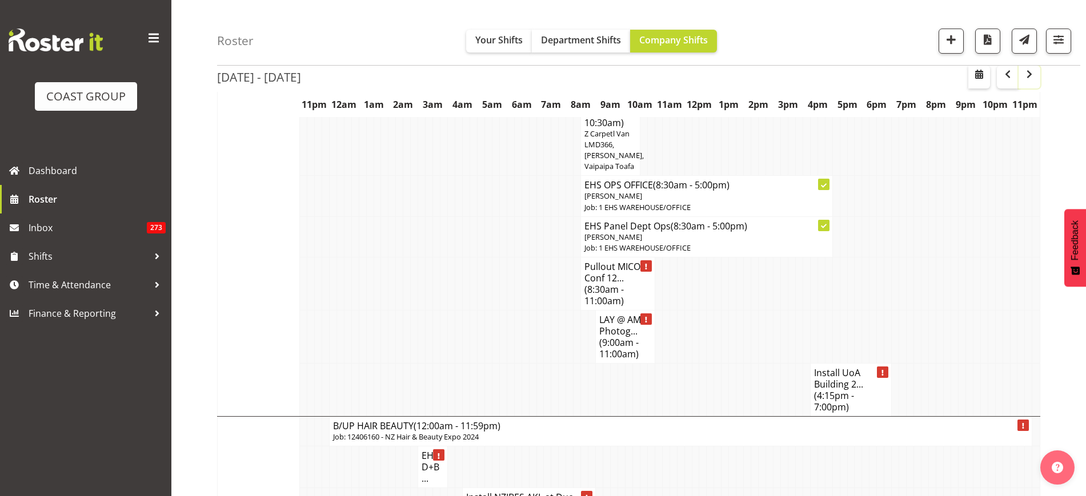
scroll to position [3035, 0]
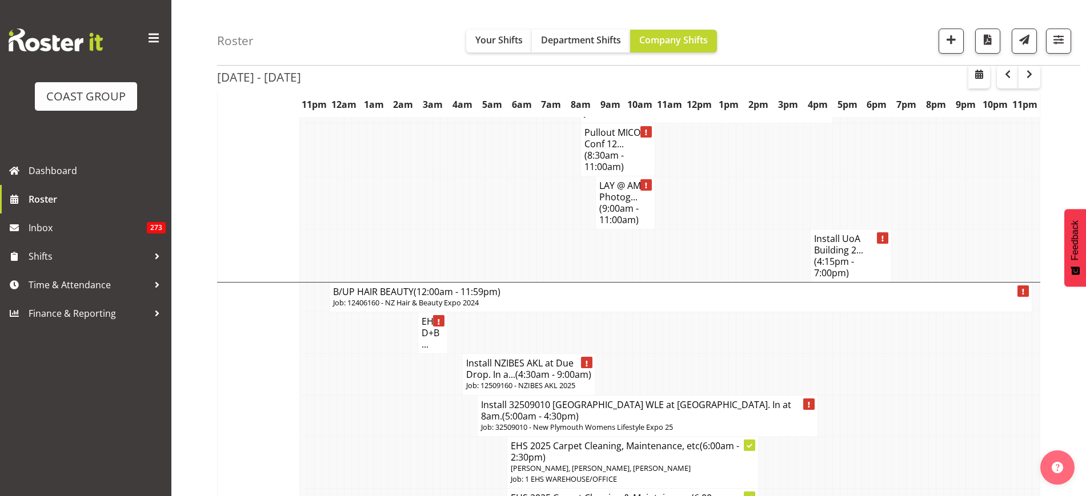
click at [828, 279] on span "(4:15pm - 7:00pm)" at bounding box center [834, 267] width 40 height 24
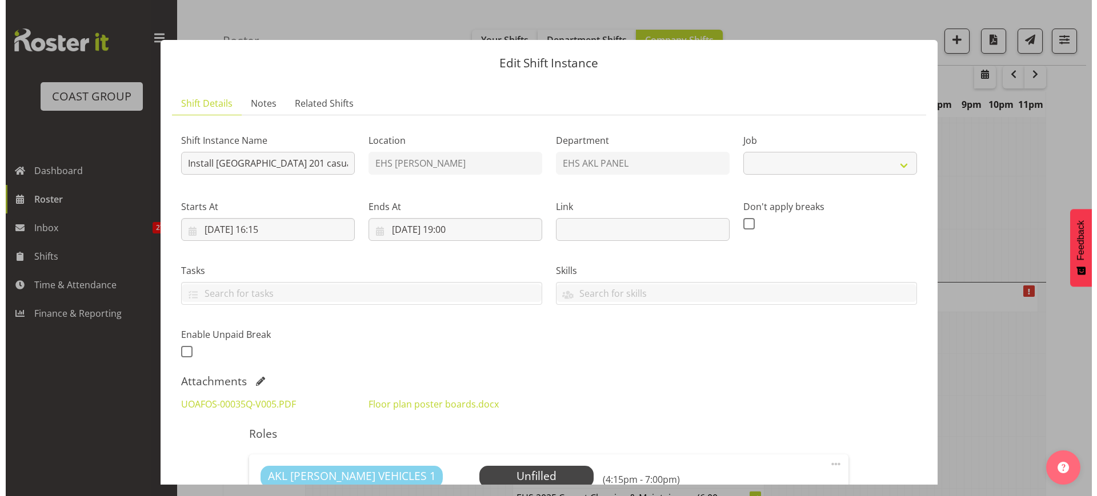
scroll to position [2990, 0]
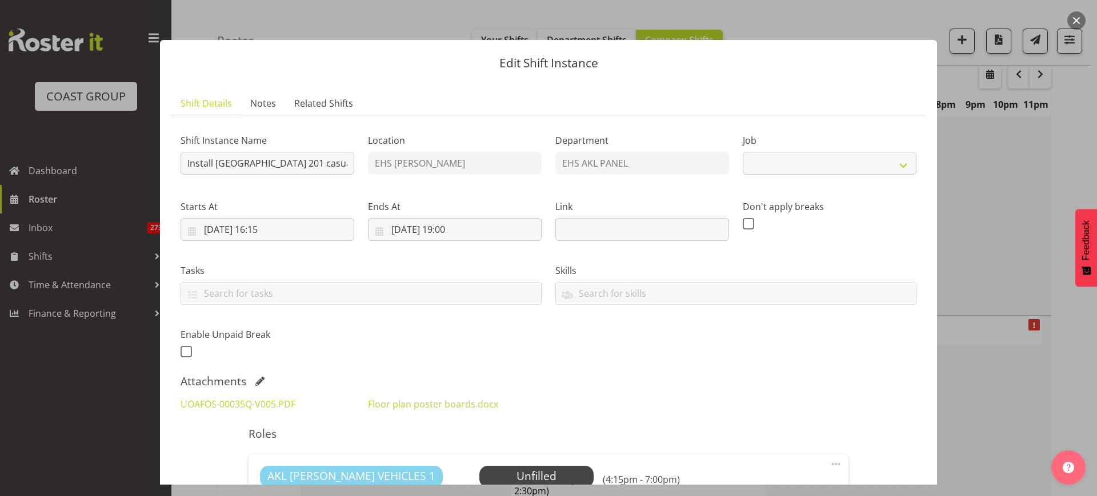
select select "8653"
click at [215, 407] on link "UOAFOS-00035Q-V005.PDF" at bounding box center [238, 404] width 115 height 13
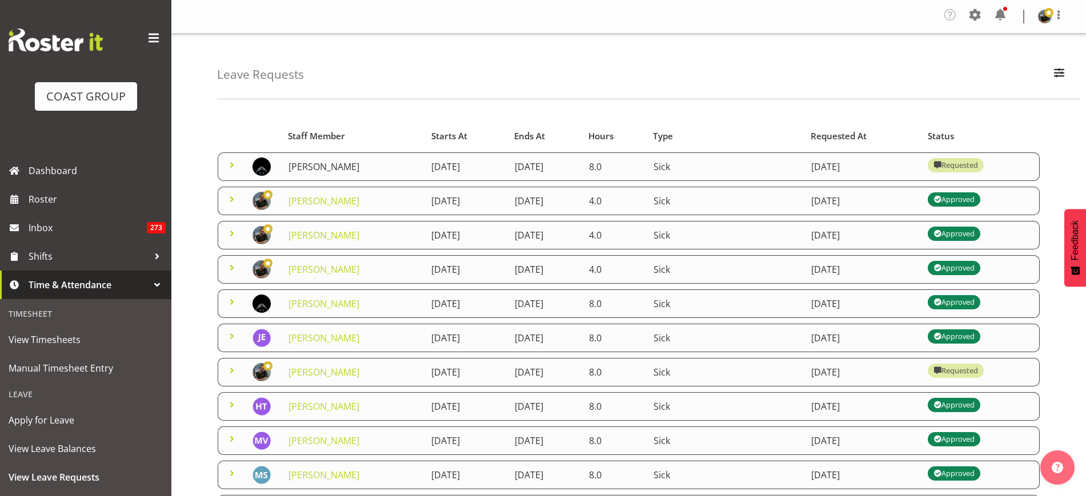
click at [350, 167] on link "[PERSON_NAME]" at bounding box center [323, 167] width 71 height 13
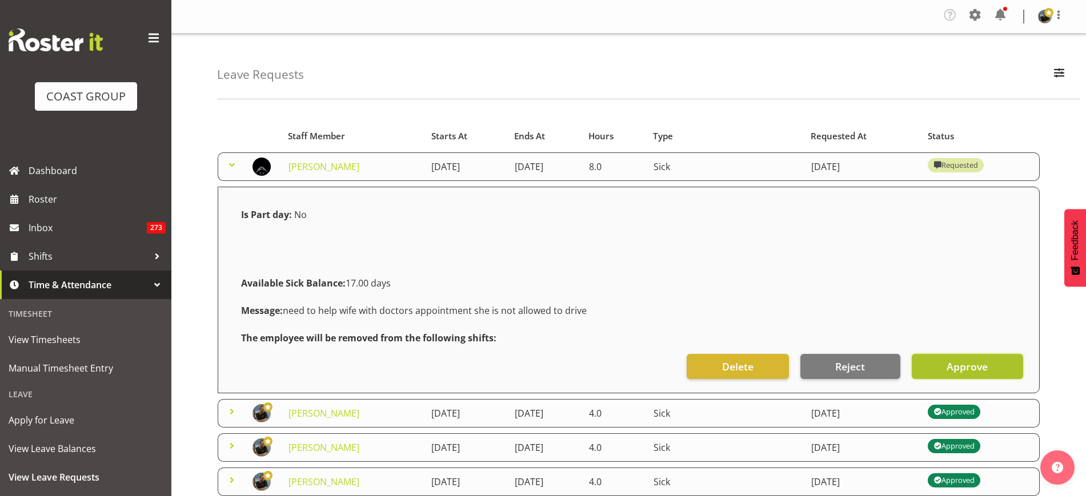
click at [949, 368] on span "Approve" at bounding box center [967, 366] width 41 height 15
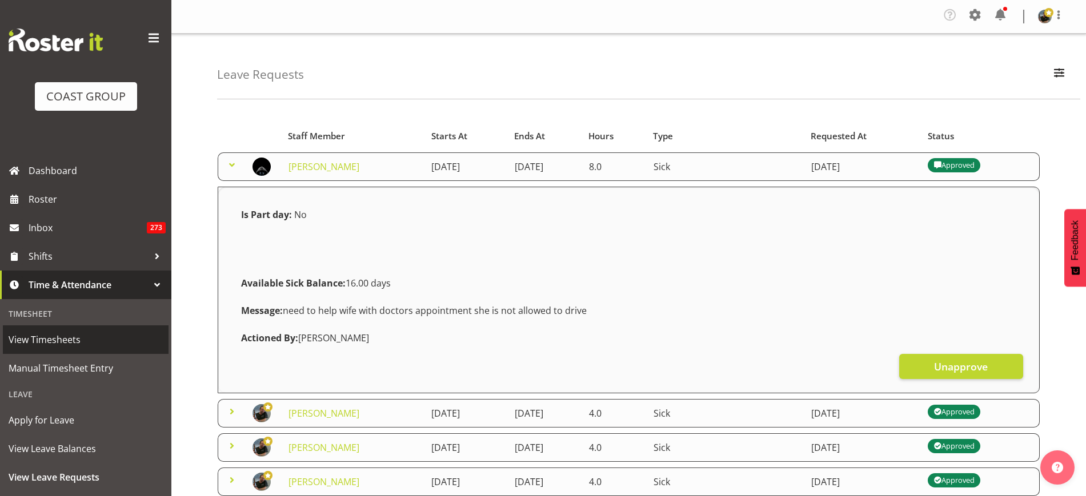
click at [54, 336] on span "View Timesheets" at bounding box center [86, 339] width 154 height 17
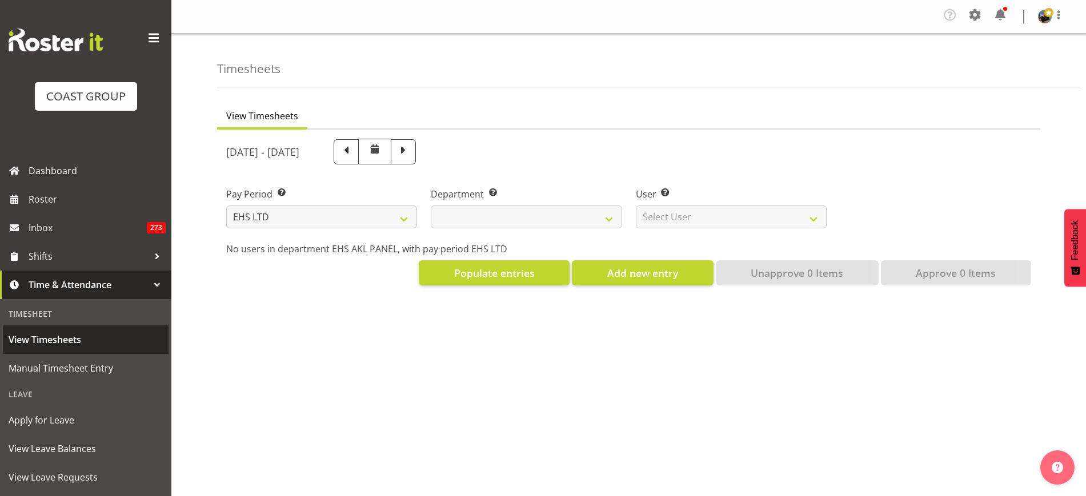
select select "7"
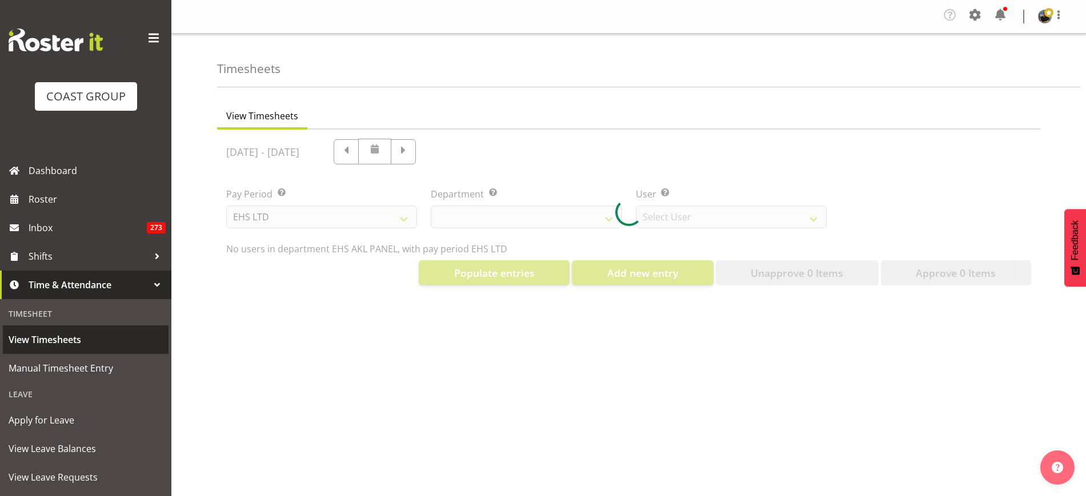
select select "39"
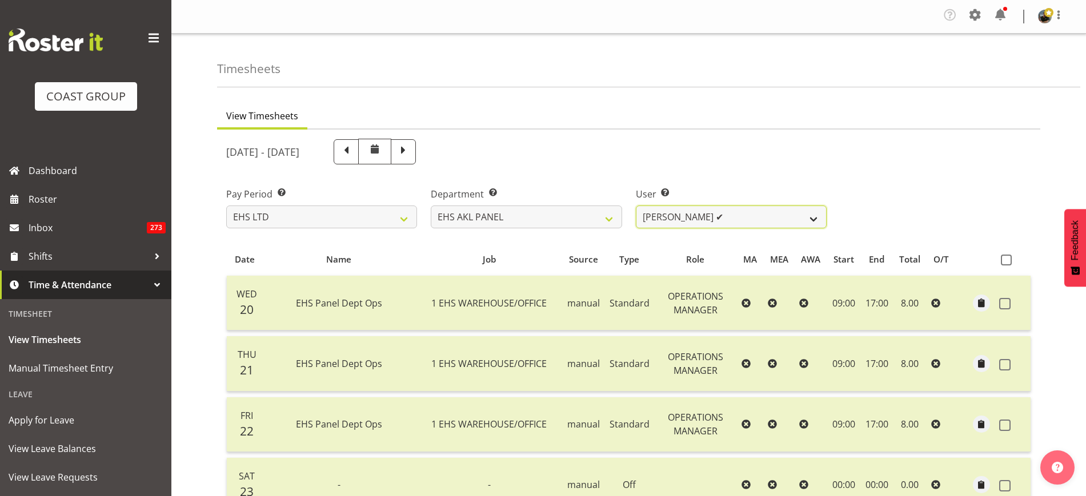
click at [815, 220] on select "[PERSON_NAME] ✔ [PERSON_NAME] ✔ [PERSON_NAME] ✔ [PERSON_NAME] ✔ [PERSON_NAME] ✔…" at bounding box center [731, 217] width 191 height 23
select select "1099"
click at [636, 206] on select "[PERSON_NAME] ✔ [PERSON_NAME] ✔ [PERSON_NAME] ✔ [PERSON_NAME] ✔ [PERSON_NAME] ✔…" at bounding box center [731, 217] width 191 height 23
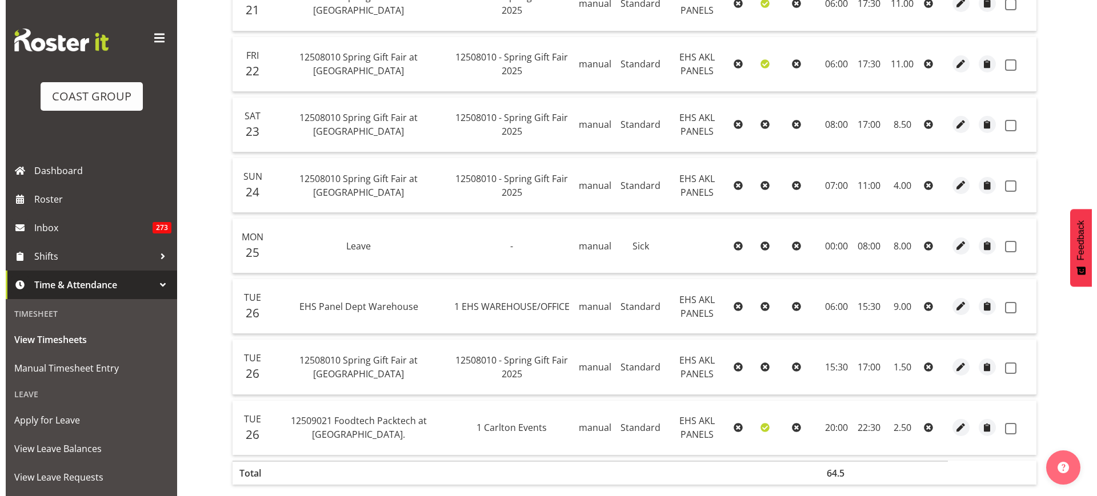
scroll to position [362, 0]
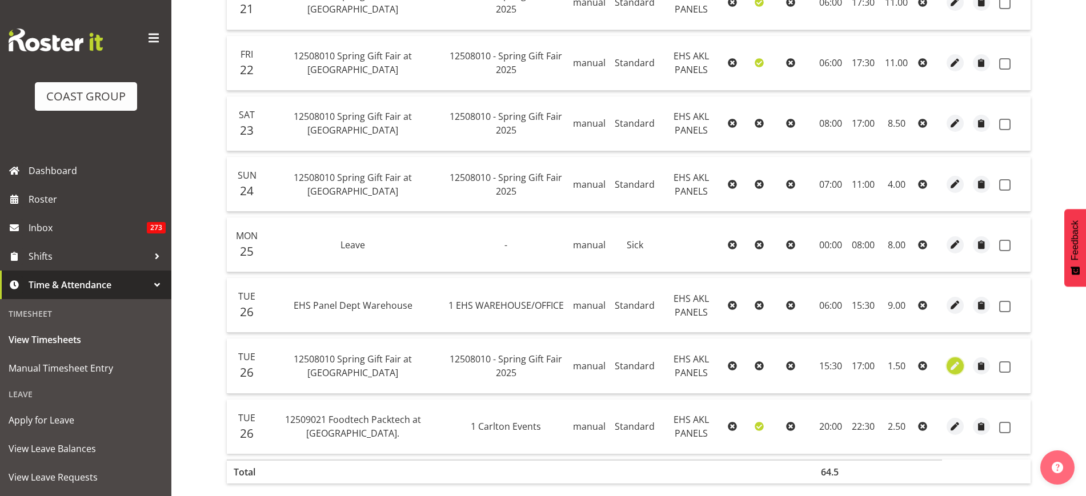
click at [960, 366] on span "button" at bounding box center [955, 366] width 13 height 13
select select "Standard"
select select "7"
select select "2025"
select select "17"
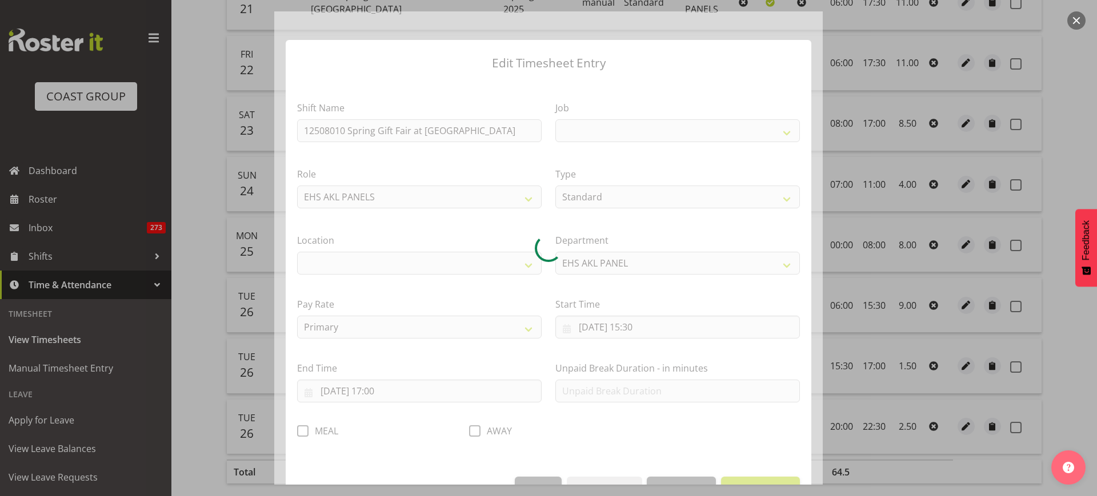
select select
select select "8514"
select select "35"
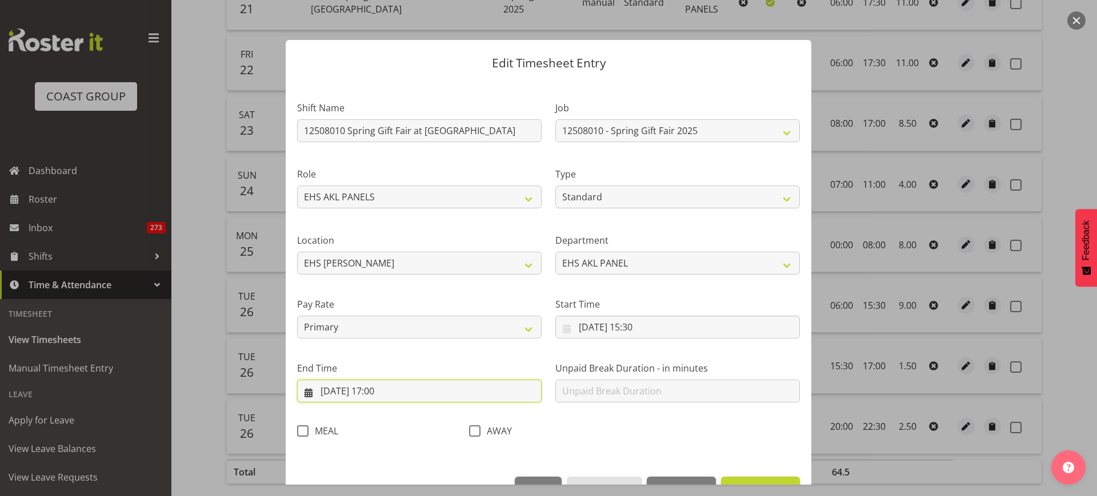
click at [409, 391] on input "[DATE] 17:00" at bounding box center [419, 391] width 244 height 23
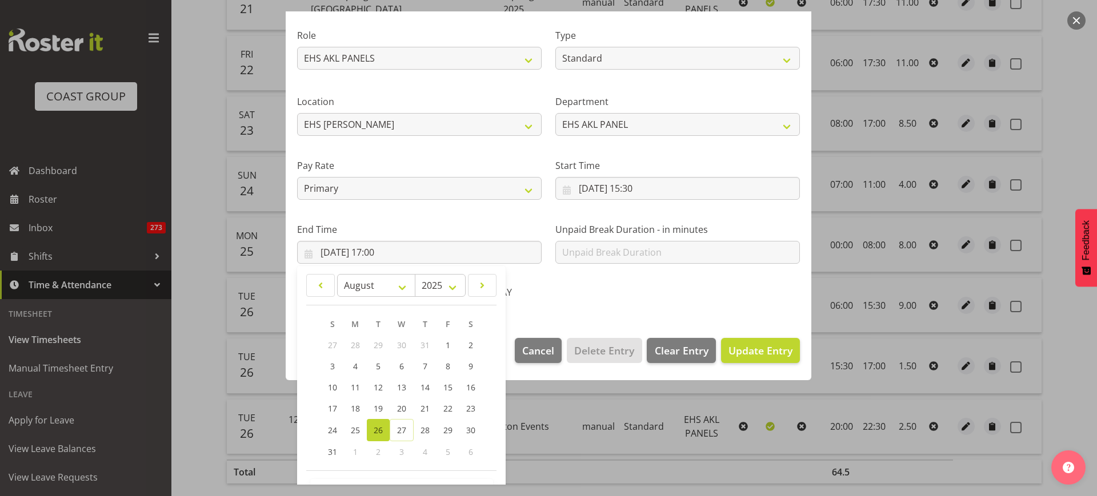
scroll to position [179, 0]
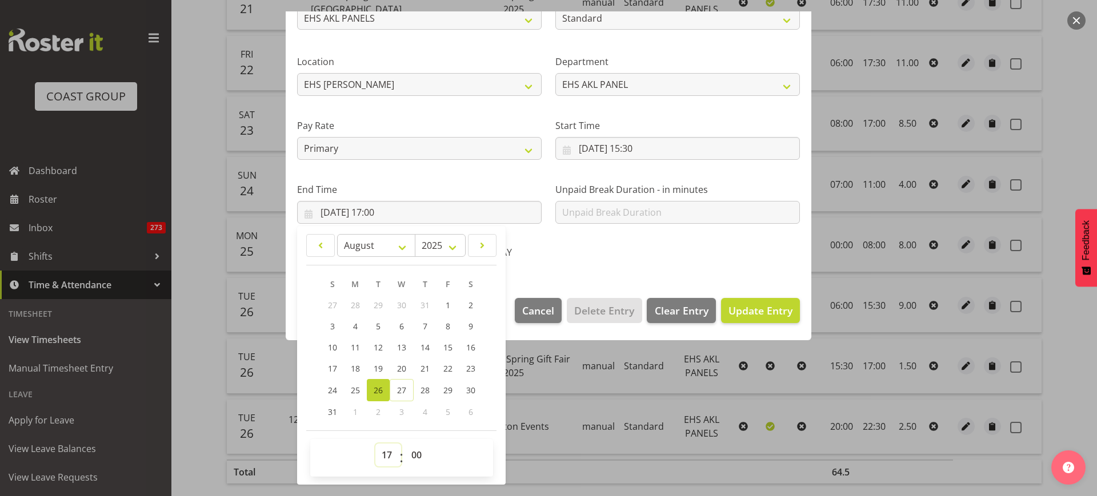
click at [383, 455] on select "00 01 02 03 04 05 06 07 08 09 10 11 12 13 14 15 16 17 18 19 20 21 22 23" at bounding box center [388, 455] width 26 height 23
select select "18"
click at [375, 444] on select "00 01 02 03 04 05 06 07 08 09 10 11 12 13 14 15 16 17 18 19 20 21 22 23" at bounding box center [388, 455] width 26 height 23
type input "[DATE] 18:00"
click at [747, 310] on span "Update Entry" at bounding box center [760, 311] width 64 height 14
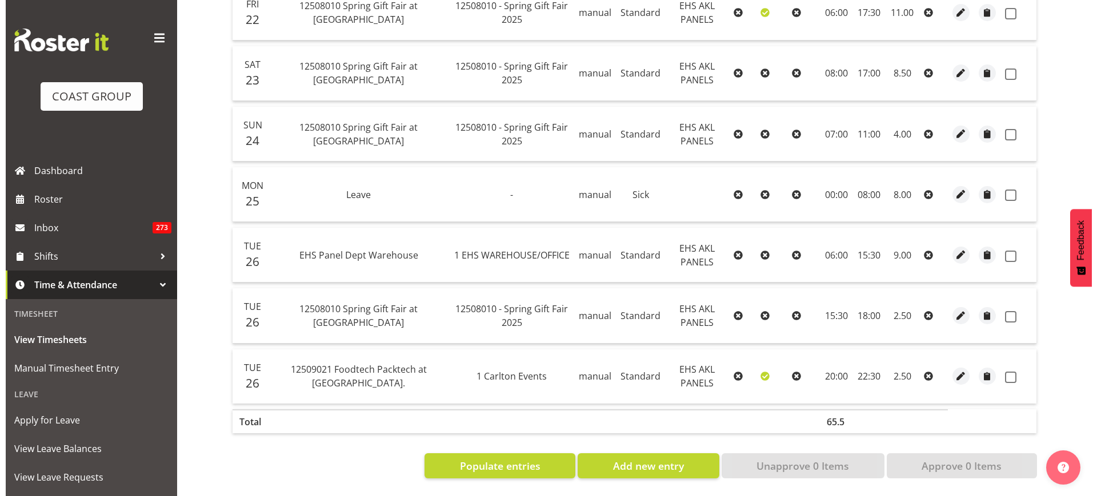
scroll to position [423, 0]
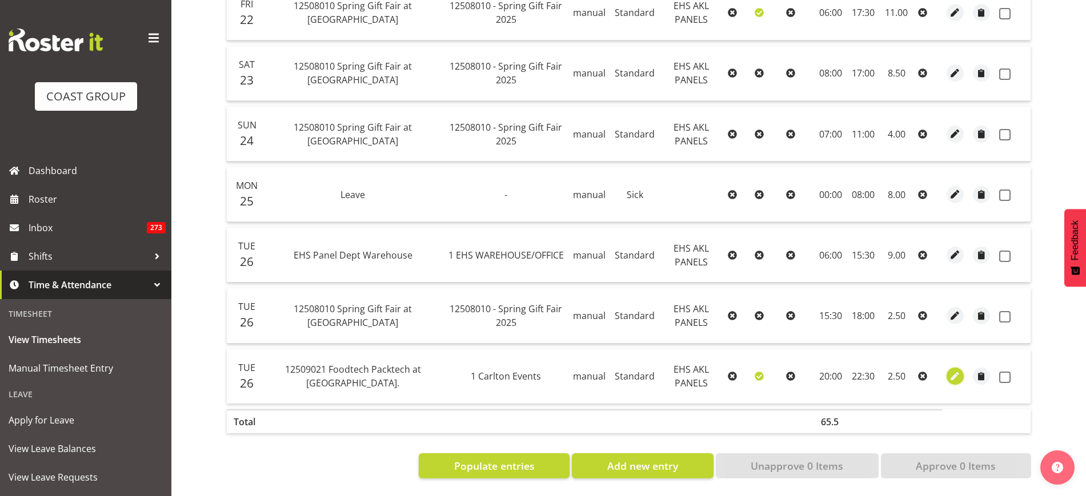
click at [954, 370] on span "button" at bounding box center [955, 376] width 13 height 13
select select "Standard"
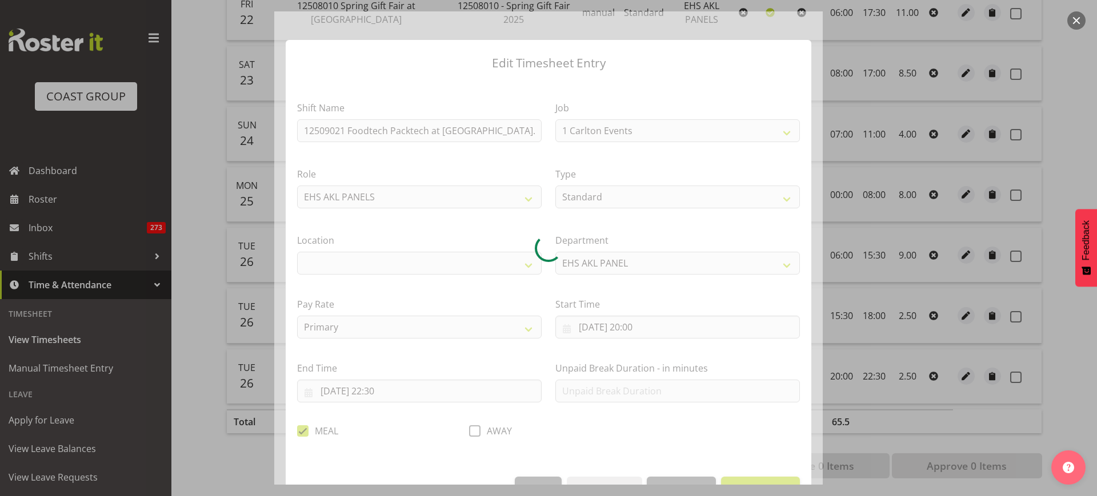
select select "35"
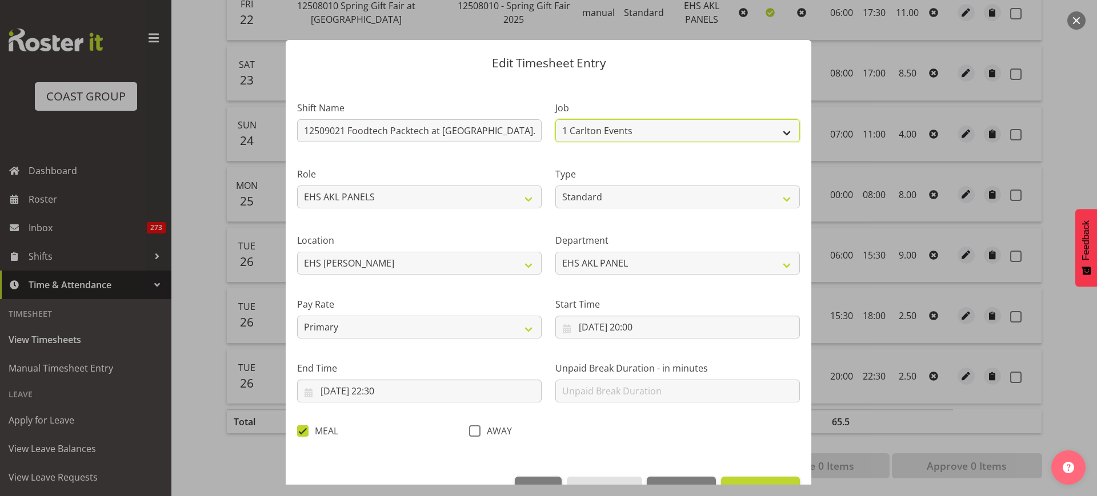
click at [781, 130] on select "1 Carlton Events 1 [PERSON_NAME] 1 [PERSON_NAME][GEOGRAPHIC_DATA] 1 EHS WAREHOU…" at bounding box center [677, 130] width 244 height 23
select select "9630"
click at [555, 119] on select "1 Carlton Events 1 [PERSON_NAME] 1 [PERSON_NAME][GEOGRAPHIC_DATA] 1 EHS WAREHOU…" at bounding box center [677, 130] width 244 height 23
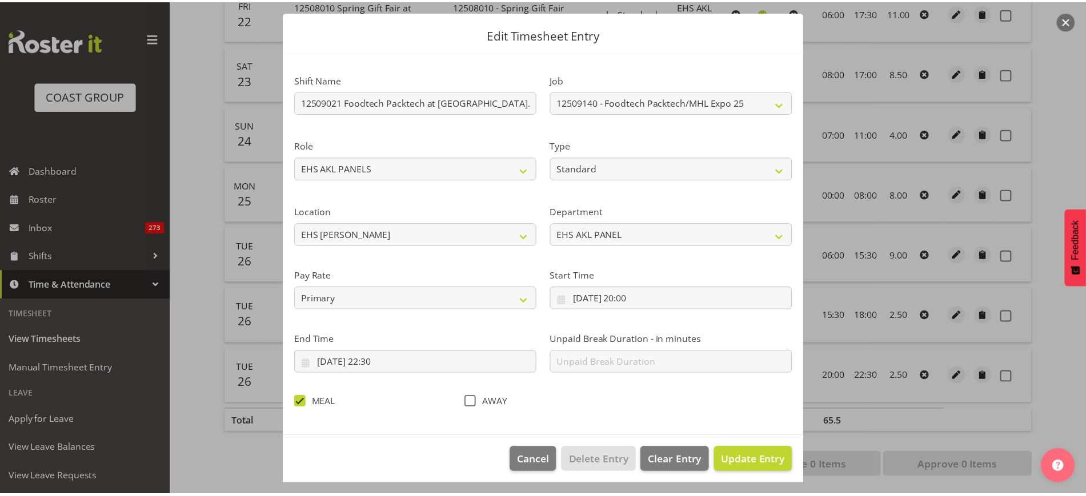
scroll to position [34, 0]
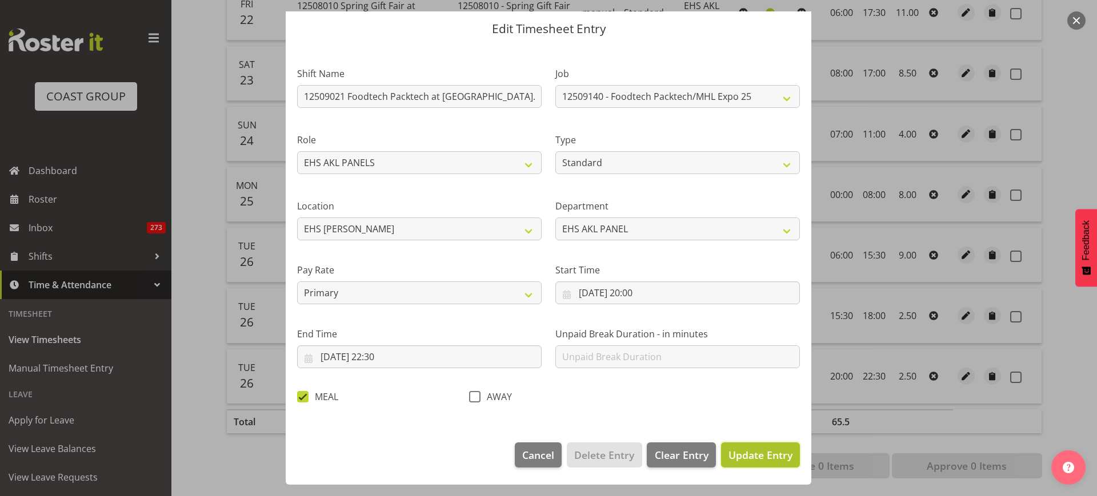
click at [732, 458] on span "Update Entry" at bounding box center [760, 455] width 64 height 14
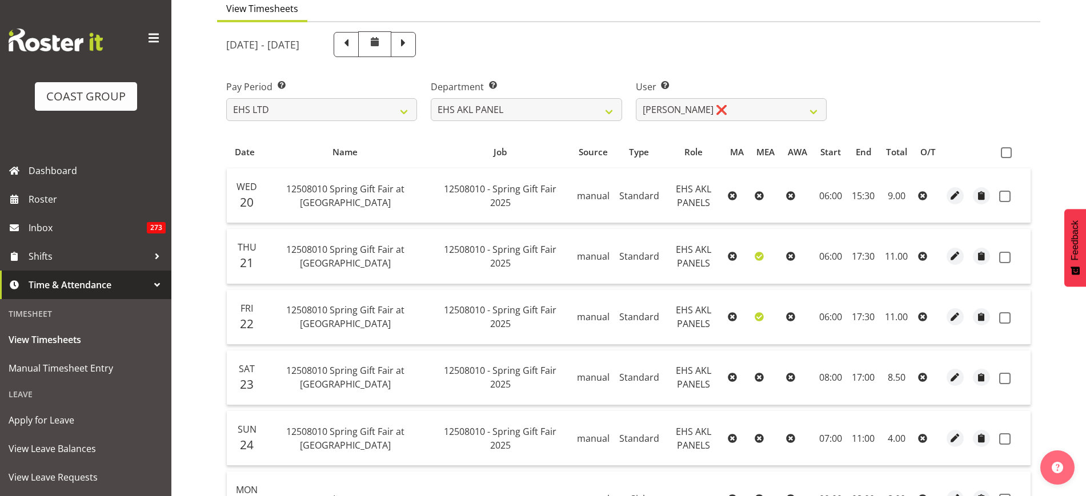
scroll to position [106, 0]
click at [1008, 154] on span at bounding box center [1006, 154] width 11 height 11
click at [1008, 154] on input "checkbox" at bounding box center [1004, 153] width 7 height 7
checkbox input "true"
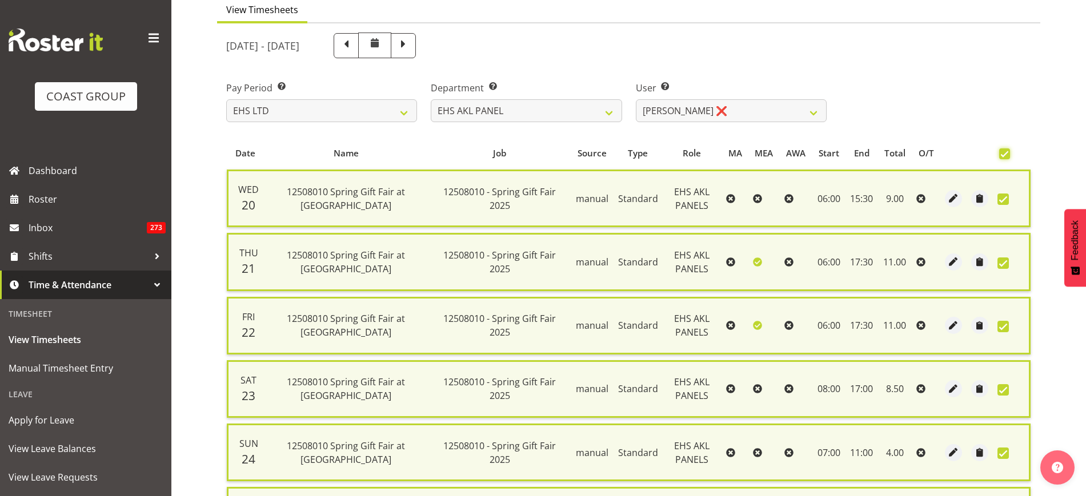
checkbox input "true"
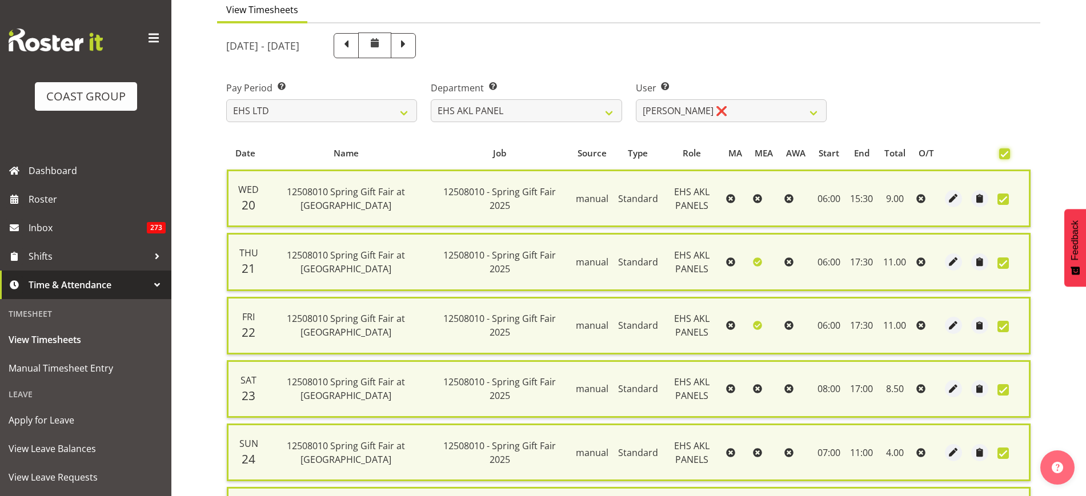
checkbox input "true"
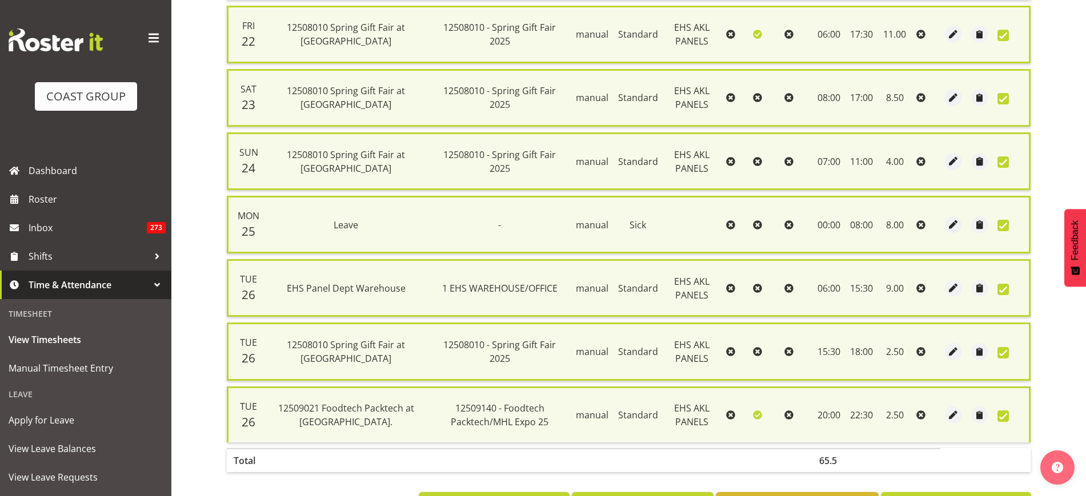
scroll to position [447, 0]
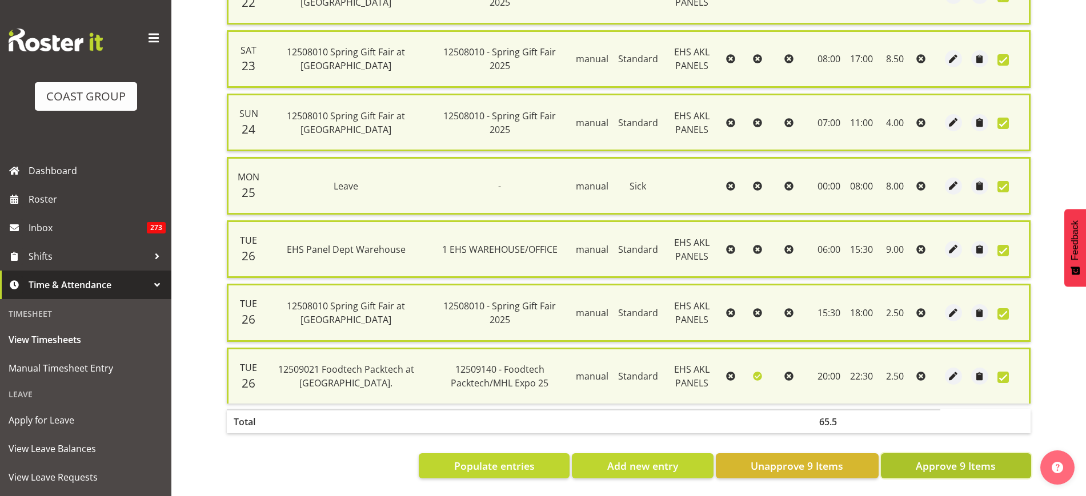
click at [927, 459] on span "Approve 9 Items" at bounding box center [956, 466] width 80 height 15
checkbox input "false"
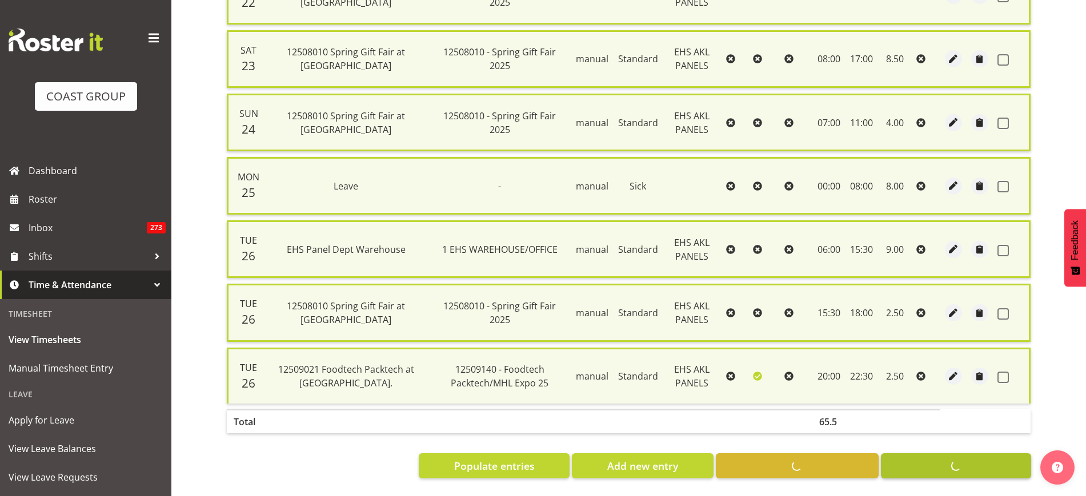
checkbox input "false"
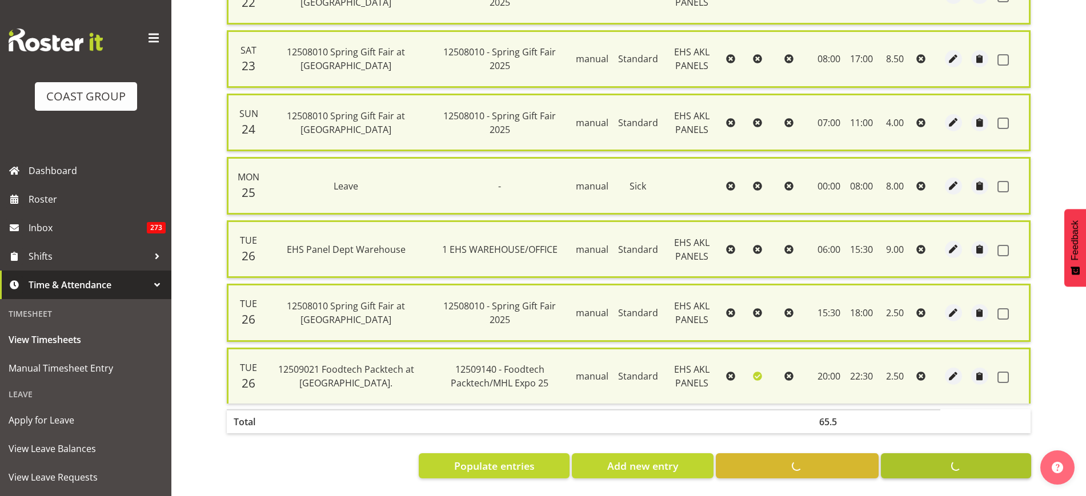
checkbox input "false"
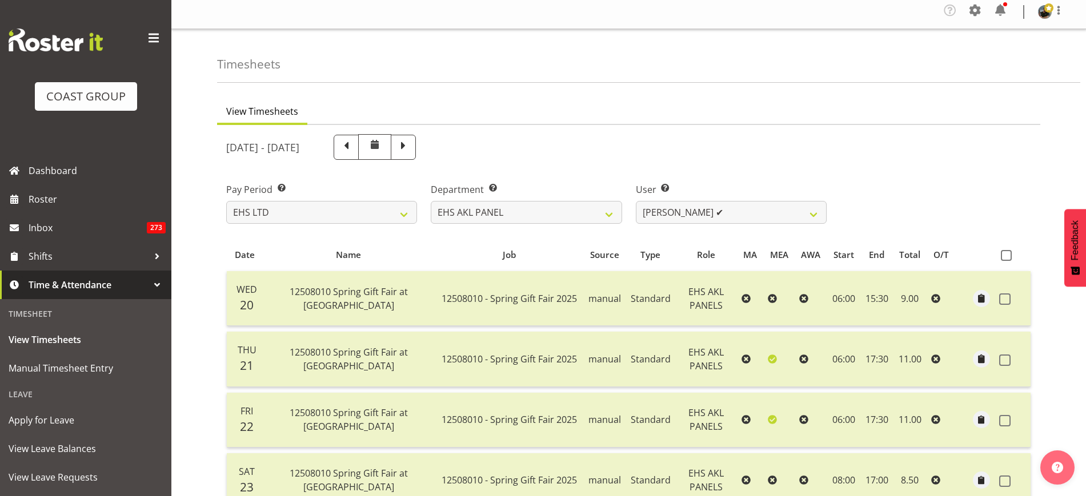
scroll to position [0, 0]
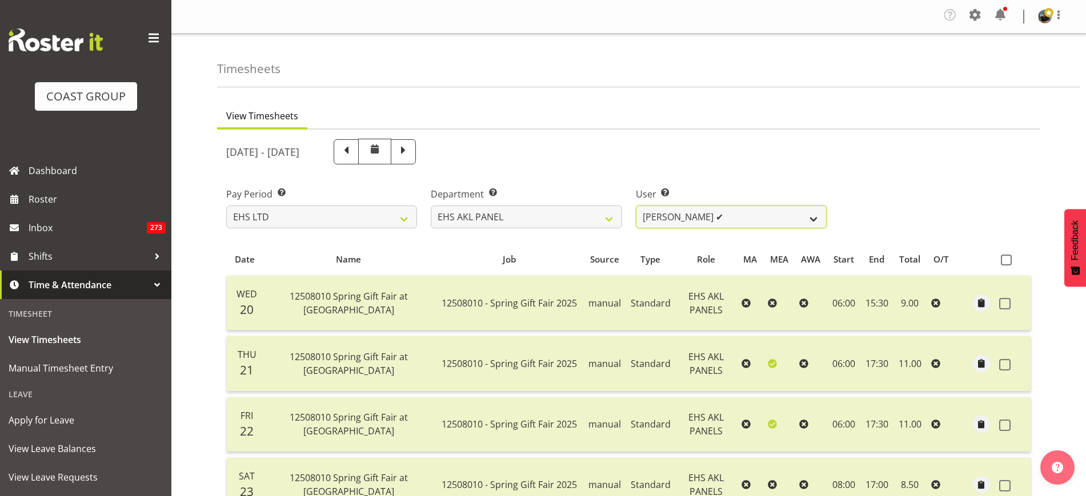
click at [816, 222] on select "[PERSON_NAME] ✔ [PERSON_NAME] ✔ [PERSON_NAME] ✔ [PERSON_NAME] ✔ [PERSON_NAME] ✔…" at bounding box center [731, 217] width 191 height 23
select select "9981"
click at [636, 206] on select "[PERSON_NAME] ✔ [PERSON_NAME] ✔ [PERSON_NAME] ✔ [PERSON_NAME] ✔ [PERSON_NAME] ✔…" at bounding box center [731, 217] width 191 height 23
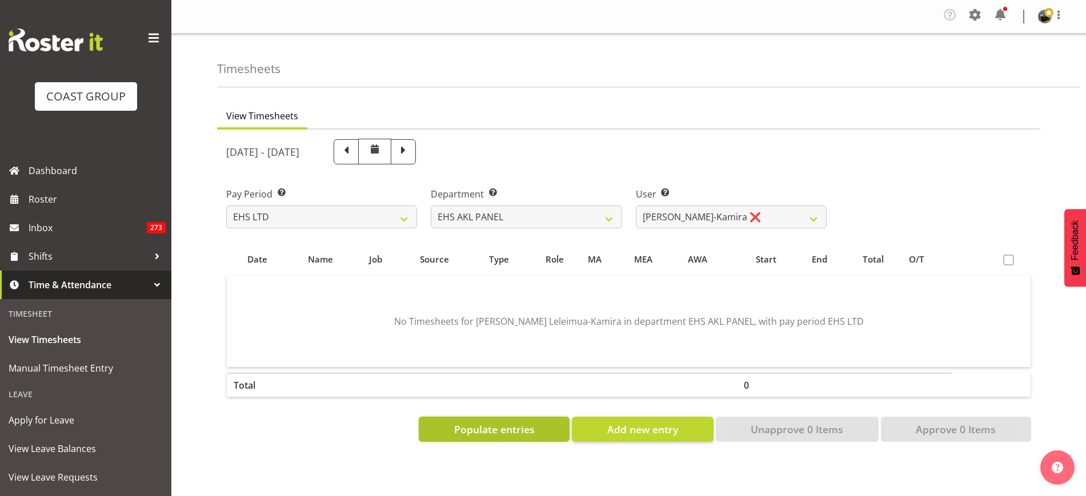
click at [478, 426] on span "Populate entries" at bounding box center [494, 429] width 81 height 15
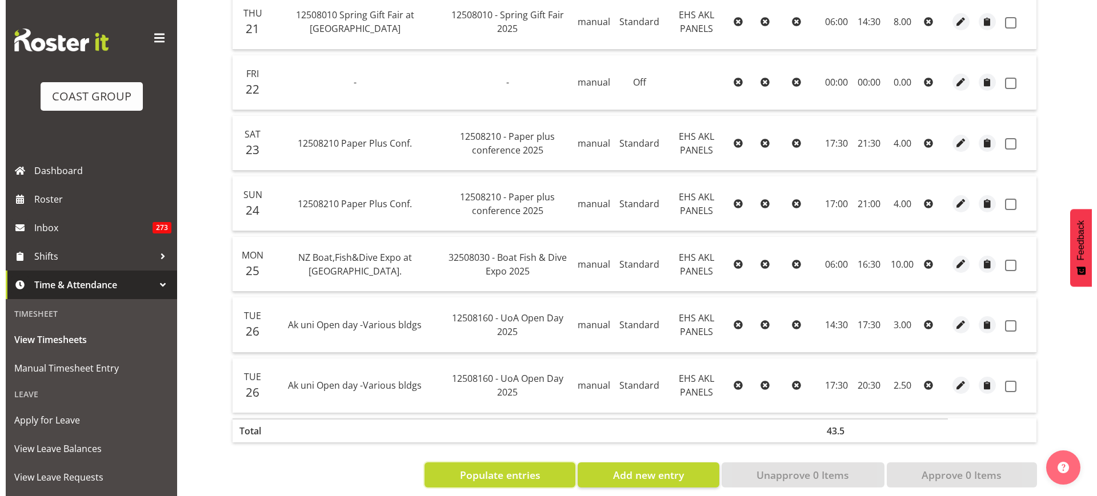
scroll to position [404, 0]
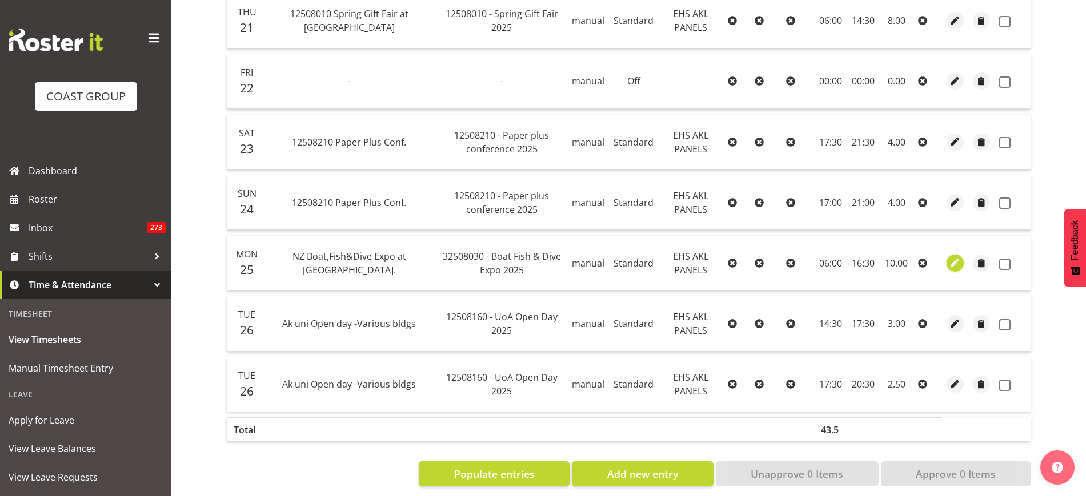
click at [955, 262] on span "button" at bounding box center [955, 262] width 13 height 13
select select "188"
select select "Standard"
select select "7"
select select "2025"
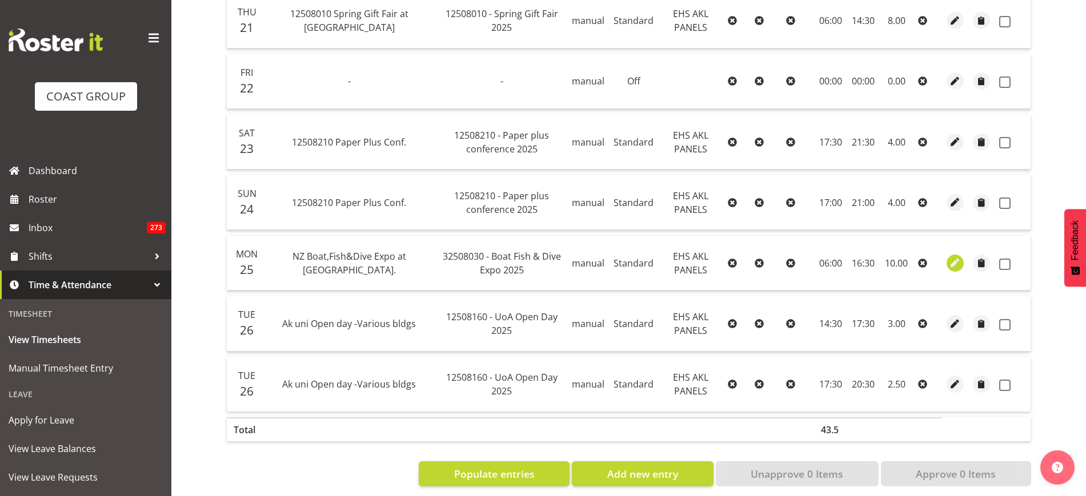
select select "16"
select select "30"
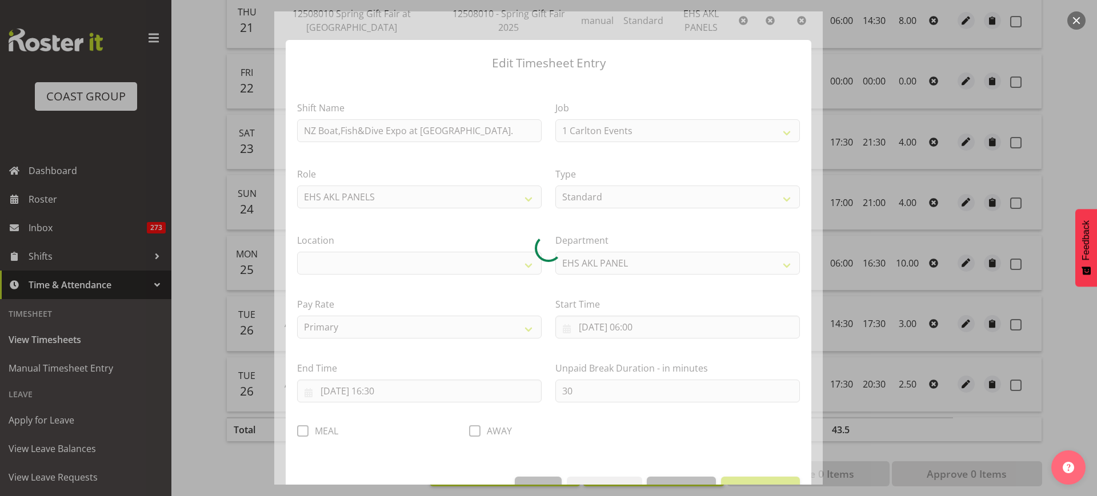
select select "9138"
select select "35"
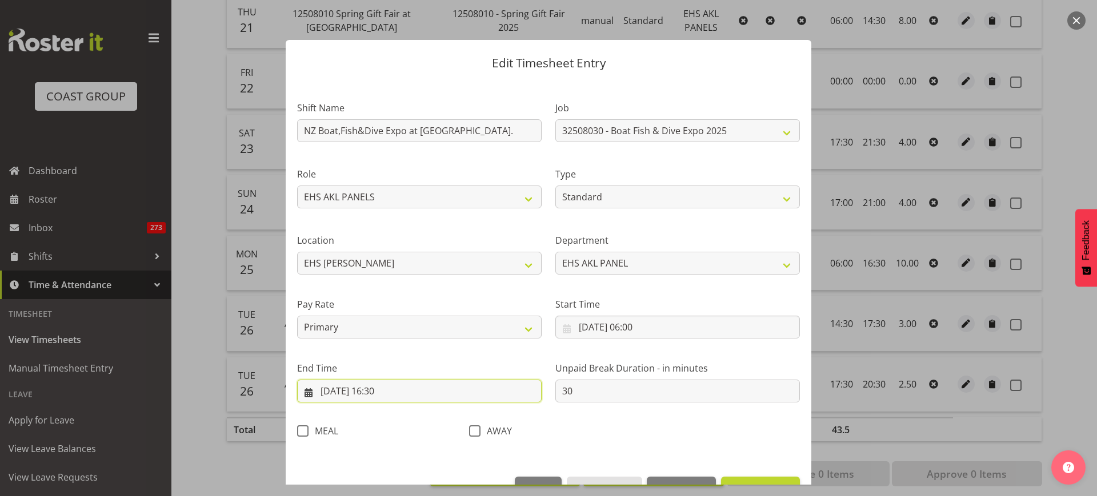
click at [446, 392] on input "[DATE] 16:30" at bounding box center [419, 391] width 244 height 23
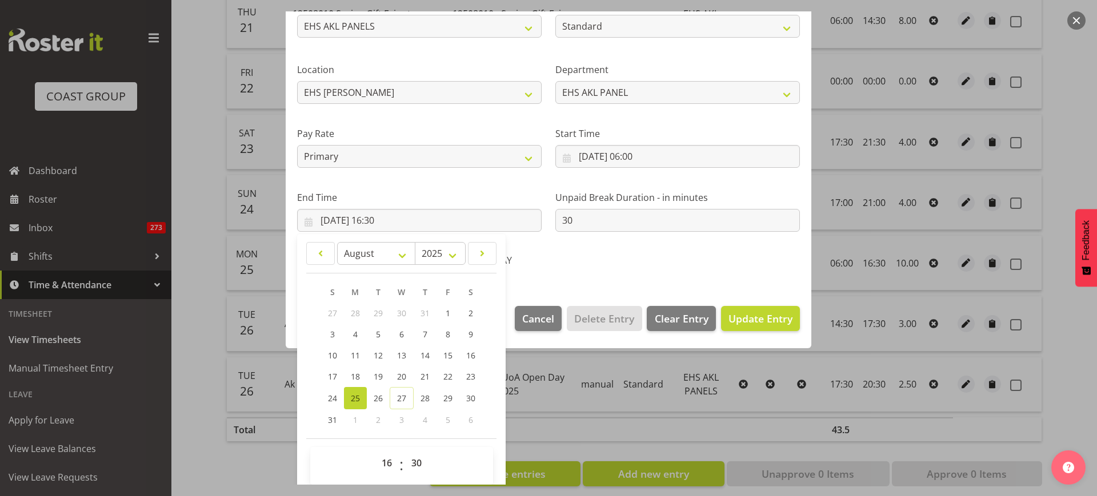
scroll to position [179, 0]
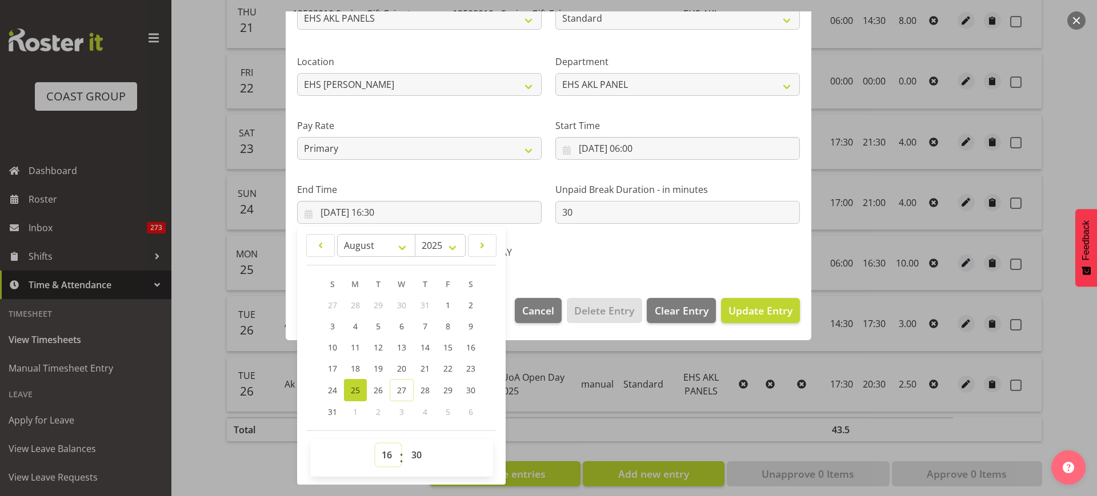
click at [386, 456] on select "00 01 02 03 04 05 06 07 08 09 10 11 12 13 14 15 16 17 18 19 20 21 22 23" at bounding box center [388, 455] width 26 height 23
select select "18"
click at [375, 444] on select "00 01 02 03 04 05 06 07 08 09 10 11 12 13 14 15 16 17 18 19 20 21 22 23" at bounding box center [388, 455] width 26 height 23
type input "[DATE] 18:30"
click at [742, 304] on span "Update Entry" at bounding box center [760, 311] width 64 height 14
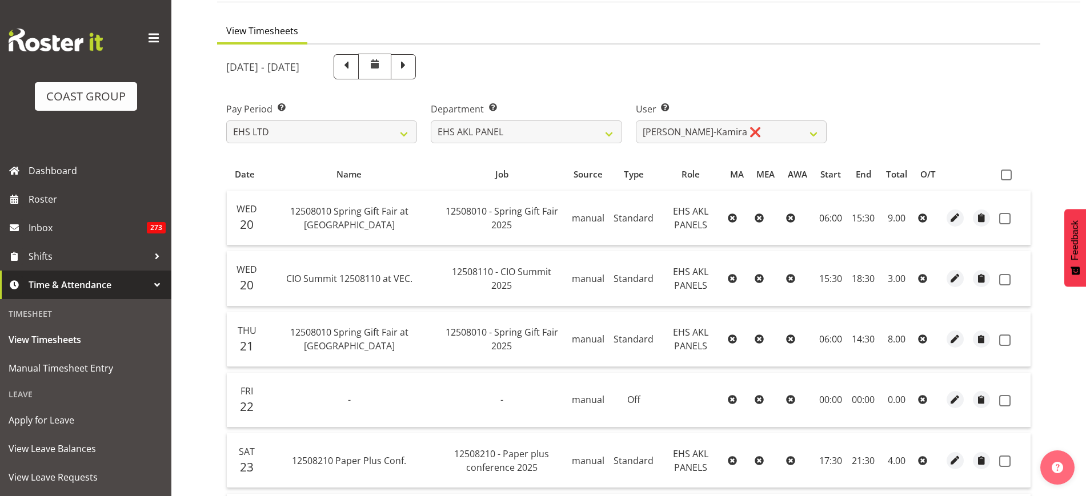
scroll to position [83, 0]
click at [1010, 174] on span at bounding box center [1006, 177] width 11 height 11
click at [1008, 174] on input "checkbox" at bounding box center [1004, 177] width 7 height 7
checkbox input "true"
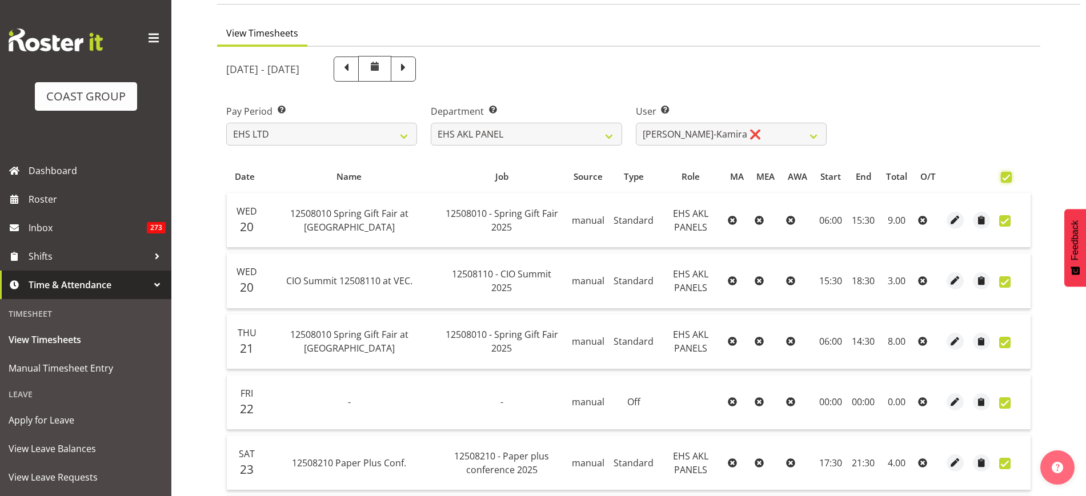
checkbox input "true"
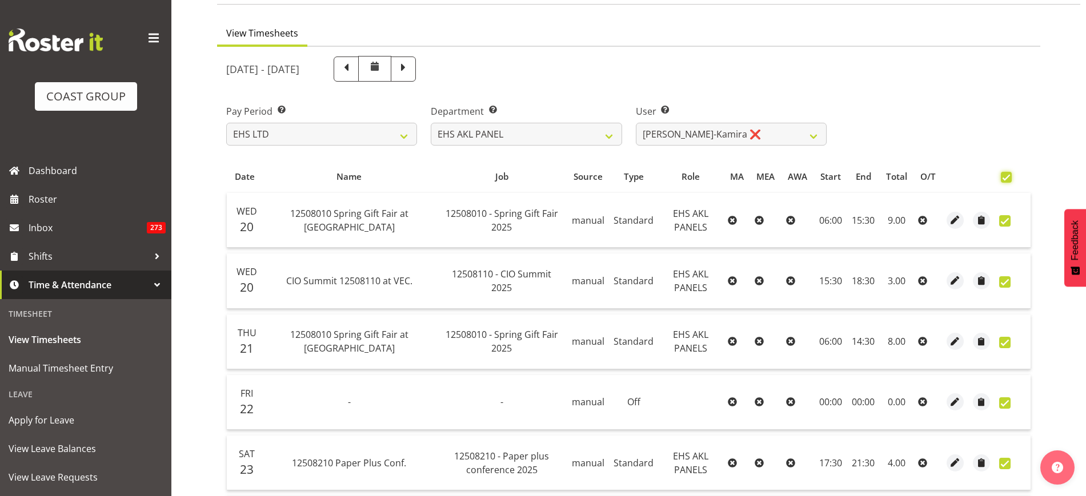
checkbox input "true"
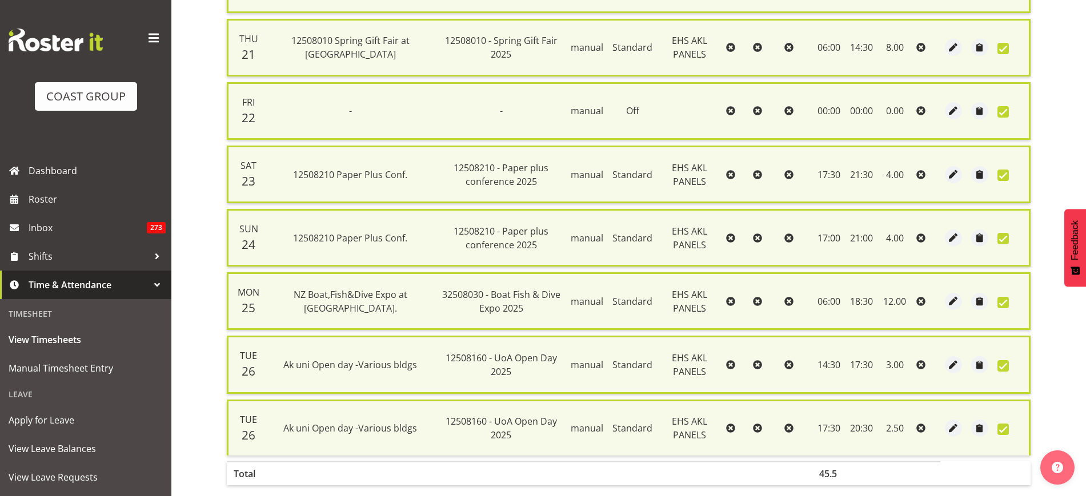
scroll to position [447, 0]
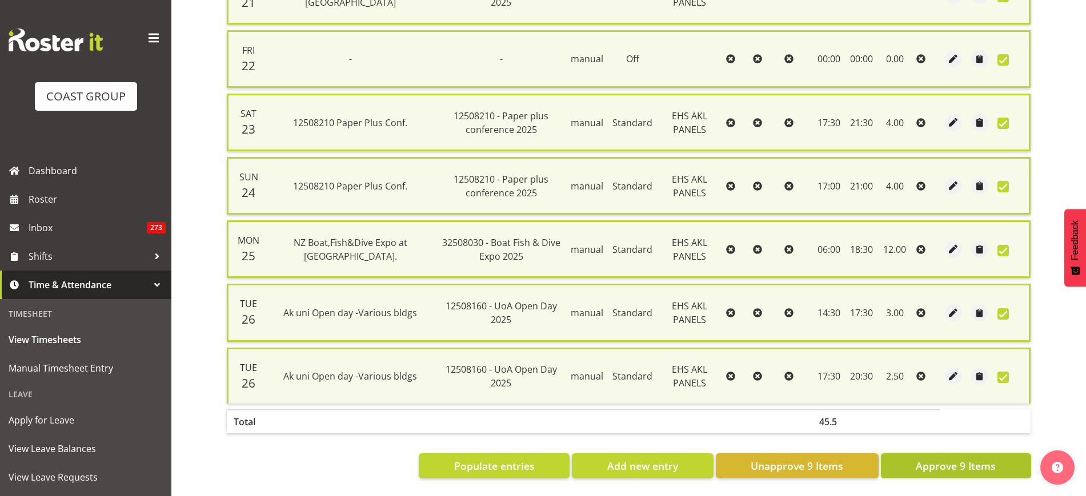
click at [915, 455] on button "Approve 9 Items" at bounding box center [956, 466] width 150 height 25
checkbox input "false"
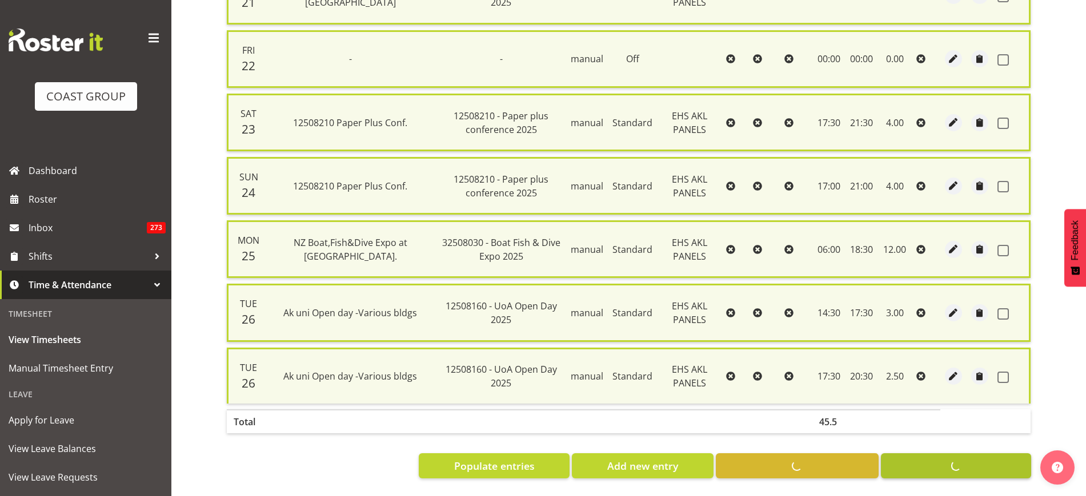
checkbox input "false"
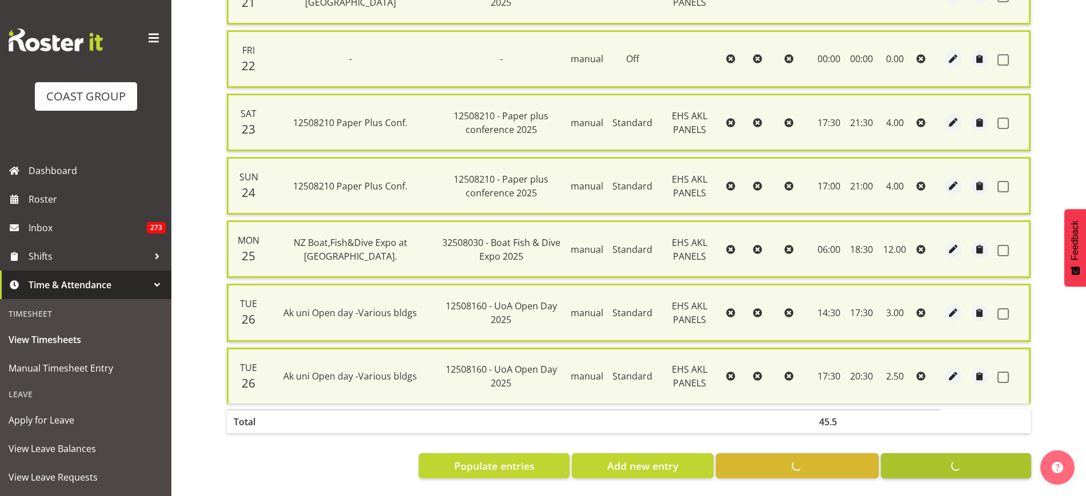
checkbox input "false"
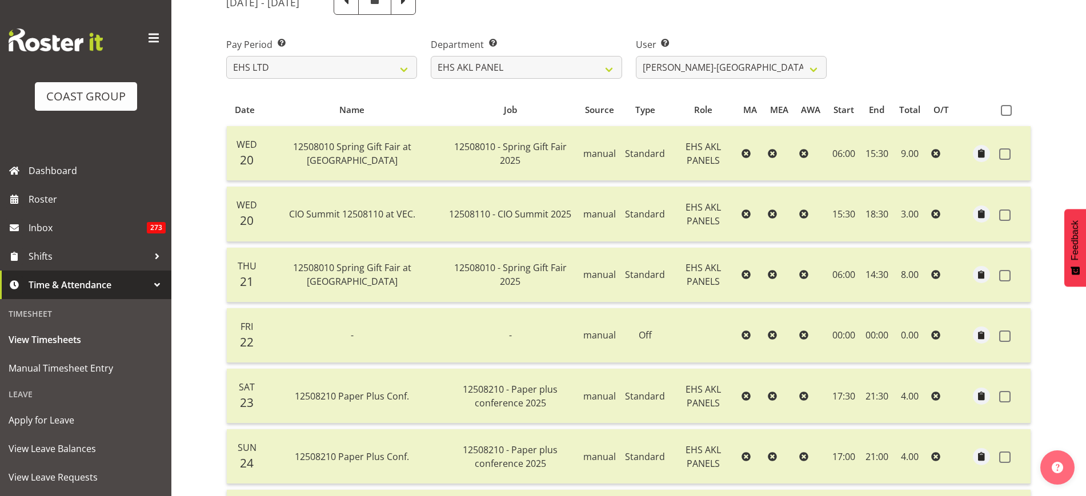
scroll to position [0, 0]
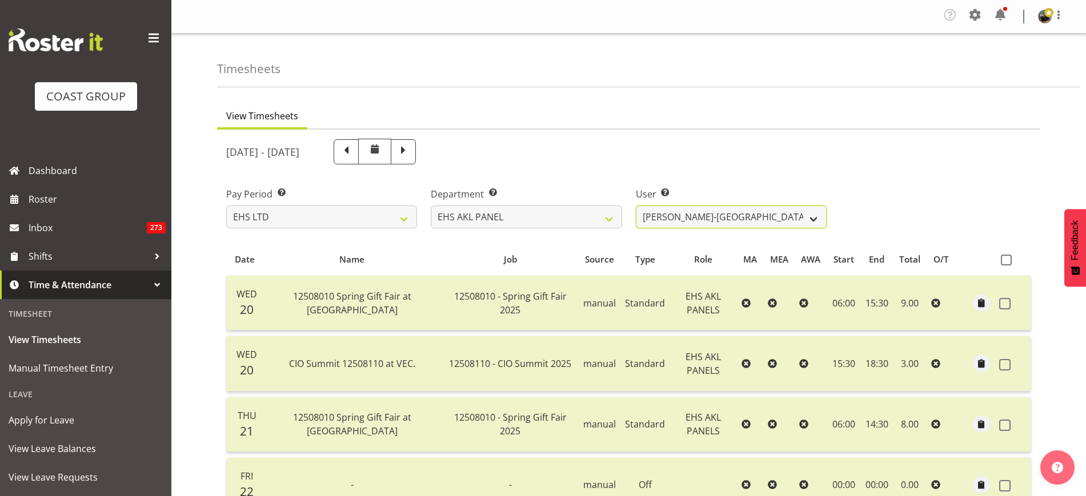
click at [811, 217] on select "[PERSON_NAME] ✔ [PERSON_NAME] ✔ [PERSON_NAME] ✔ [PERSON_NAME] ✔ [PERSON_NAME] ✔…" at bounding box center [731, 217] width 191 height 23
select select "11621"
click at [636, 206] on select "[PERSON_NAME] ✔ [PERSON_NAME] ✔ [PERSON_NAME] ✔ [PERSON_NAME] ✔ [PERSON_NAME] ✔…" at bounding box center [731, 217] width 191 height 23
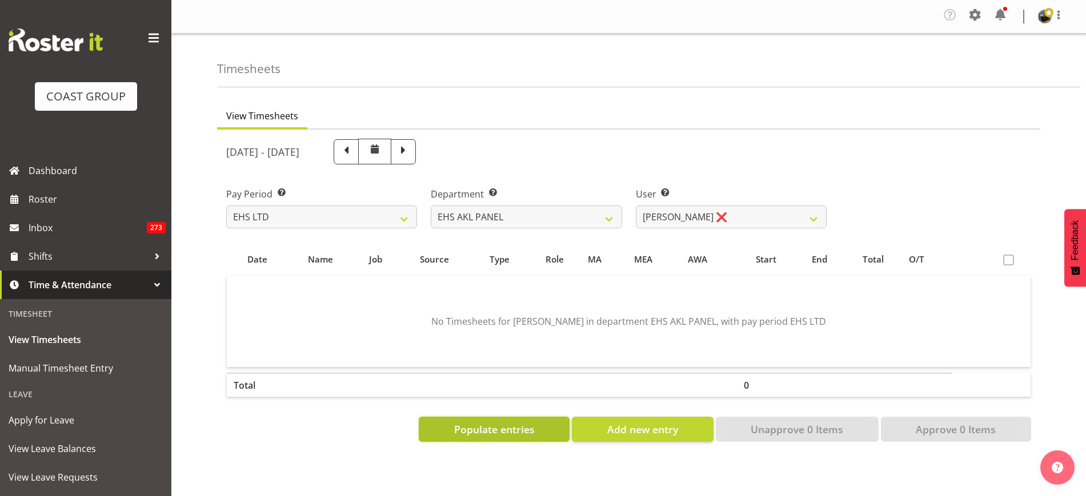
click at [491, 426] on span "Populate entries" at bounding box center [494, 429] width 81 height 15
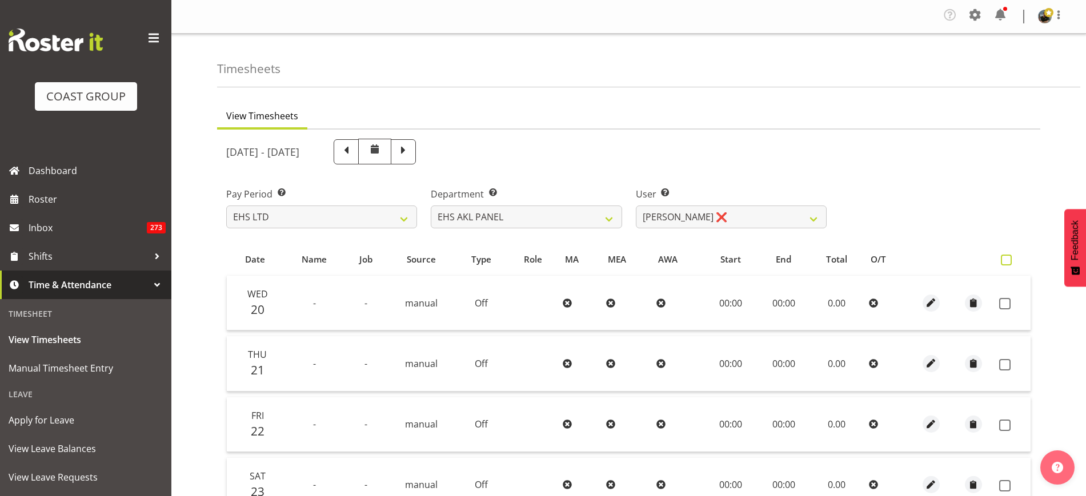
click at [1007, 256] on span at bounding box center [1006, 260] width 11 height 11
click at [1007, 256] on input "checkbox" at bounding box center [1004, 259] width 7 height 7
checkbox input "true"
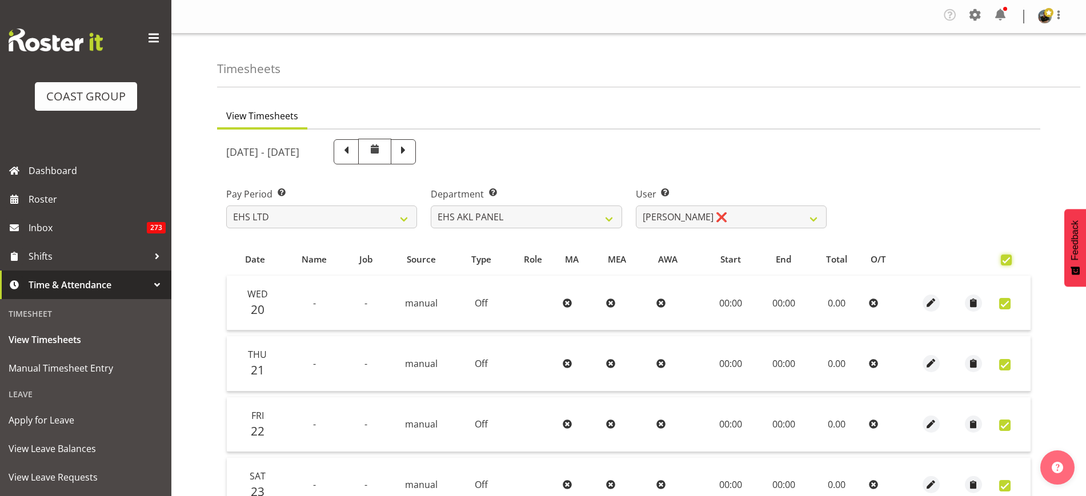
checkbox input "true"
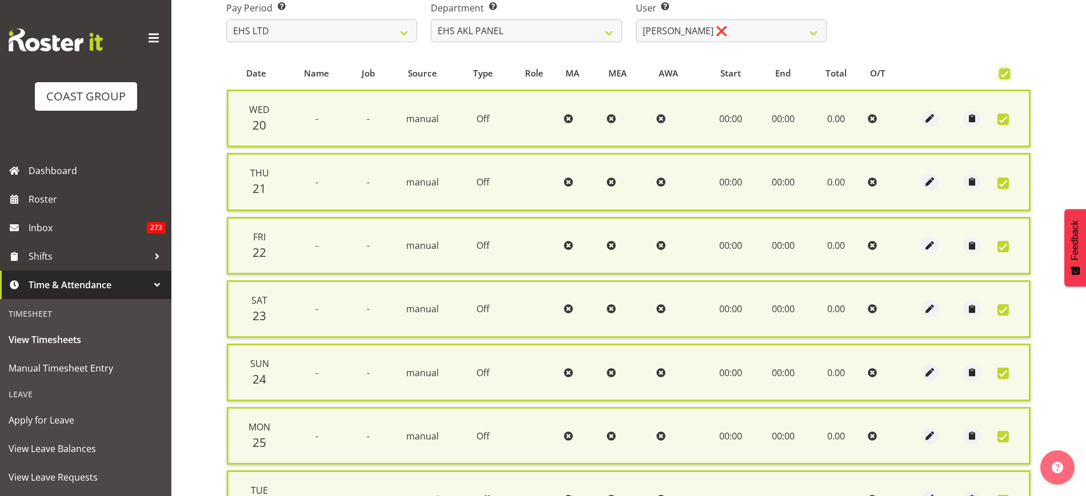
scroll to position [320, 0]
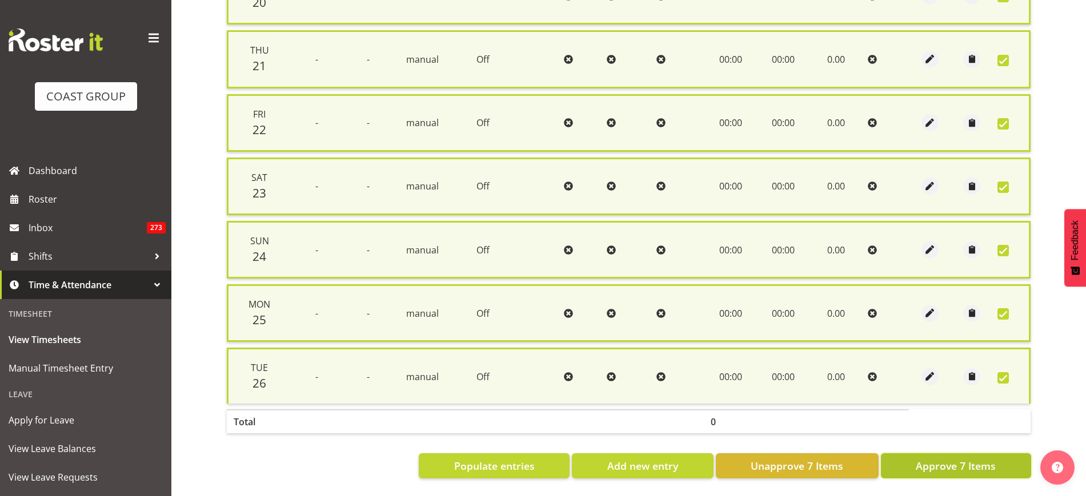
click at [924, 459] on span "Approve 7 Items" at bounding box center [956, 466] width 80 height 15
checkbox input "false"
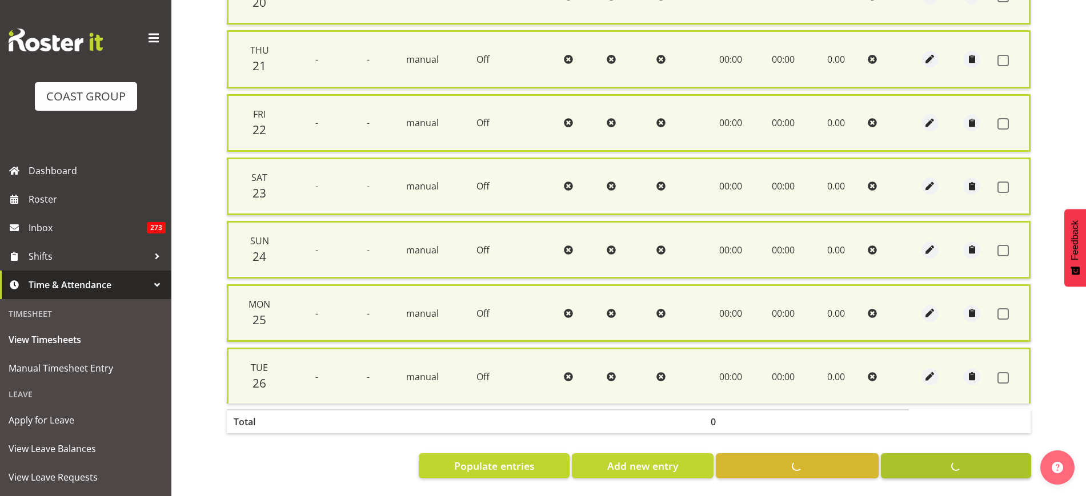
checkbox input "false"
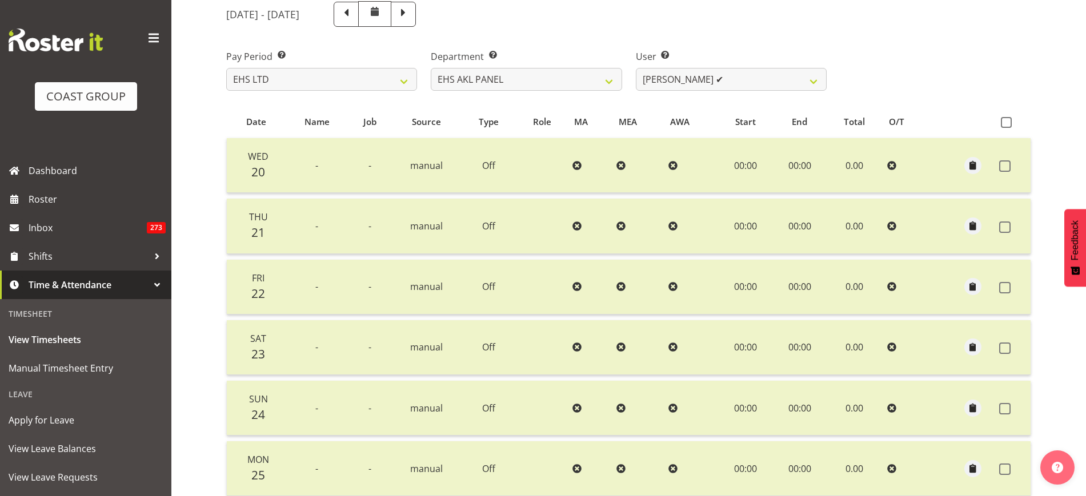
scroll to position [0, 0]
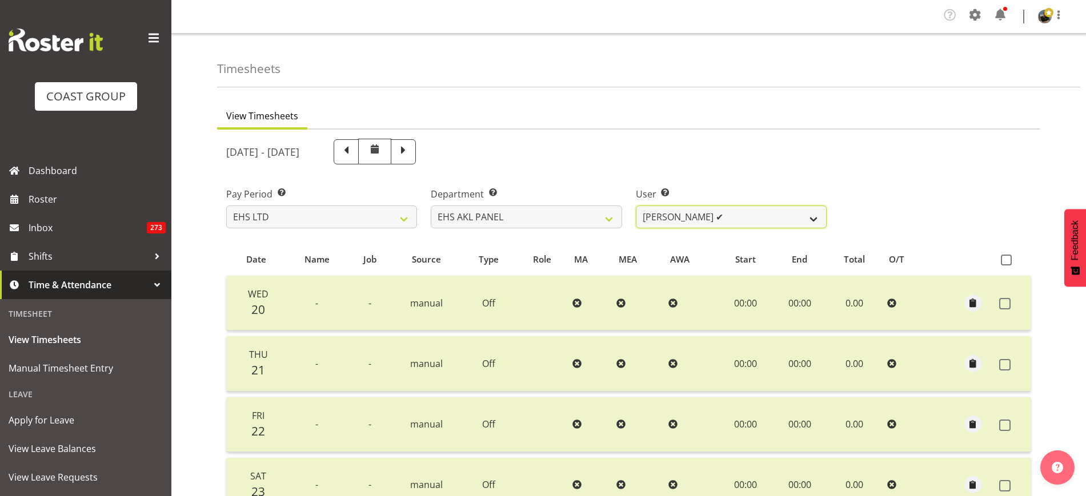
click at [817, 221] on select "[PERSON_NAME] ✔ [PERSON_NAME] ✔ [PERSON_NAME] ✔ [PERSON_NAME] ✔ [PERSON_NAME] ✔…" at bounding box center [731, 217] width 191 height 23
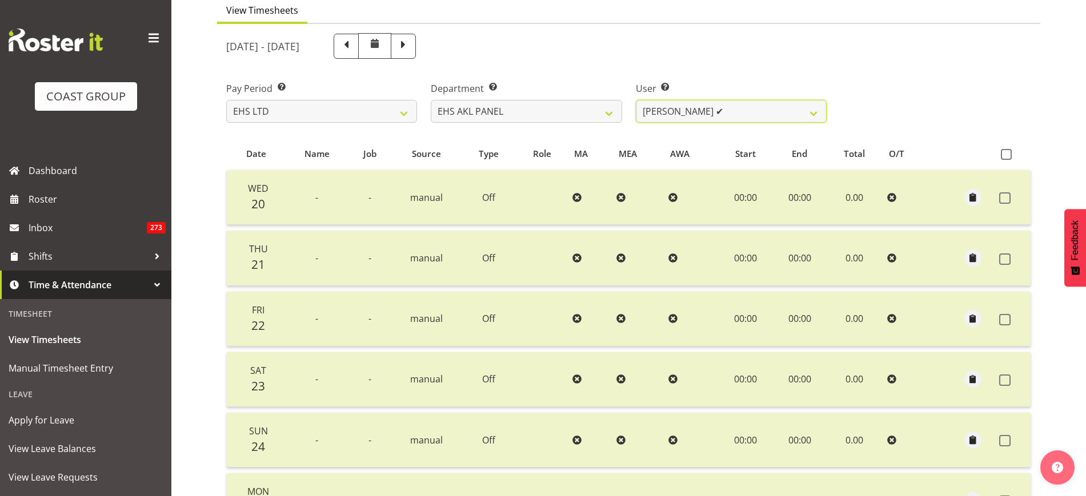
scroll to position [108, 0]
click at [820, 110] on select "[PERSON_NAME] ✔ [PERSON_NAME] ✔ [PERSON_NAME] ✔ [PERSON_NAME] ✔ [PERSON_NAME] ✔…" at bounding box center [731, 109] width 191 height 23
